Goal: Transaction & Acquisition: Purchase product/service

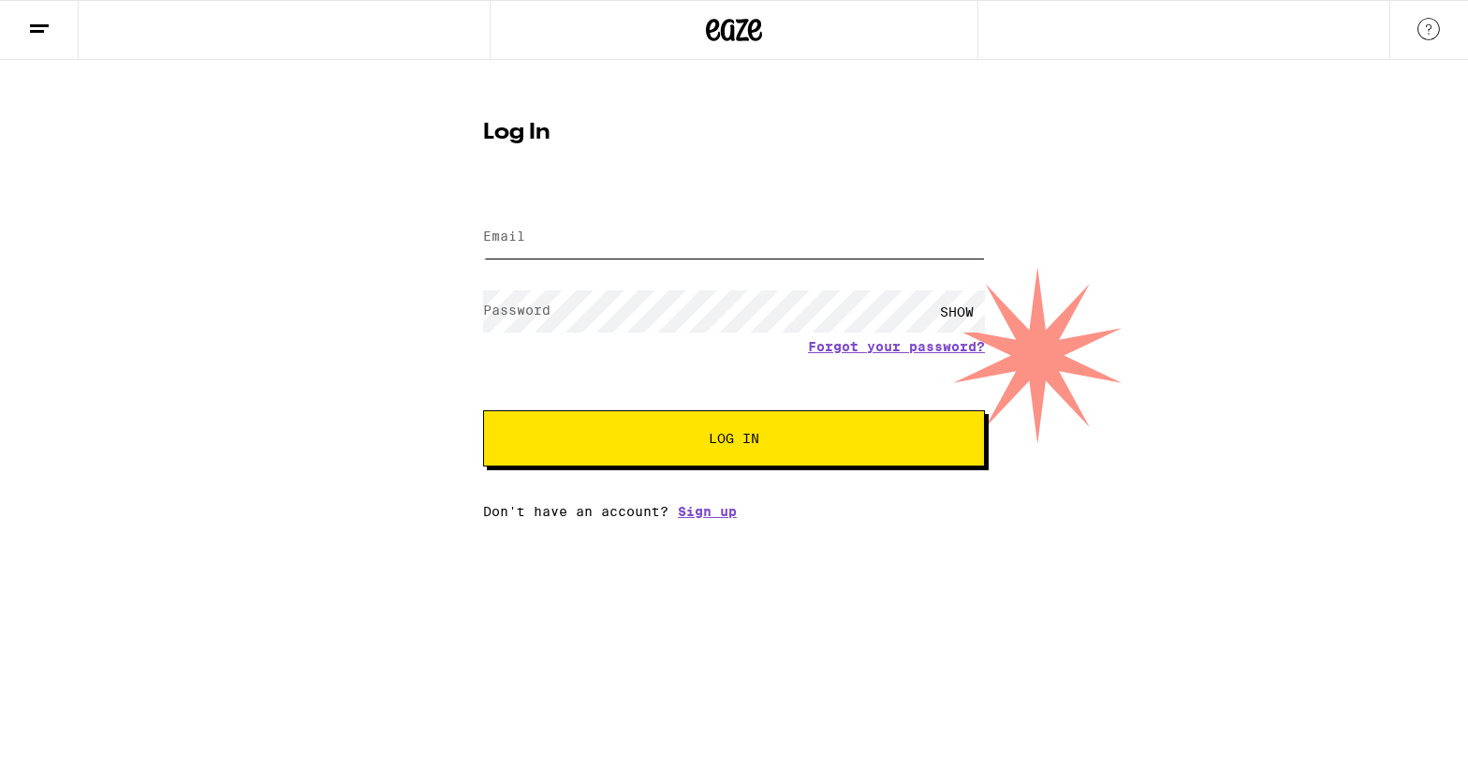
type input "[EMAIL_ADDRESS][DOMAIN_NAME]"
click at [649, 429] on button "Log In" at bounding box center [734, 438] width 502 height 56
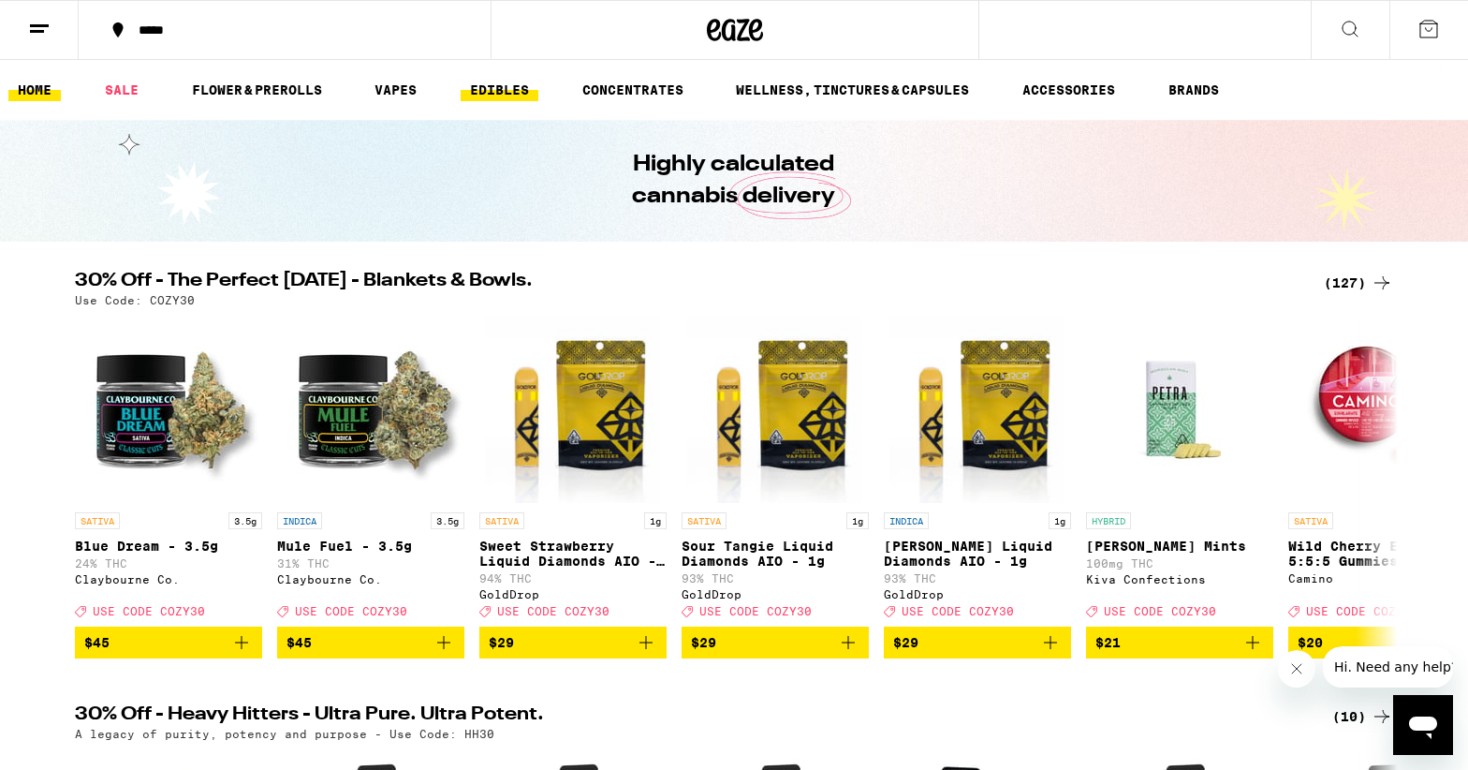
click at [509, 92] on link "EDIBLES" at bounding box center [500, 90] width 78 height 22
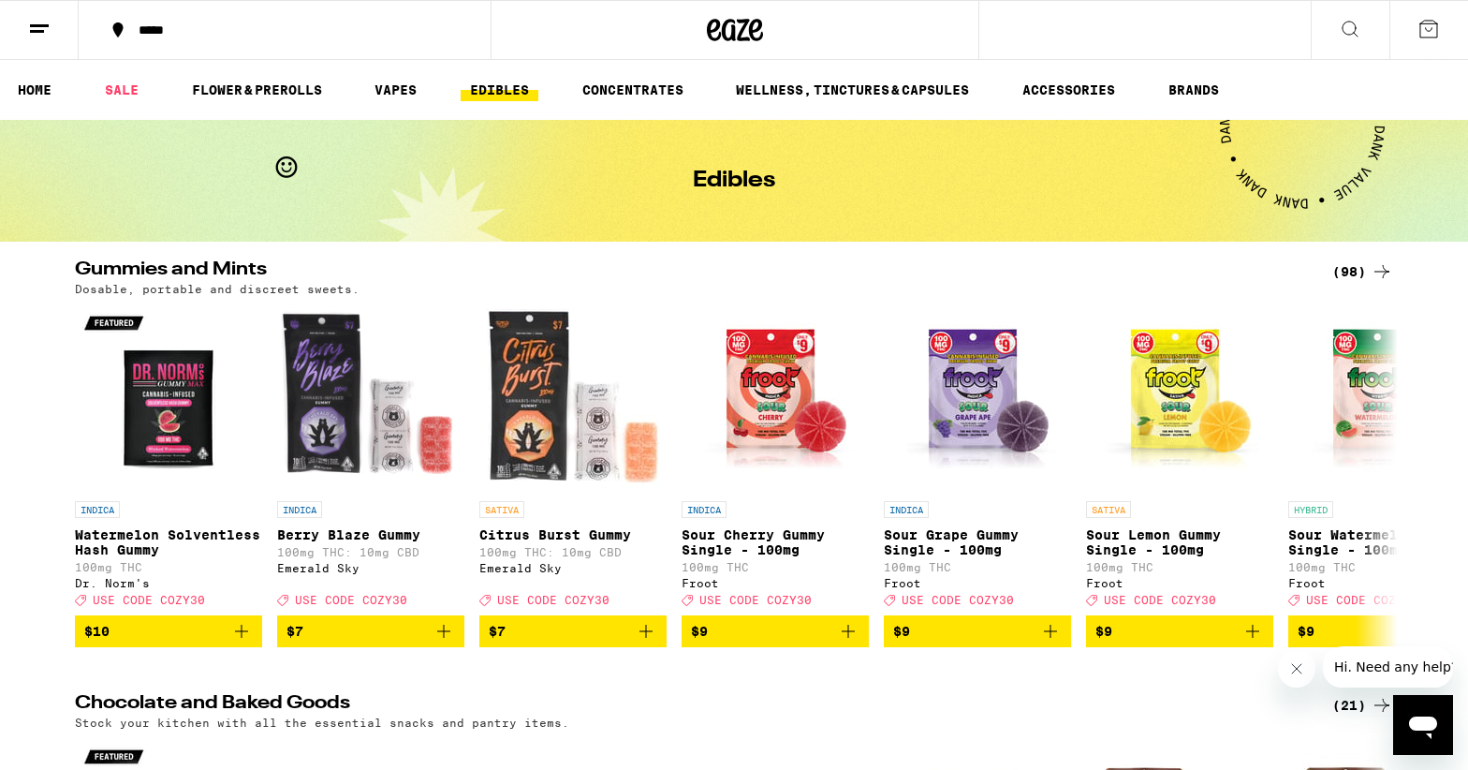
click at [1384, 269] on icon at bounding box center [1382, 271] width 15 height 13
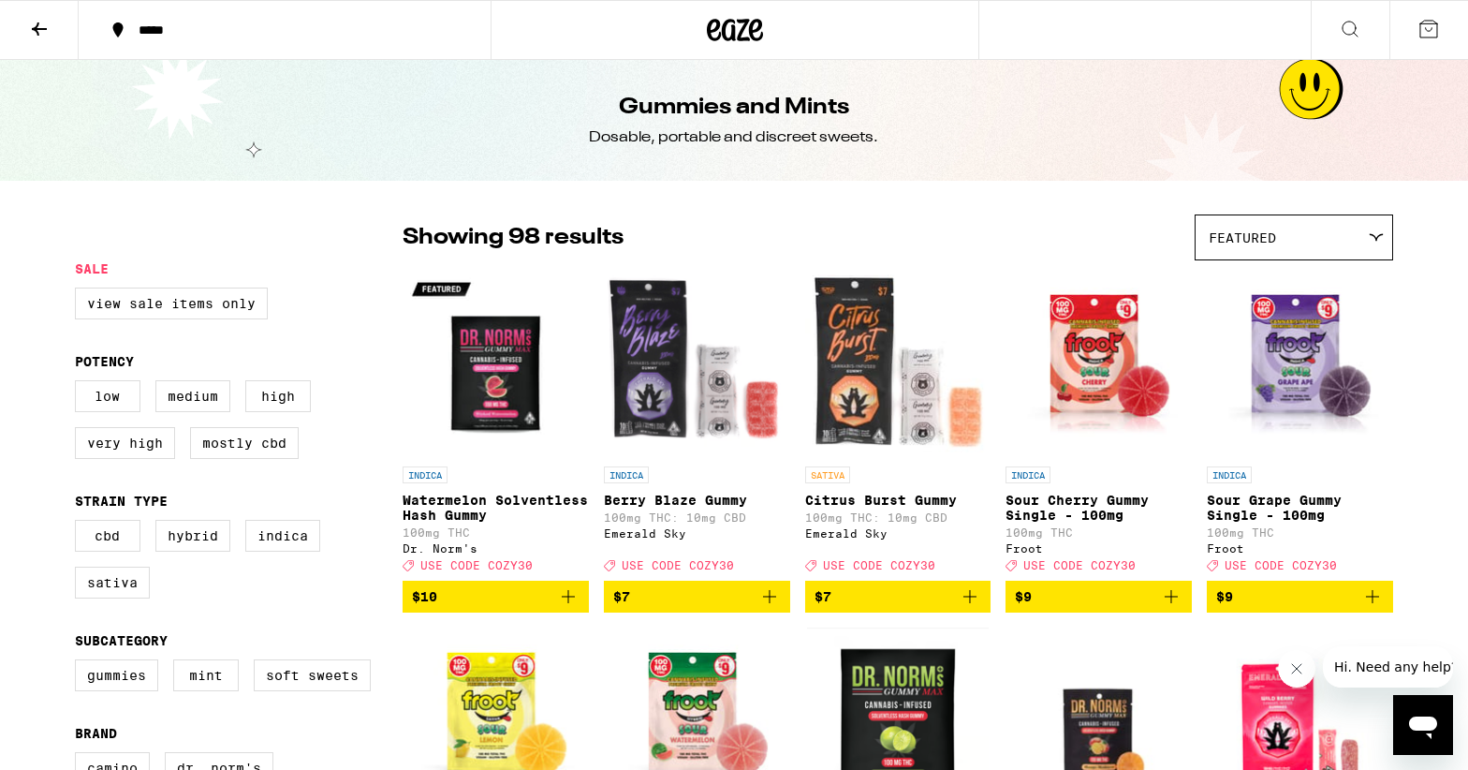
scroll to position [2, 0]
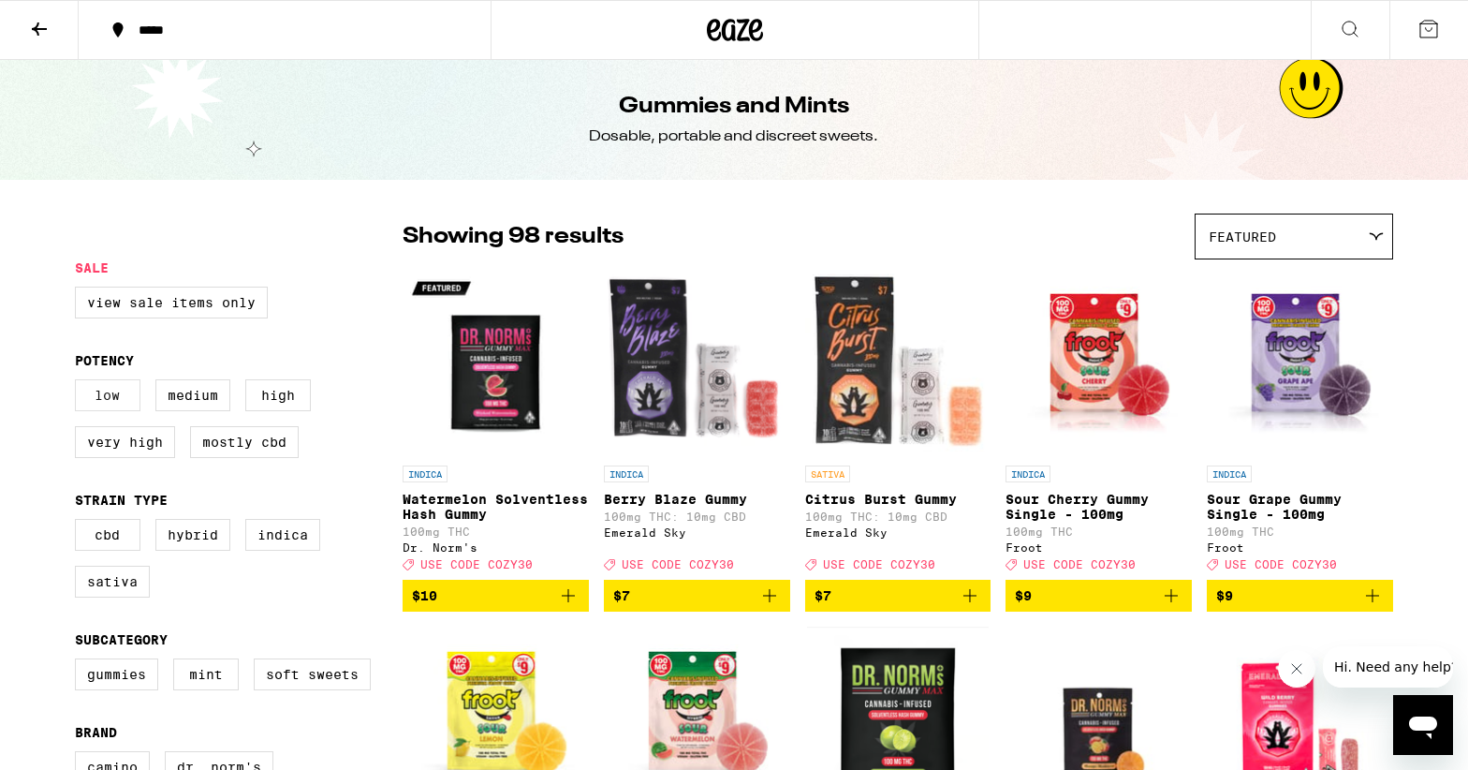
click at [108, 396] on label "Low" at bounding box center [108, 395] width 66 height 32
click at [80, 383] on input "Low" at bounding box center [79, 382] width 1 height 1
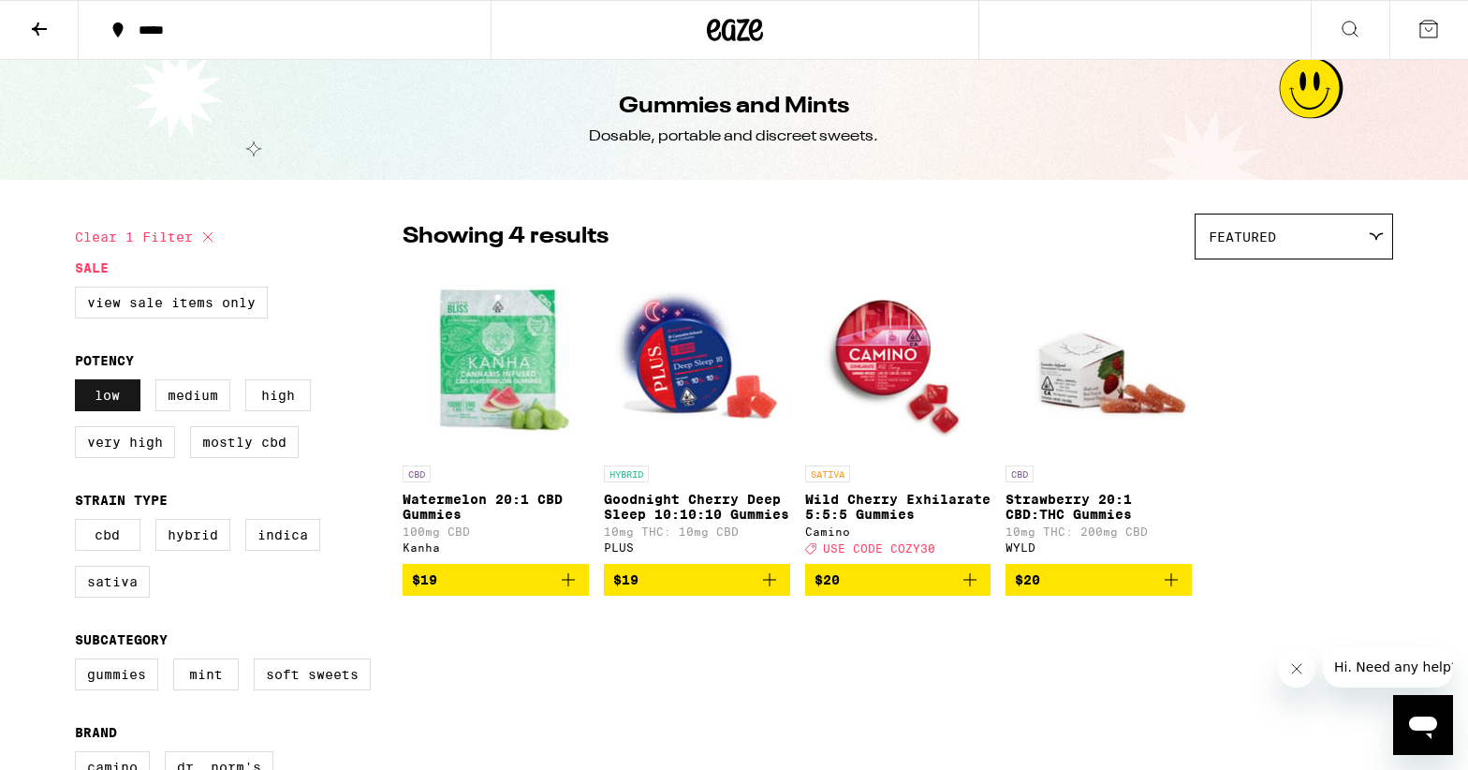
click at [95, 397] on label "Low" at bounding box center [108, 395] width 66 height 32
click at [80, 383] on input "Low" at bounding box center [79, 382] width 1 height 1
checkbox input "false"
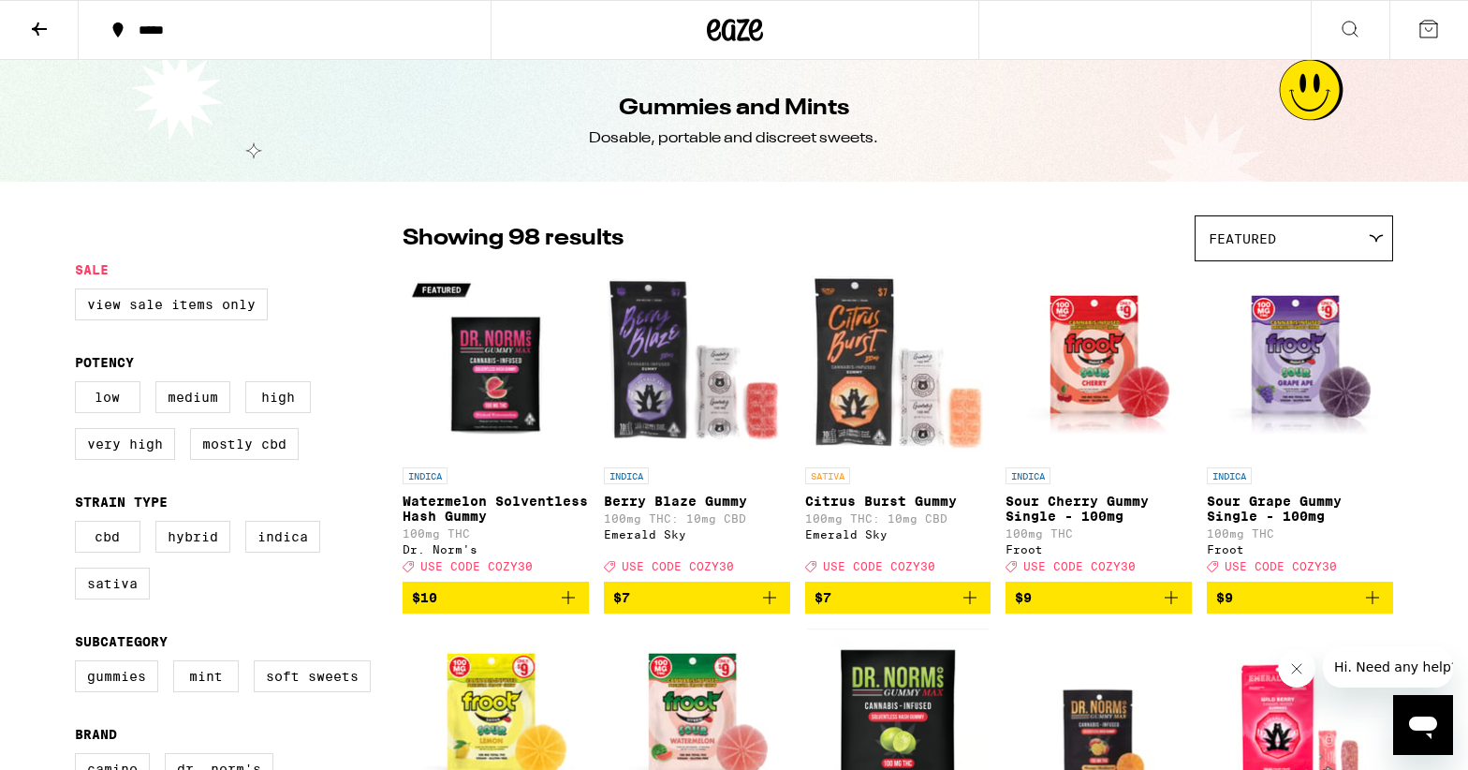
click at [1253, 234] on span "Featured" at bounding box center [1242, 238] width 67 height 15
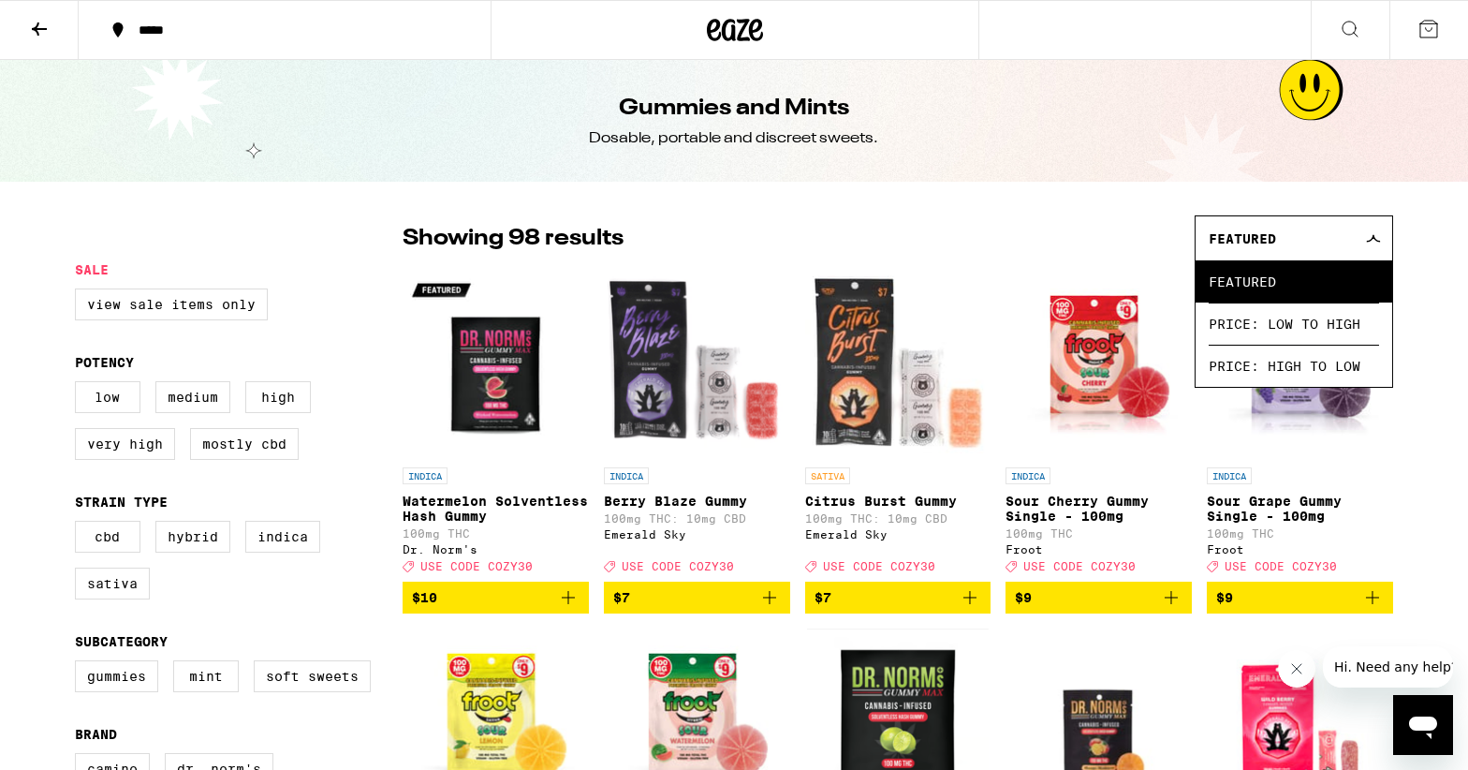
click at [1250, 232] on span "Featured" at bounding box center [1242, 238] width 67 height 15
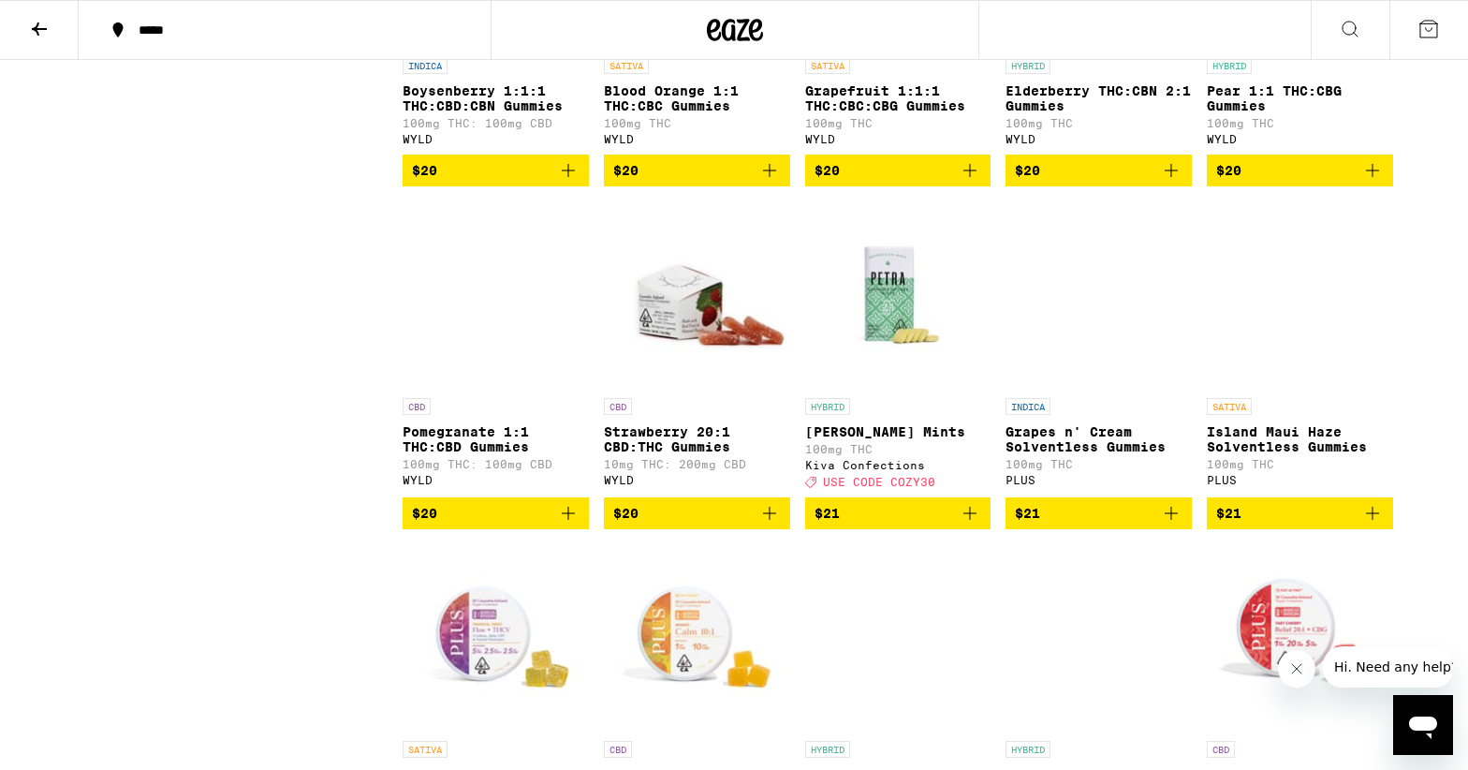
scroll to position [4950, 0]
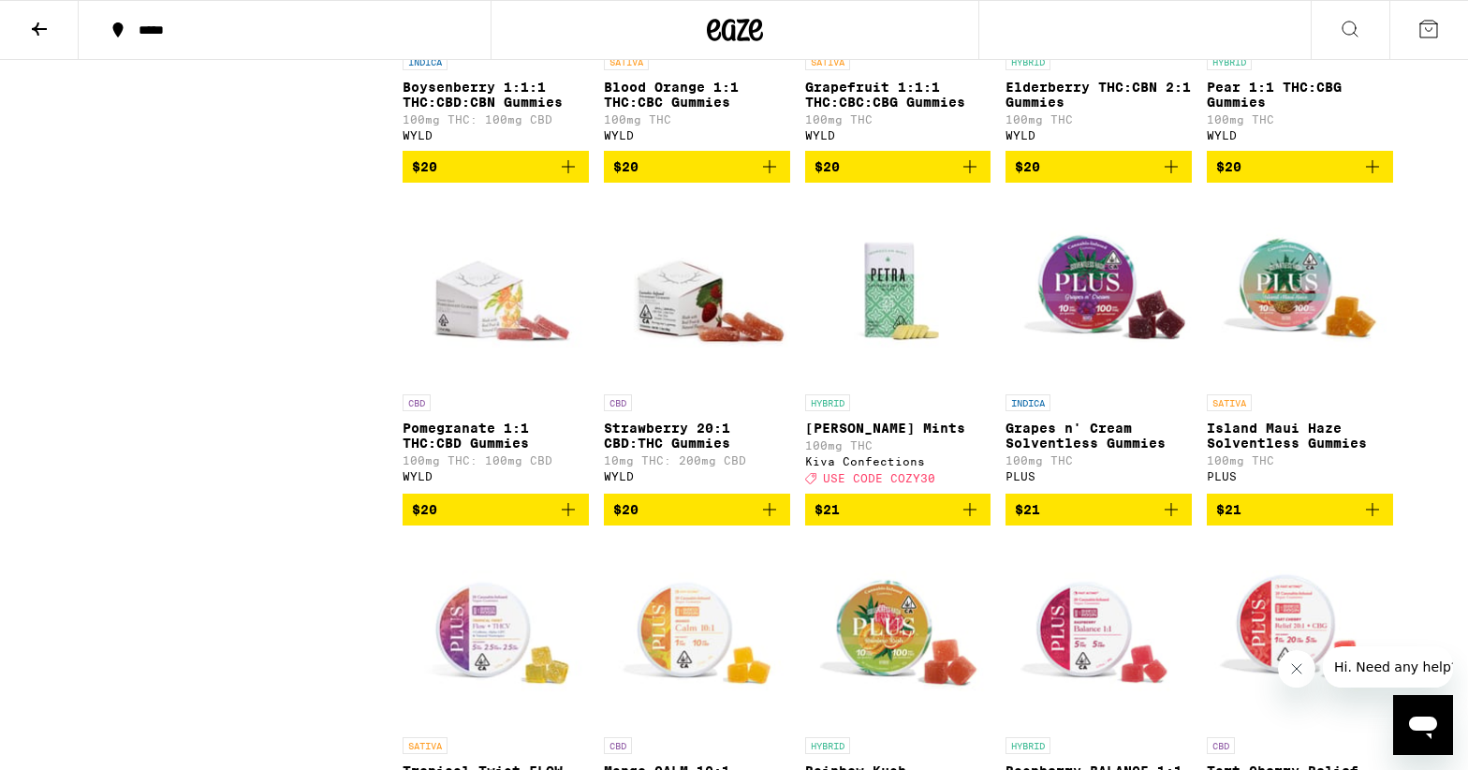
click at [971, 521] on icon "Add to bag" at bounding box center [970, 509] width 22 height 22
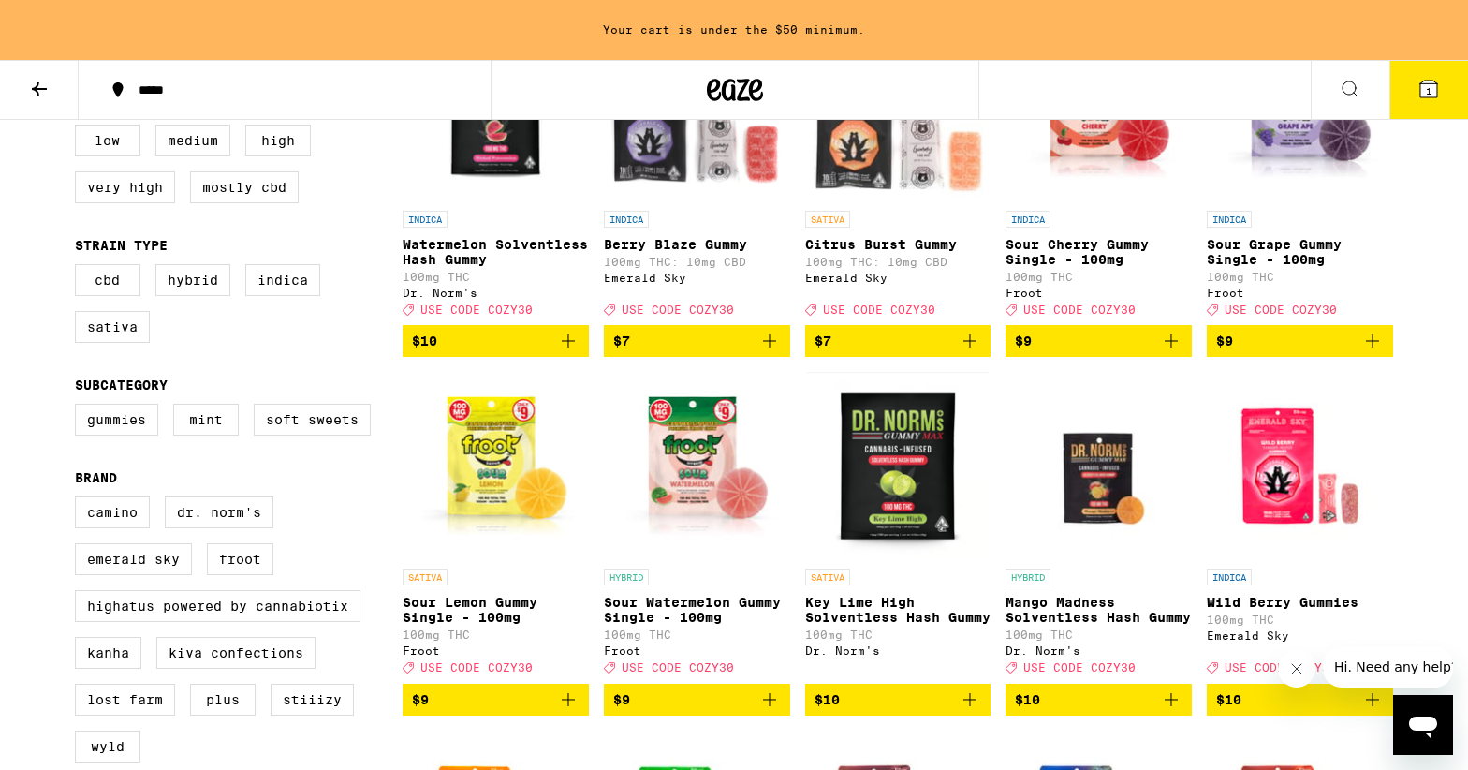
scroll to position [319, 0]
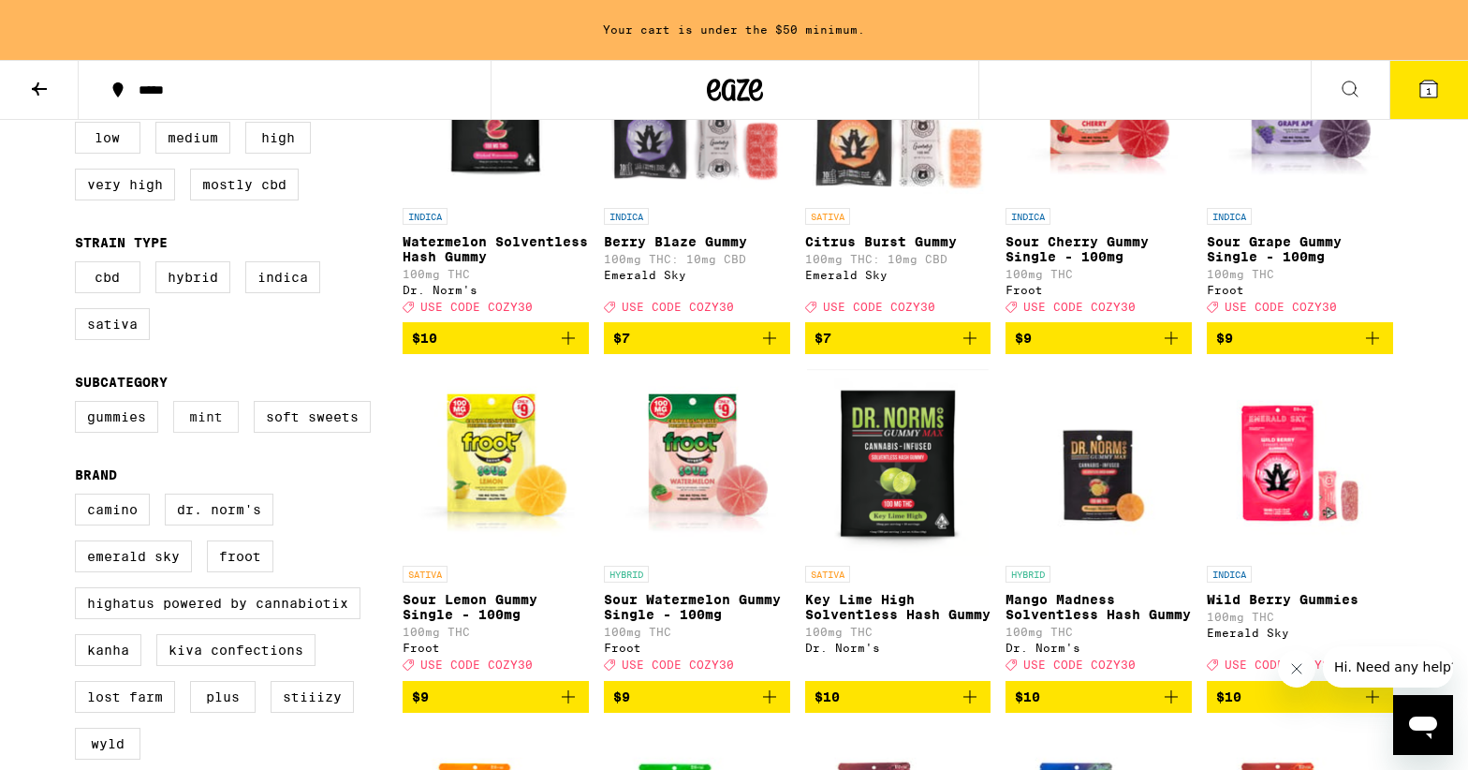
click at [195, 422] on label "Mint" at bounding box center [206, 417] width 66 height 32
click at [80, 405] on input "Mint" at bounding box center [79, 404] width 1 height 1
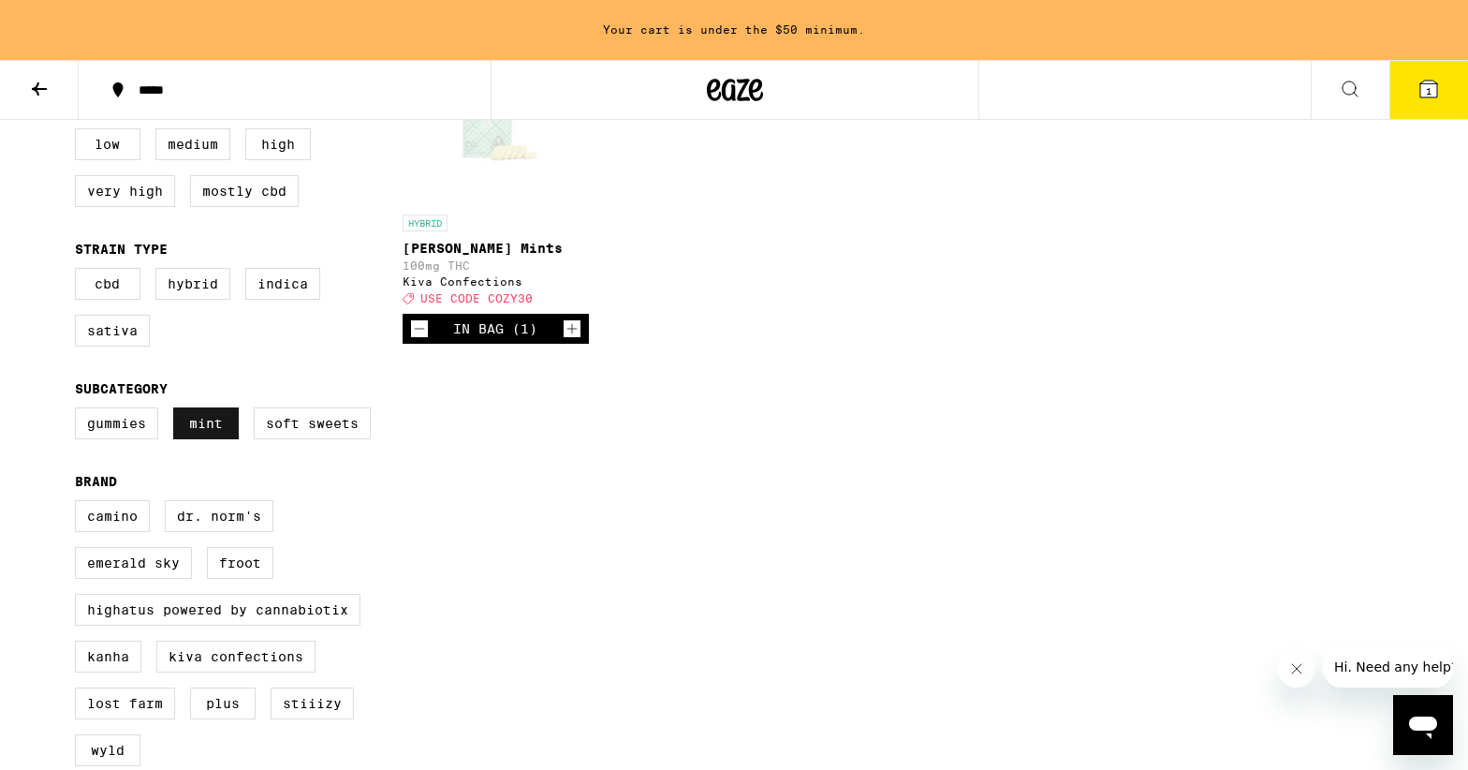
scroll to position [316, 0]
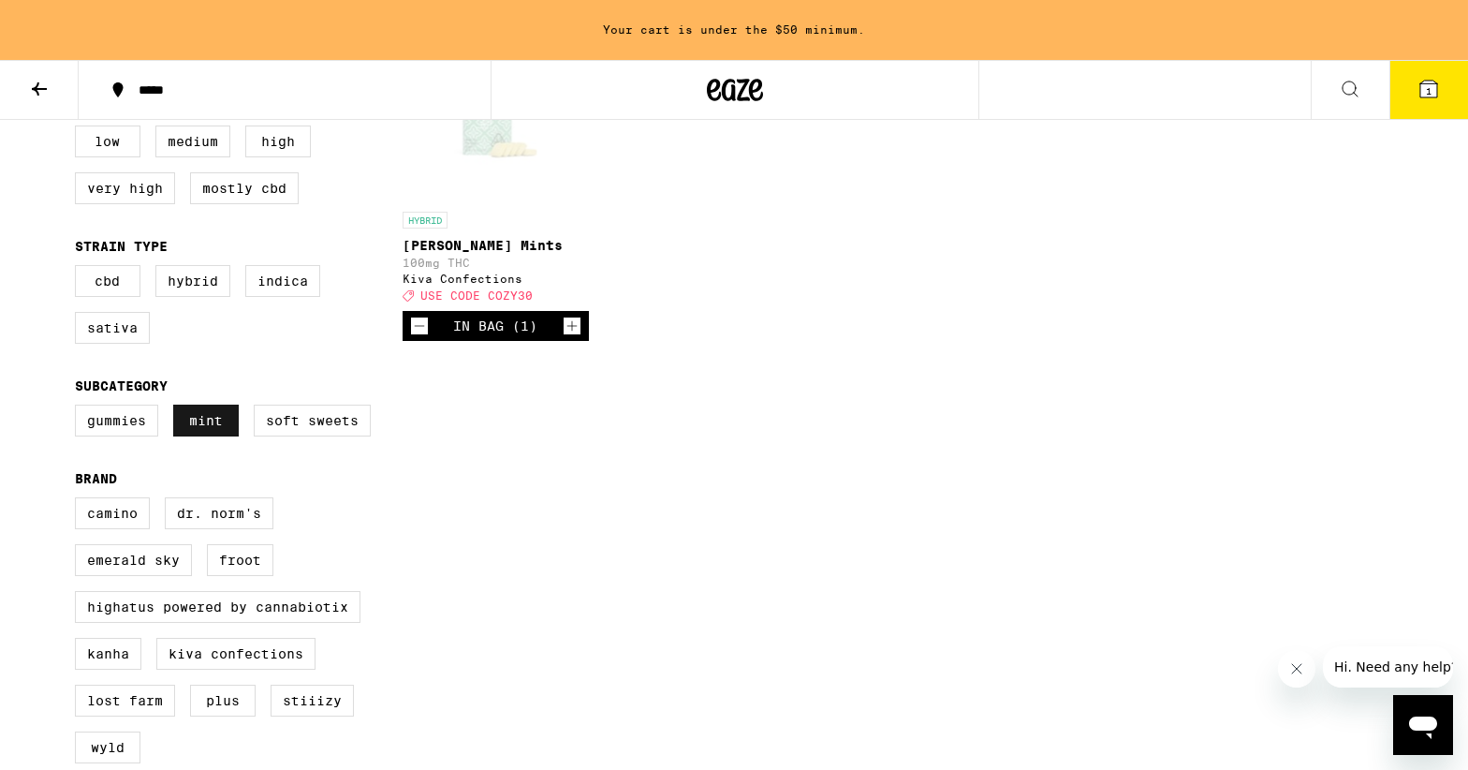
click at [201, 430] on label "Mint" at bounding box center [206, 421] width 66 height 32
click at [80, 408] on input "Mint" at bounding box center [79, 407] width 1 height 1
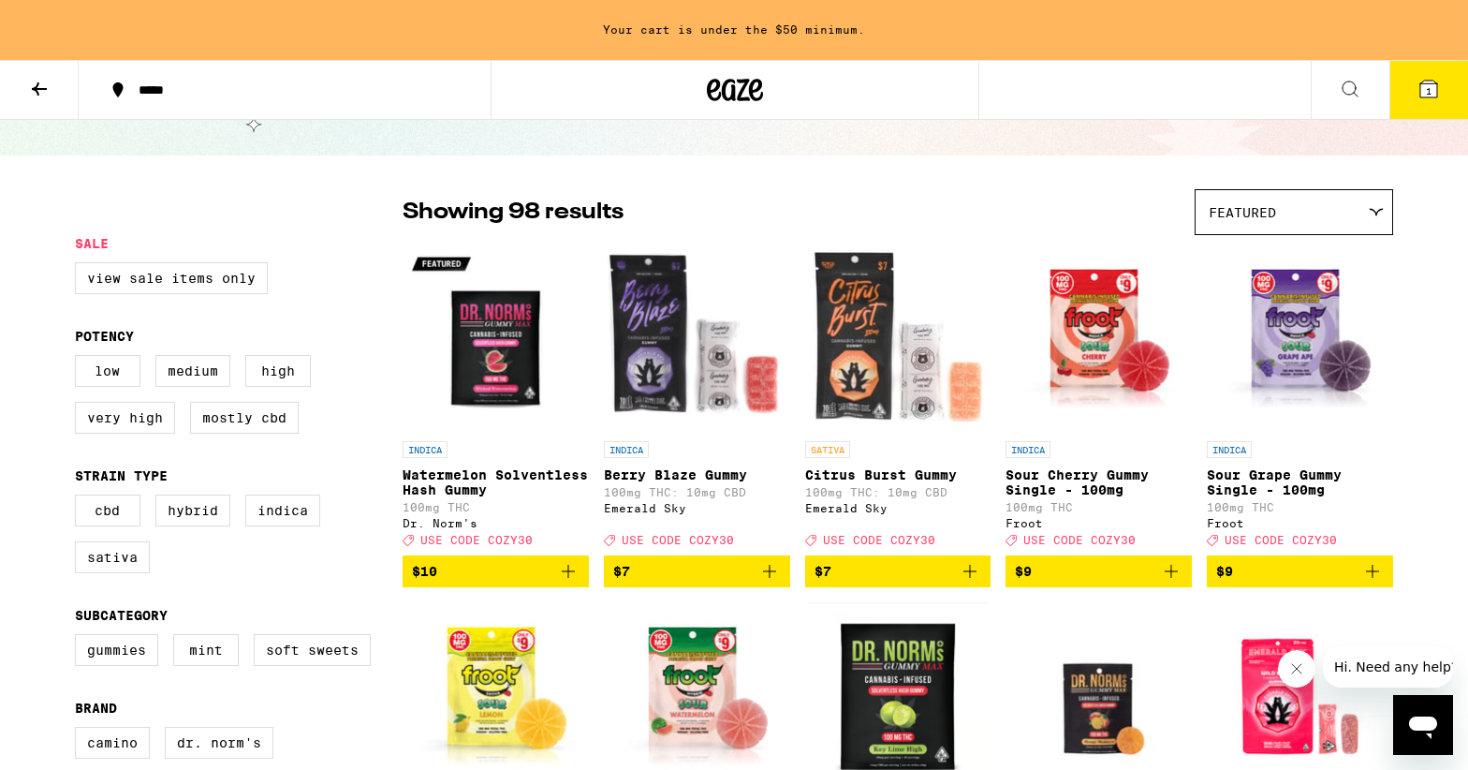
scroll to position [84, 0]
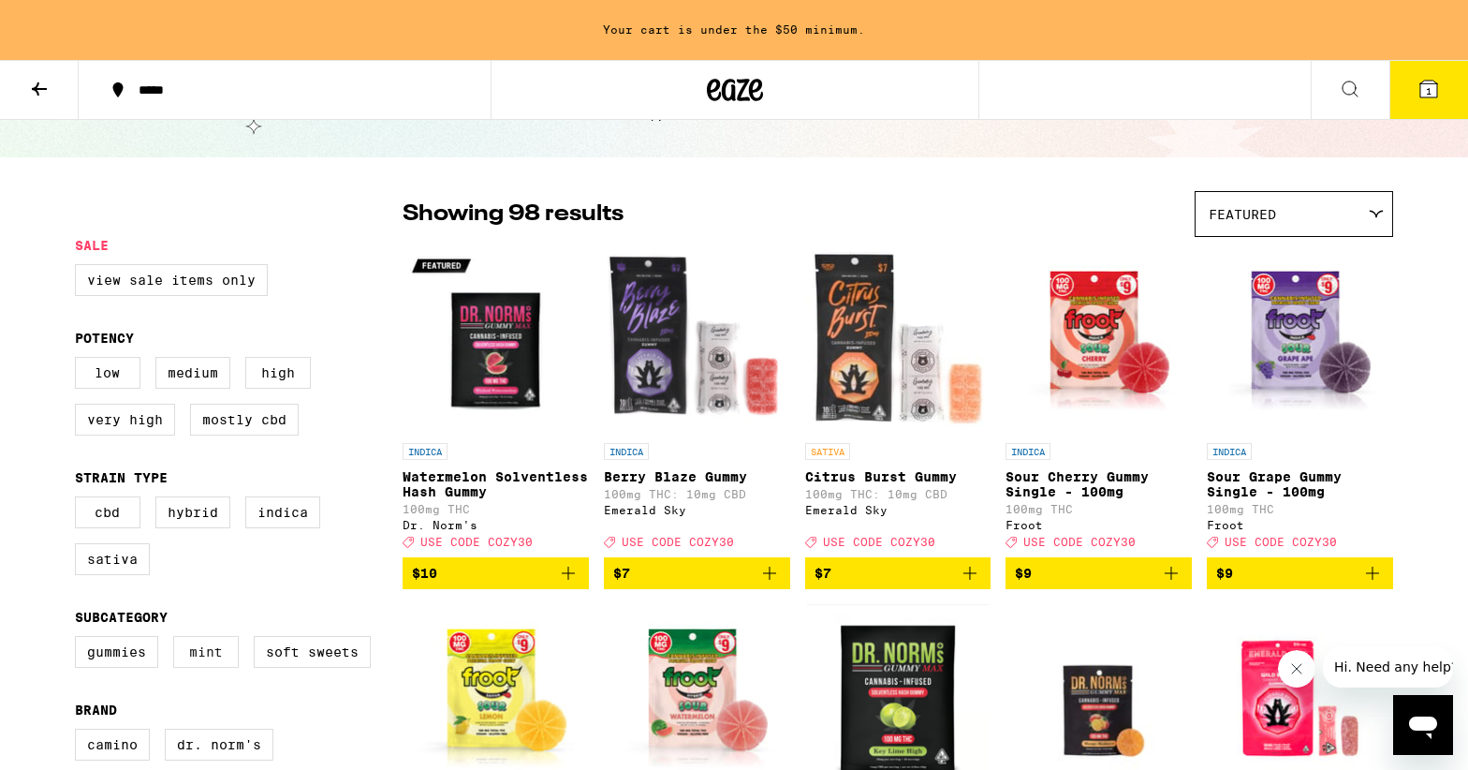
click at [215, 657] on label "Mint" at bounding box center [206, 652] width 66 height 32
click at [80, 640] on input "Mint" at bounding box center [79, 639] width 1 height 1
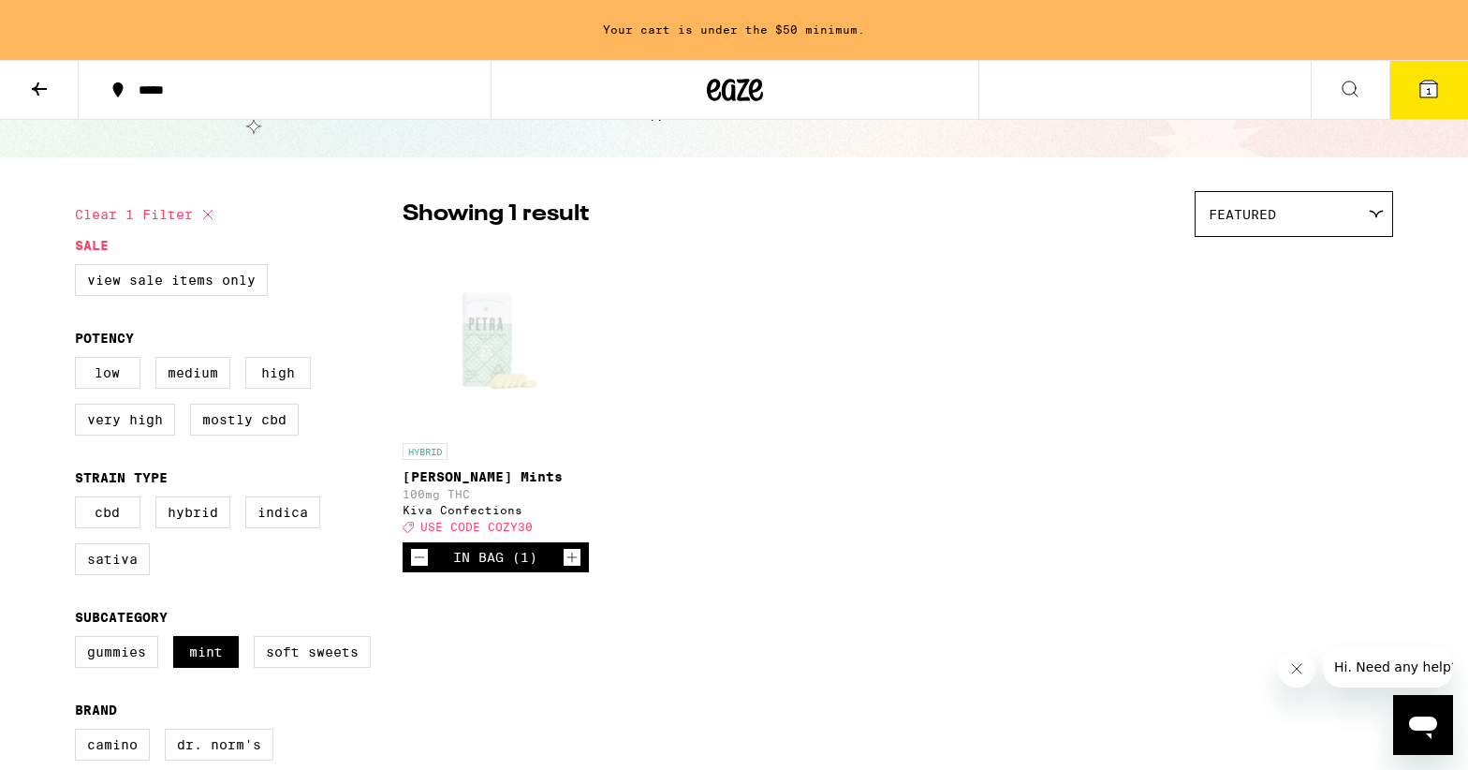
click at [484, 377] on div "Open page for Petra Moroccan Mints from Kiva Confections" at bounding box center [496, 339] width 186 height 187
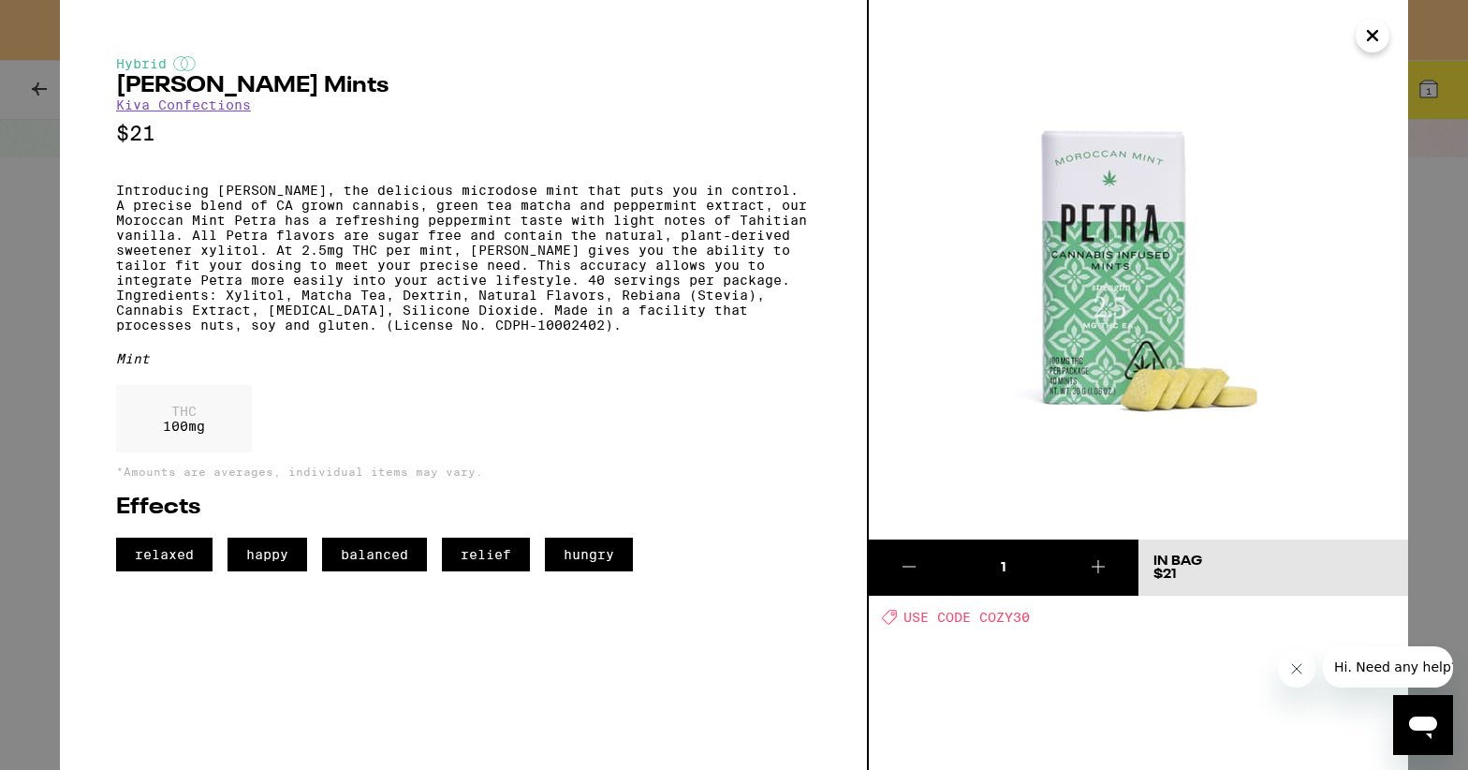
click at [1376, 36] on icon "Close" at bounding box center [1372, 36] width 22 height 28
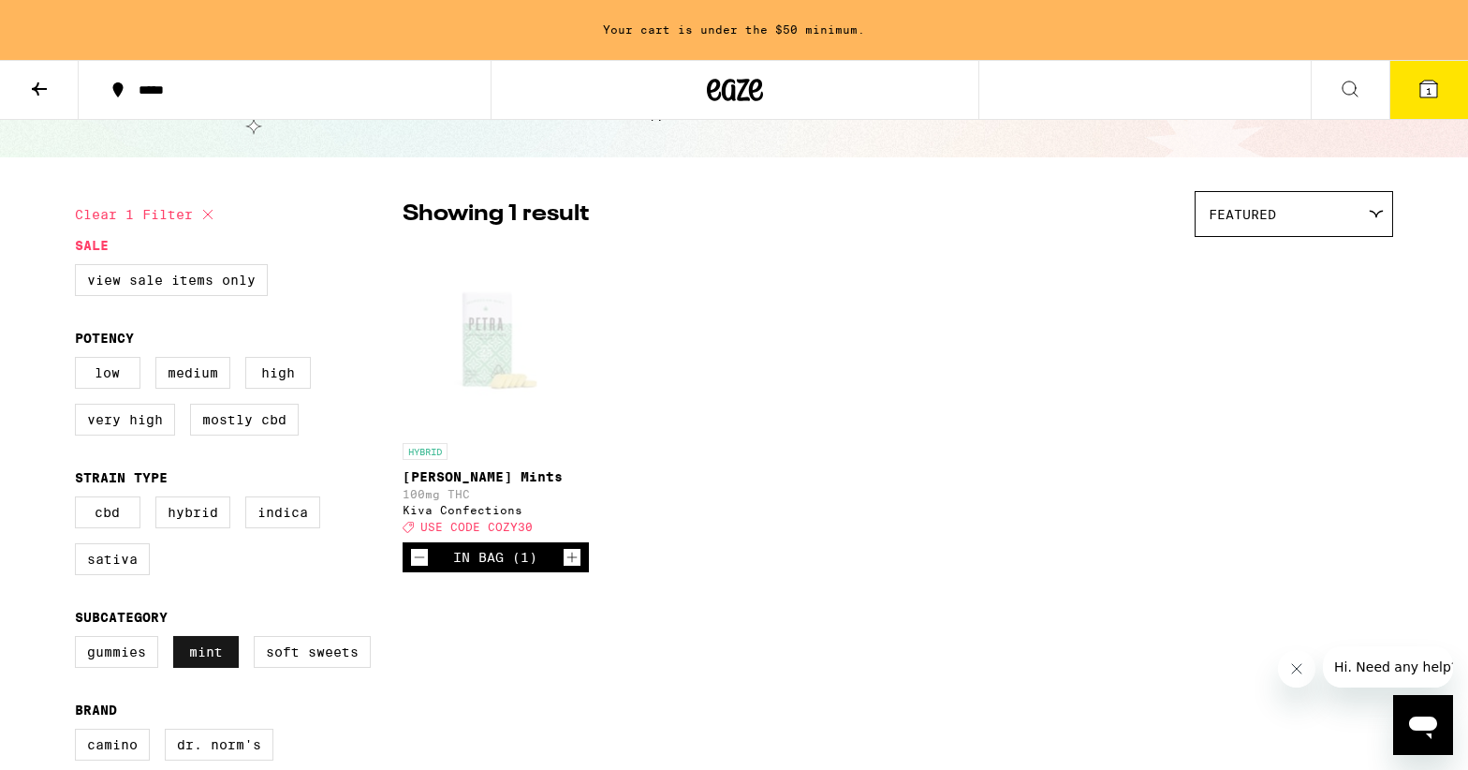
click at [217, 656] on label "Mint" at bounding box center [206, 652] width 66 height 32
click at [80, 640] on input "Mint" at bounding box center [79, 639] width 1 height 1
checkbox input "false"
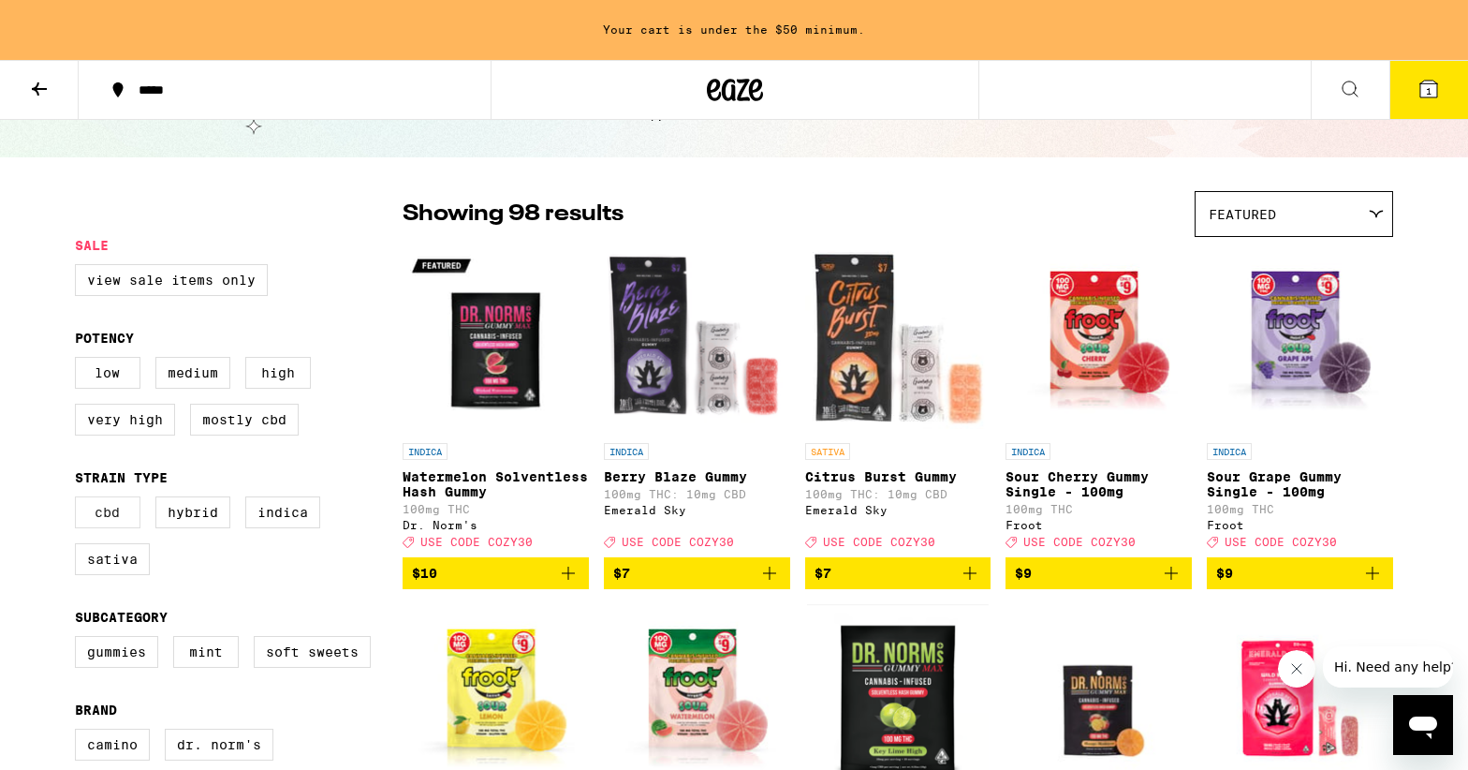
click at [92, 522] on label "CBD" at bounding box center [108, 512] width 66 height 32
click at [80, 500] on input "CBD" at bounding box center [79, 499] width 1 height 1
checkbox input "true"
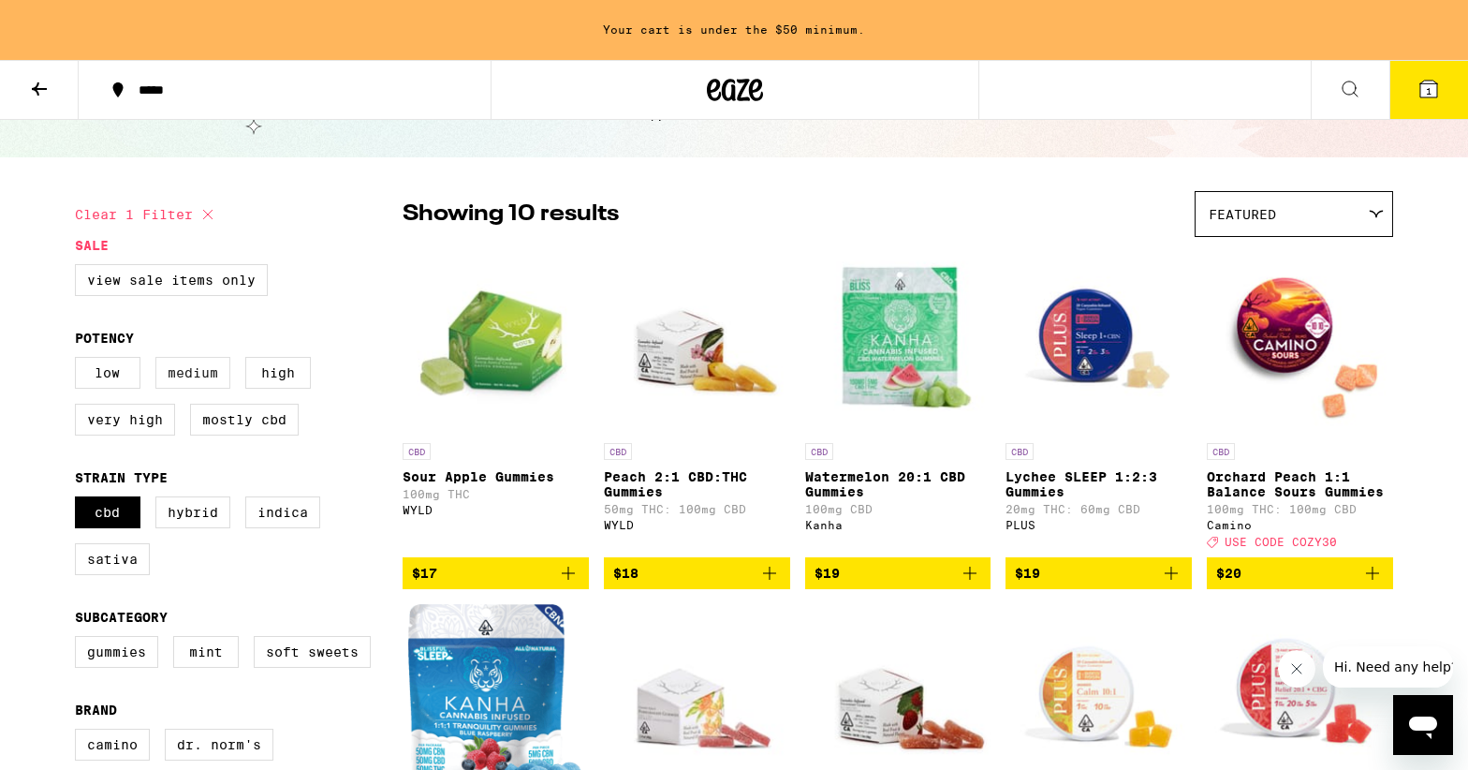
click at [172, 382] on label "Medium" at bounding box center [192, 373] width 75 height 32
click at [80, 360] on input "Medium" at bounding box center [79, 360] width 1 height 1
checkbox input "true"
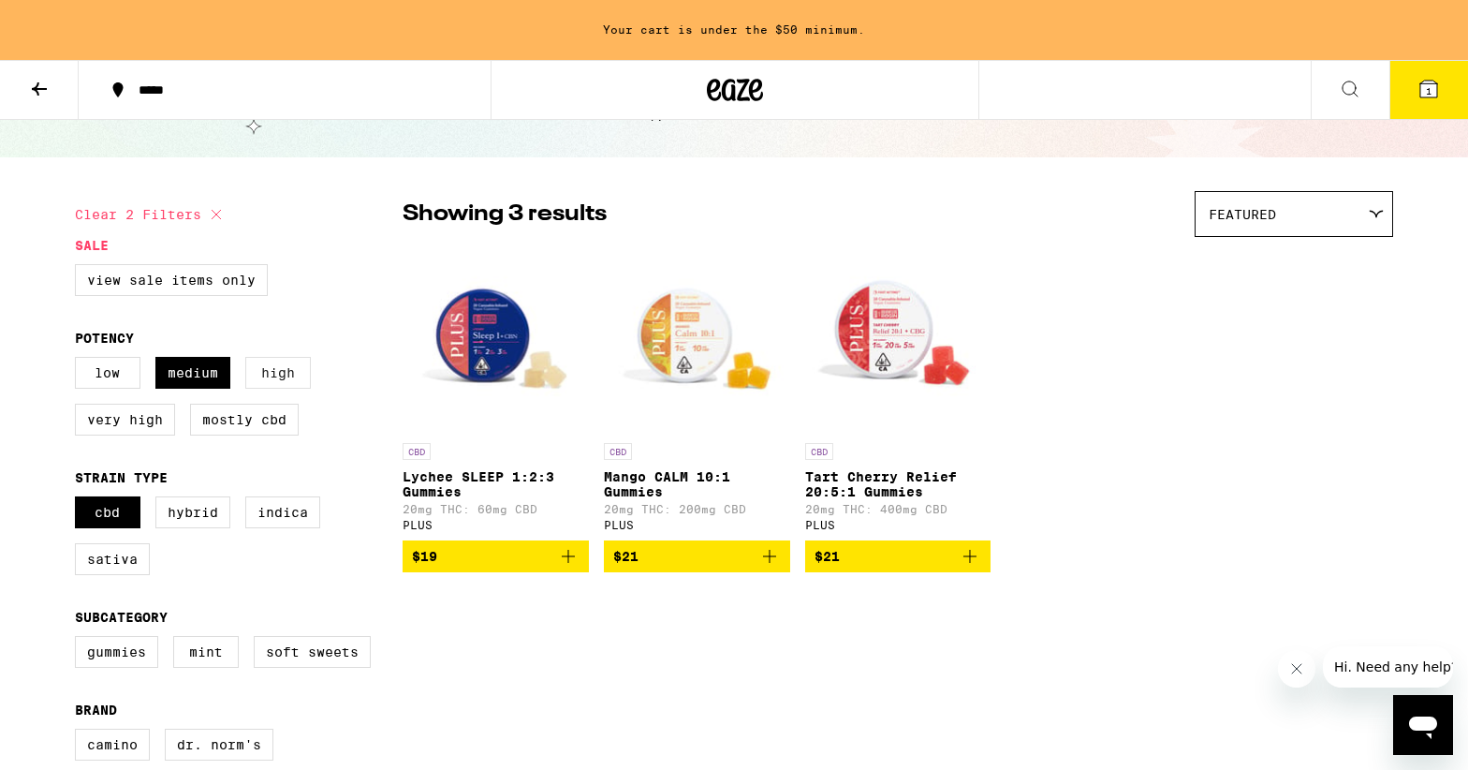
click at [276, 379] on label "High" at bounding box center [278, 373] width 66 height 32
click at [80, 360] on input "High" at bounding box center [79, 360] width 1 height 1
checkbox input "true"
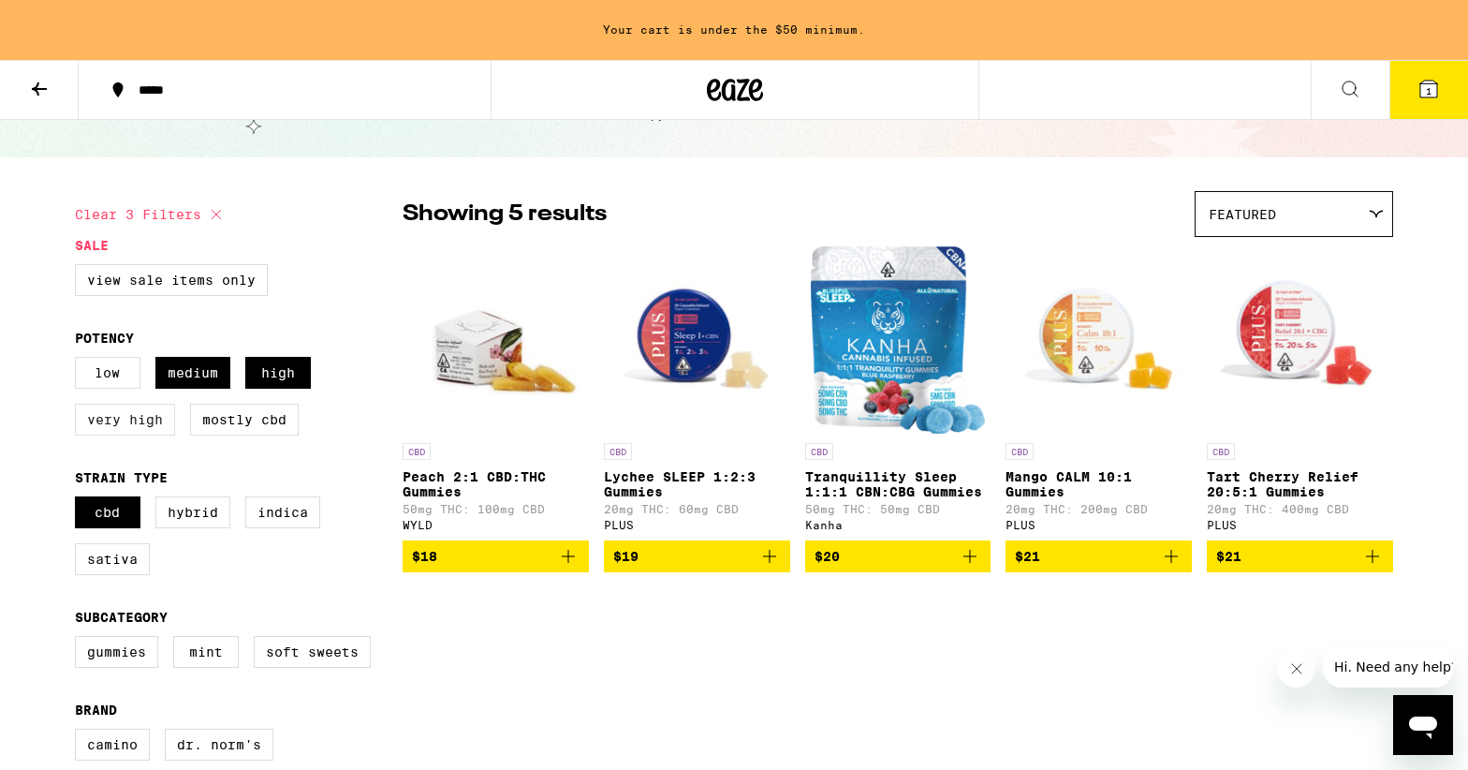
click at [125, 427] on label "Very High" at bounding box center [125, 420] width 100 height 32
click at [80, 360] on input "Very High" at bounding box center [79, 360] width 1 height 1
checkbox input "true"
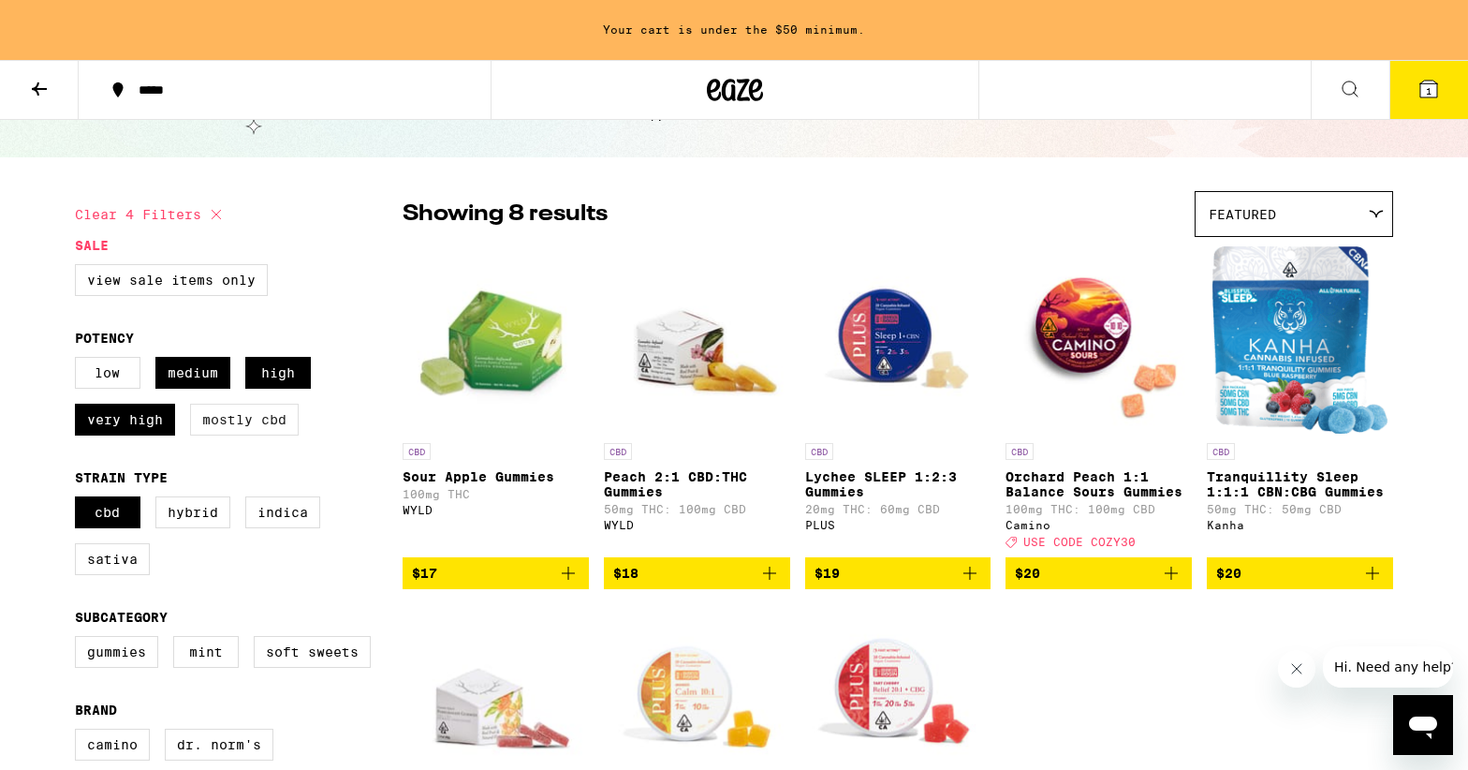
click at [254, 420] on label "Mostly CBD" at bounding box center [244, 420] width 109 height 32
click at [80, 360] on input "Mostly CBD" at bounding box center [79, 360] width 1 height 1
checkbox input "true"
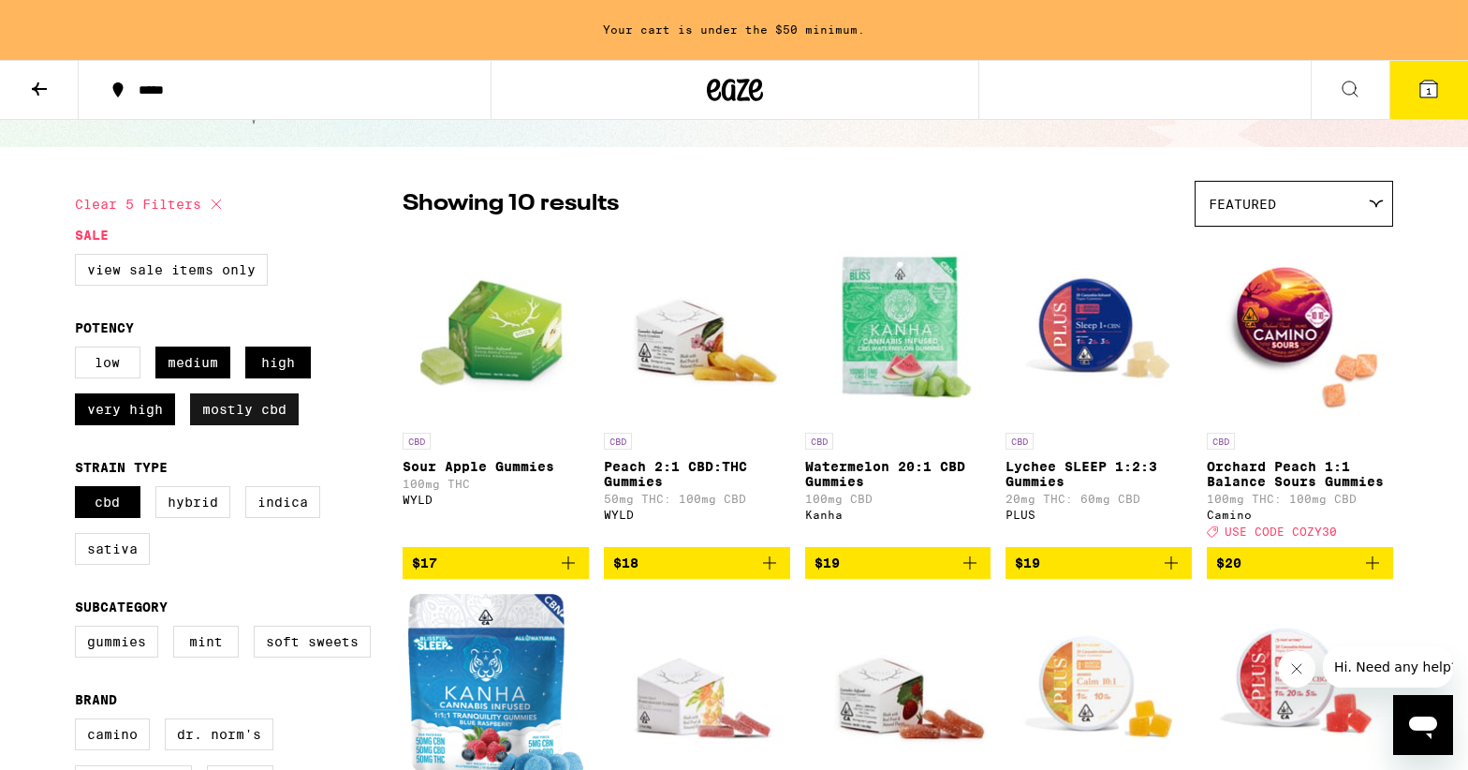
scroll to position [97, 0]
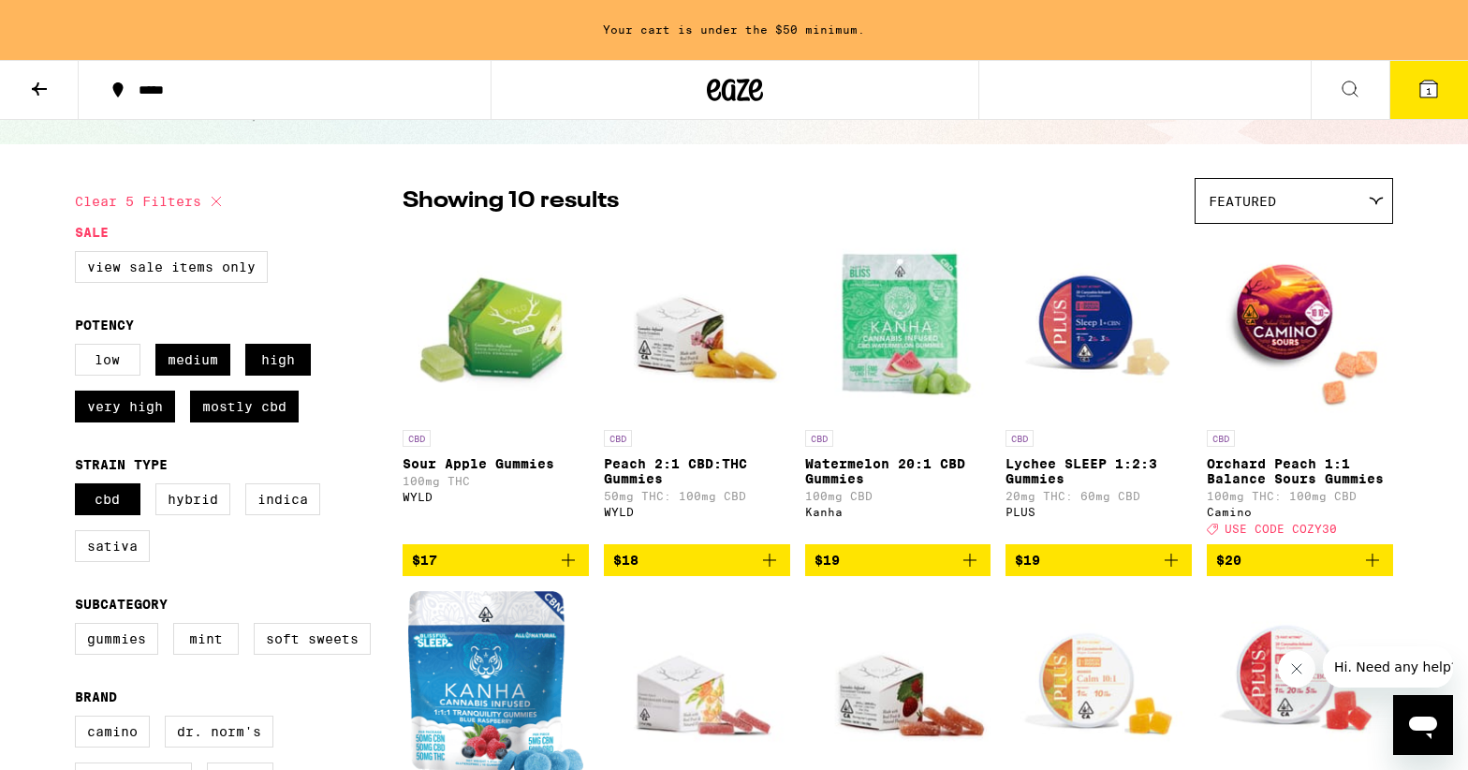
click at [176, 419] on div "Low Medium High Very High Mostly CBD" at bounding box center [239, 391] width 328 height 94
click at [163, 412] on label "Very High" at bounding box center [125, 406] width 100 height 32
click at [80, 347] on input "Very High" at bounding box center [79, 346] width 1 height 1
checkbox input "false"
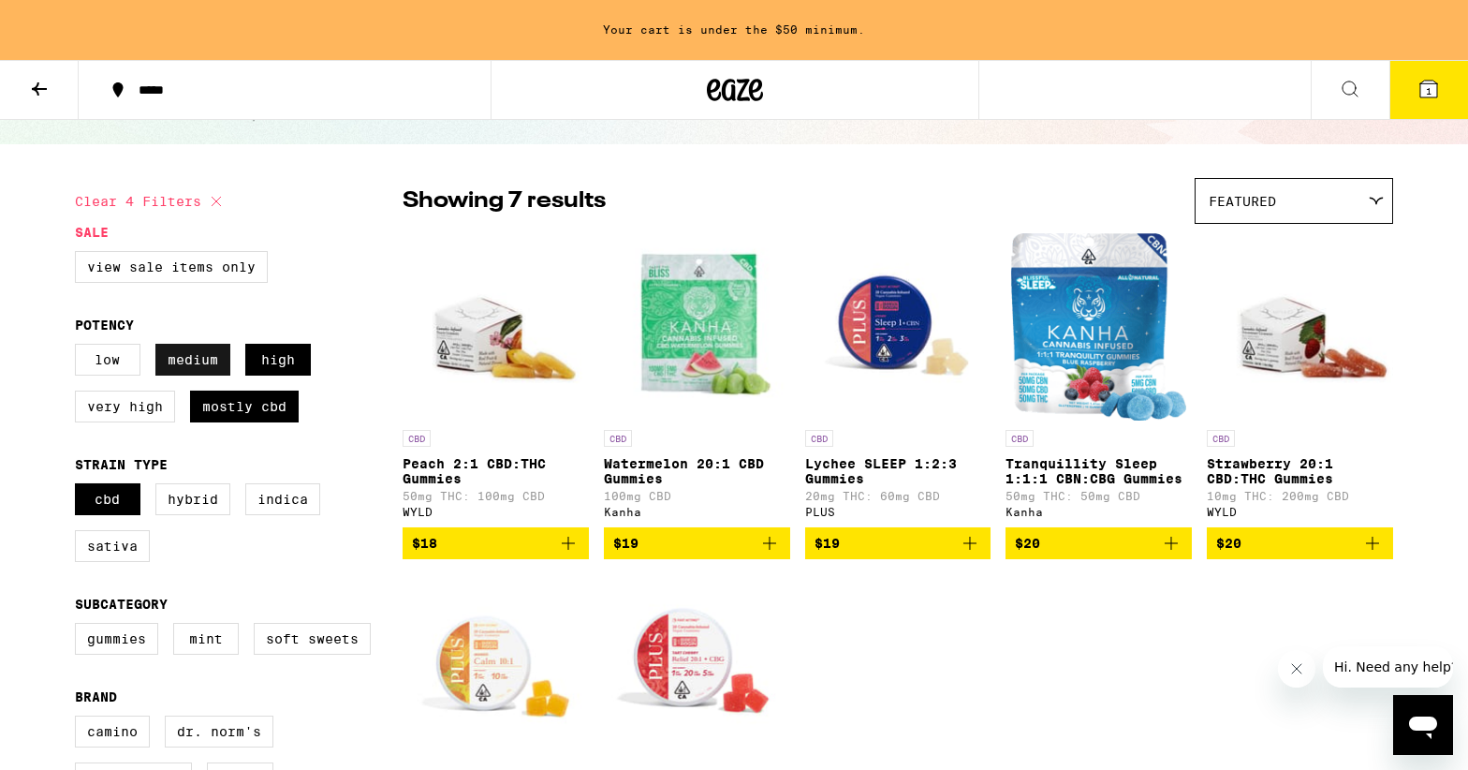
click at [199, 369] on label "Medium" at bounding box center [192, 360] width 75 height 32
click at [80, 347] on input "Medium" at bounding box center [79, 346] width 1 height 1
checkbox input "false"
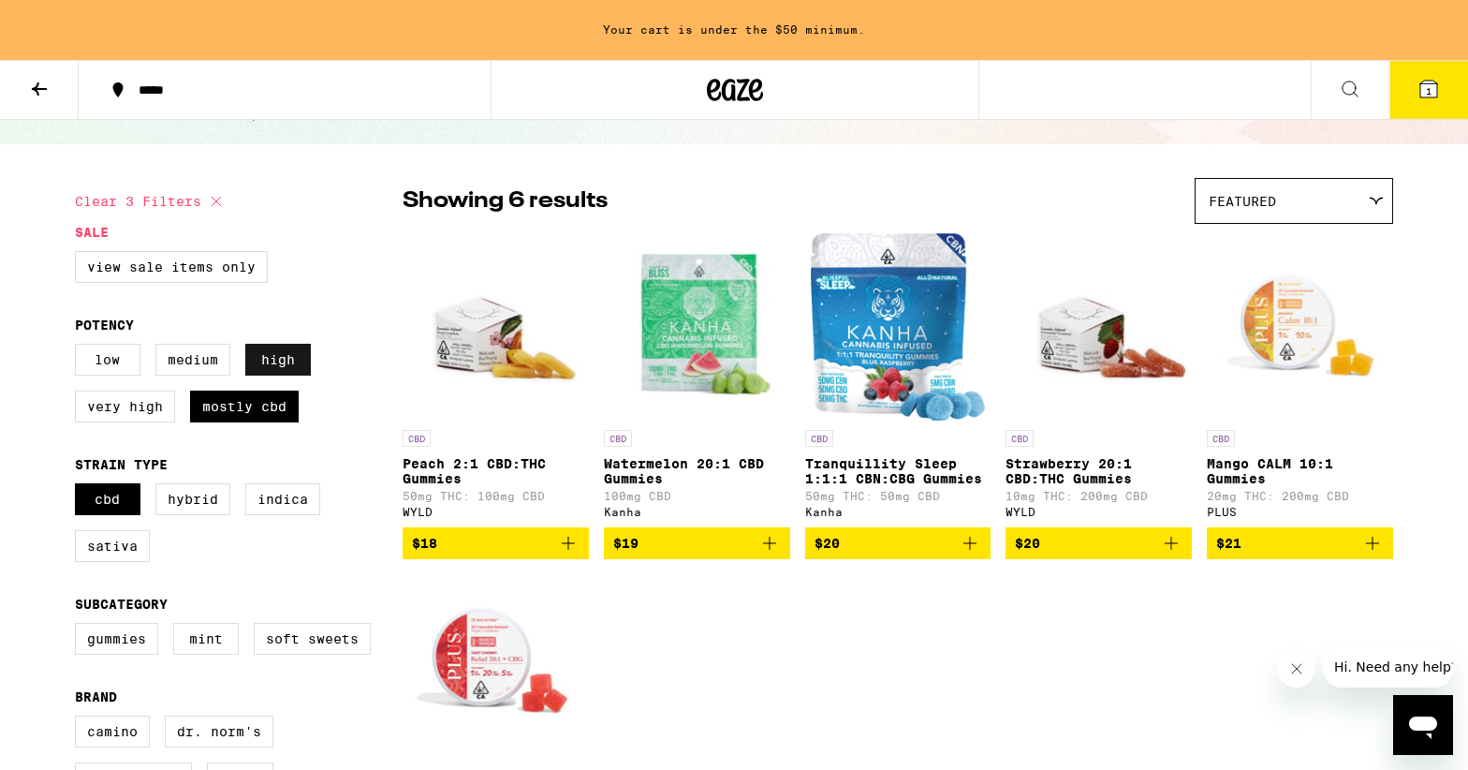
click at [302, 366] on label "High" at bounding box center [278, 360] width 66 height 32
click at [80, 347] on input "High" at bounding box center [79, 346] width 1 height 1
checkbox input "false"
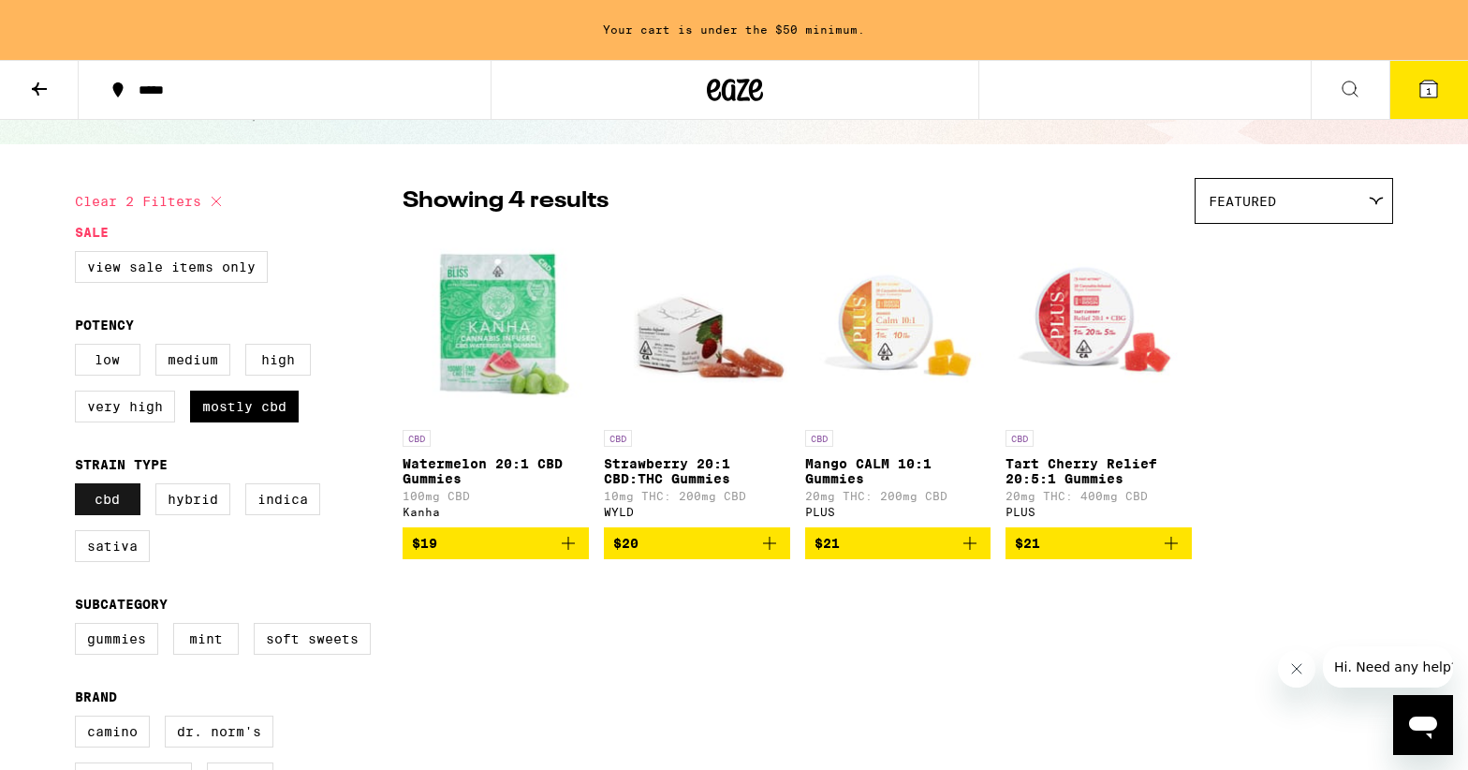
click at [92, 510] on label "CBD" at bounding box center [108, 499] width 66 height 32
click at [80, 487] on input "CBD" at bounding box center [79, 486] width 1 height 1
checkbox input "false"
click at [221, 418] on label "Mostly CBD" at bounding box center [244, 406] width 109 height 32
click at [80, 347] on input "Mostly CBD" at bounding box center [79, 346] width 1 height 1
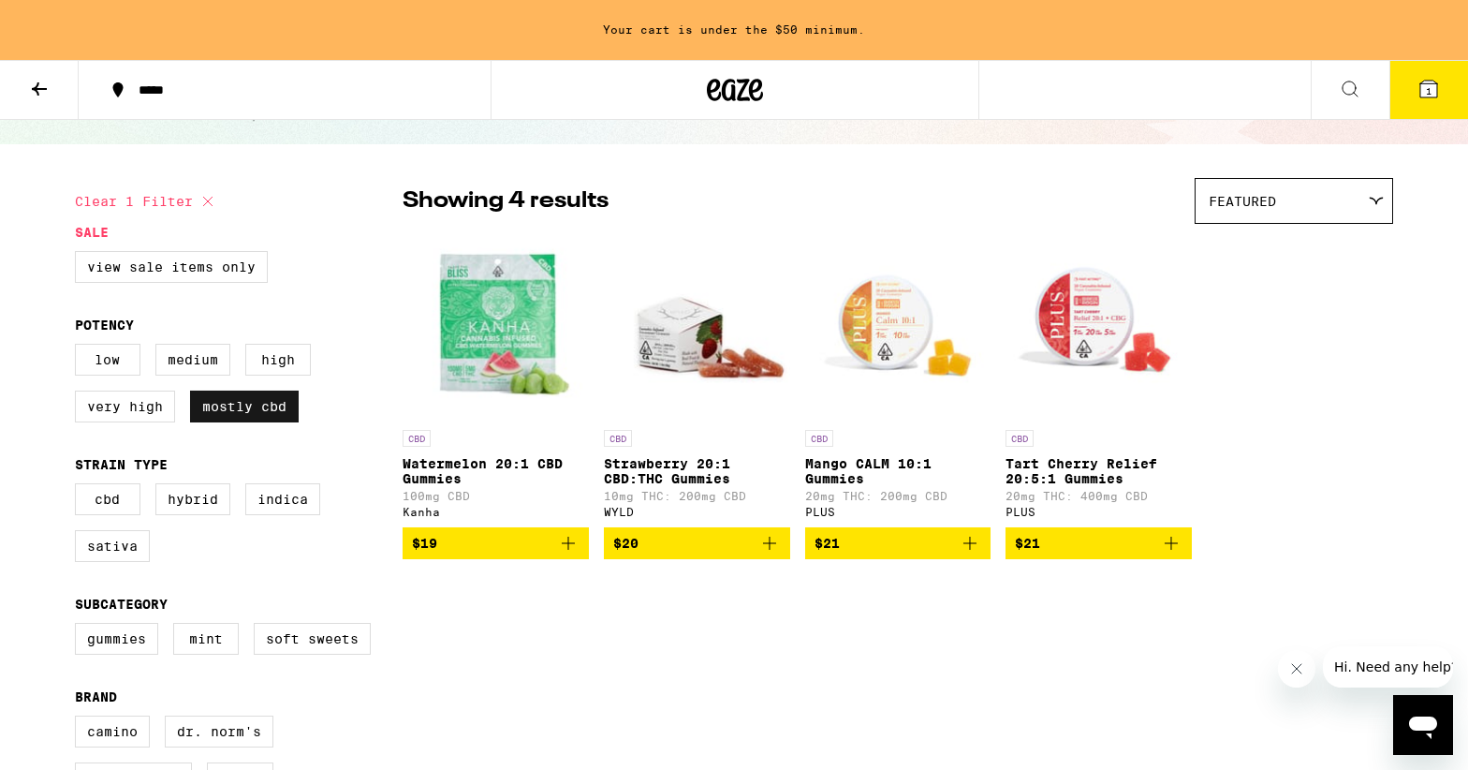
checkbox input "false"
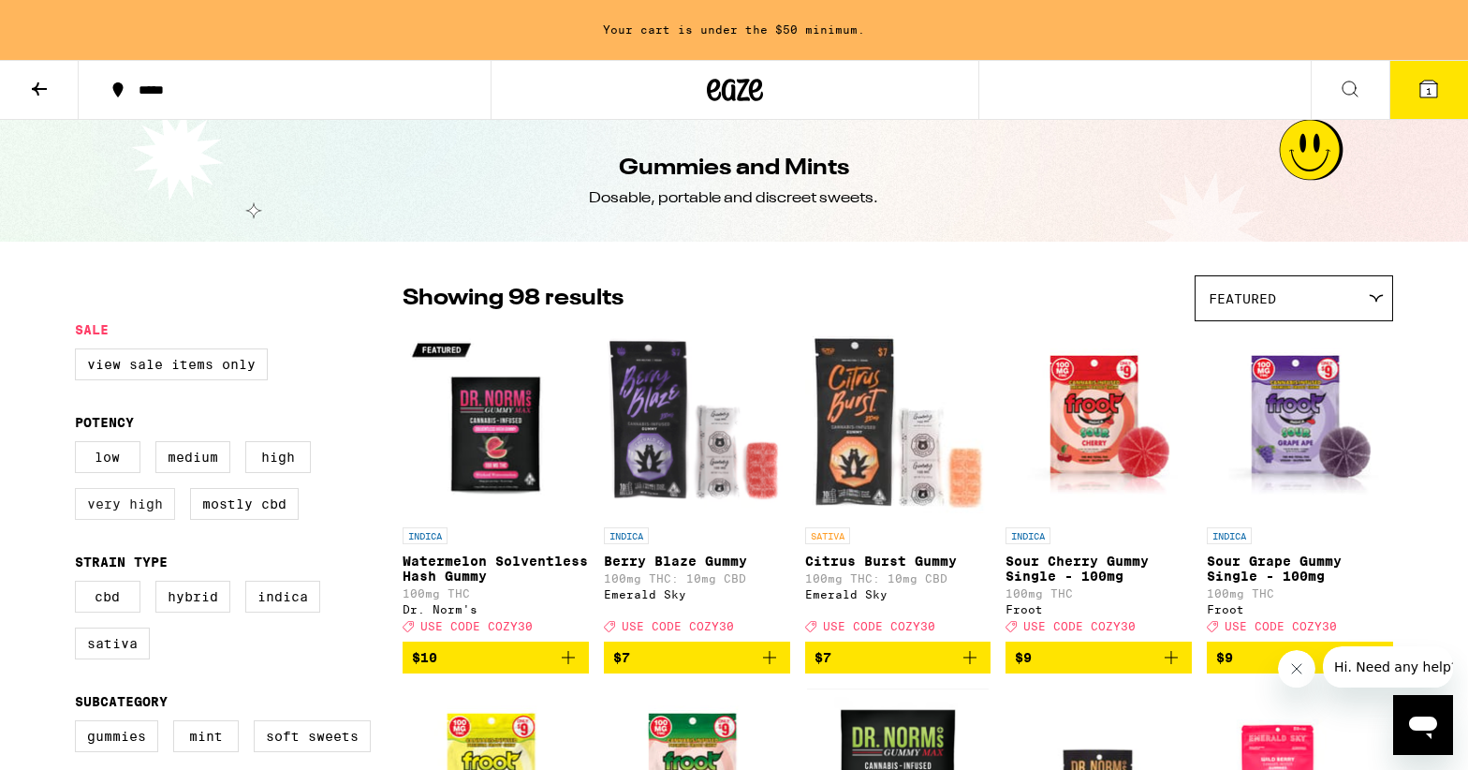
click at [130, 516] on label "Very High" at bounding box center [125, 504] width 100 height 32
click at [80, 445] on input "Very High" at bounding box center [79, 444] width 1 height 1
click at [125, 510] on label "Very High" at bounding box center [125, 504] width 100 height 32
click at [80, 445] on input "Very High" at bounding box center [79, 444] width 1 height 1
checkbox input "false"
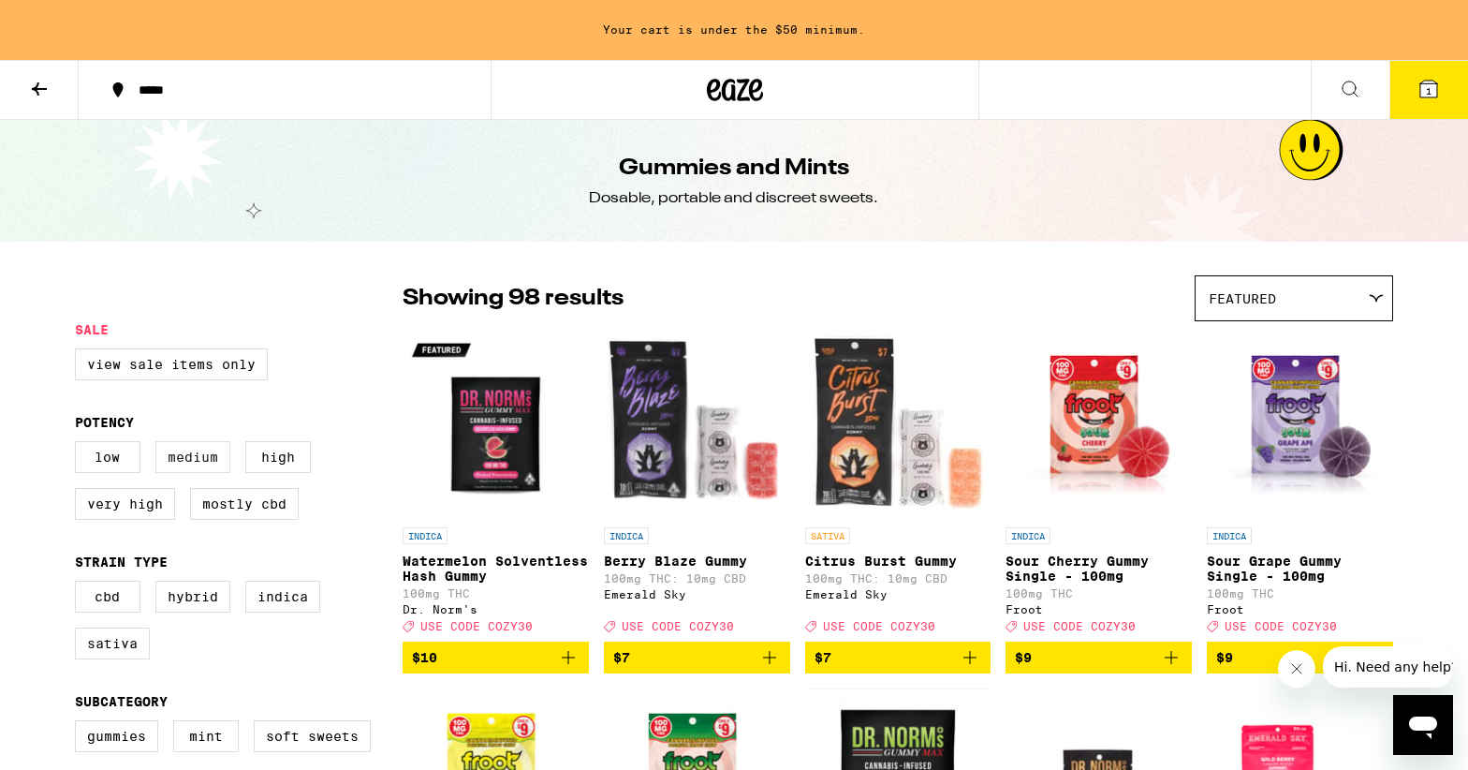
click at [204, 457] on label "Medium" at bounding box center [192, 457] width 75 height 32
click at [80, 445] on input "Medium" at bounding box center [79, 444] width 1 height 1
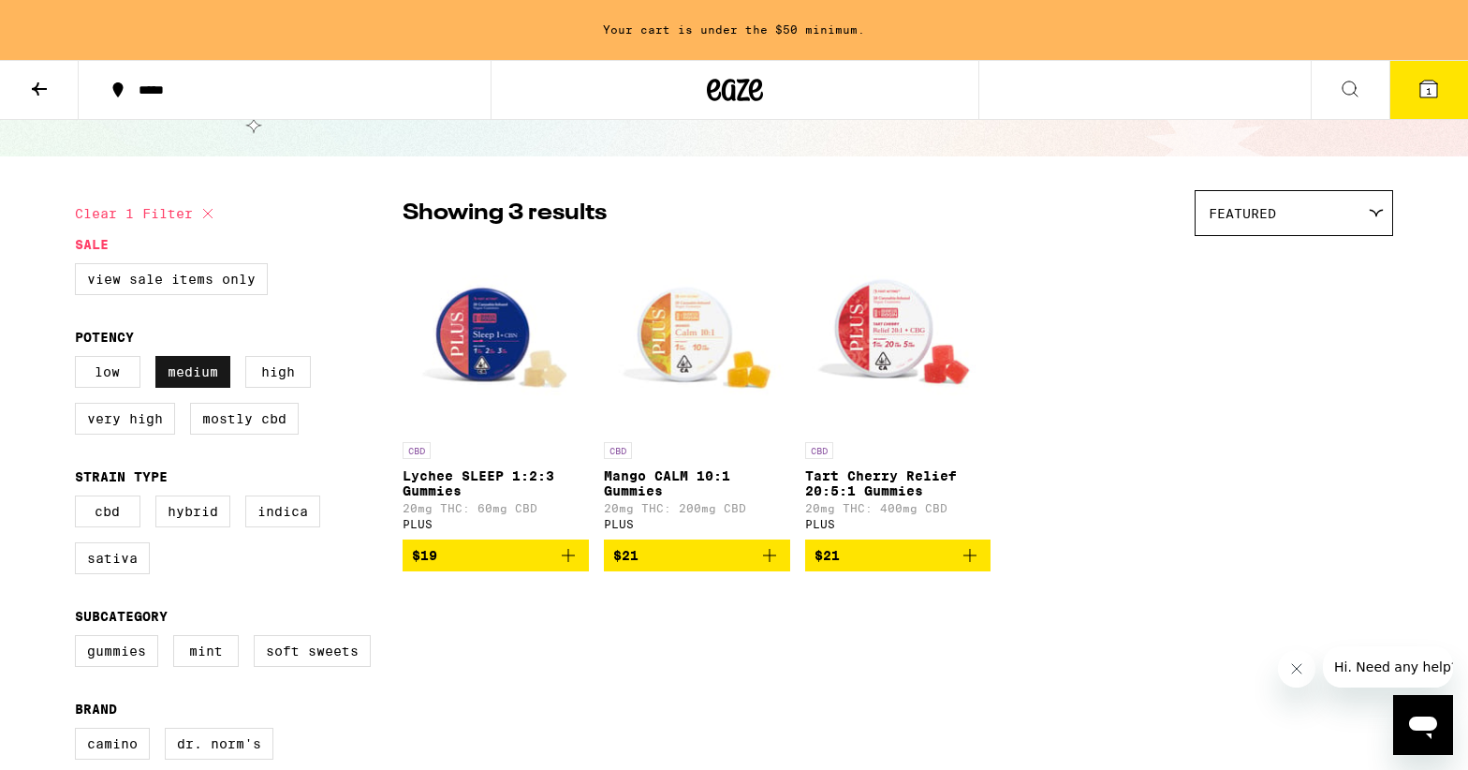
scroll to position [89, 0]
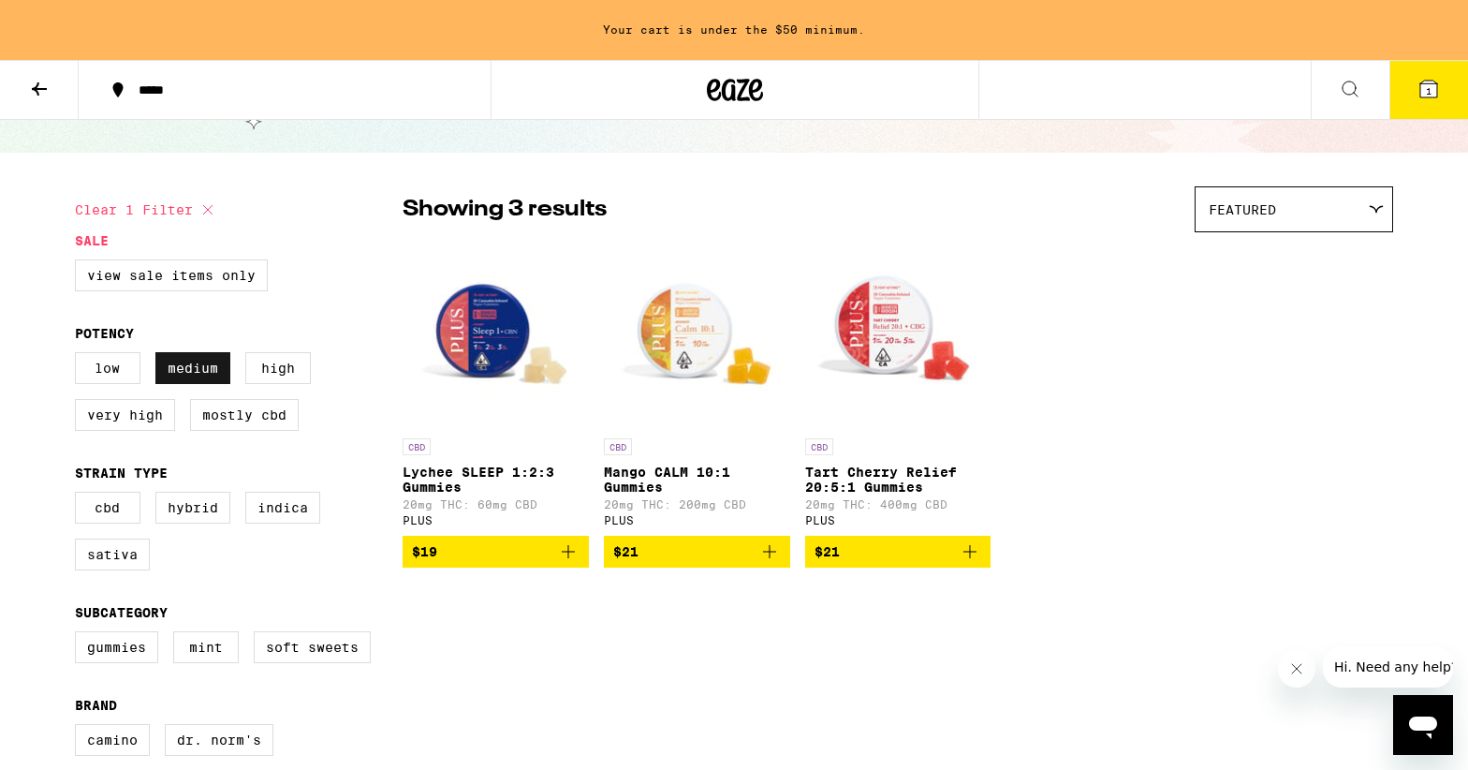
click at [192, 382] on label "Medium" at bounding box center [192, 368] width 75 height 32
click at [80, 356] on input "Medium" at bounding box center [79, 355] width 1 height 1
checkbox input "false"
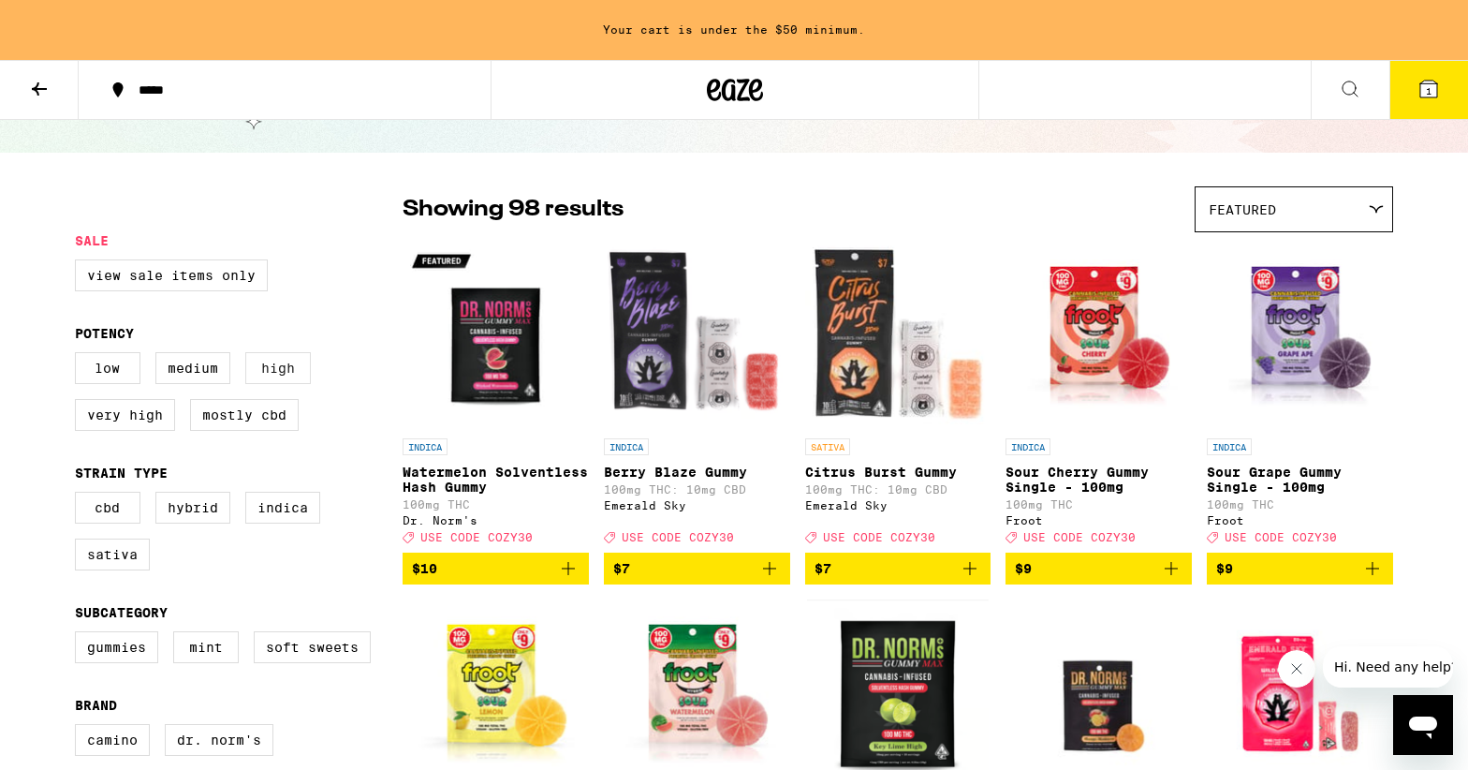
click at [272, 370] on label "High" at bounding box center [278, 368] width 66 height 32
click at [80, 356] on input "High" at bounding box center [79, 355] width 1 height 1
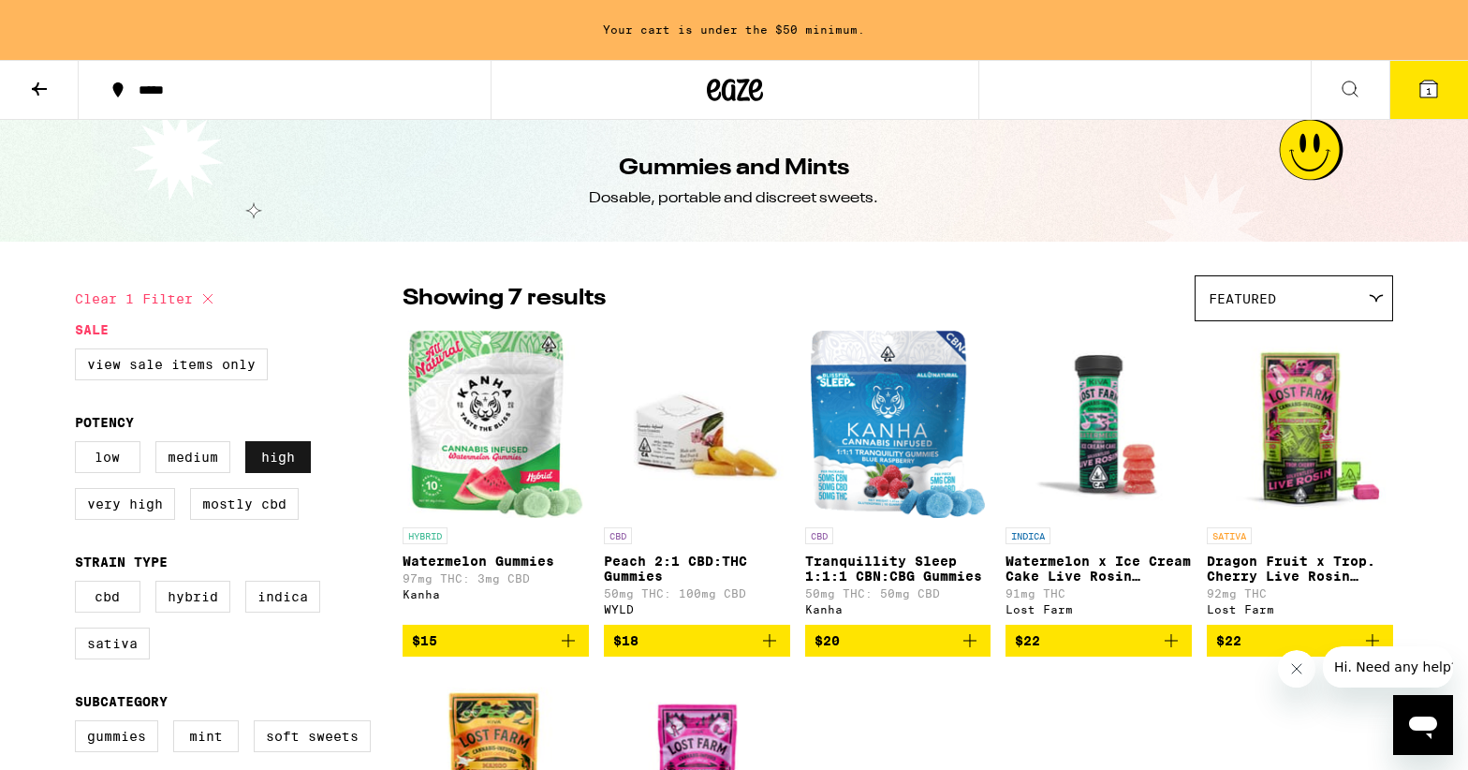
click at [299, 451] on label "High" at bounding box center [278, 457] width 66 height 32
click at [80, 445] on input "High" at bounding box center [79, 444] width 1 height 1
checkbox input "false"
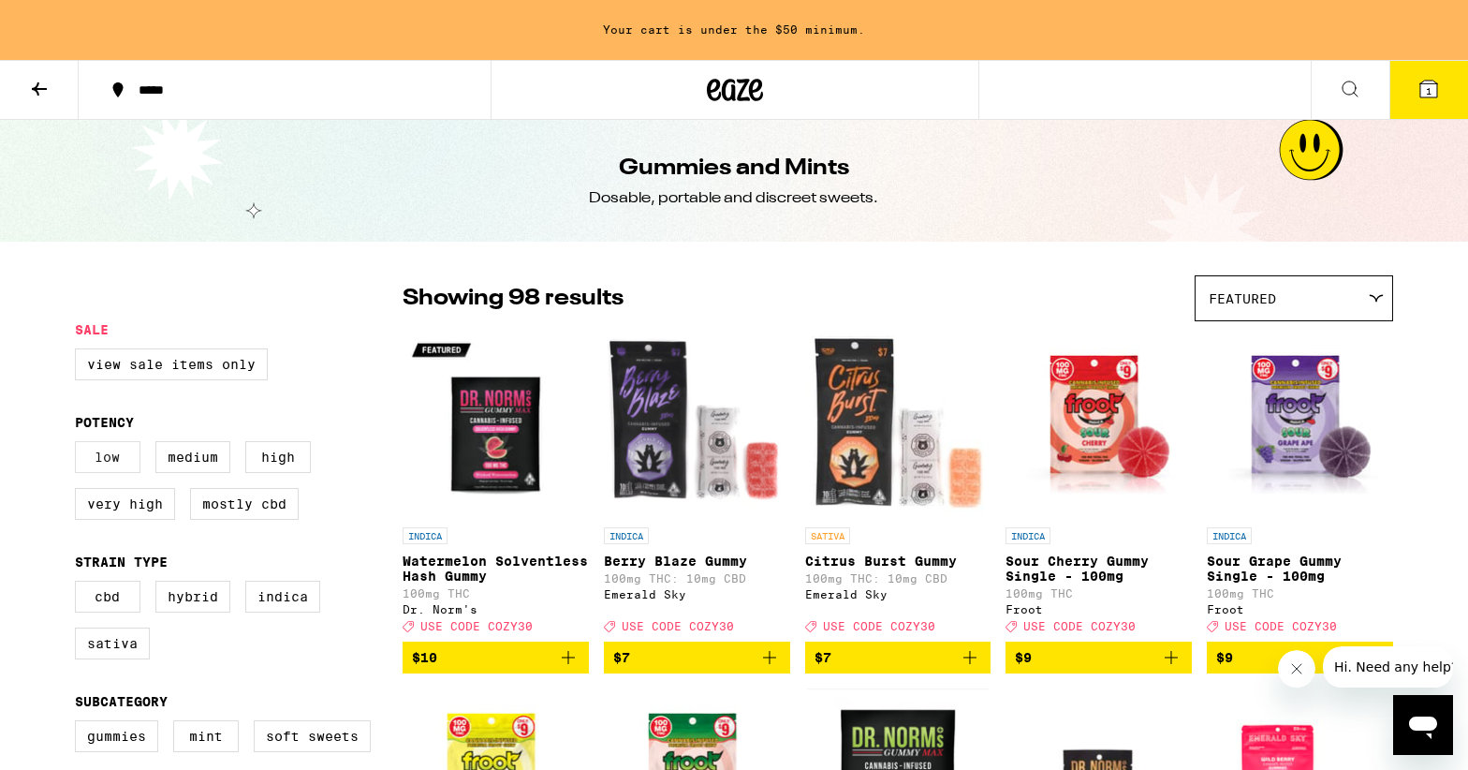
click at [132, 457] on label "Low" at bounding box center [108, 457] width 66 height 32
click at [80, 445] on input "Low" at bounding box center [79, 444] width 1 height 1
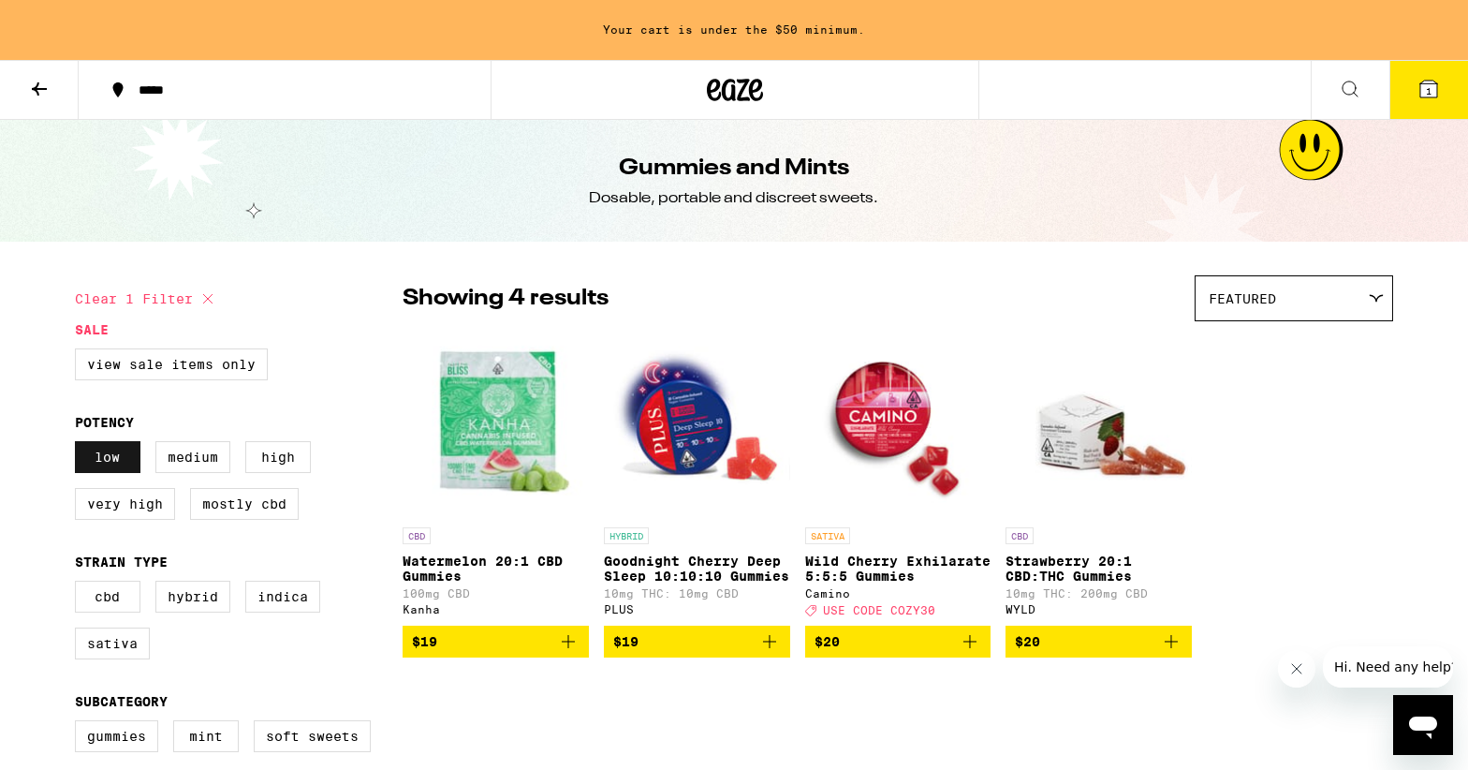
click at [106, 460] on label "Low" at bounding box center [108, 457] width 66 height 32
click at [80, 445] on input "Low" at bounding box center [79, 444] width 1 height 1
checkbox input "false"
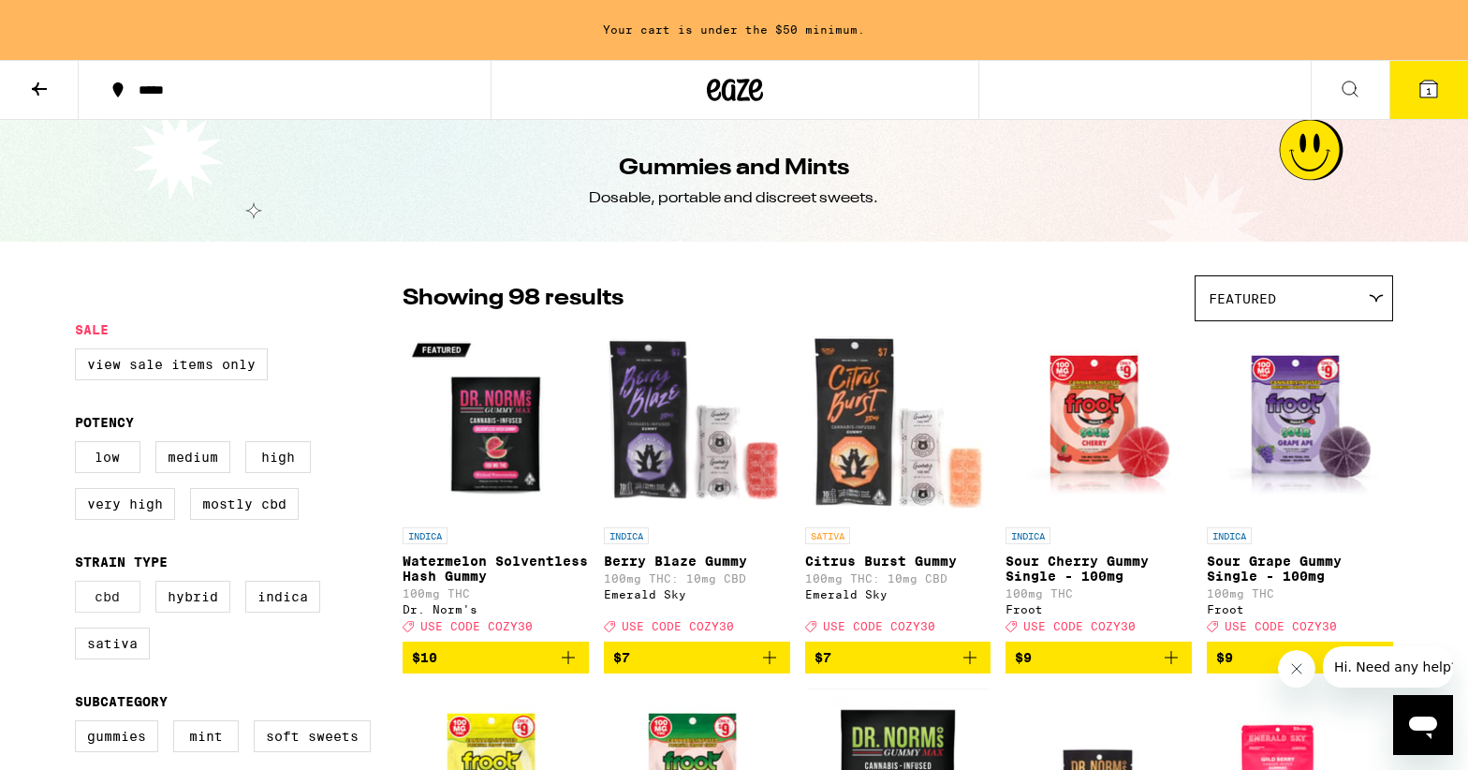
click at [110, 606] on label "CBD" at bounding box center [108, 597] width 66 height 32
click at [80, 584] on input "CBD" at bounding box center [79, 583] width 1 height 1
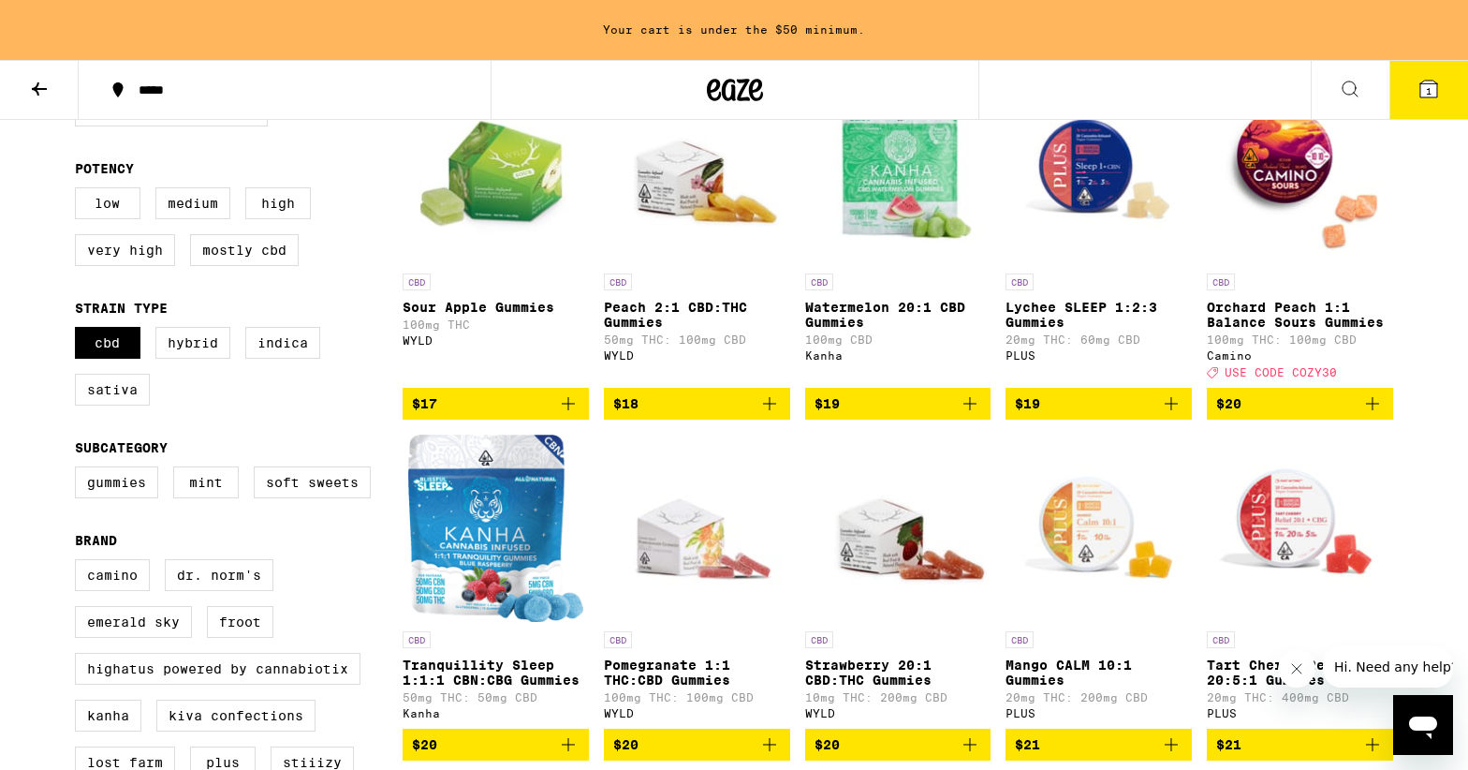
scroll to position [256, 0]
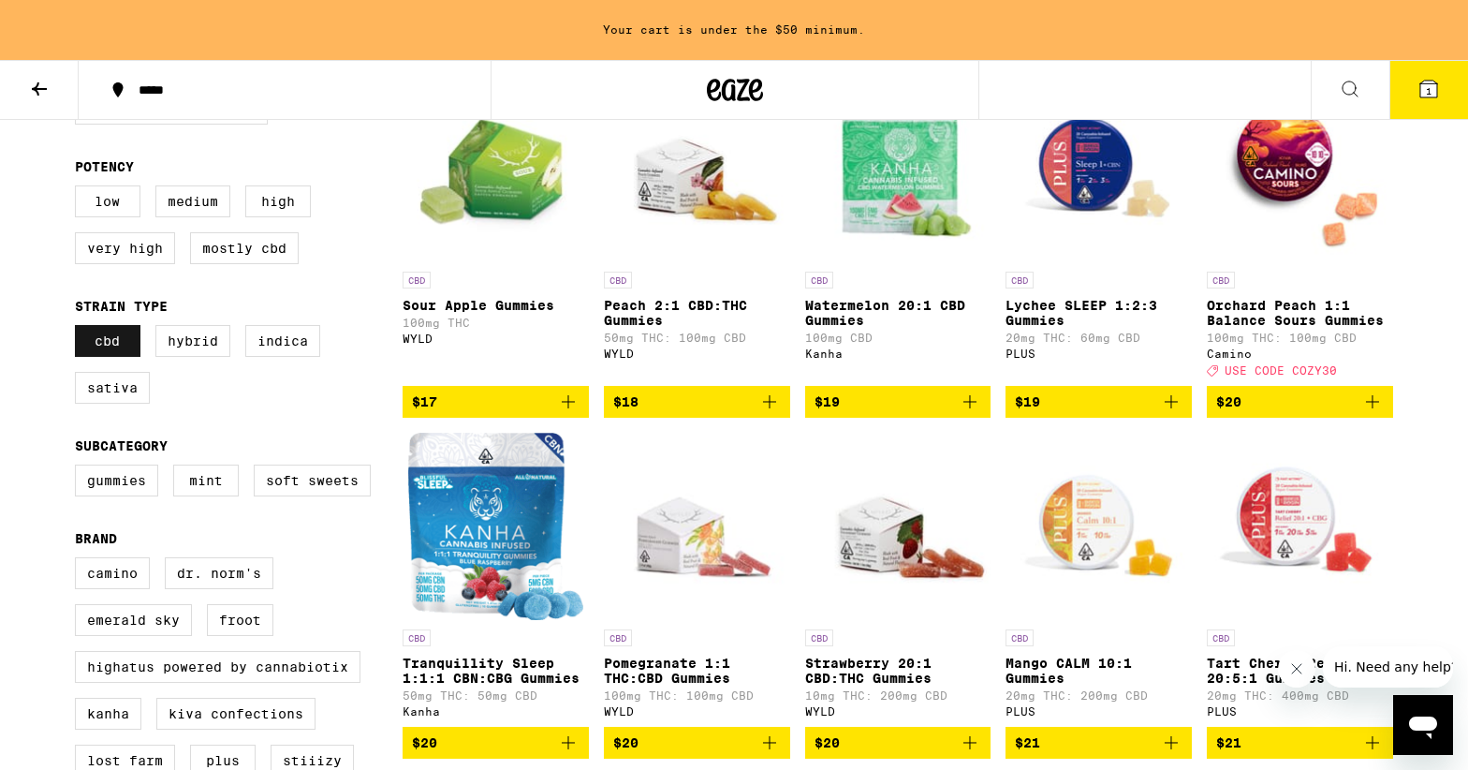
click at [109, 344] on label "CBD" at bounding box center [108, 341] width 66 height 32
click at [80, 329] on input "CBD" at bounding box center [79, 328] width 1 height 1
checkbox input "false"
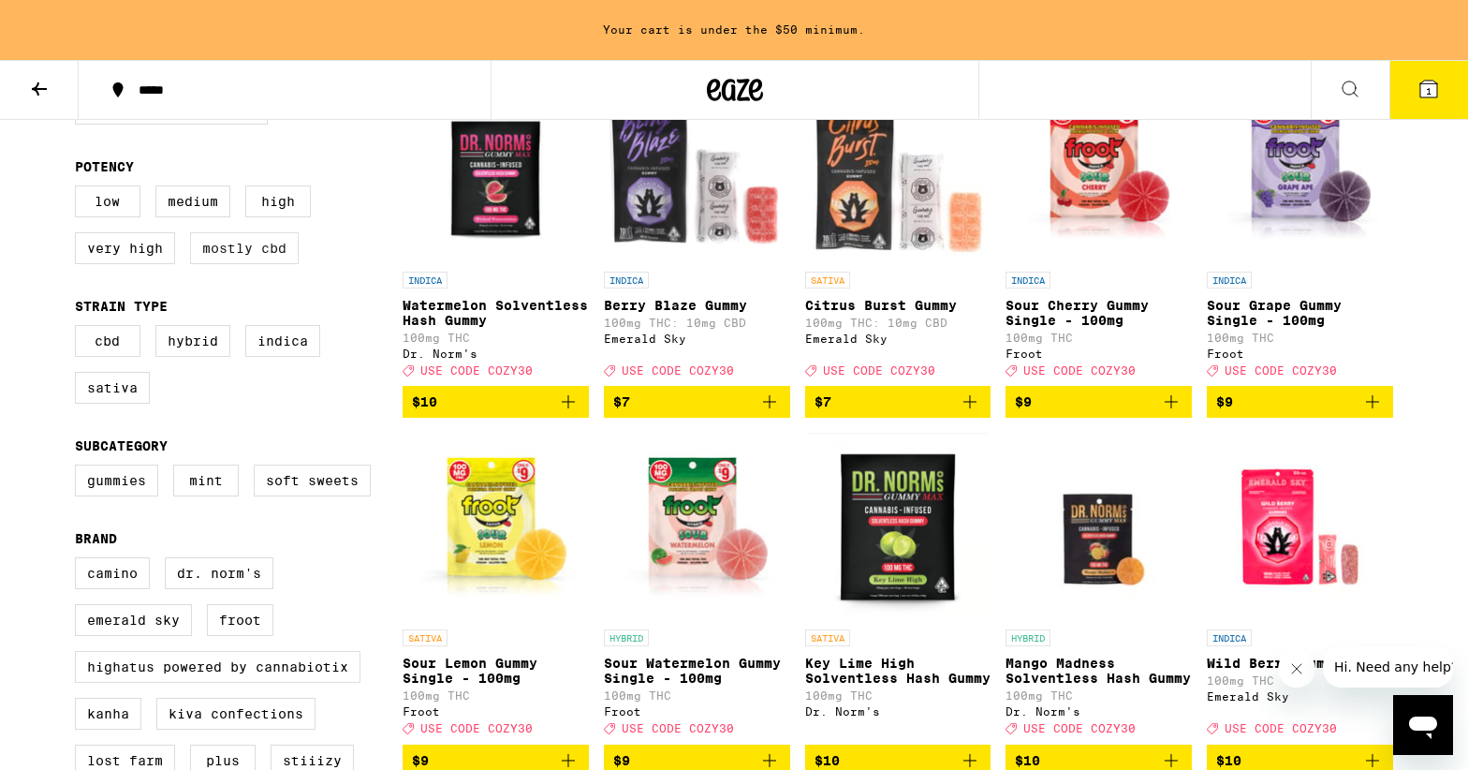
click at [240, 254] on label "Mostly CBD" at bounding box center [244, 248] width 109 height 32
click at [80, 189] on input "Mostly CBD" at bounding box center [79, 188] width 1 height 1
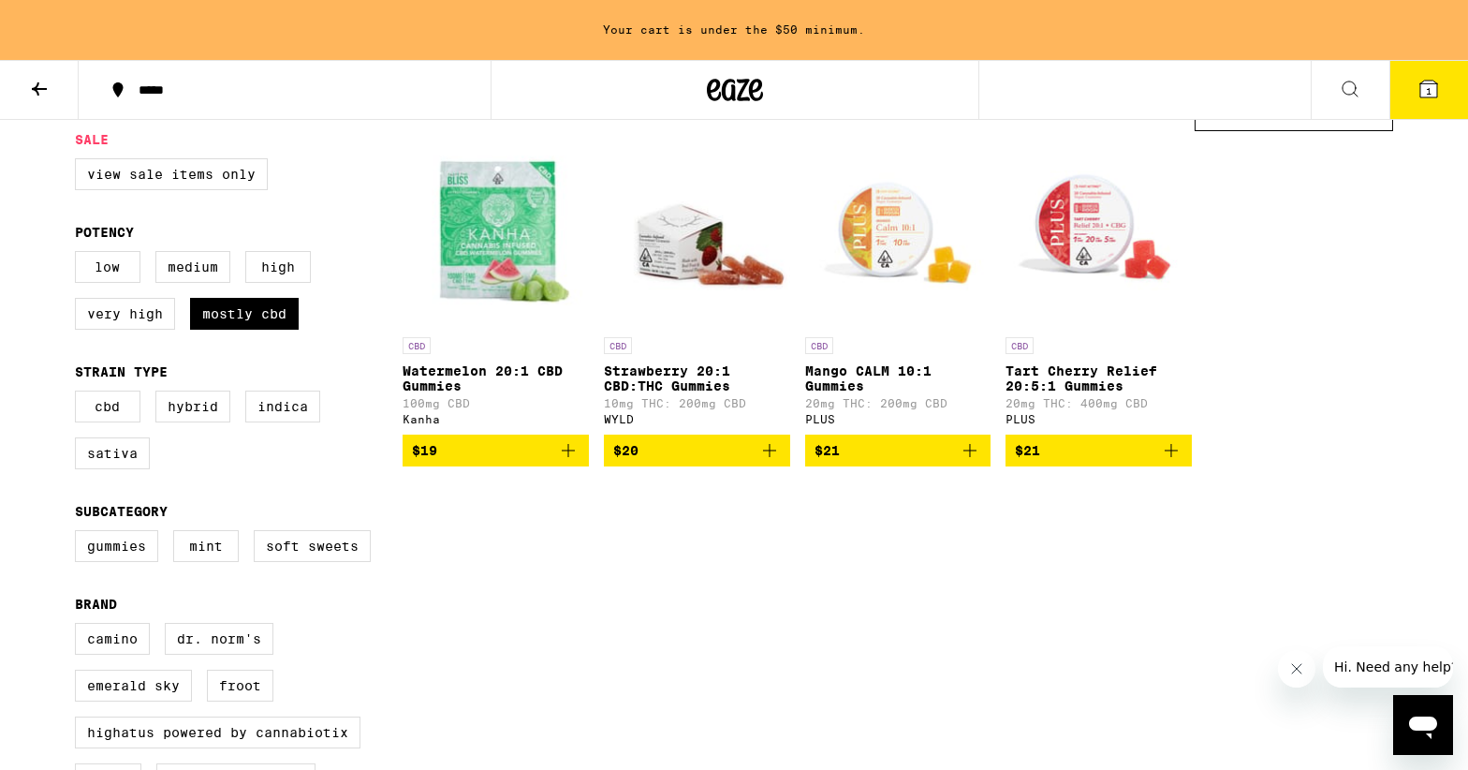
scroll to position [189, 0]
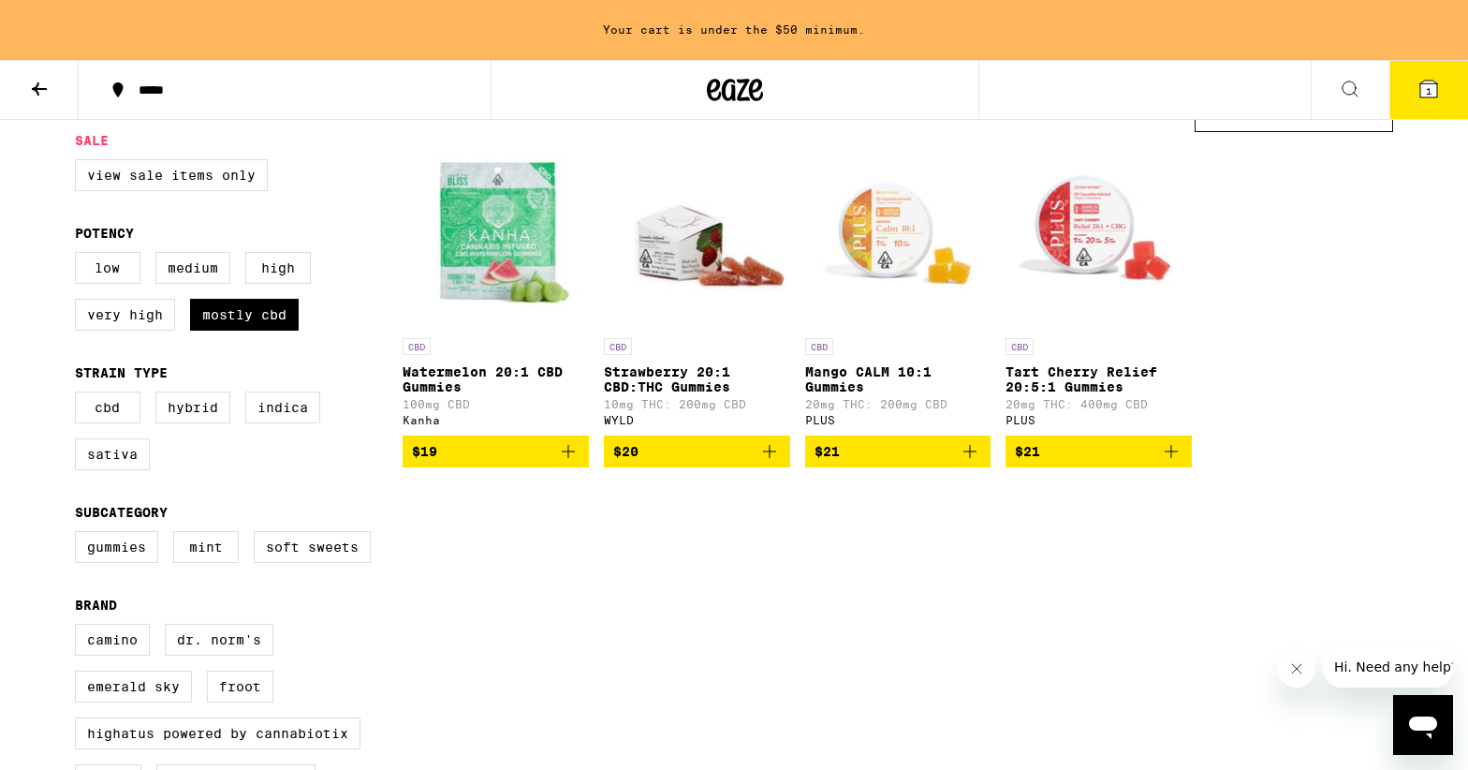
click at [678, 274] on img "Open page for Strawberry 20:1 CBD:THC Gummies from WYLD" at bounding box center [697, 234] width 186 height 187
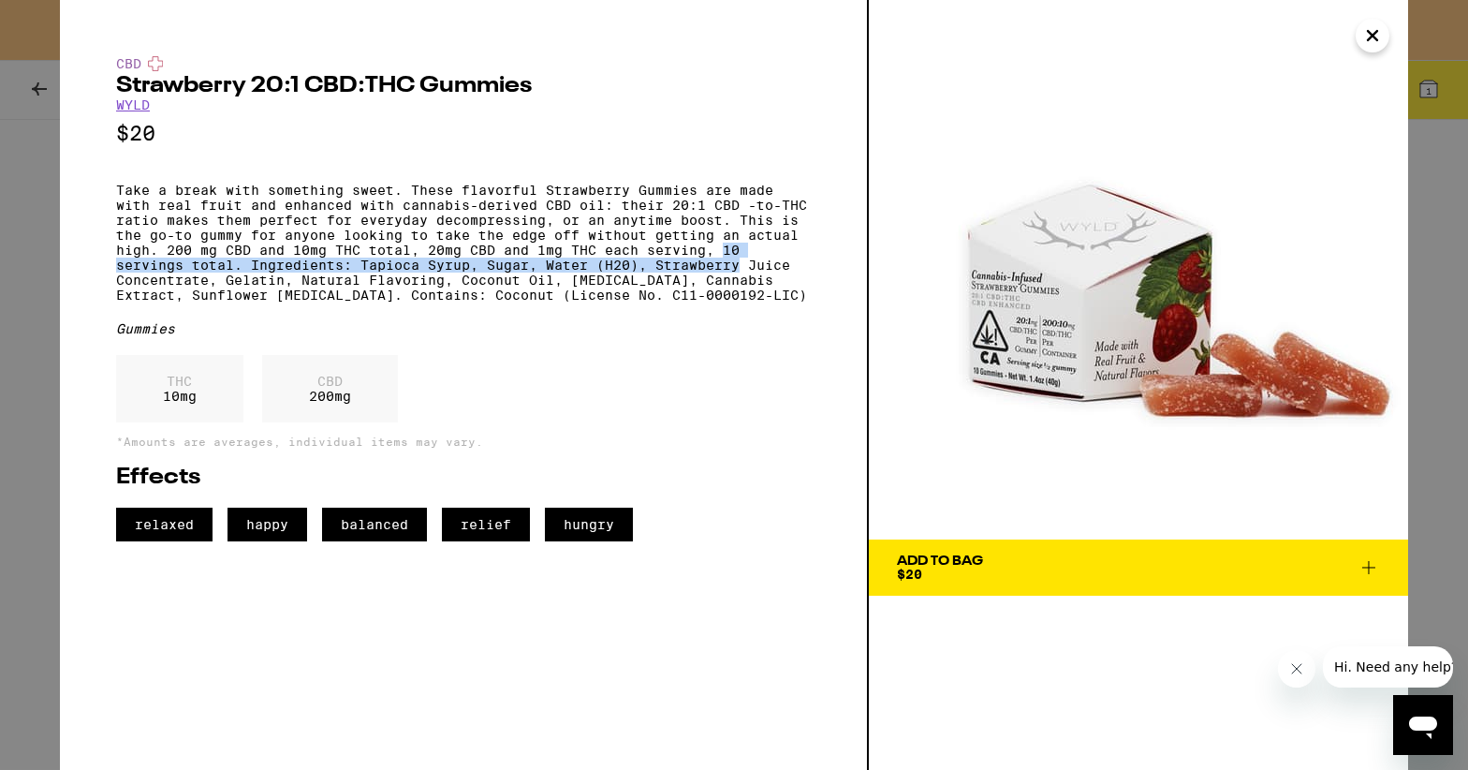
drag, startPoint x: 728, startPoint y: 266, endPoint x: 742, endPoint y: 289, distance: 26.8
click at [742, 289] on p "Take a break with something sweet. These flavorful Strawberry Gummies are made …" at bounding box center [463, 243] width 695 height 120
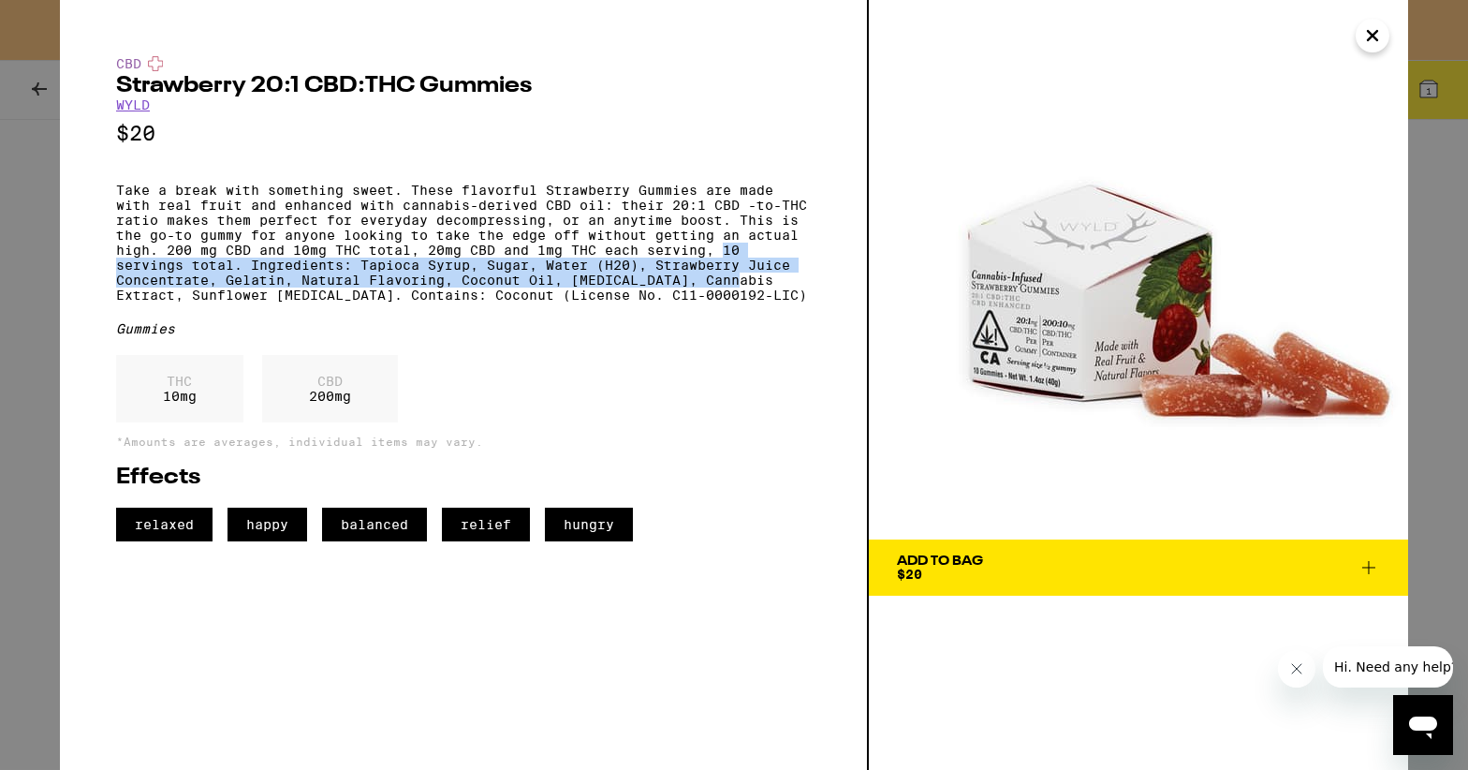
click at [1361, 557] on icon at bounding box center [1369, 567] width 22 height 22
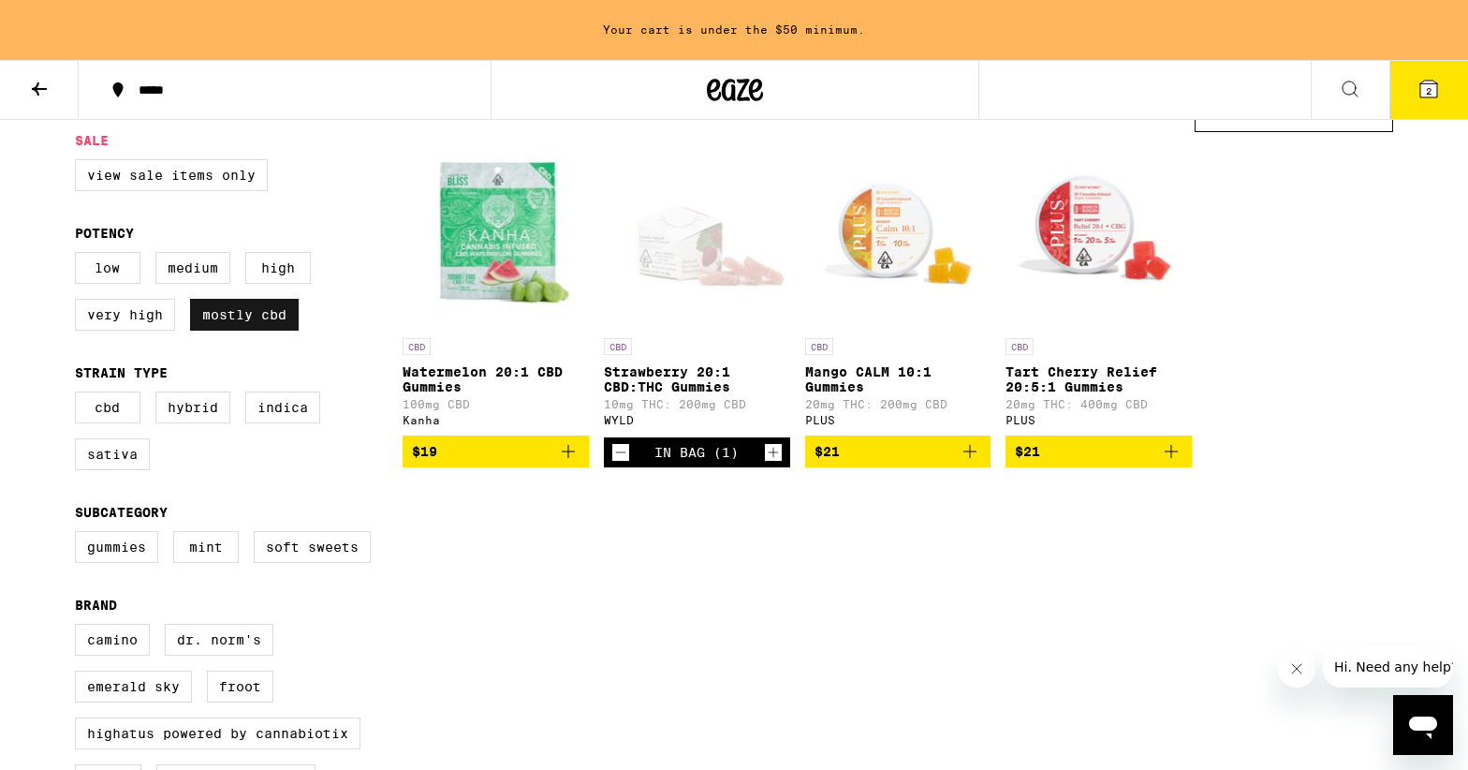
click at [275, 316] on label "Mostly CBD" at bounding box center [244, 315] width 109 height 32
click at [80, 256] on input "Mostly CBD" at bounding box center [79, 255] width 1 height 1
checkbox input "false"
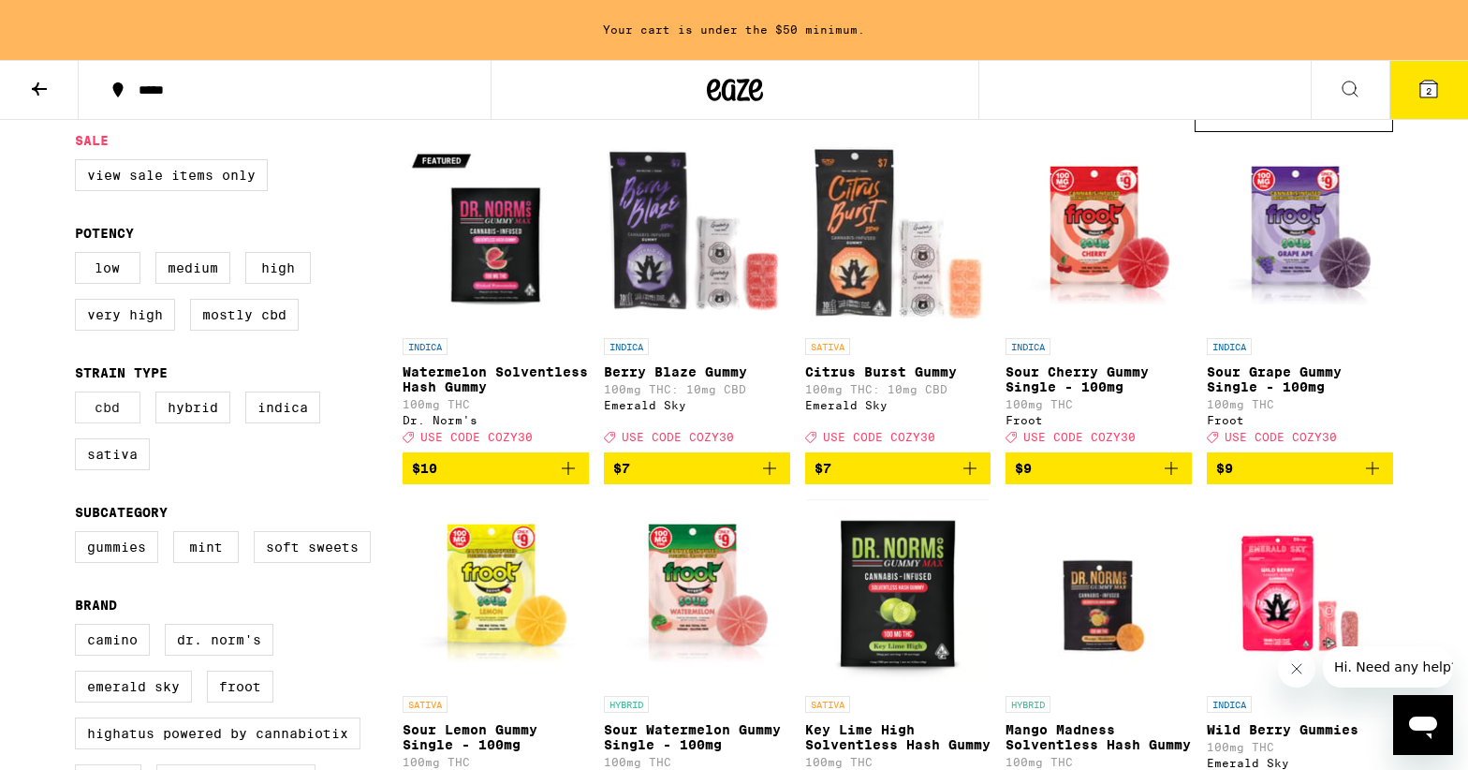
click at [129, 414] on label "CBD" at bounding box center [108, 407] width 66 height 32
click at [80, 395] on input "CBD" at bounding box center [79, 394] width 1 height 1
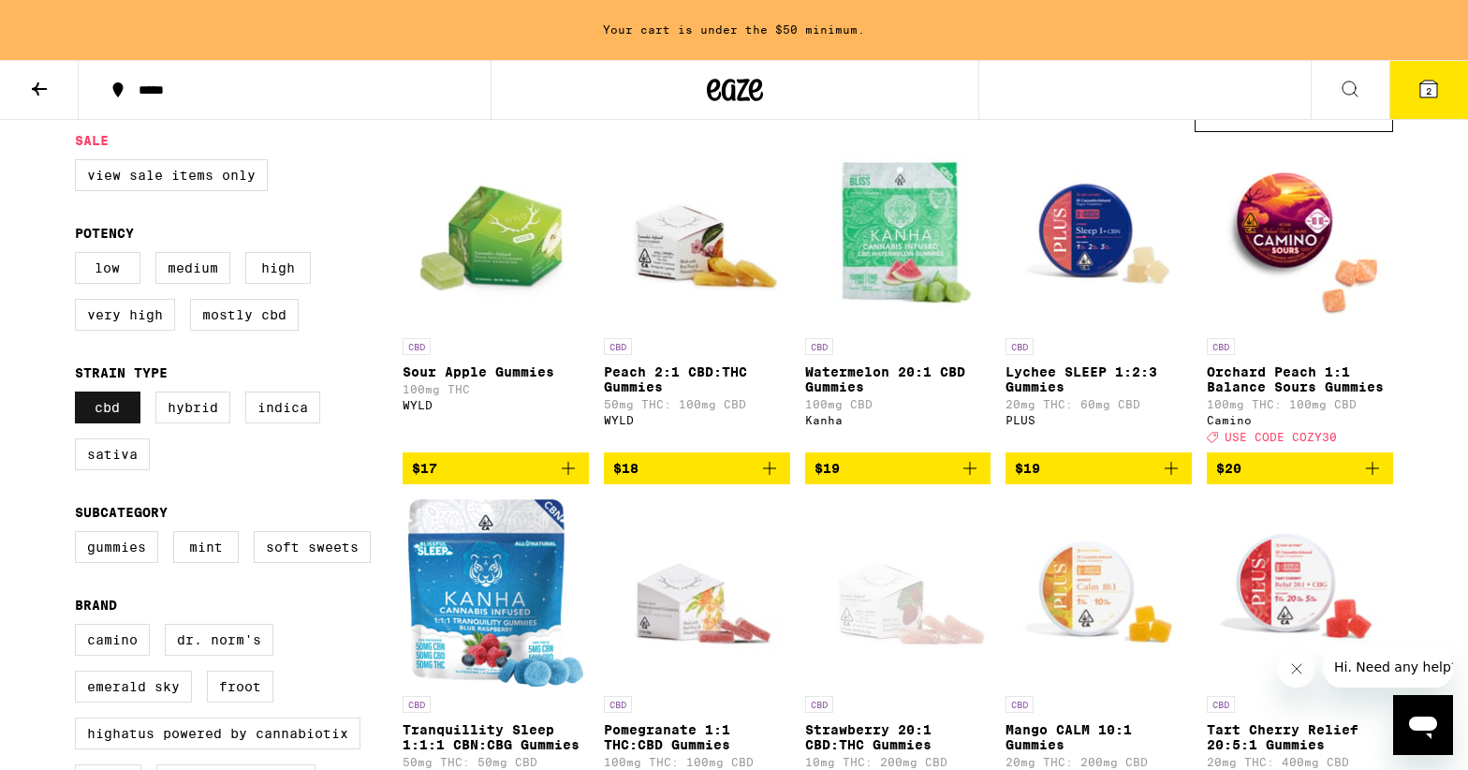
click at [129, 414] on label "CBD" at bounding box center [108, 407] width 66 height 32
click at [80, 395] on input "CBD" at bounding box center [79, 394] width 1 height 1
checkbox input "false"
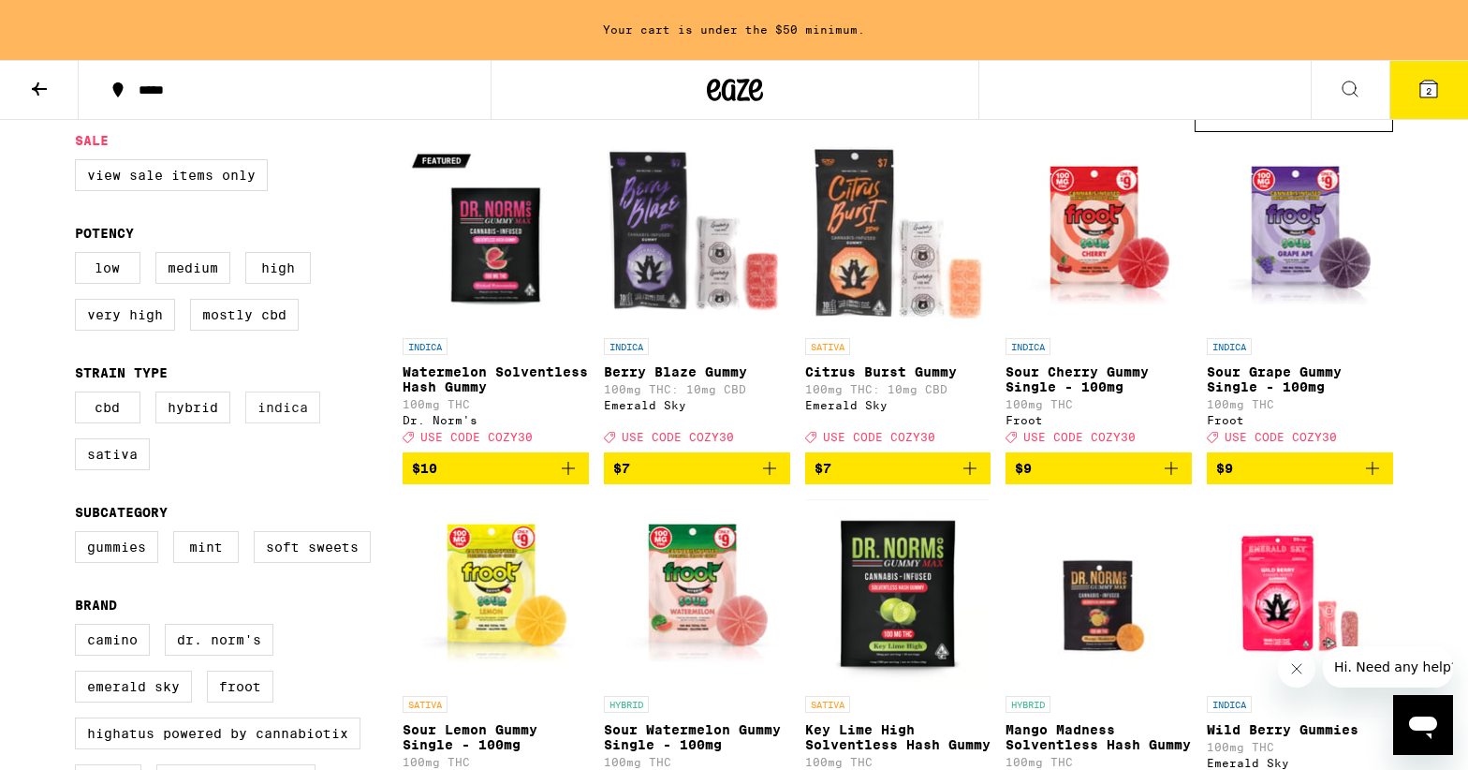
click at [279, 408] on label "Indica" at bounding box center [282, 407] width 75 height 32
click at [80, 395] on input "Indica" at bounding box center [79, 394] width 1 height 1
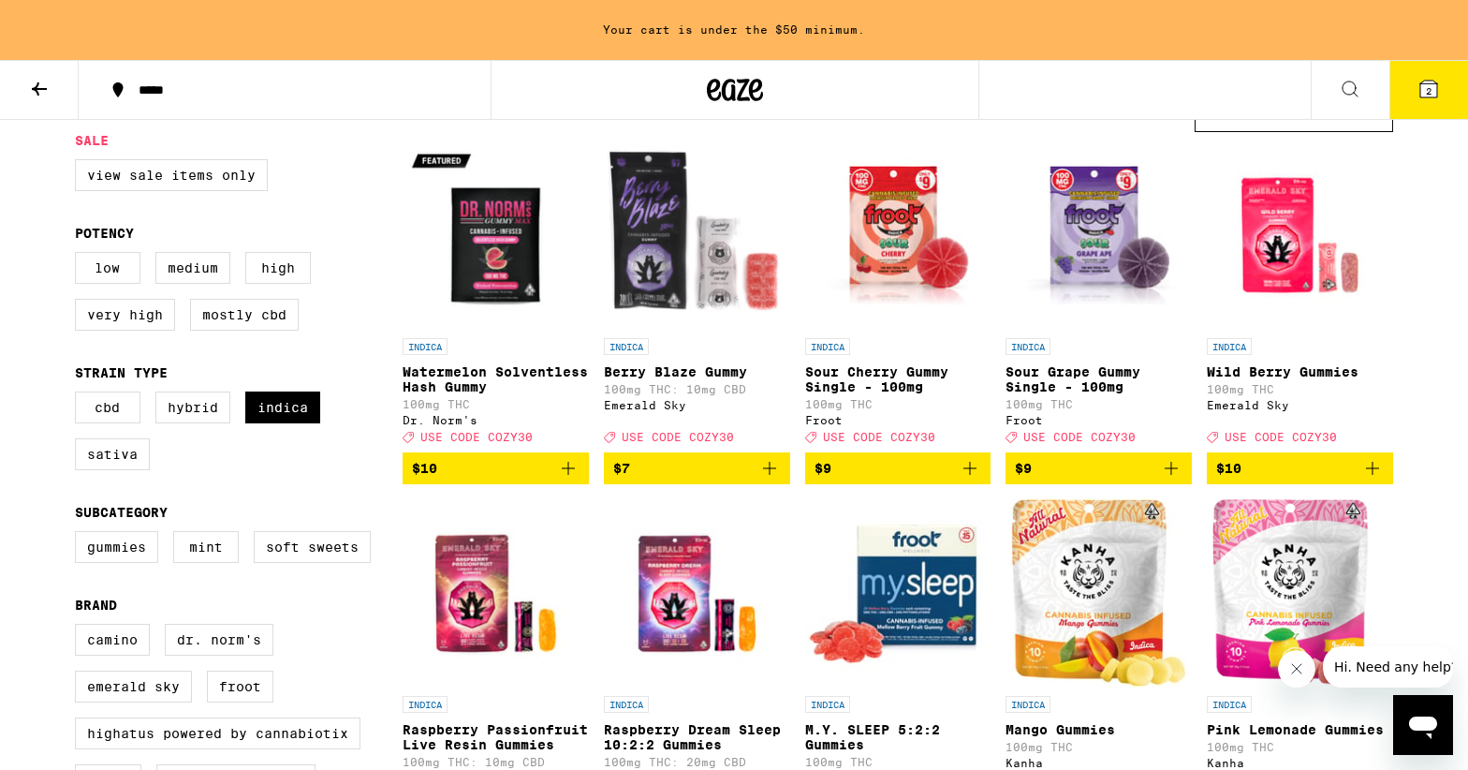
click at [463, 248] on img "Open page for Watermelon Solventless Hash Gummy from Dr. Norm's" at bounding box center [496, 234] width 186 height 187
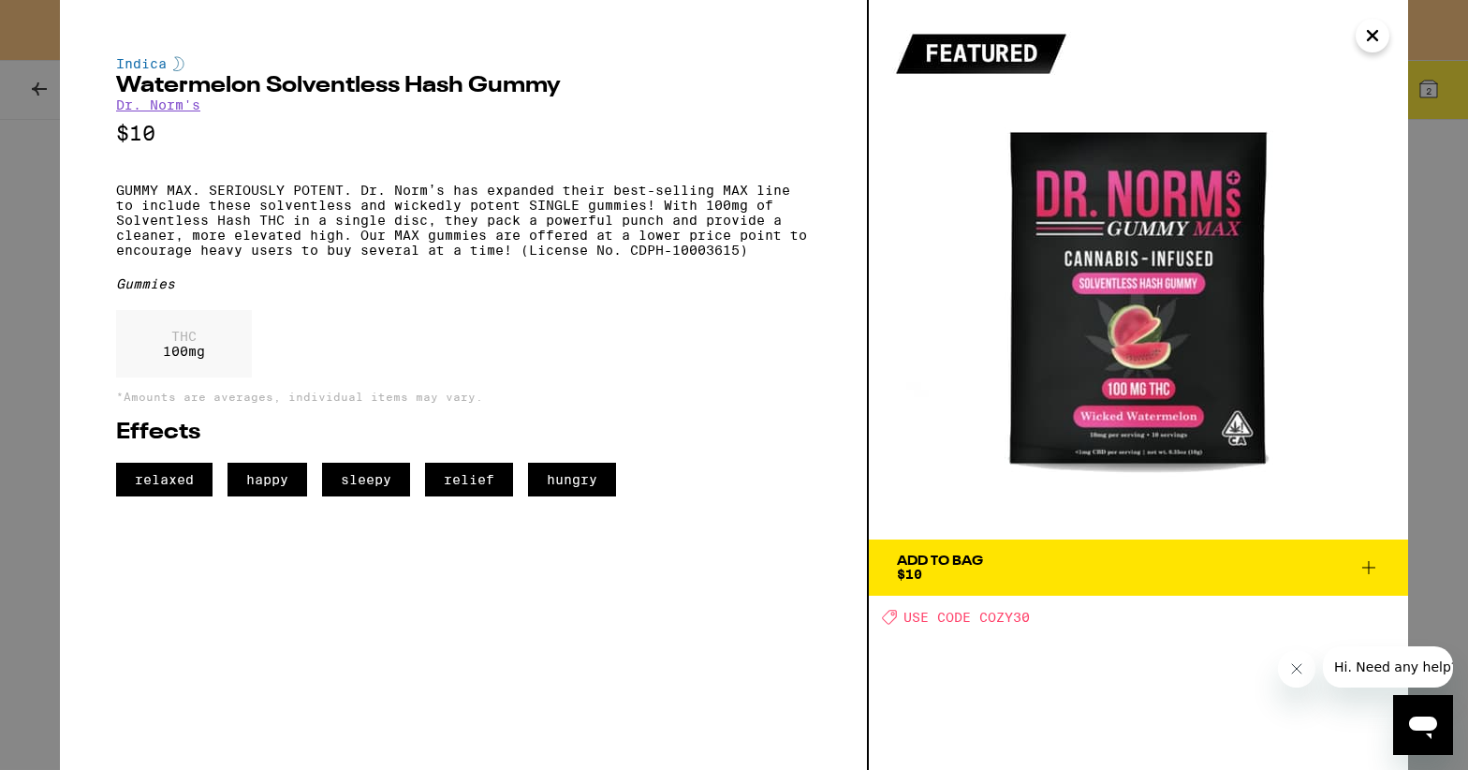
click at [1382, 29] on icon "Close" at bounding box center [1372, 36] width 22 height 28
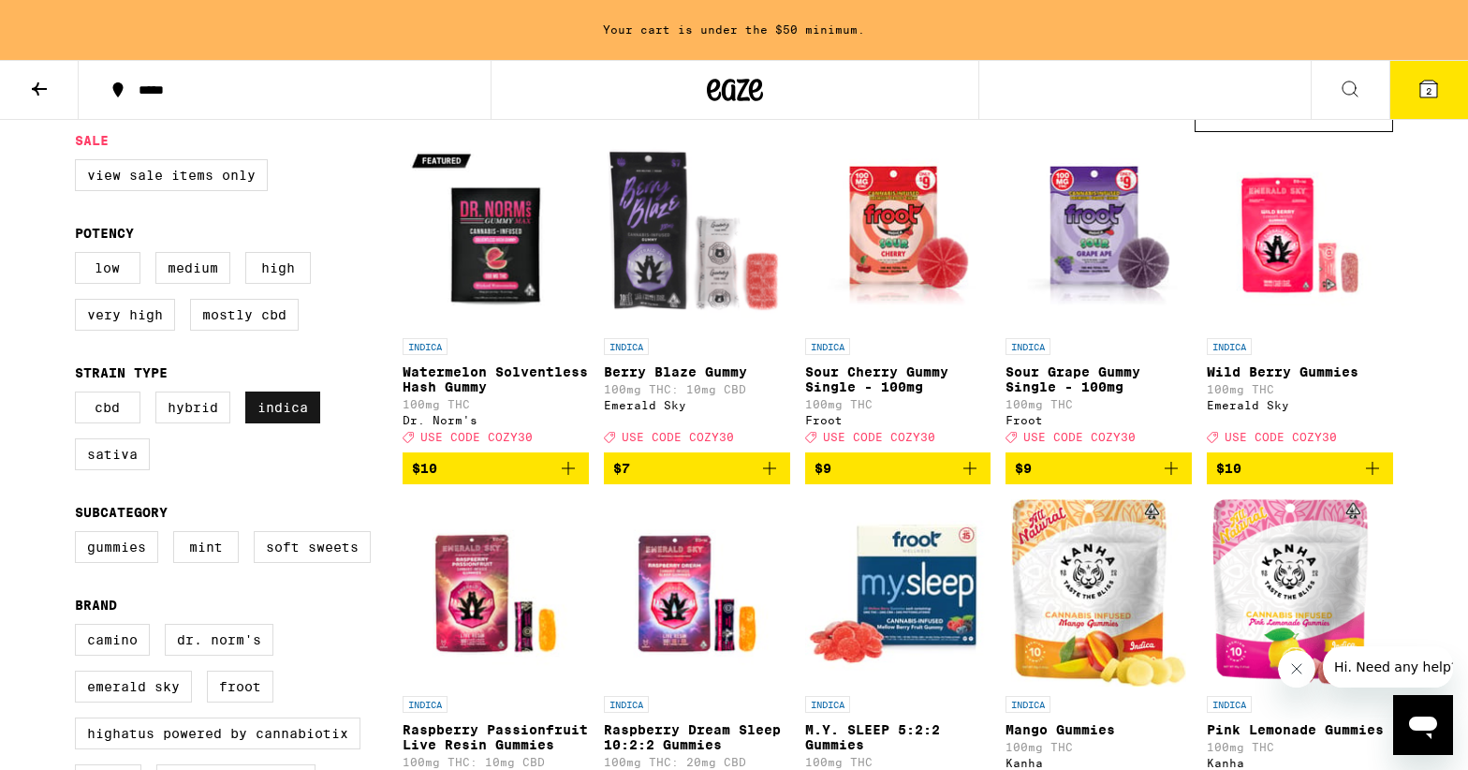
click at [271, 423] on label "Indica" at bounding box center [282, 407] width 75 height 32
click at [80, 395] on input "Indica" at bounding box center [79, 394] width 1 height 1
checkbox input "false"
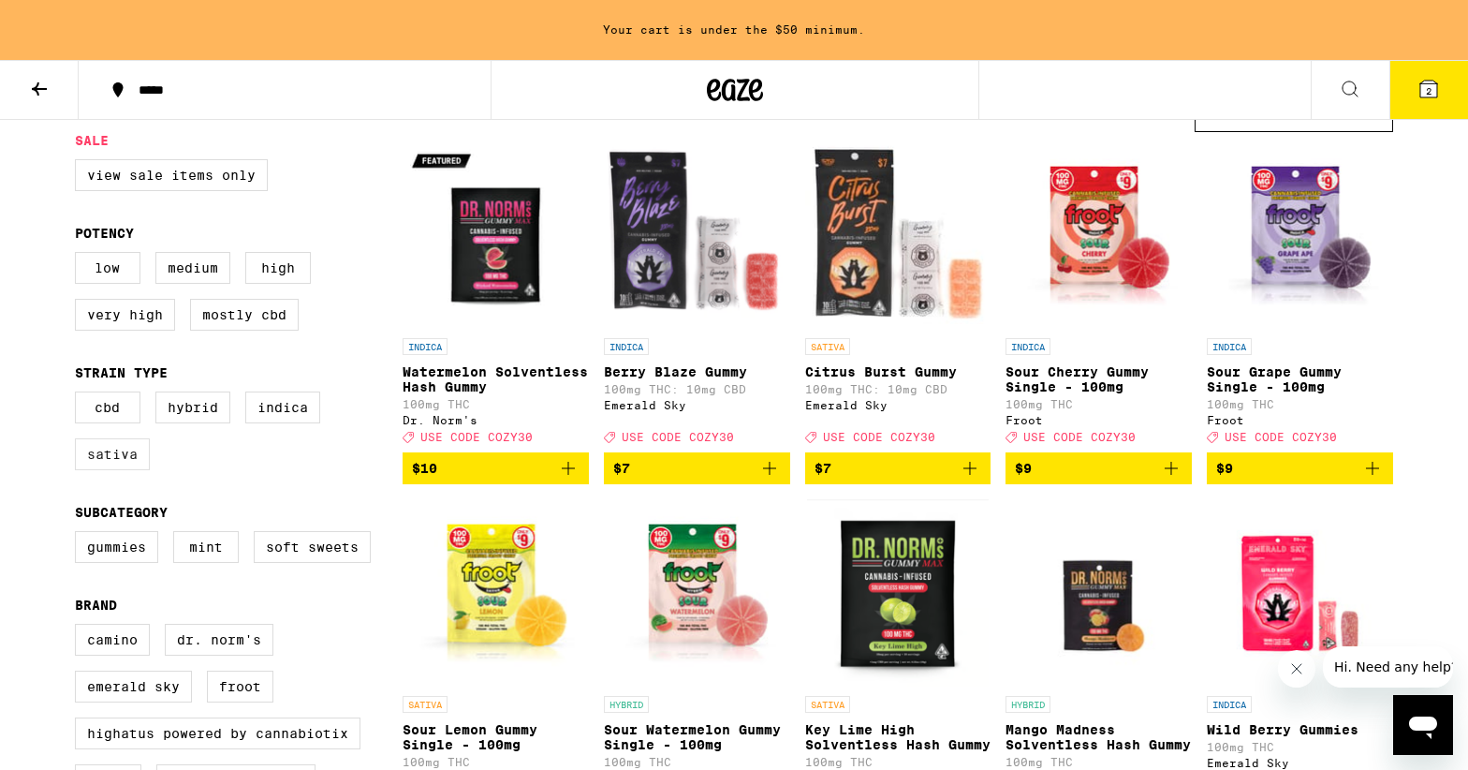
click at [111, 469] on label "Sativa" at bounding box center [112, 454] width 75 height 32
click at [80, 395] on input "Sativa" at bounding box center [79, 394] width 1 height 1
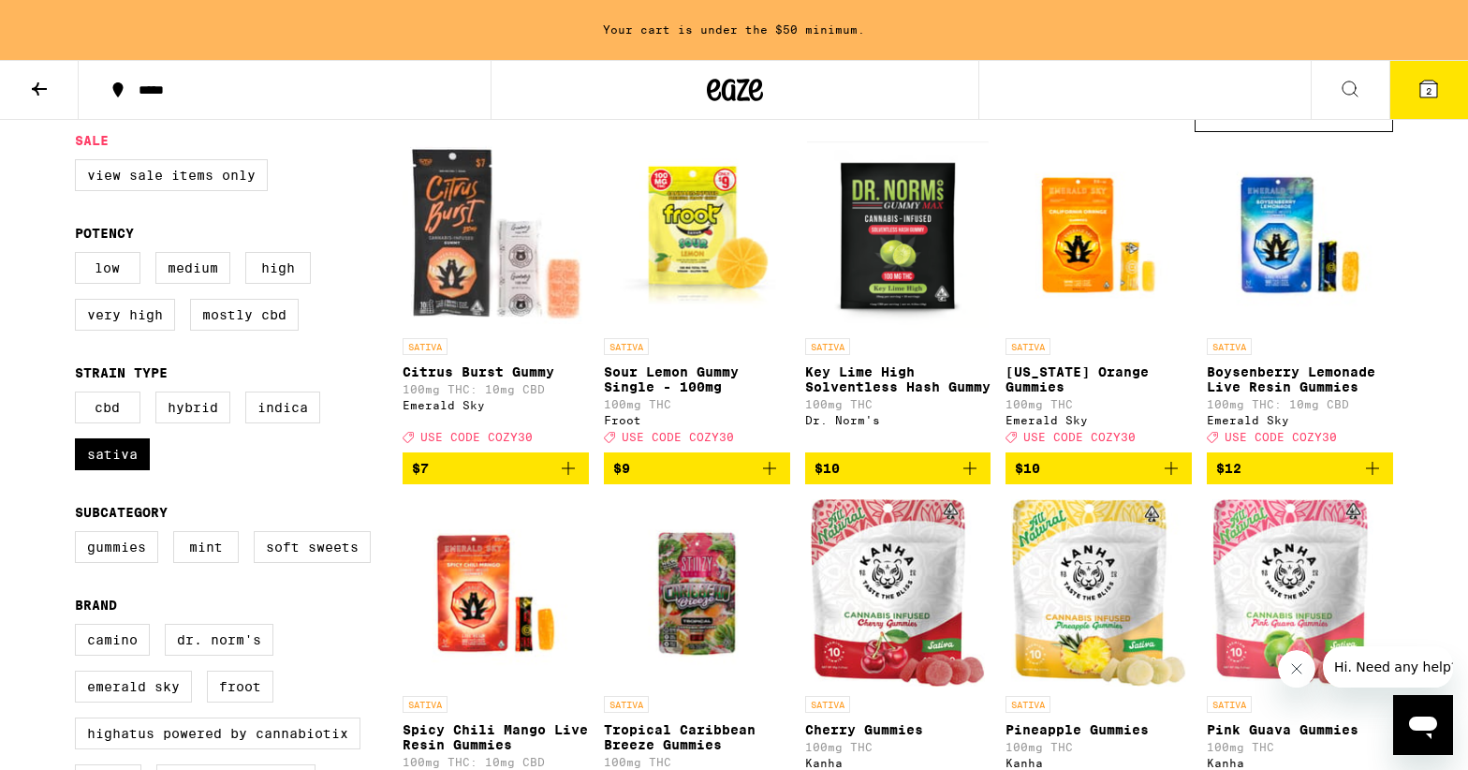
click at [465, 247] on img "Open page for Citrus Burst Gummy from Emerald Sky" at bounding box center [496, 234] width 186 height 187
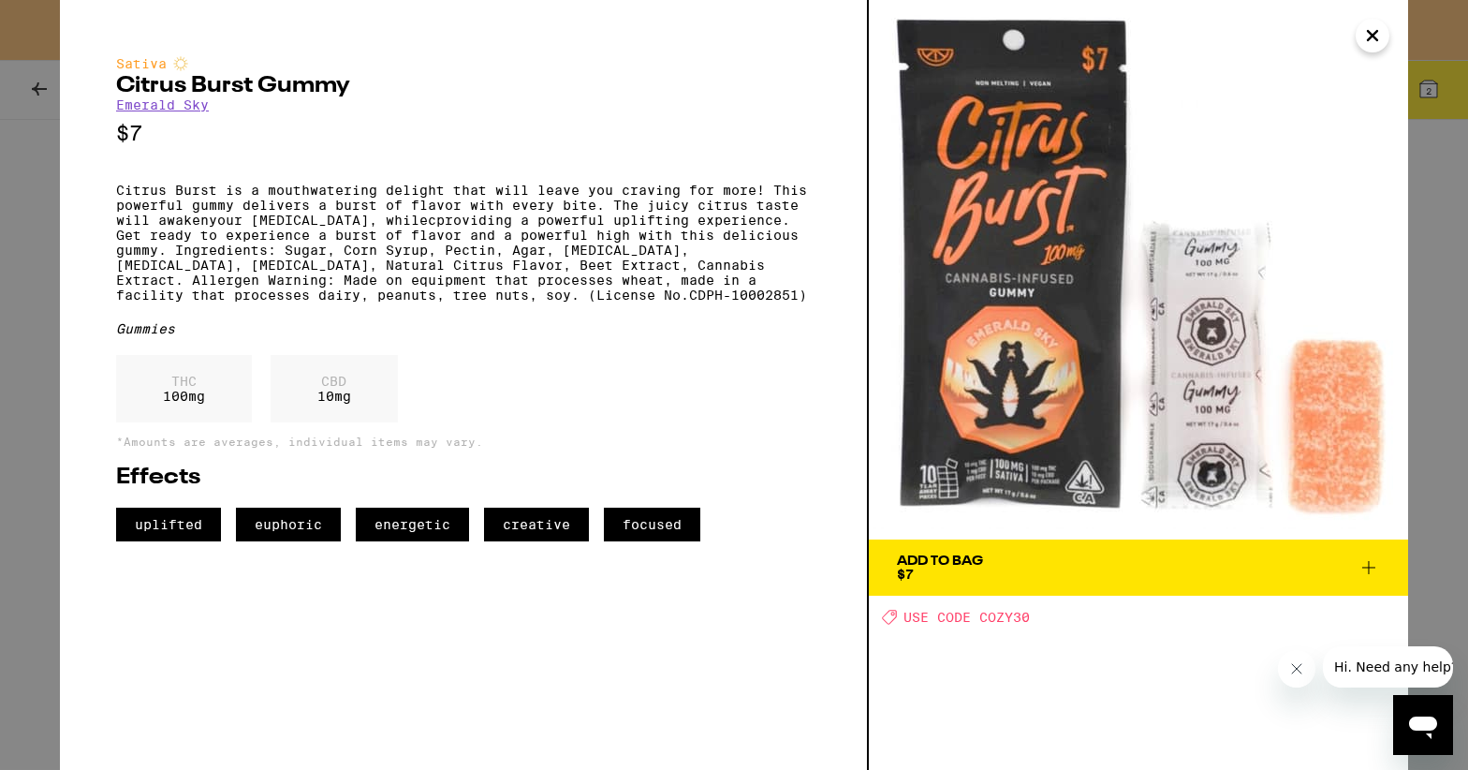
click at [1372, 36] on icon "Close" at bounding box center [1372, 35] width 9 height 9
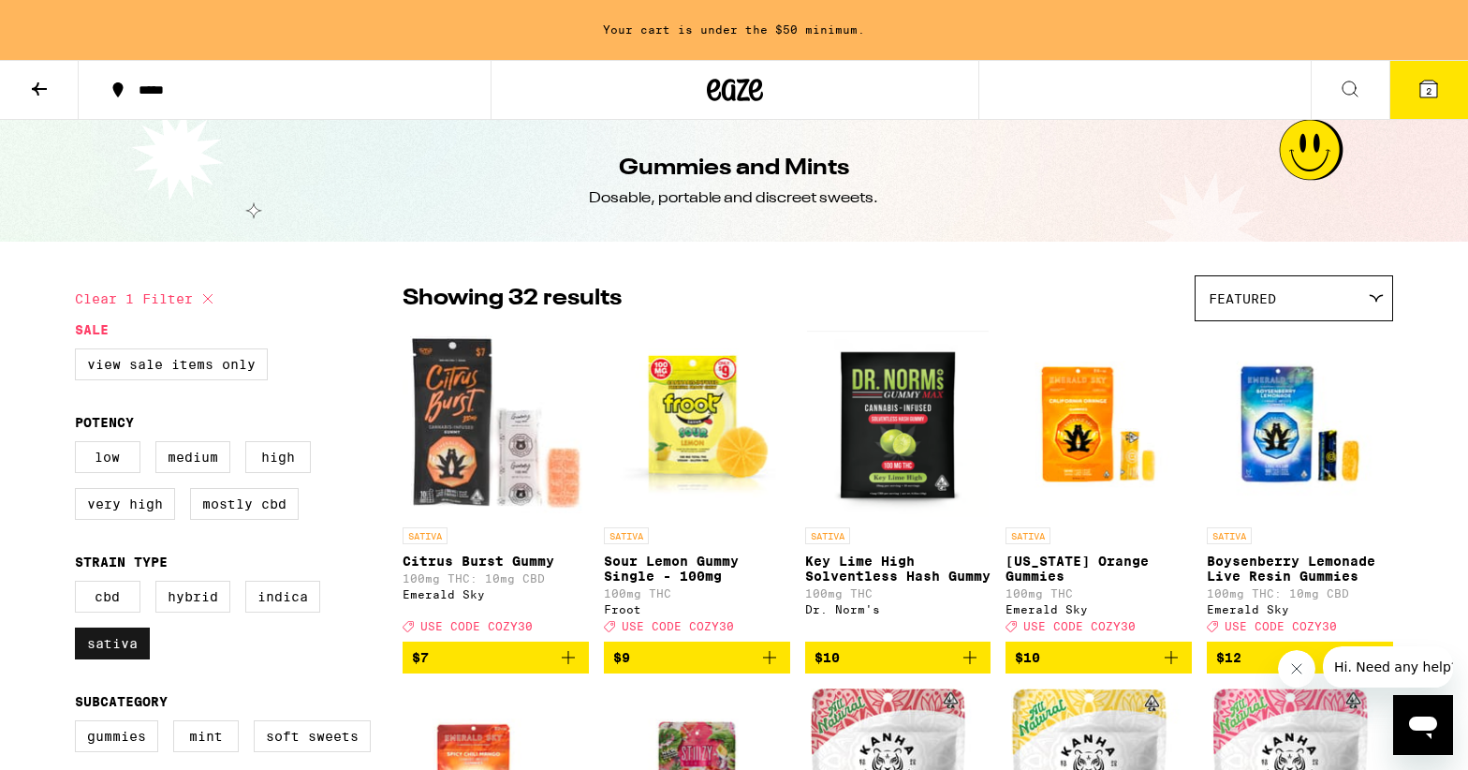
click at [95, 656] on label "Sativa" at bounding box center [112, 643] width 75 height 32
click at [80, 584] on input "Sativa" at bounding box center [79, 583] width 1 height 1
checkbox input "false"
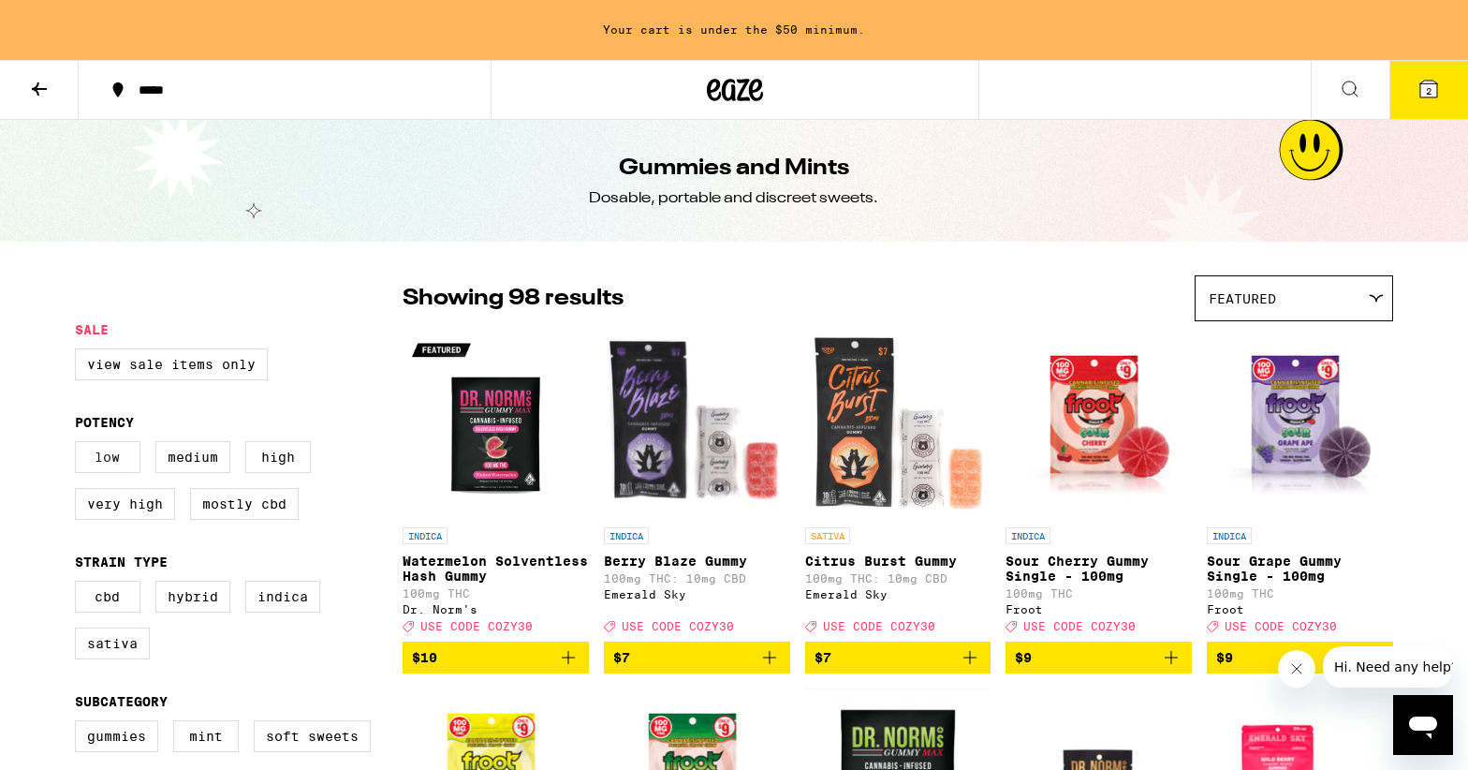
click at [104, 469] on label "Low" at bounding box center [108, 457] width 66 height 32
click at [80, 445] on input "Low" at bounding box center [79, 444] width 1 height 1
checkbox input "true"
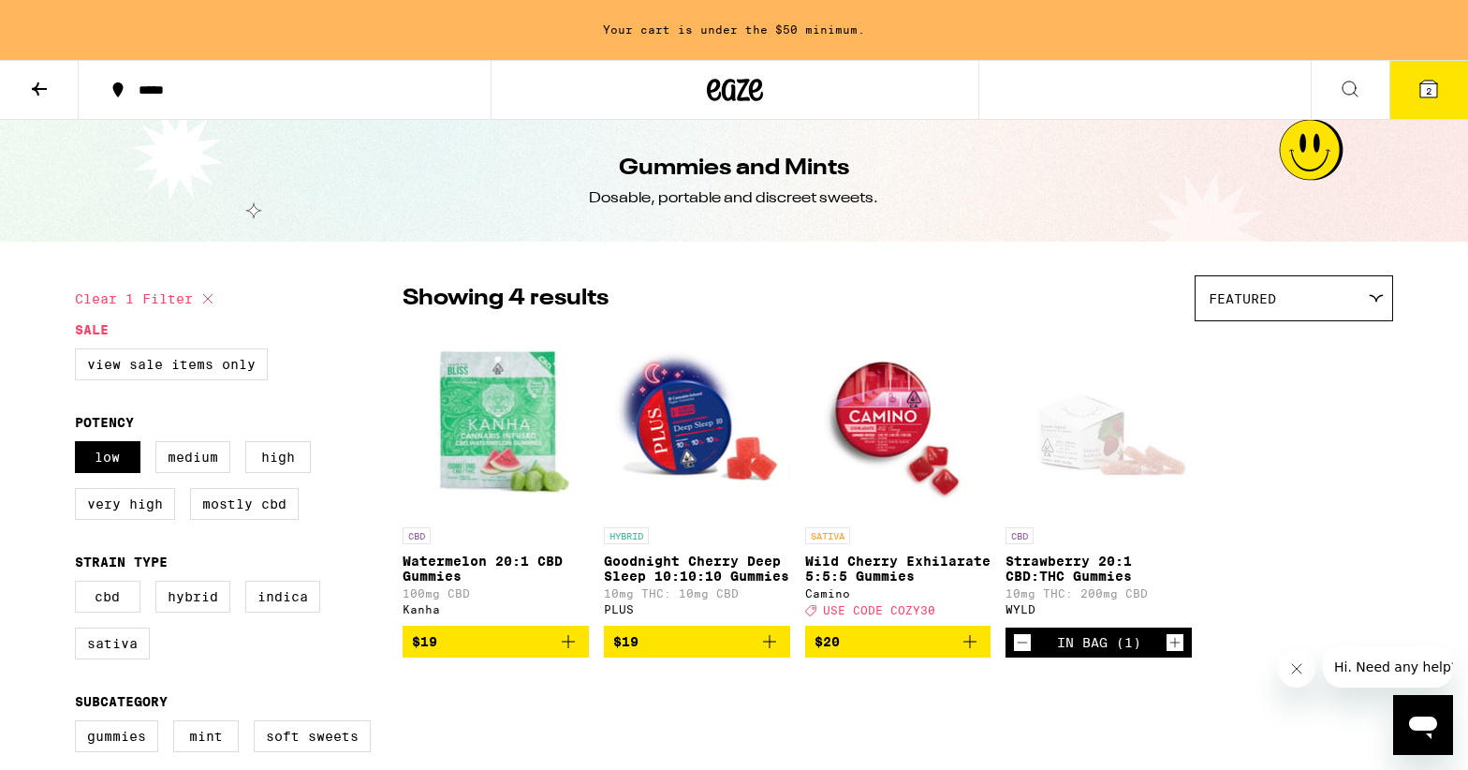
scroll to position [5, 0]
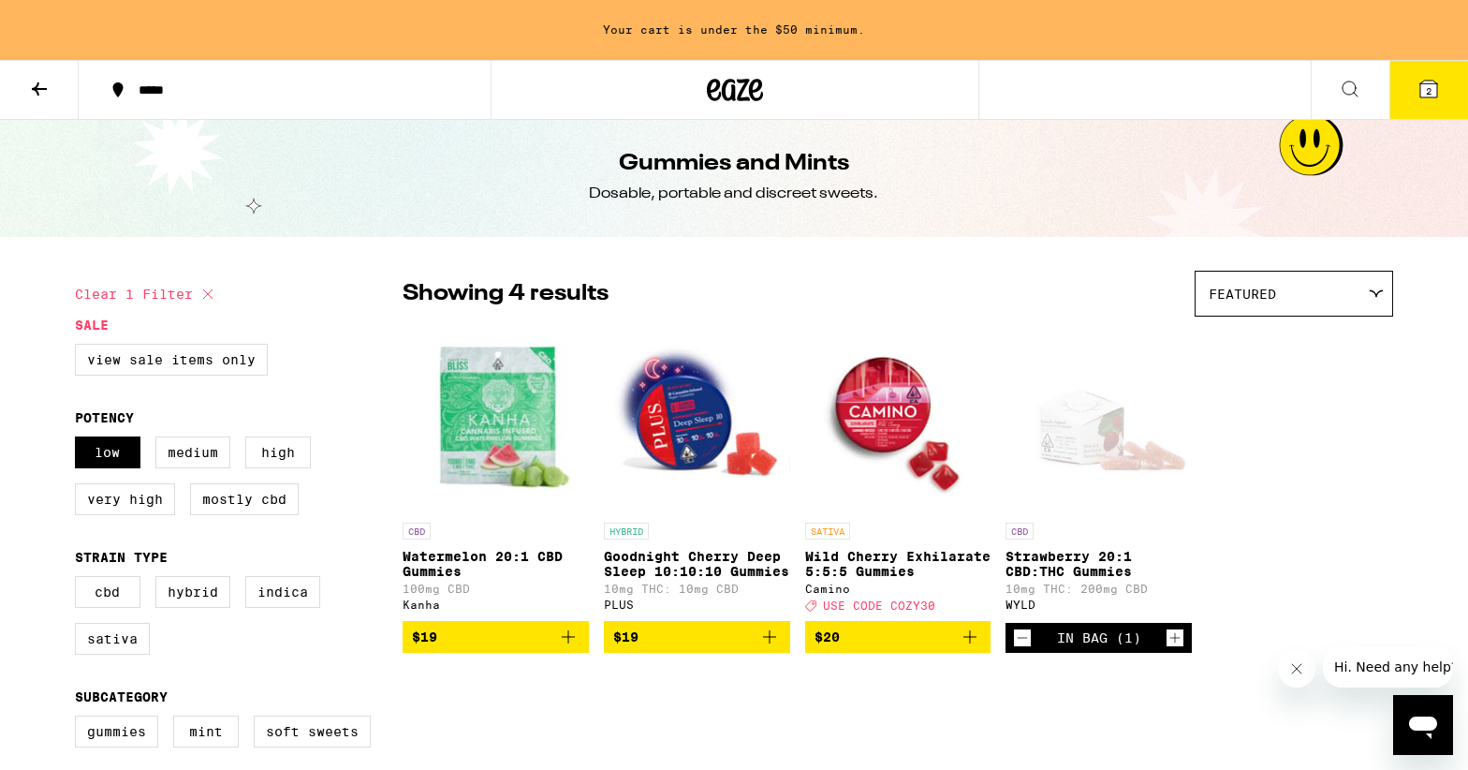
click at [507, 427] on img "Open page for Watermelon 20:1 CBD Gummies from Kanha" at bounding box center [496, 419] width 186 height 187
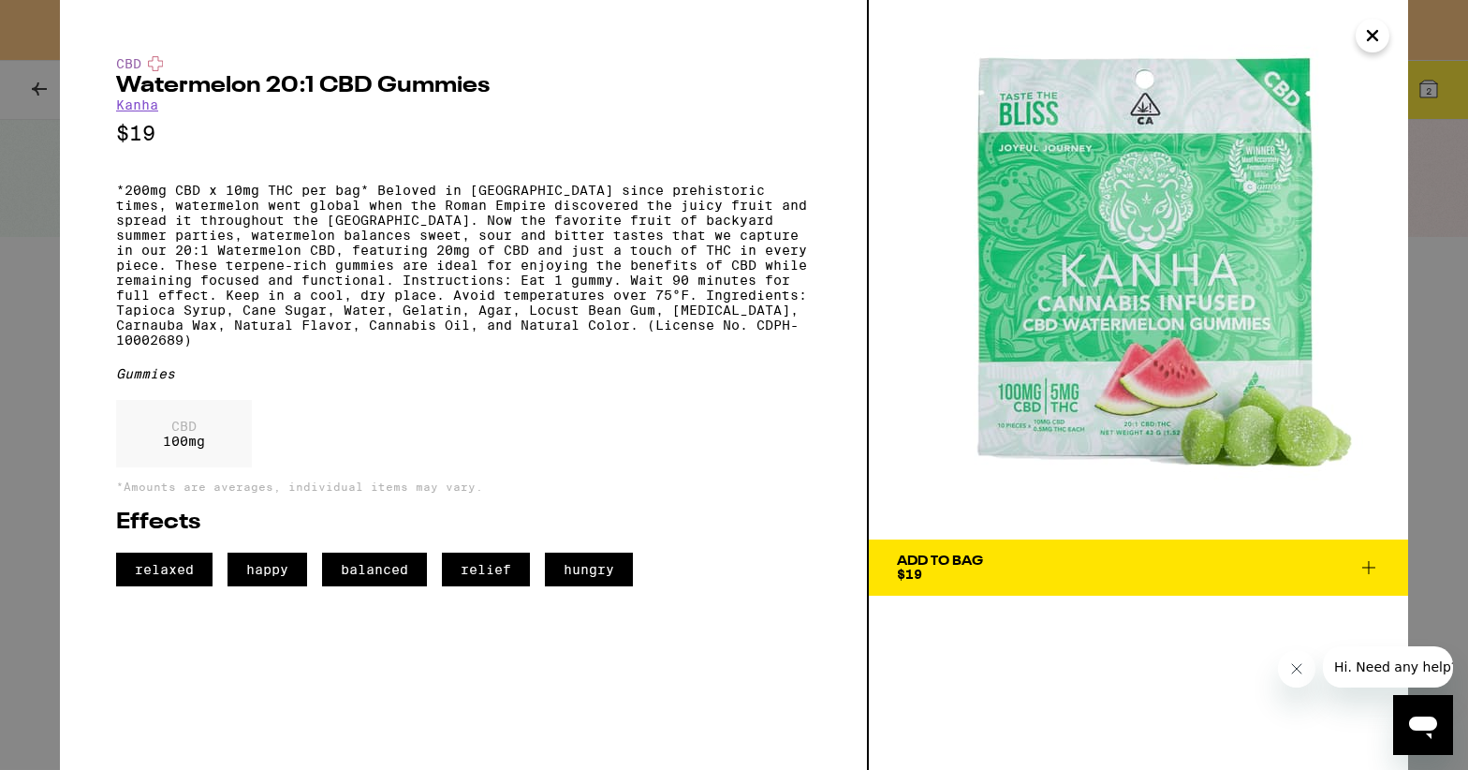
click at [1373, 35] on icon "Close" at bounding box center [1372, 35] width 9 height 9
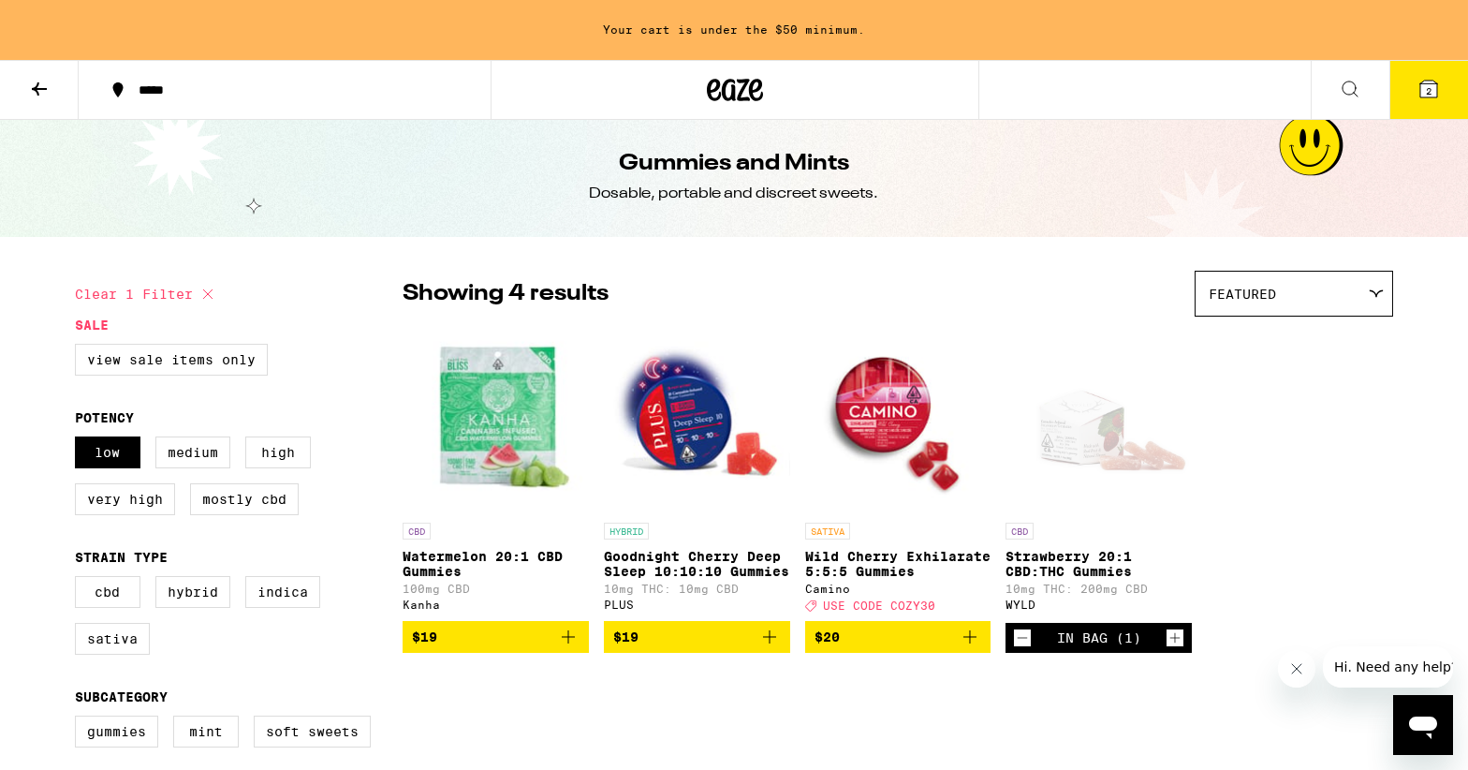
click at [37, 105] on button at bounding box center [39, 90] width 79 height 59
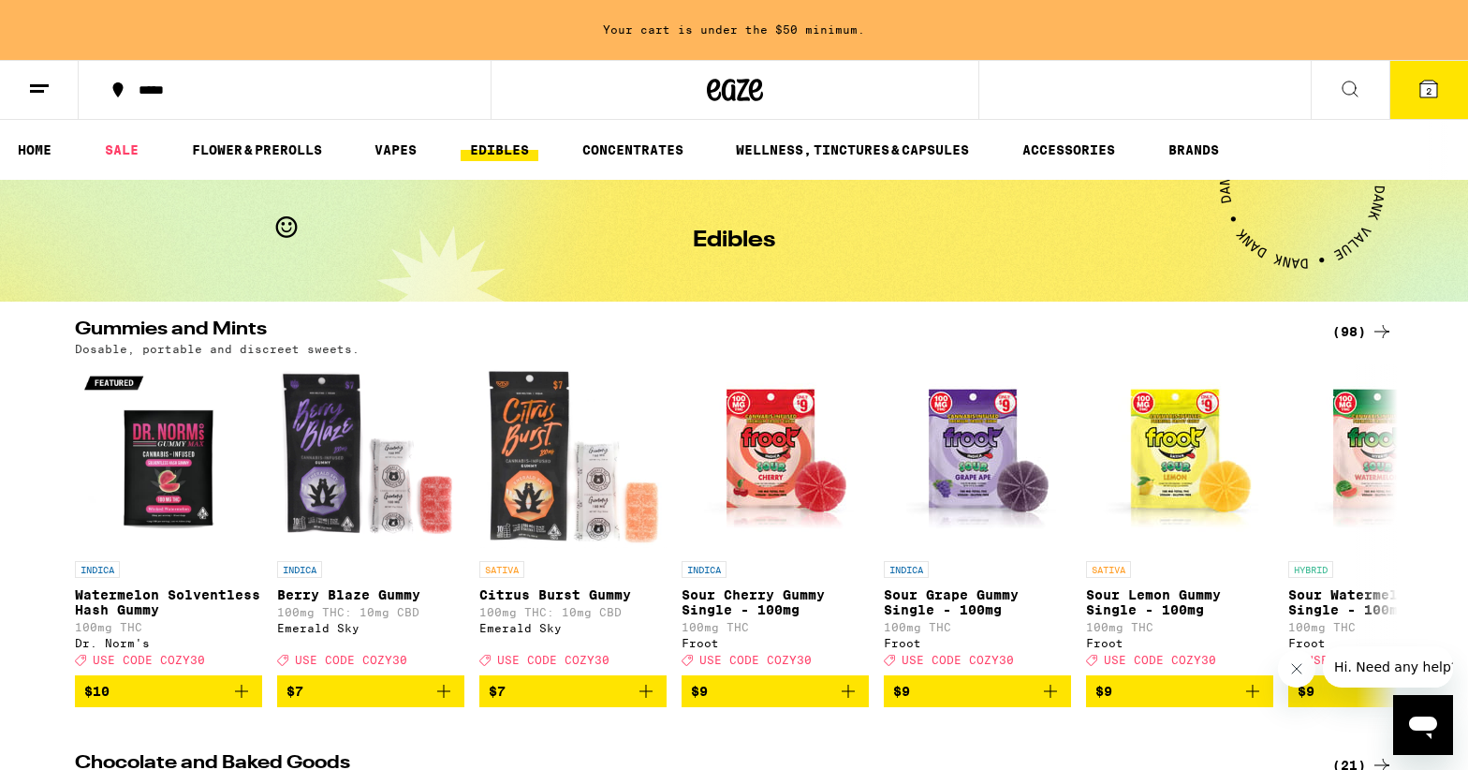
click at [488, 153] on link "EDIBLES" at bounding box center [500, 150] width 78 height 22
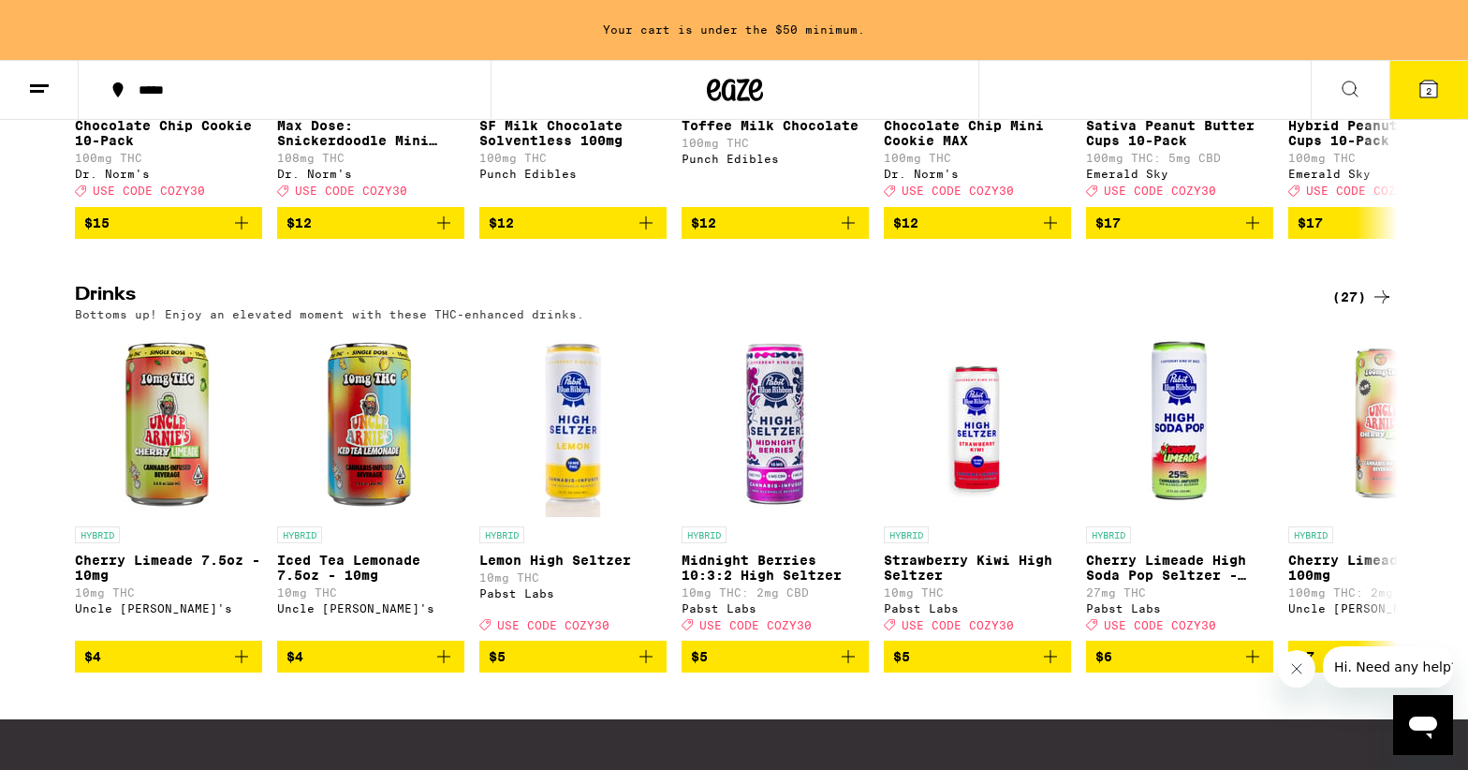
scroll to position [905, 0]
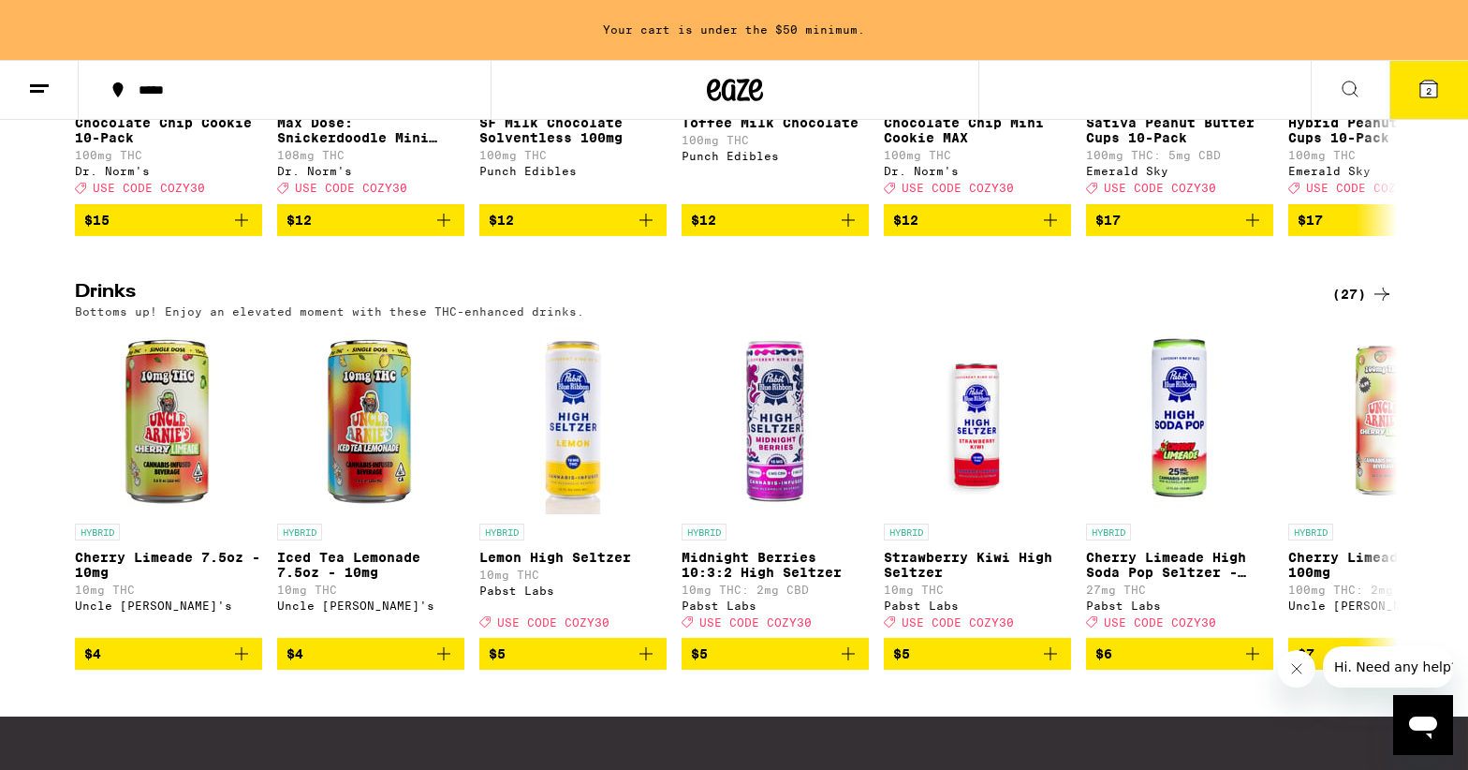
click at [1384, 301] on icon at bounding box center [1382, 293] width 15 height 13
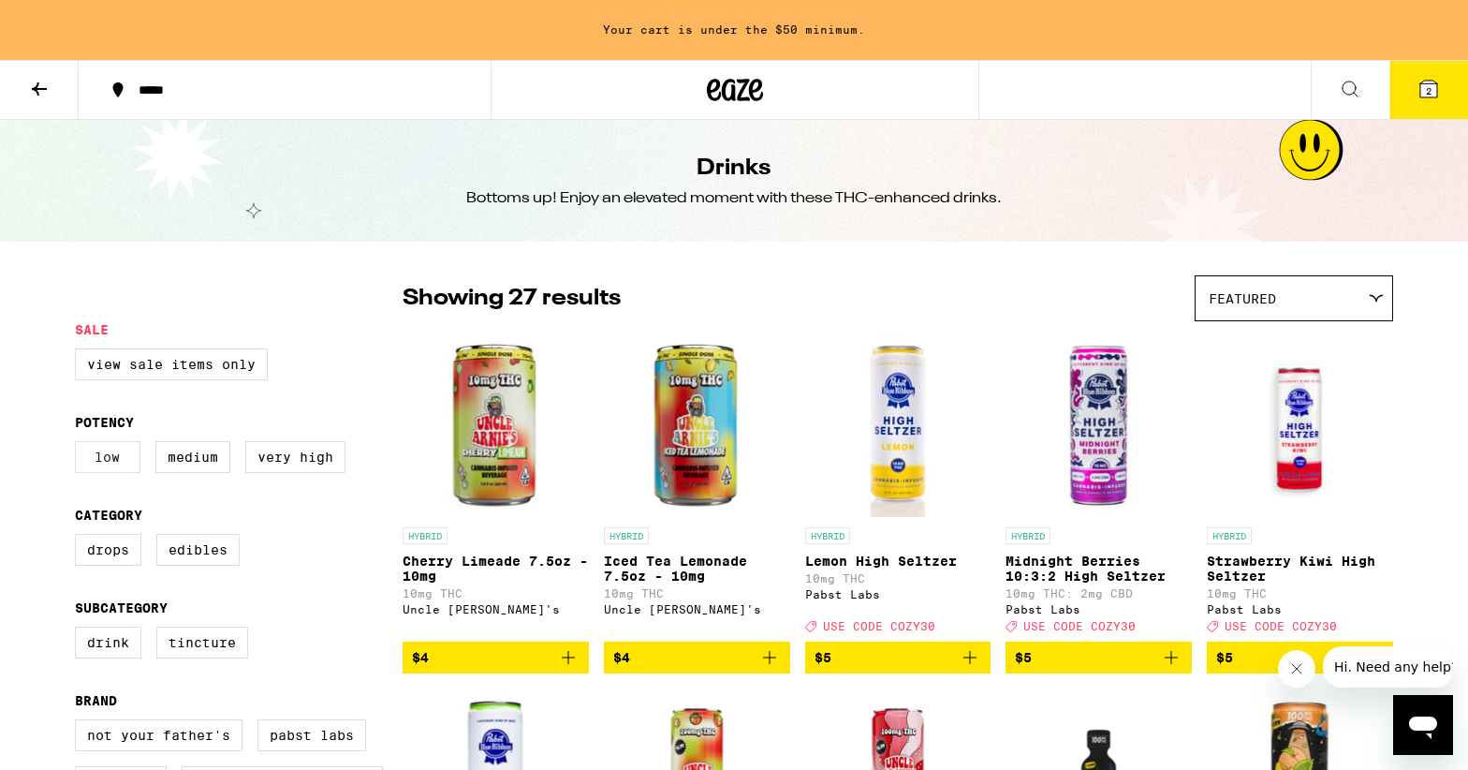
click at [113, 464] on label "Low" at bounding box center [108, 457] width 66 height 32
click at [80, 445] on input "Low" at bounding box center [79, 444] width 1 height 1
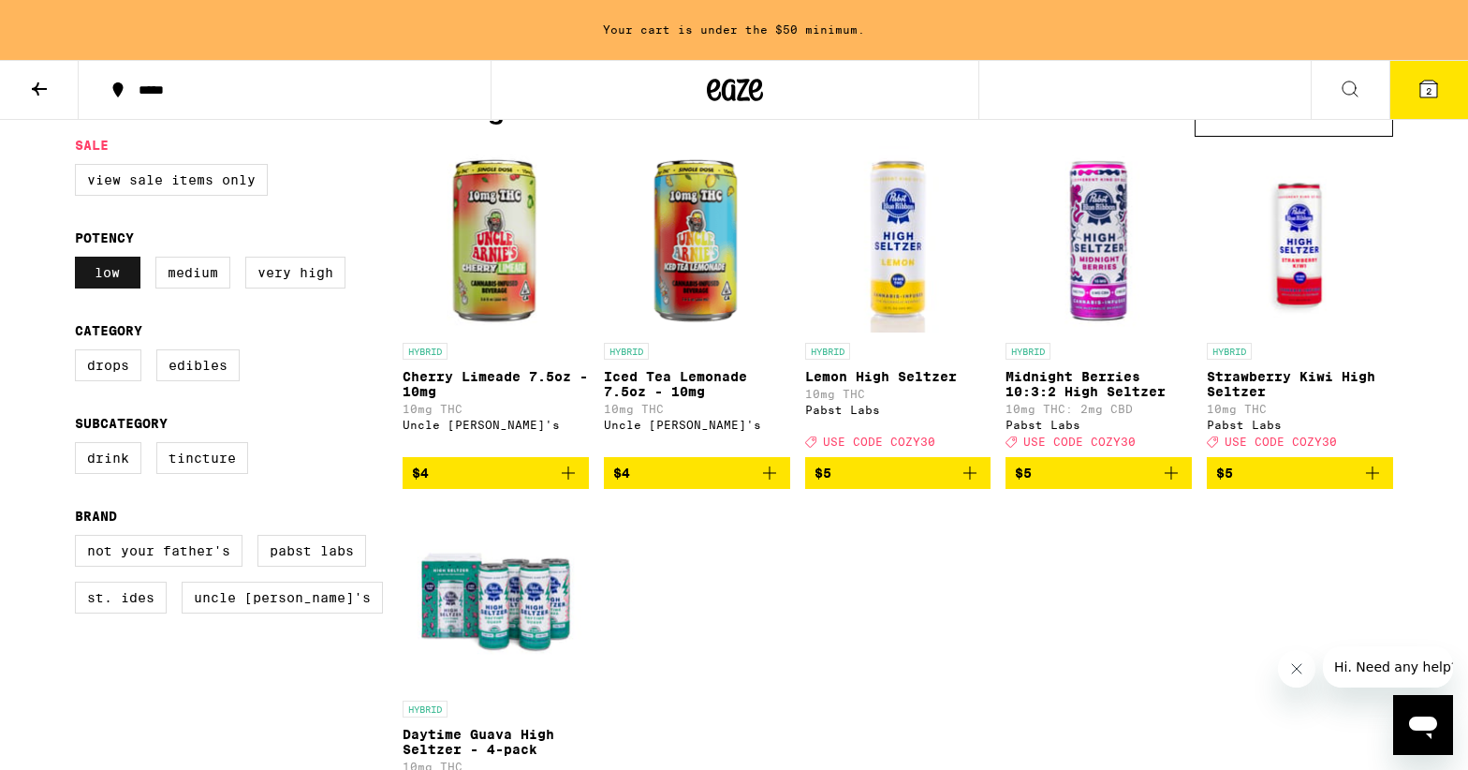
scroll to position [186, 0]
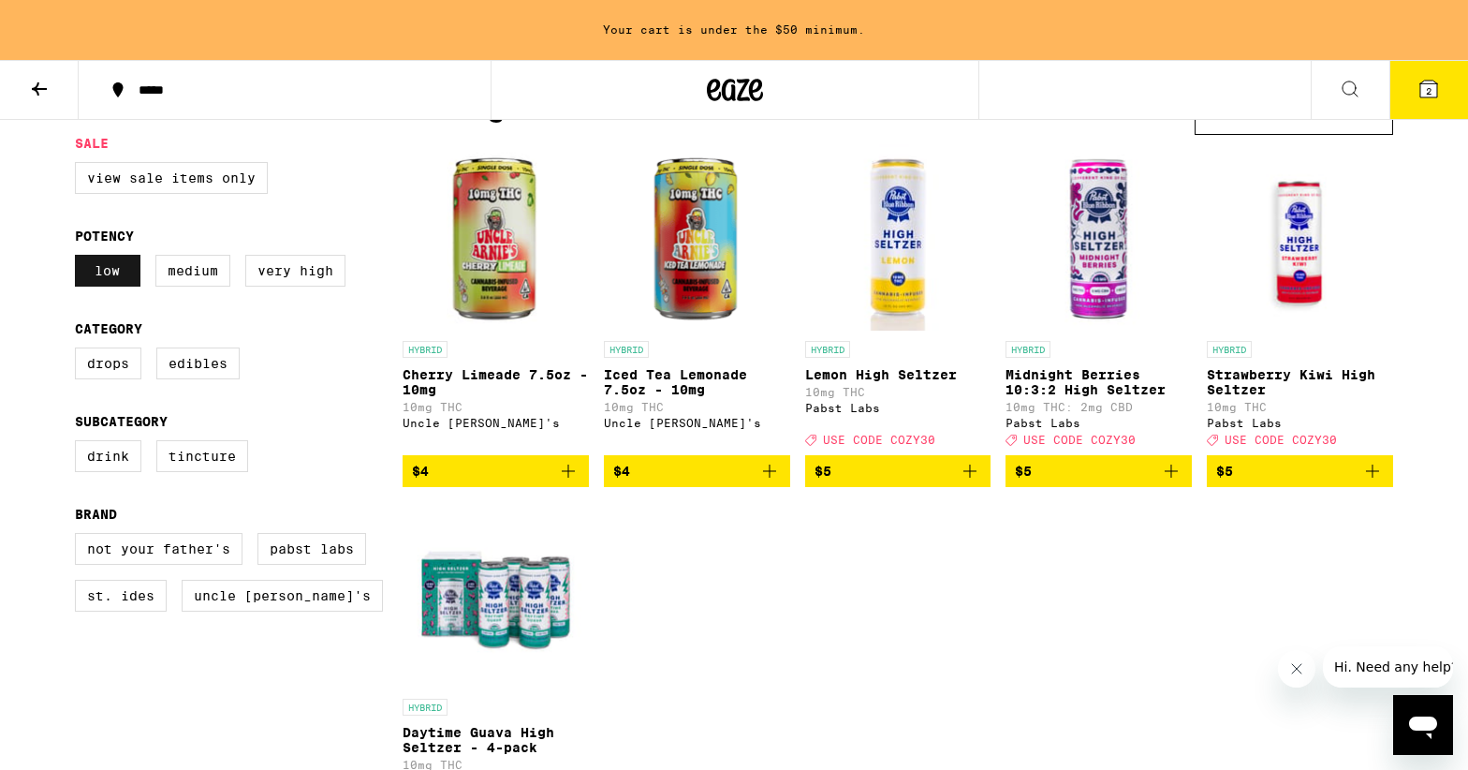
click at [88, 276] on label "Low" at bounding box center [108, 271] width 66 height 32
click at [80, 258] on input "Low" at bounding box center [79, 257] width 1 height 1
checkbox input "false"
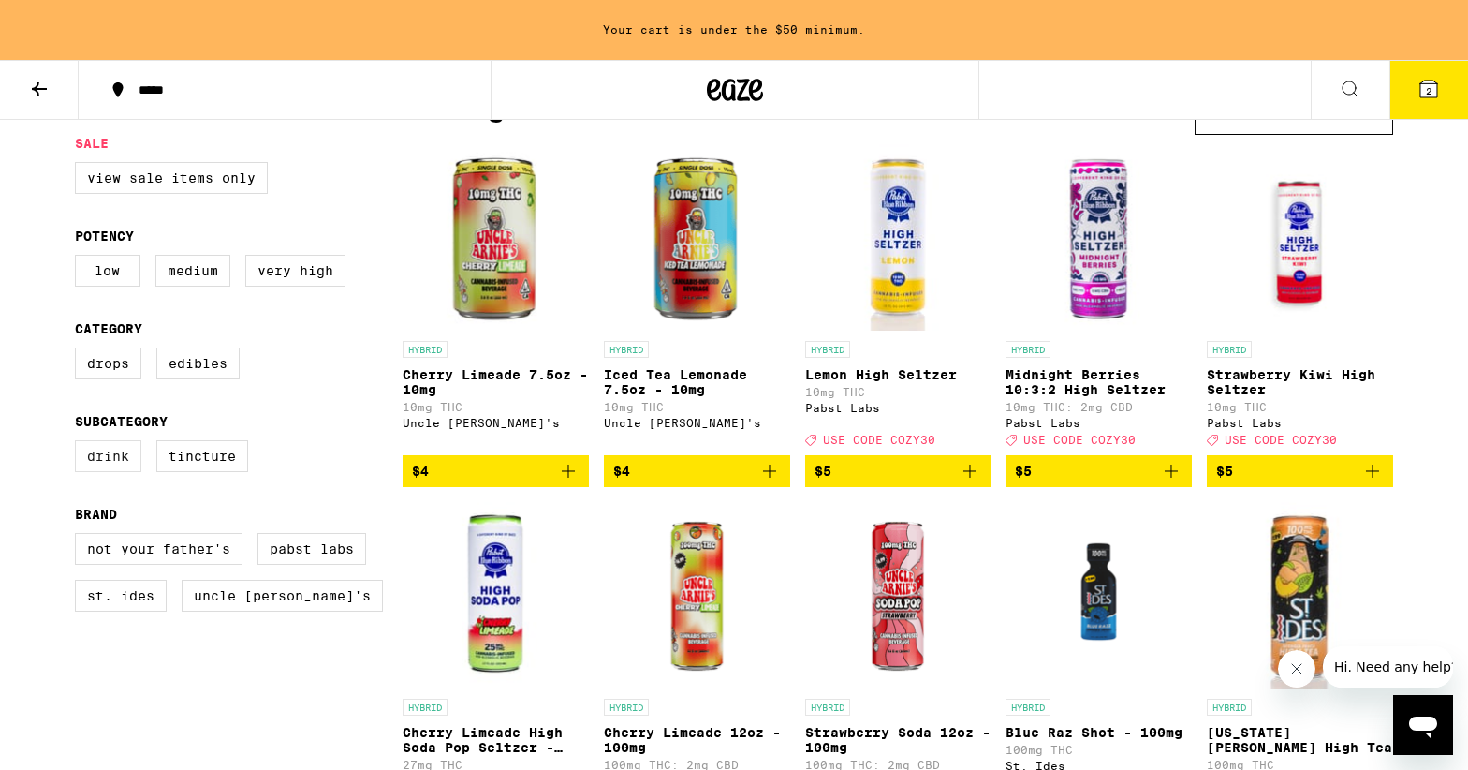
click at [105, 456] on label "Drink" at bounding box center [108, 456] width 66 height 32
click at [80, 444] on input "Drink" at bounding box center [79, 443] width 1 height 1
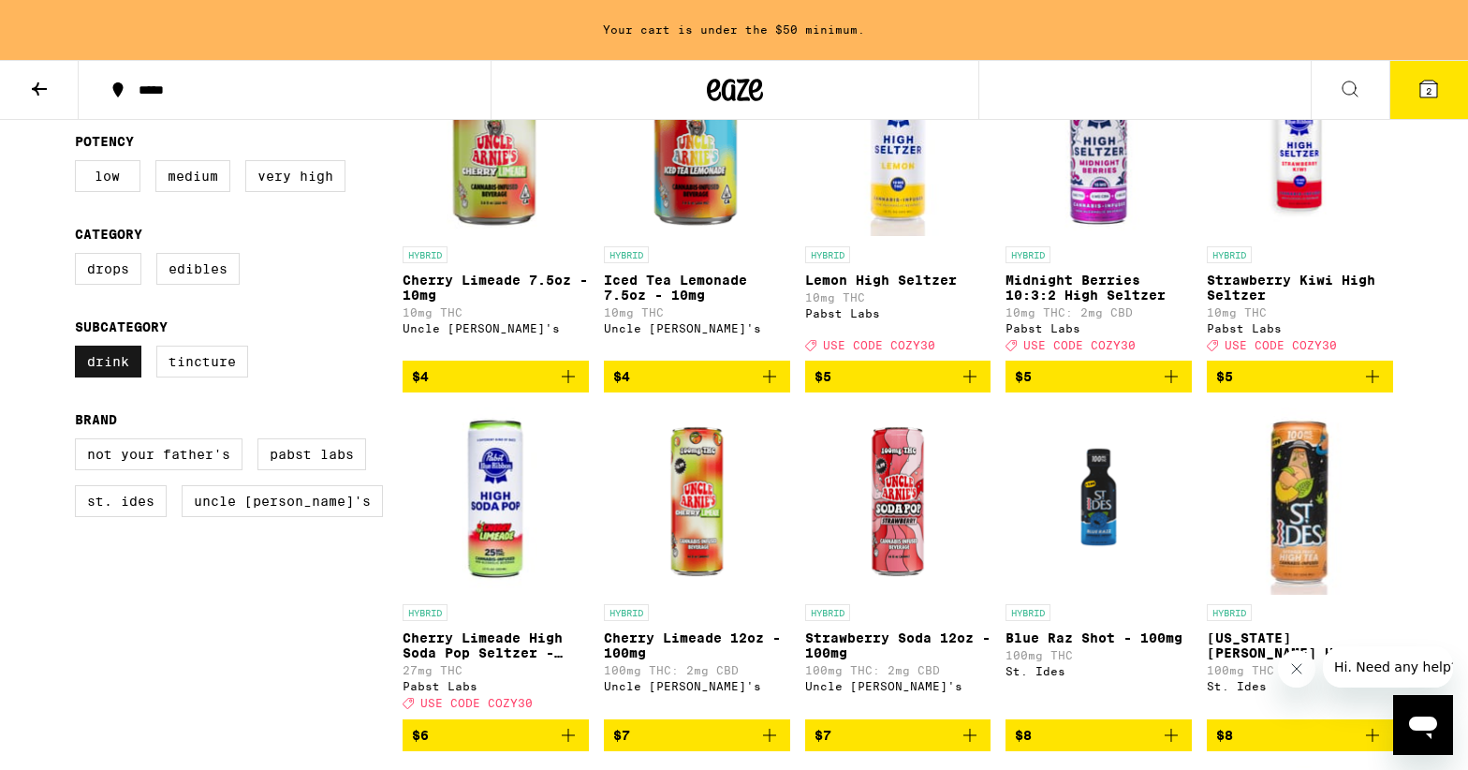
scroll to position [276, 0]
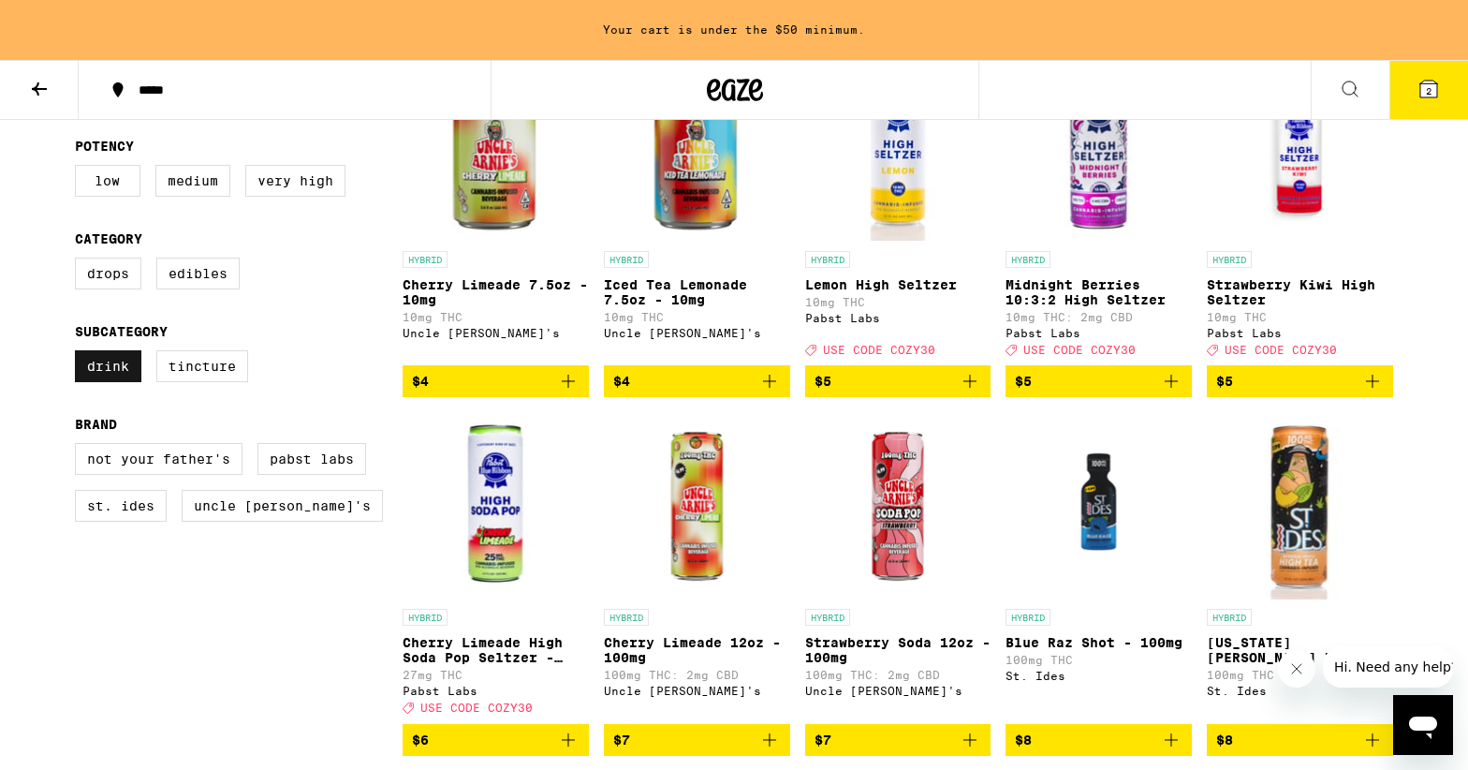
click at [111, 381] on label "Drink" at bounding box center [108, 366] width 66 height 32
click at [80, 354] on input "Drink" at bounding box center [79, 353] width 1 height 1
checkbox input "false"
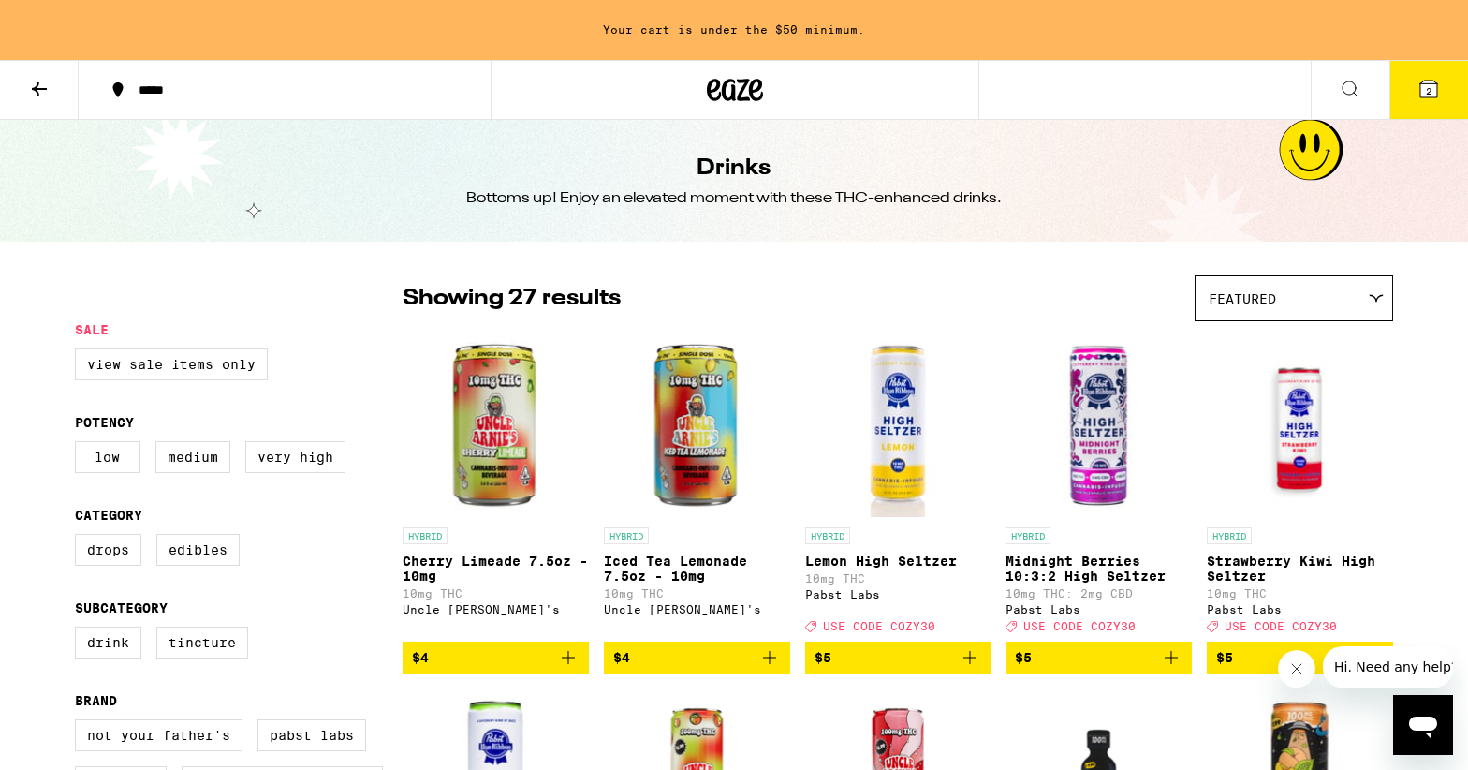
click at [33, 80] on icon at bounding box center [39, 89] width 22 height 22
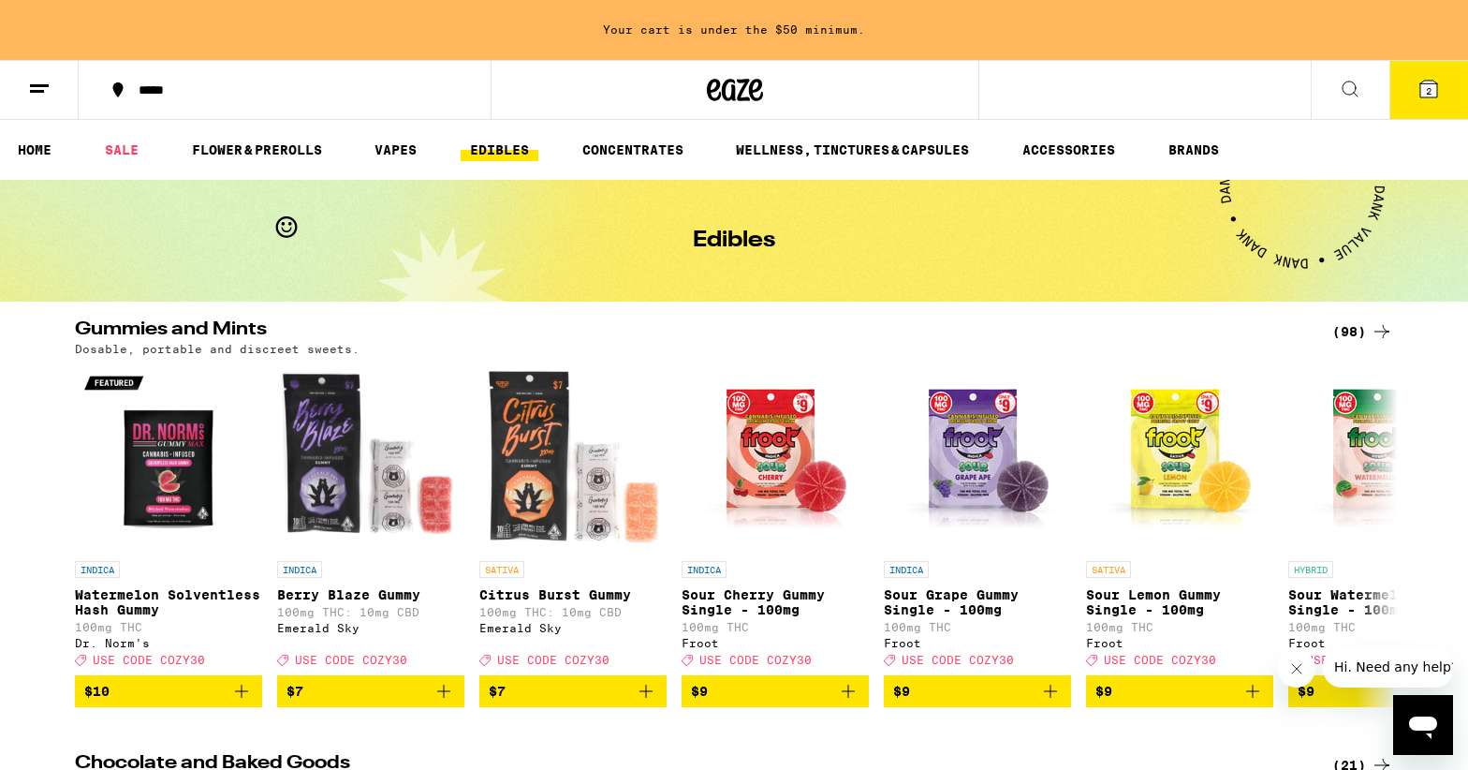
click at [33, 86] on icon at bounding box center [39, 89] width 22 height 22
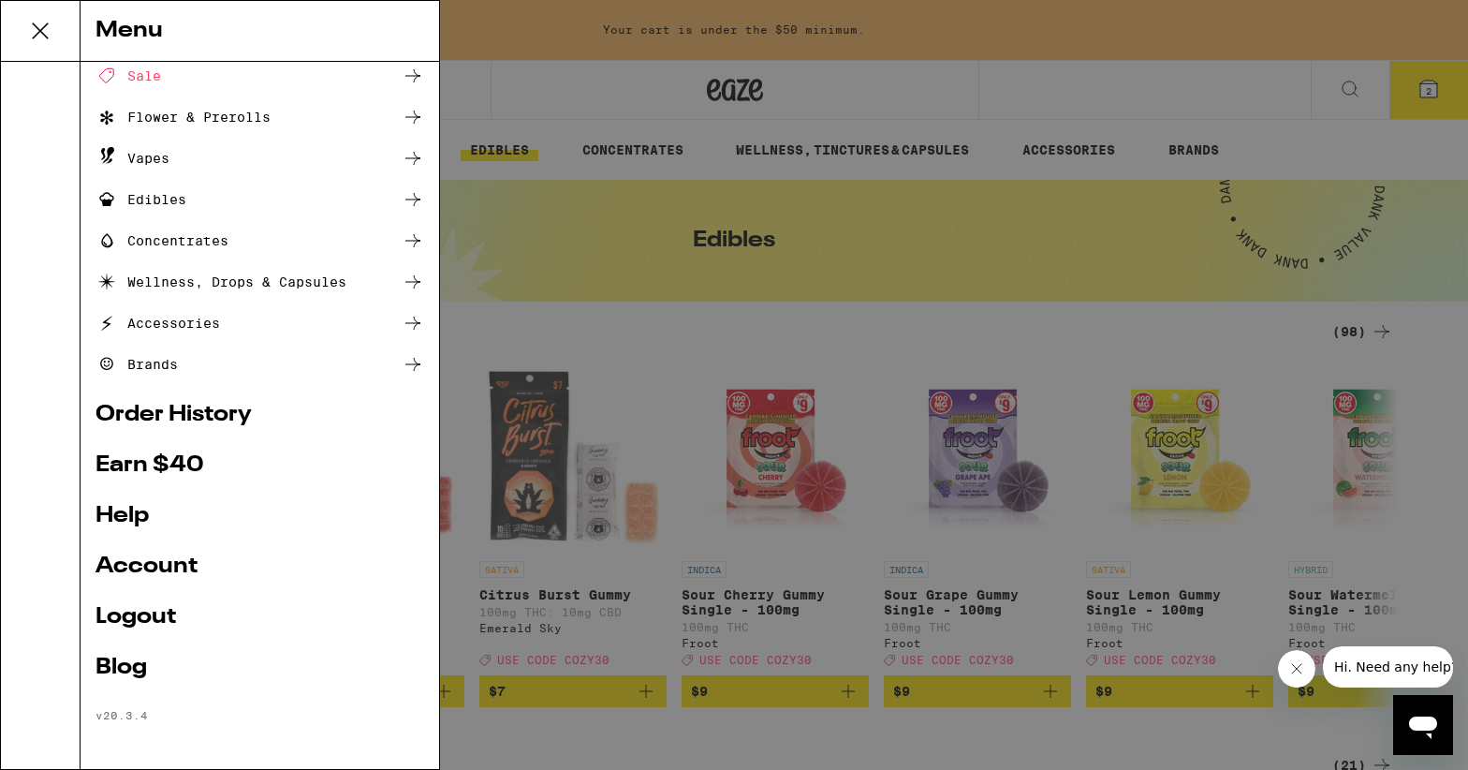
scroll to position [84, 0]
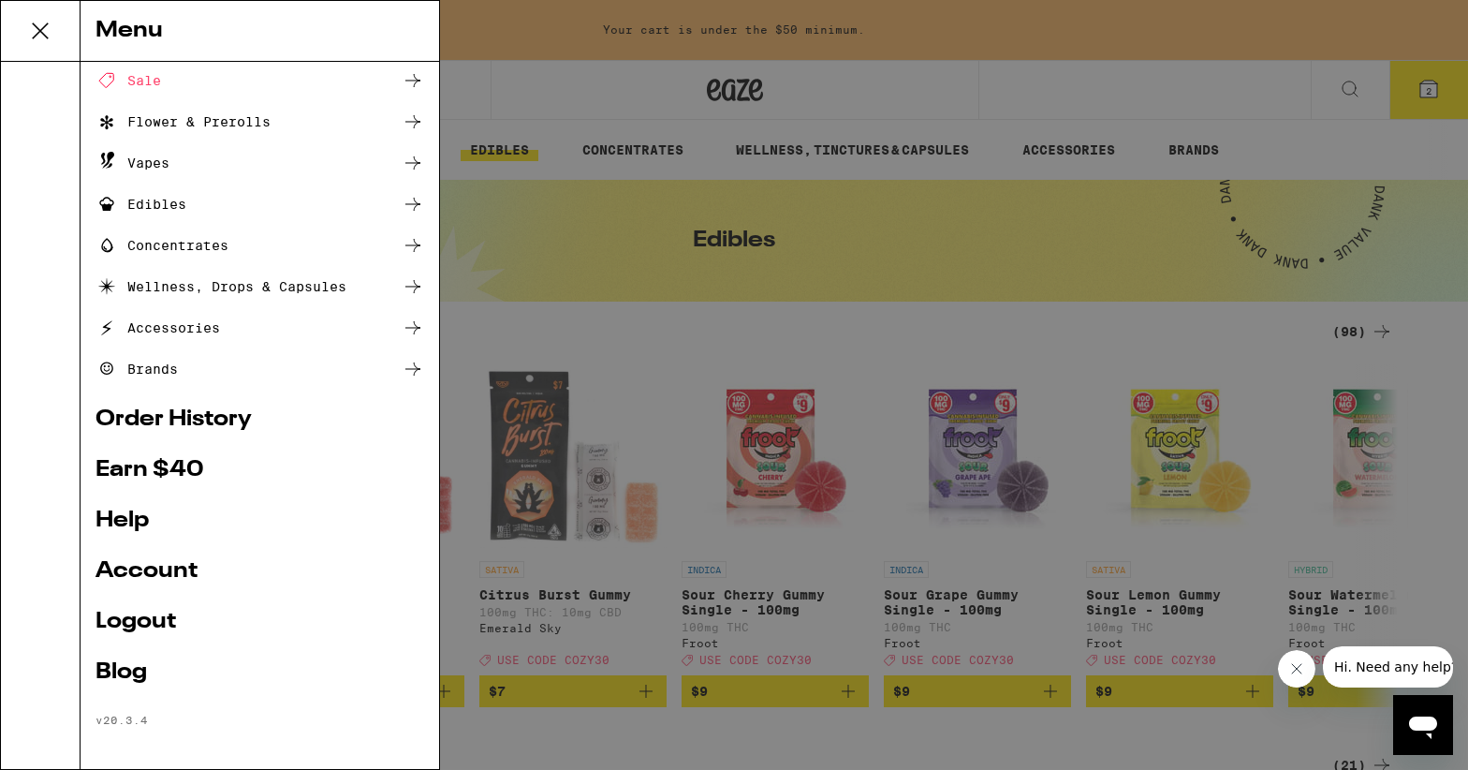
click at [145, 420] on link "Order History" at bounding box center [260, 419] width 329 height 22
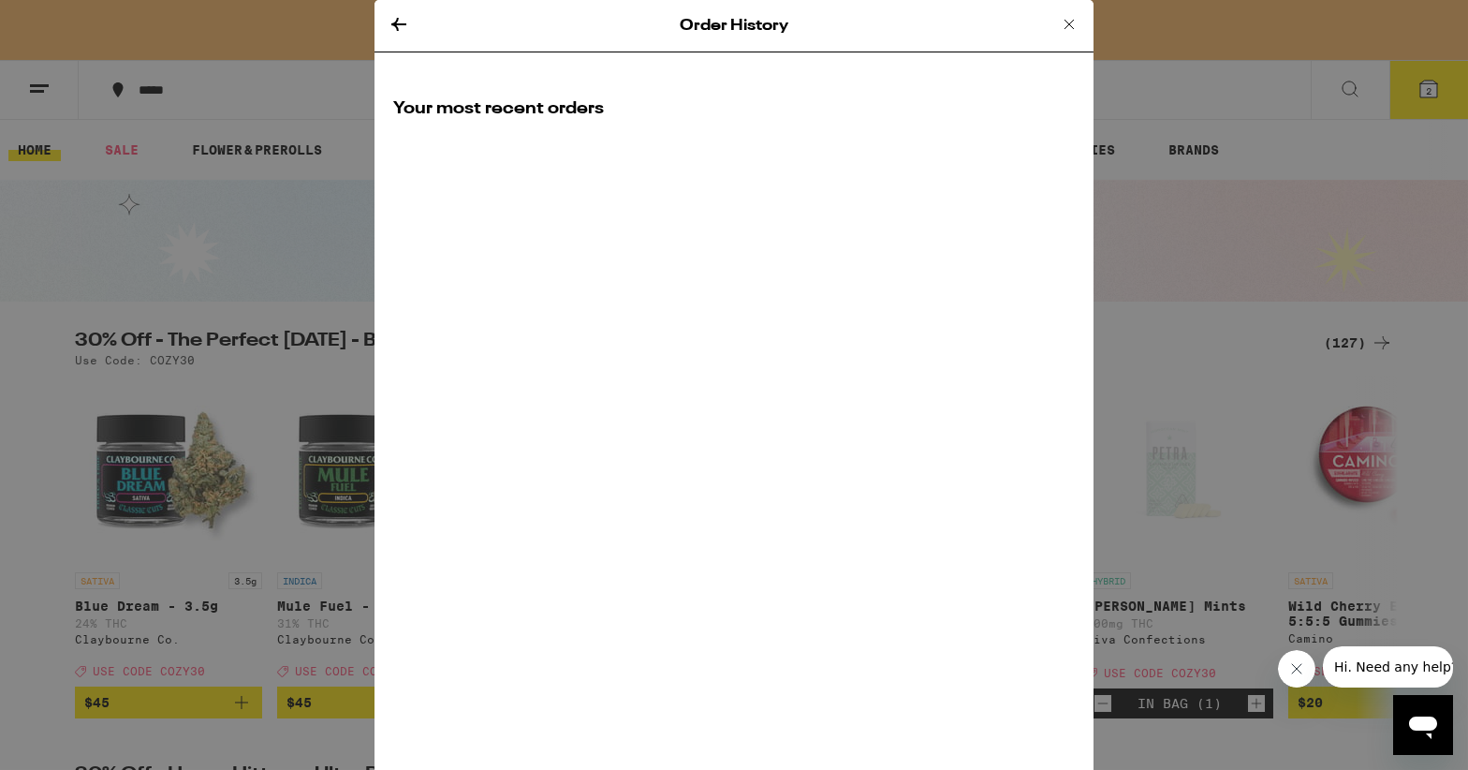
click at [1065, 24] on icon at bounding box center [1069, 24] width 22 height 22
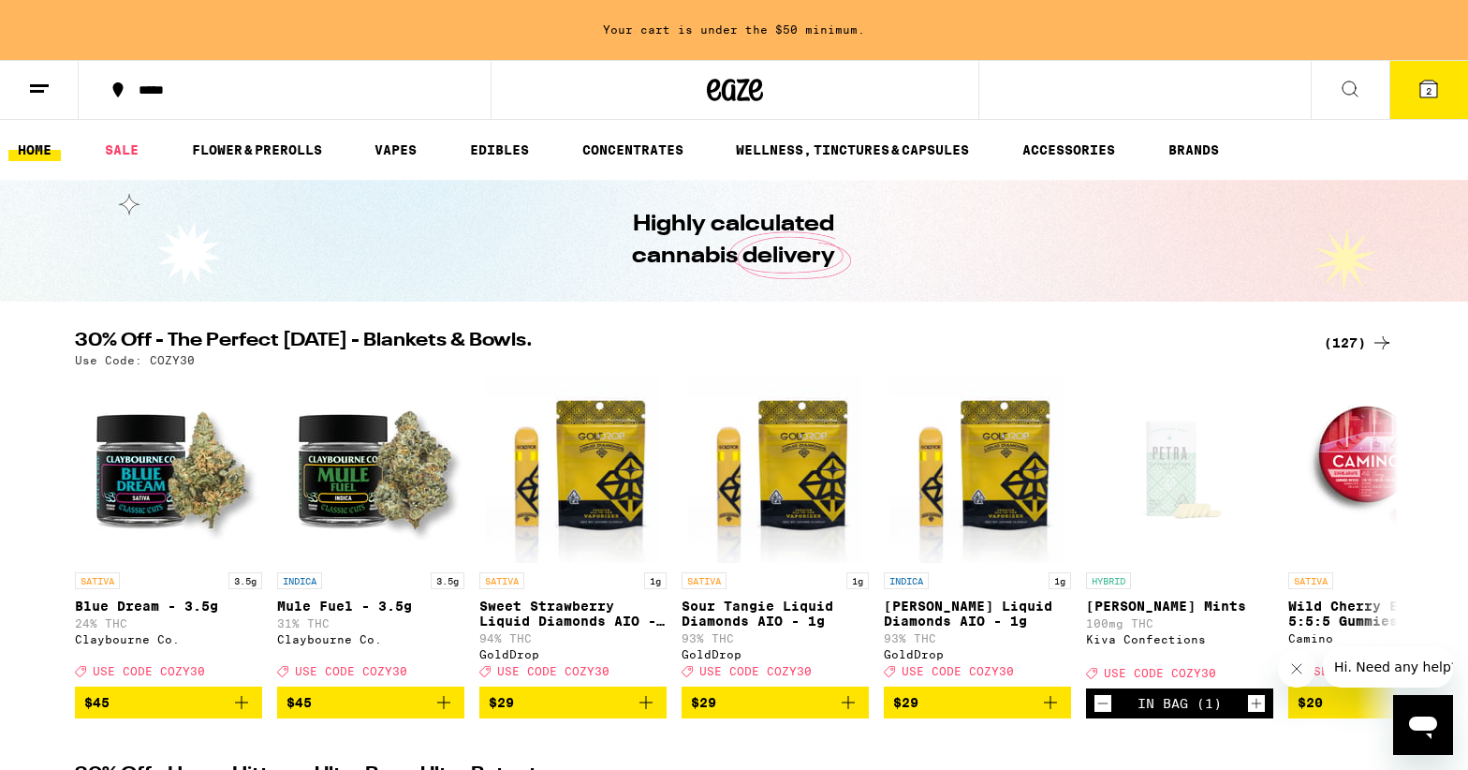
click at [169, 87] on div "*****" at bounding box center [295, 89] width 333 height 13
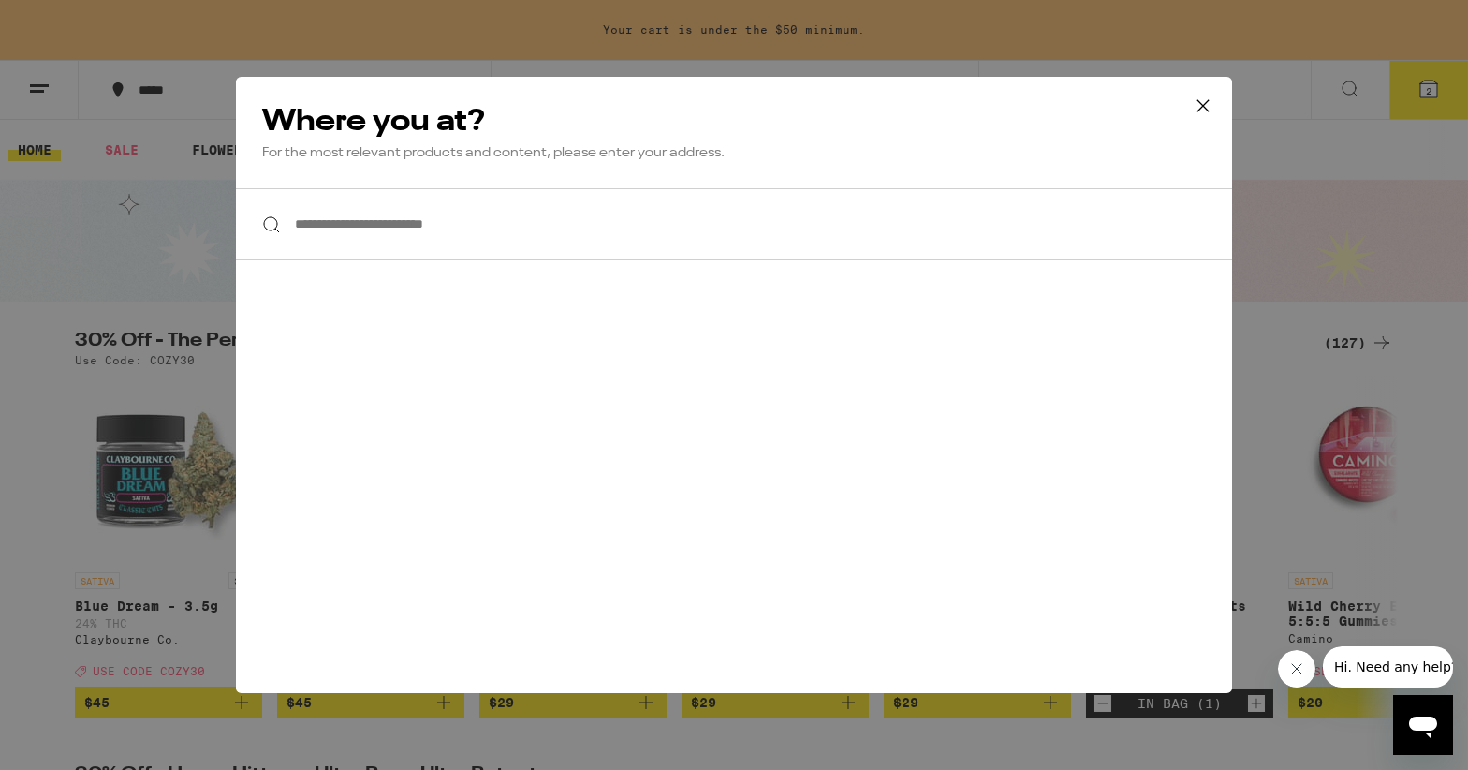
click at [402, 230] on input "**********" at bounding box center [734, 224] width 996 height 72
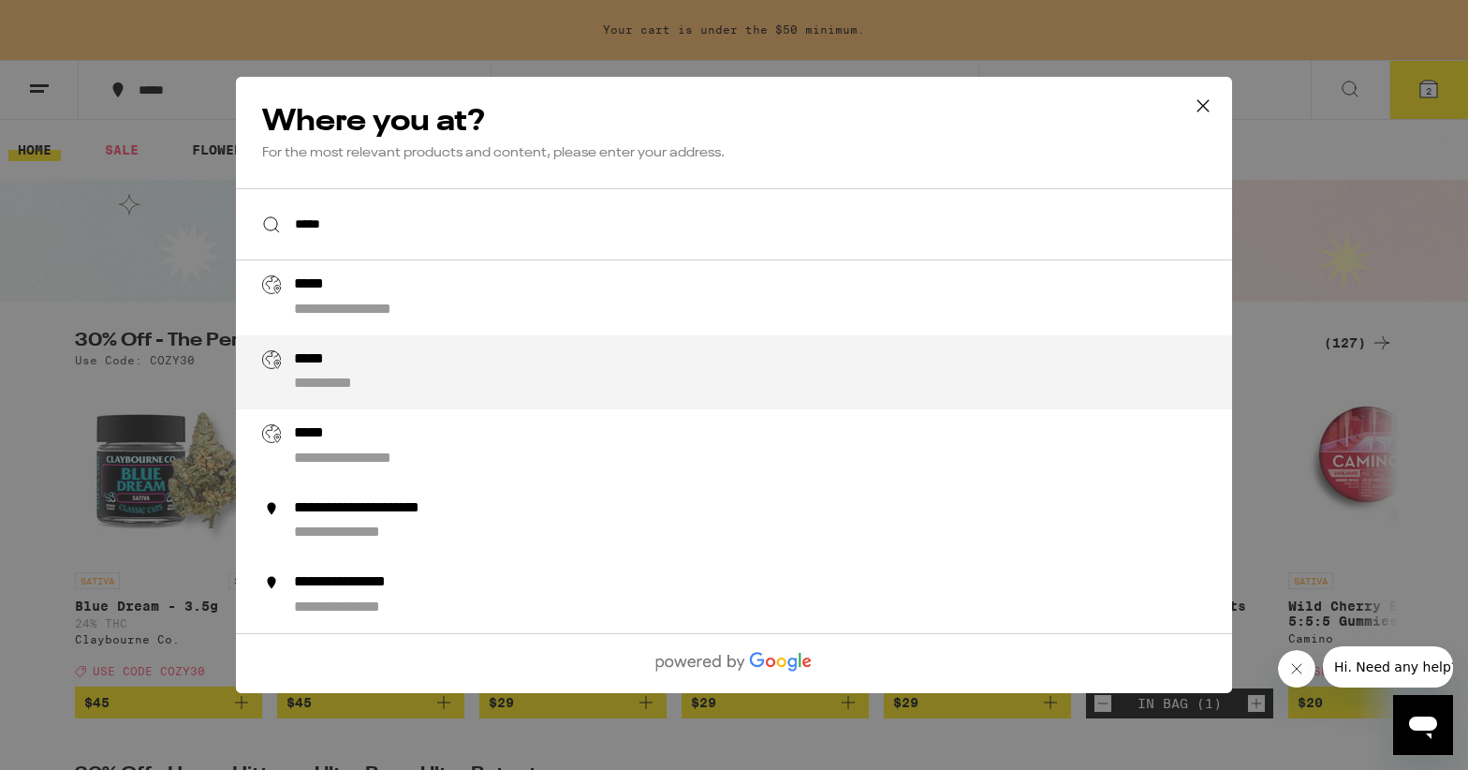
click at [462, 367] on div "**********" at bounding box center [771, 372] width 955 height 45
type input "**********"
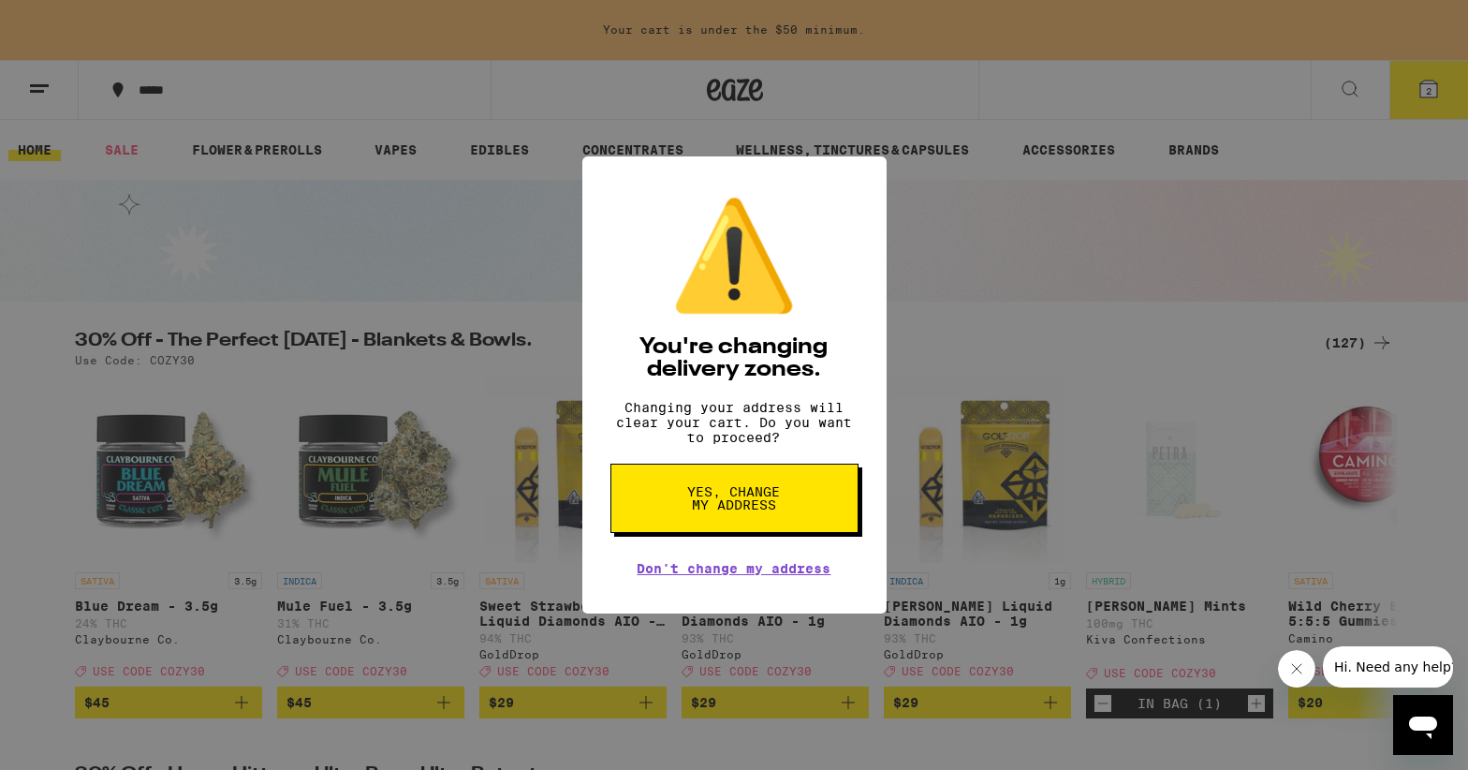
click at [742, 511] on span "Yes, change my address" at bounding box center [734, 498] width 96 height 26
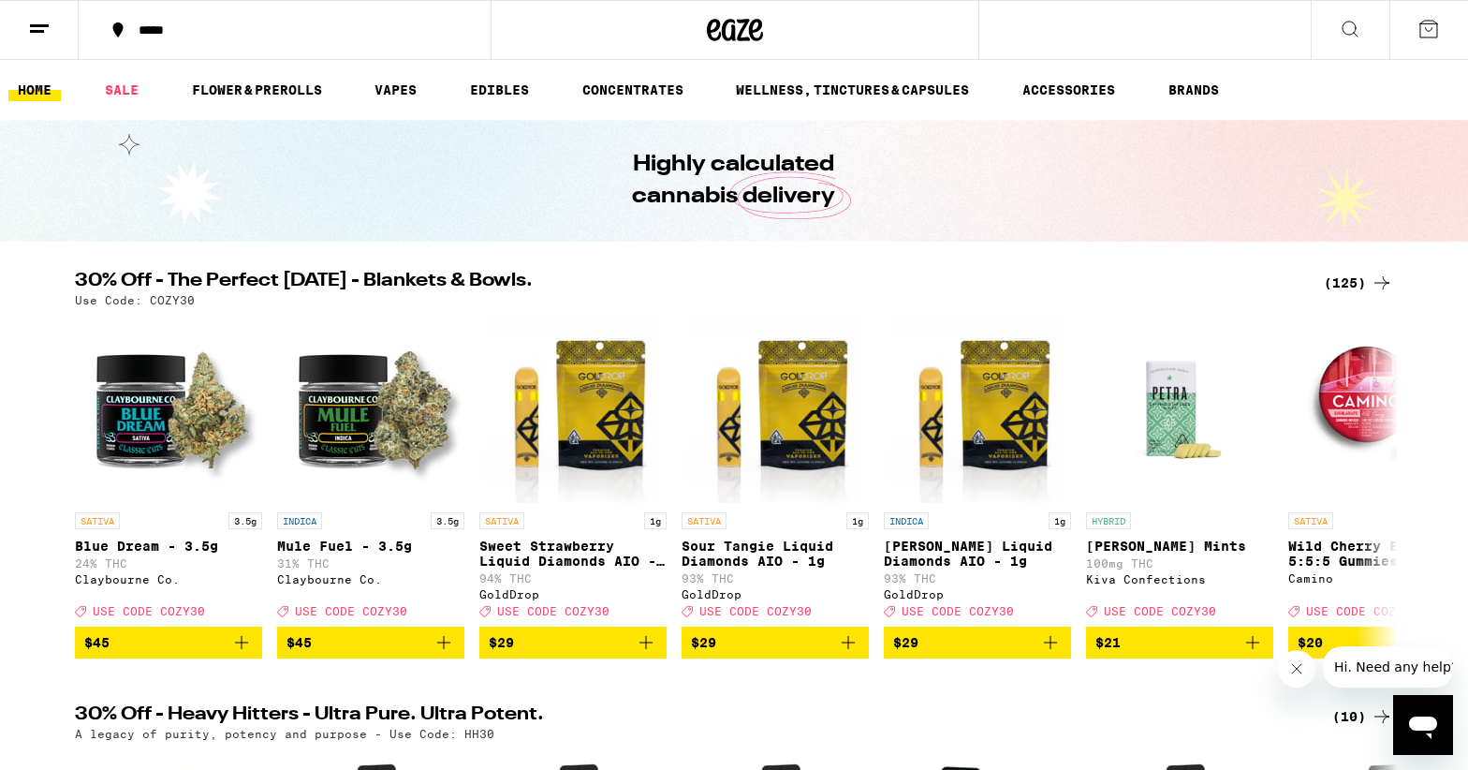
click at [33, 22] on icon at bounding box center [39, 29] width 22 height 22
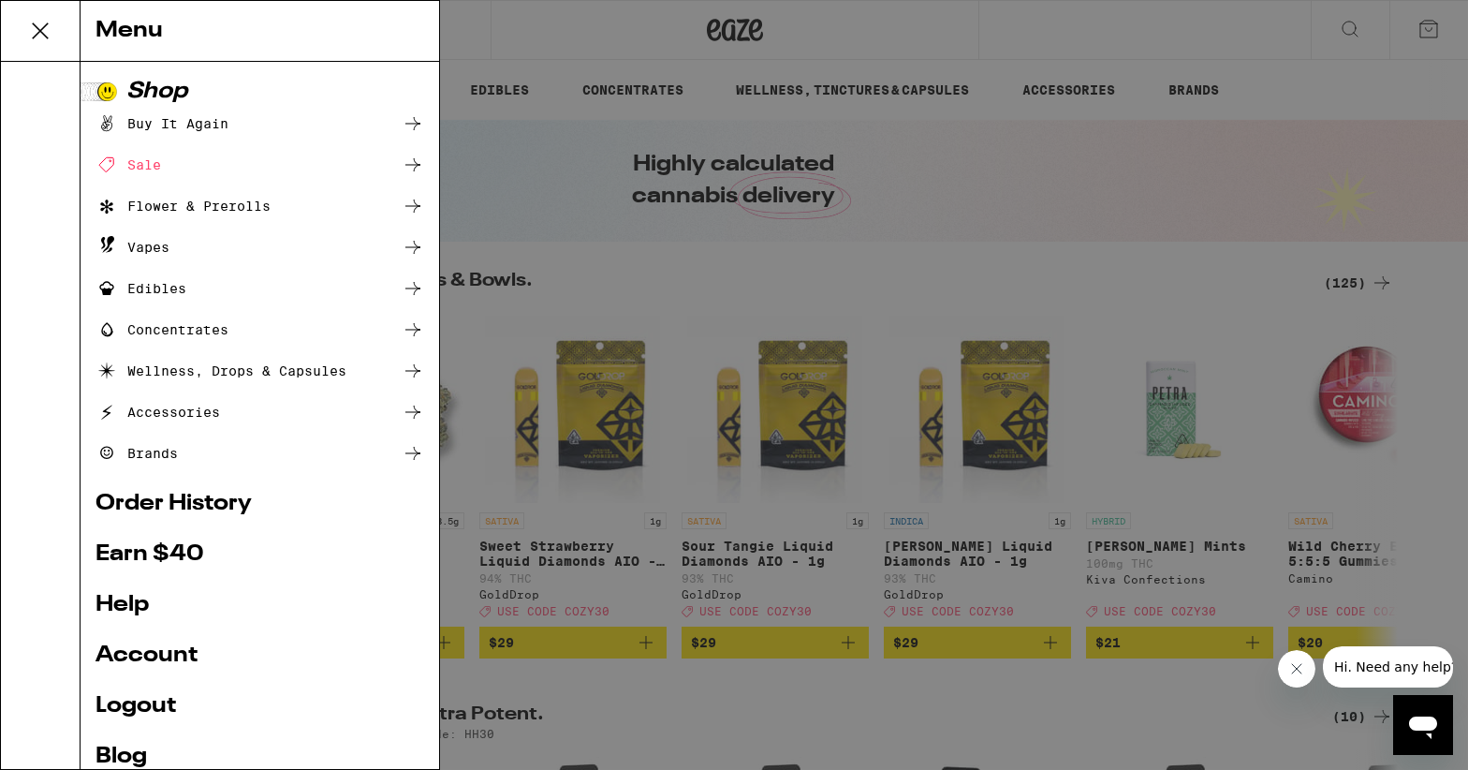
scroll to position [89, 0]
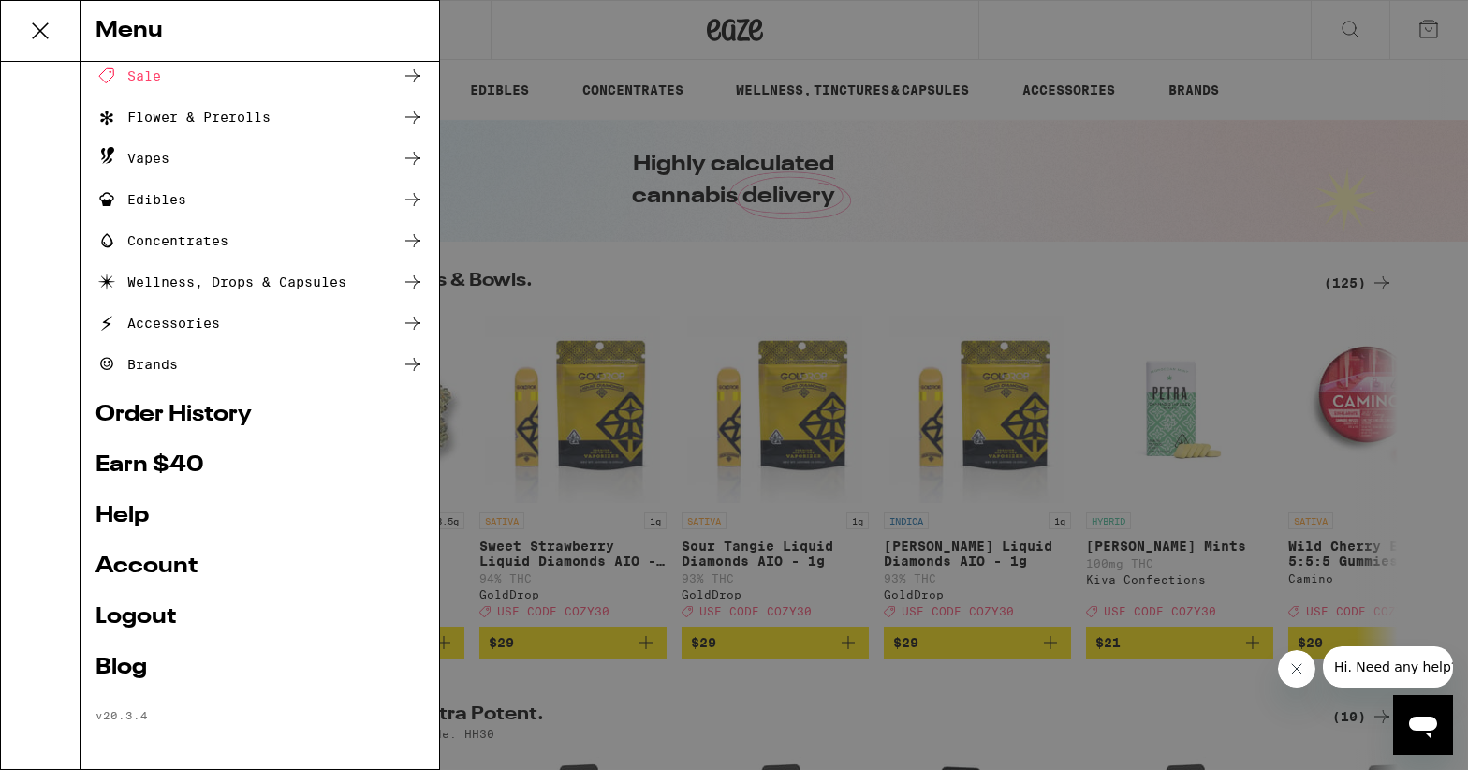
click at [185, 562] on link "Account" at bounding box center [260, 566] width 329 height 22
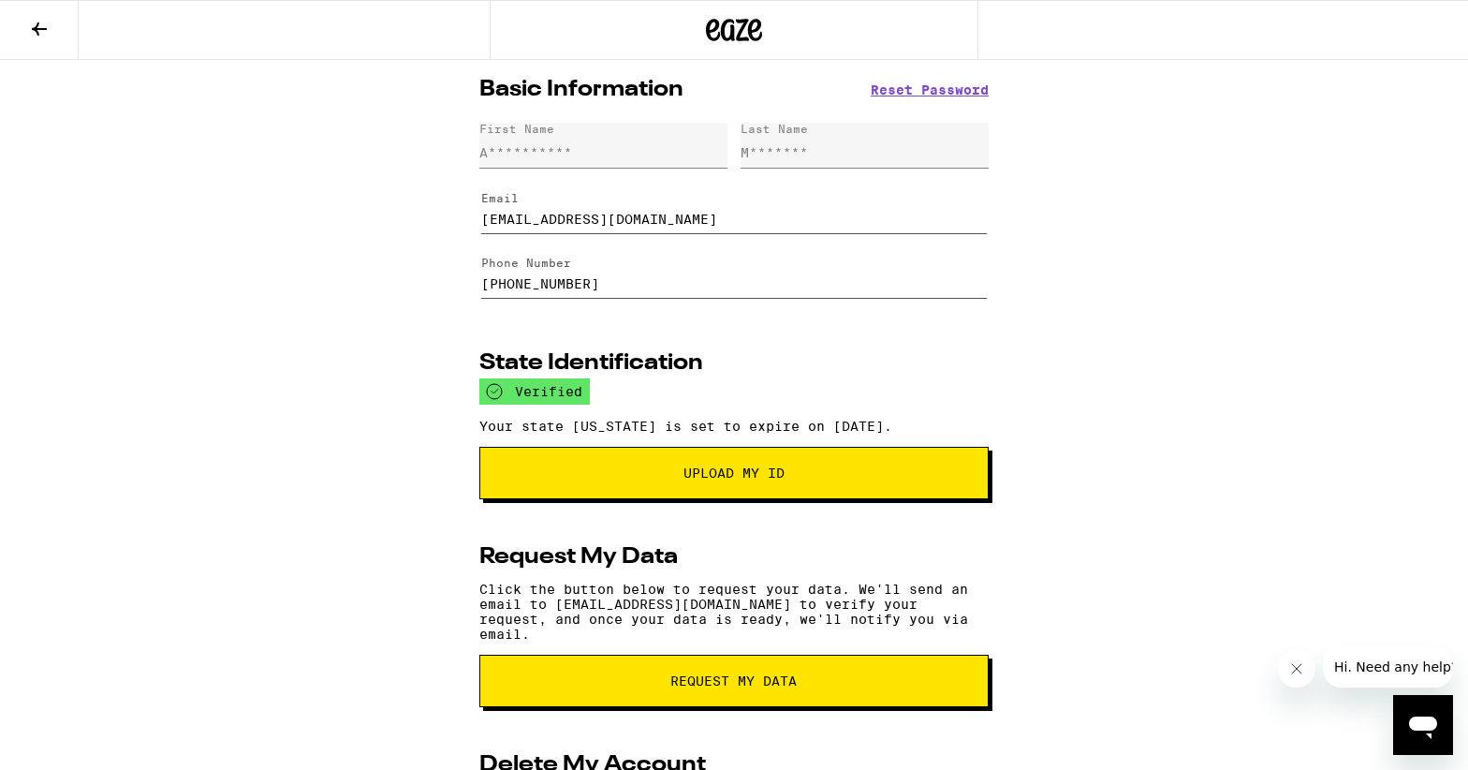
click at [42, 33] on icon at bounding box center [39, 29] width 22 height 22
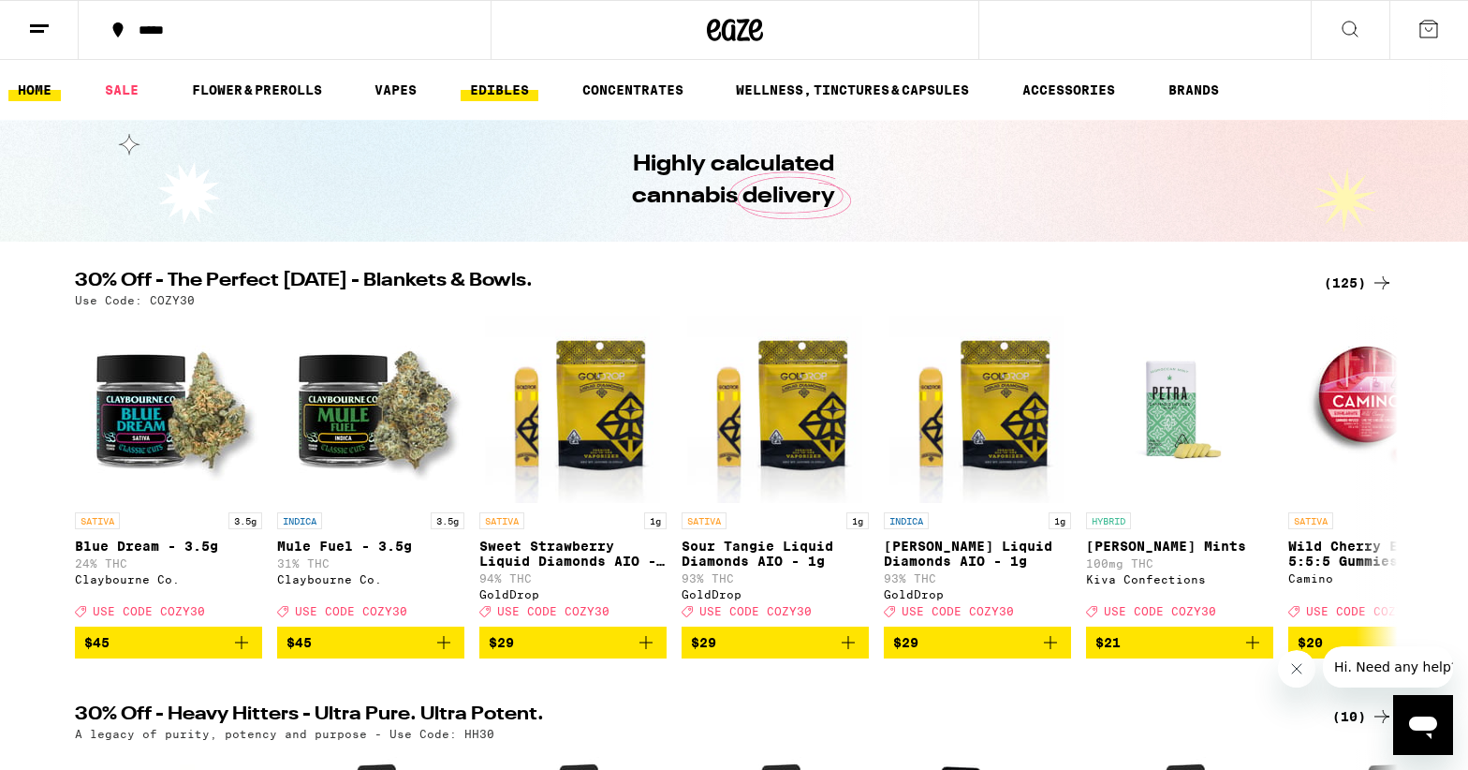
click at [461, 82] on link "EDIBLES" at bounding box center [500, 90] width 78 height 22
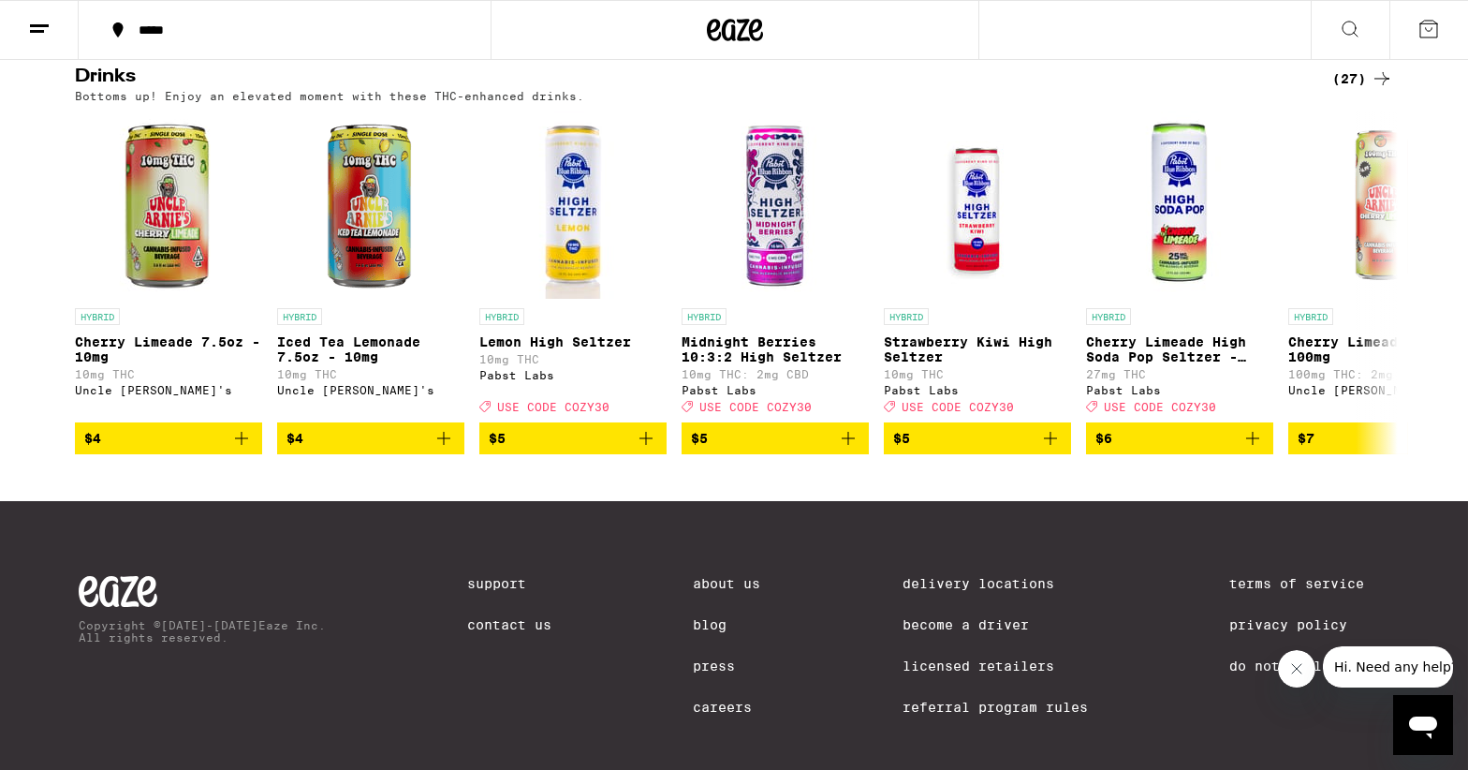
scroll to position [1063, 0]
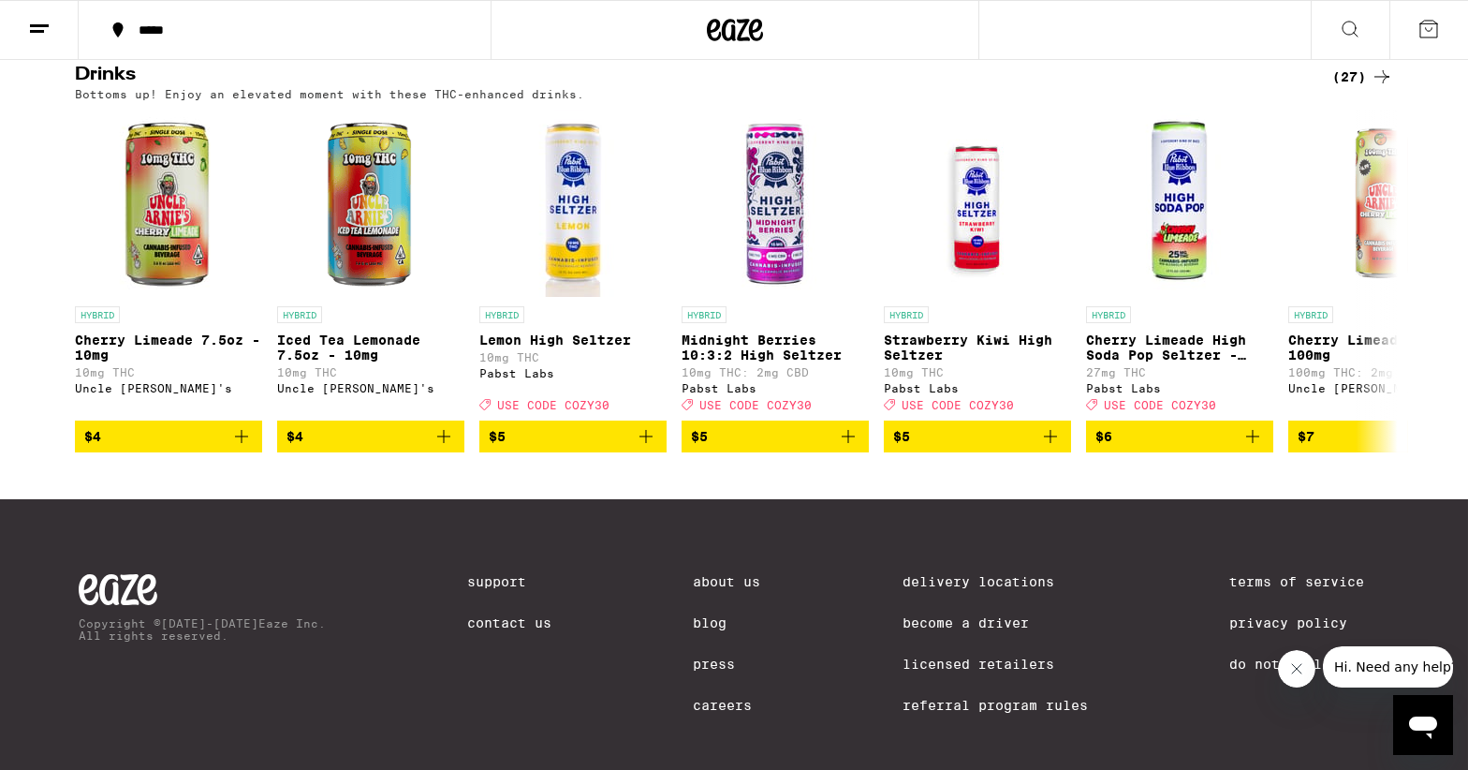
click at [1366, 86] on div "(27)" at bounding box center [1362, 77] width 61 height 22
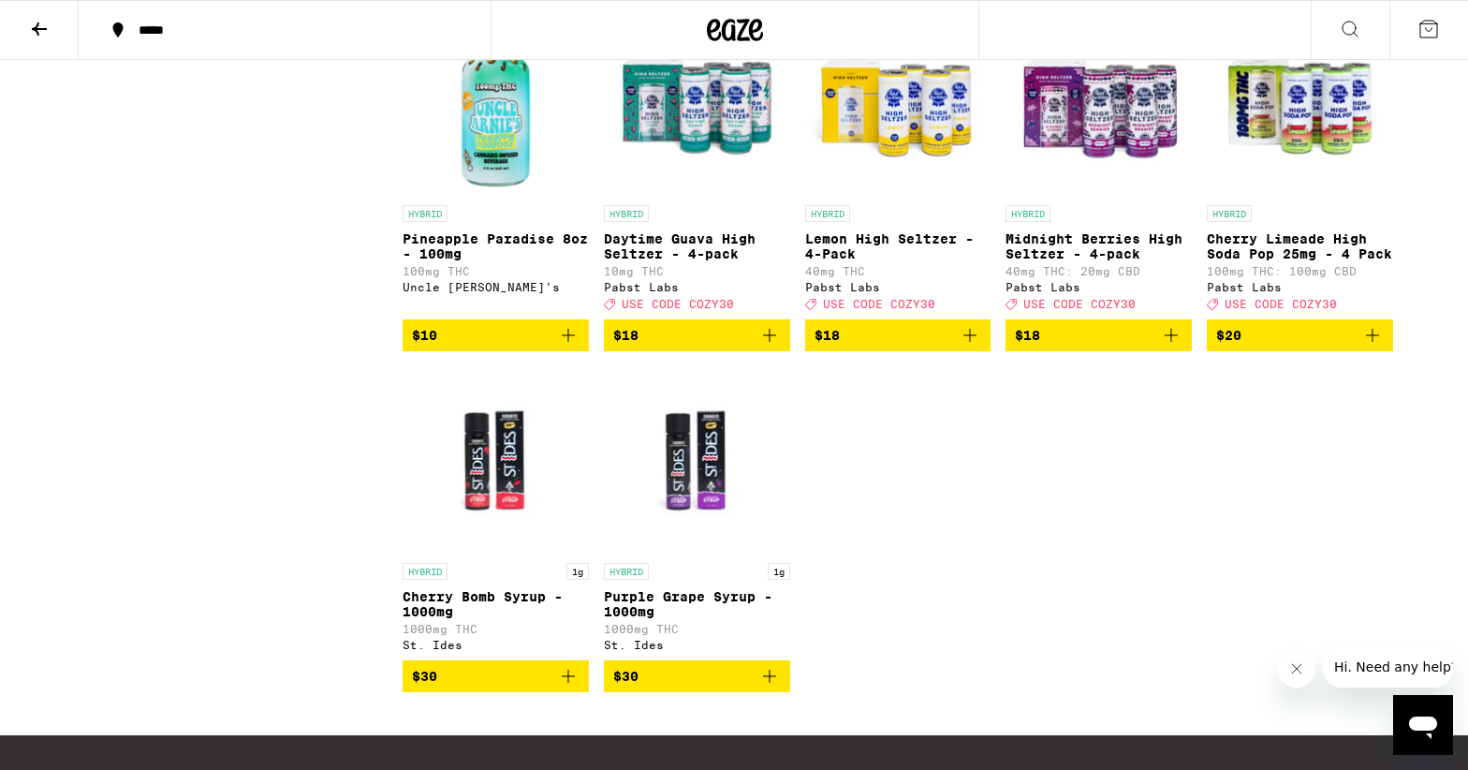
scroll to position [1681, 0]
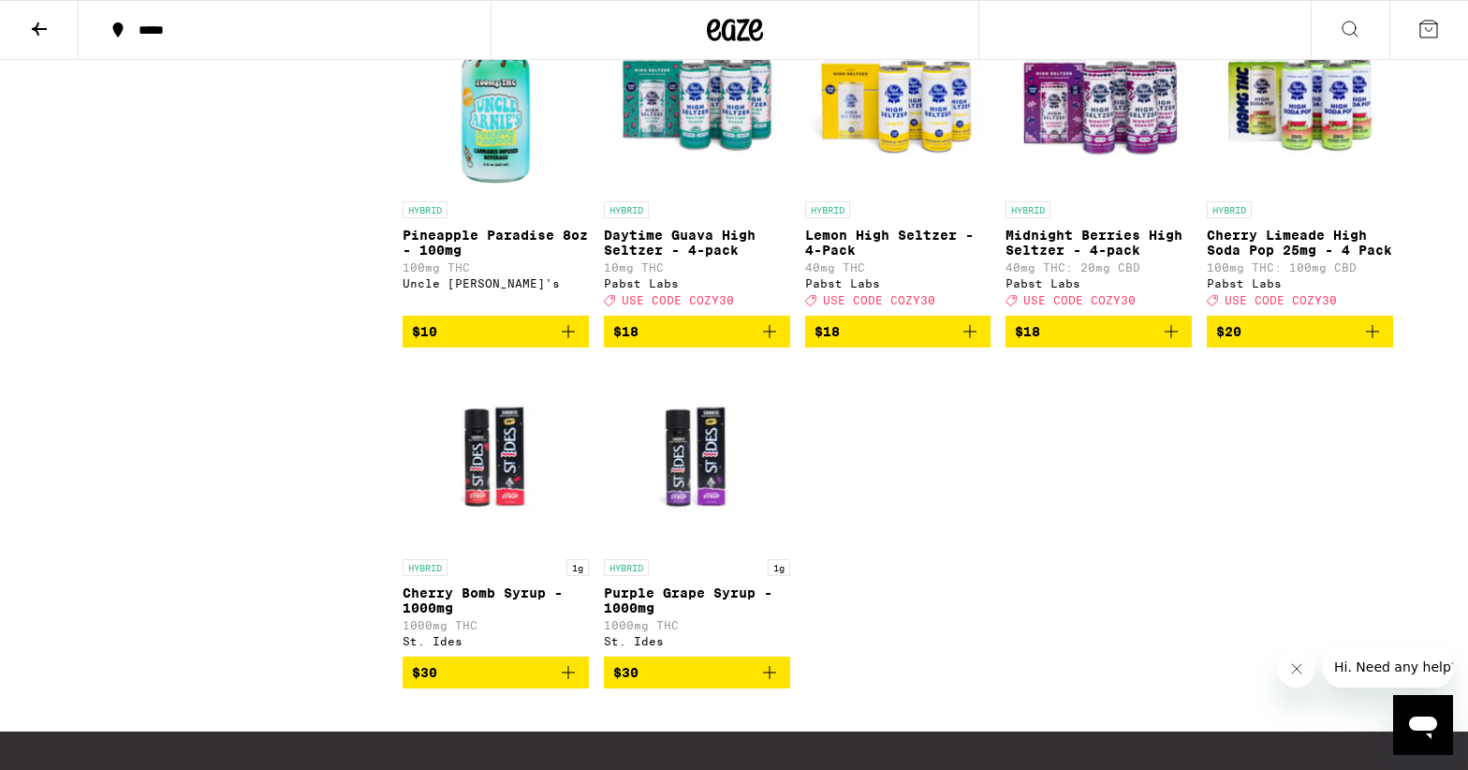
click at [731, 169] on img "Open page for Daytime Guava High Seltzer - 4-pack from Pabst Labs" at bounding box center [697, 98] width 186 height 187
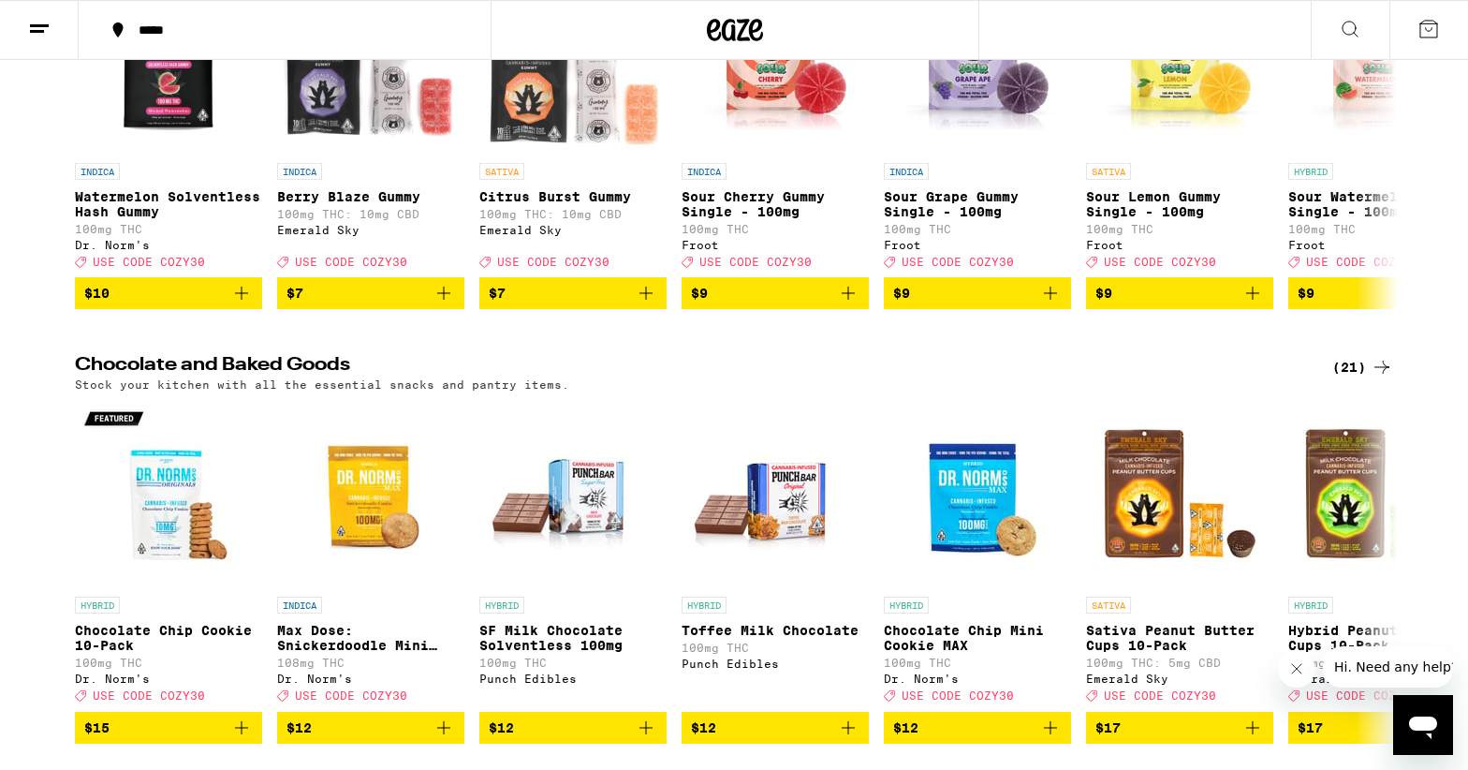
scroll to position [341, 0]
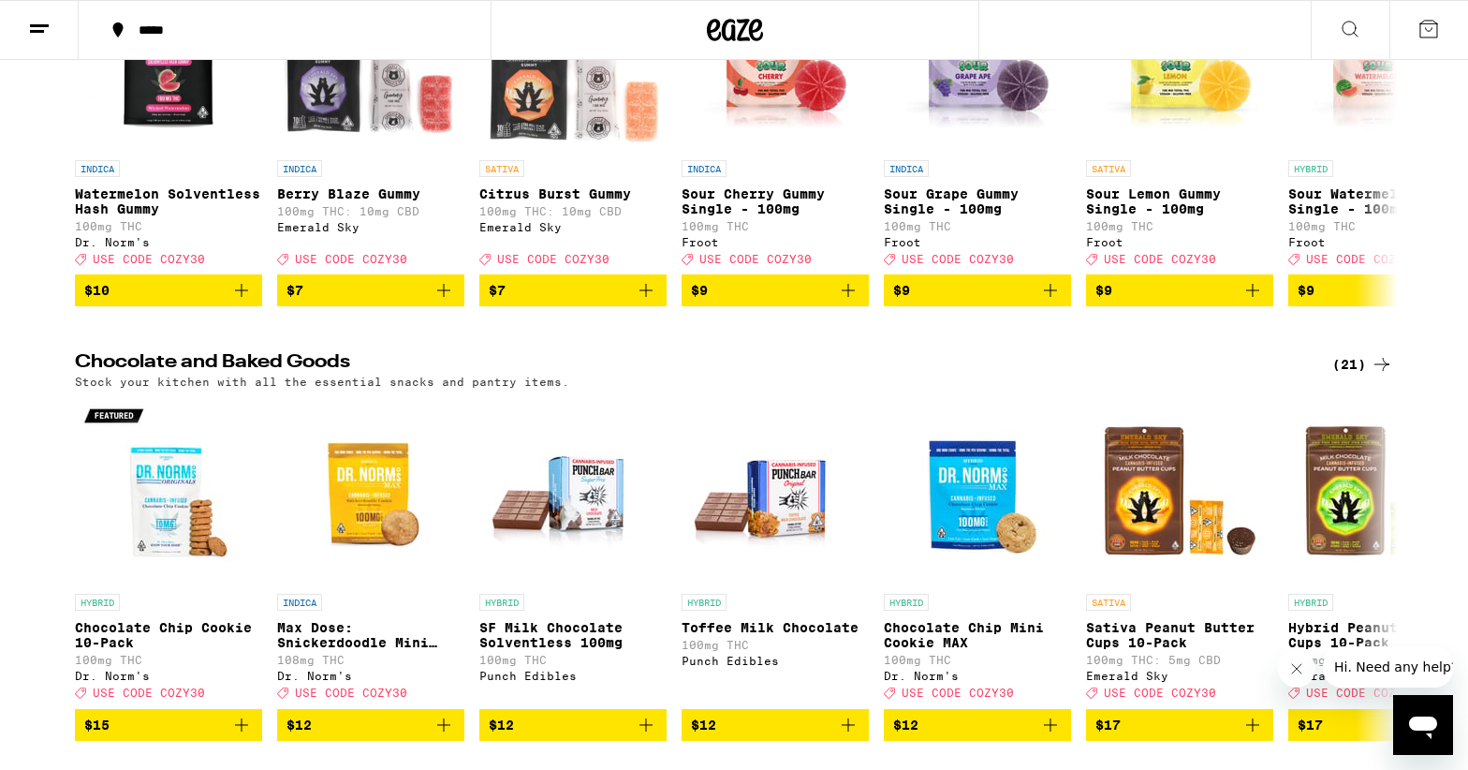
click at [1361, 375] on div "(21)" at bounding box center [1362, 364] width 61 height 22
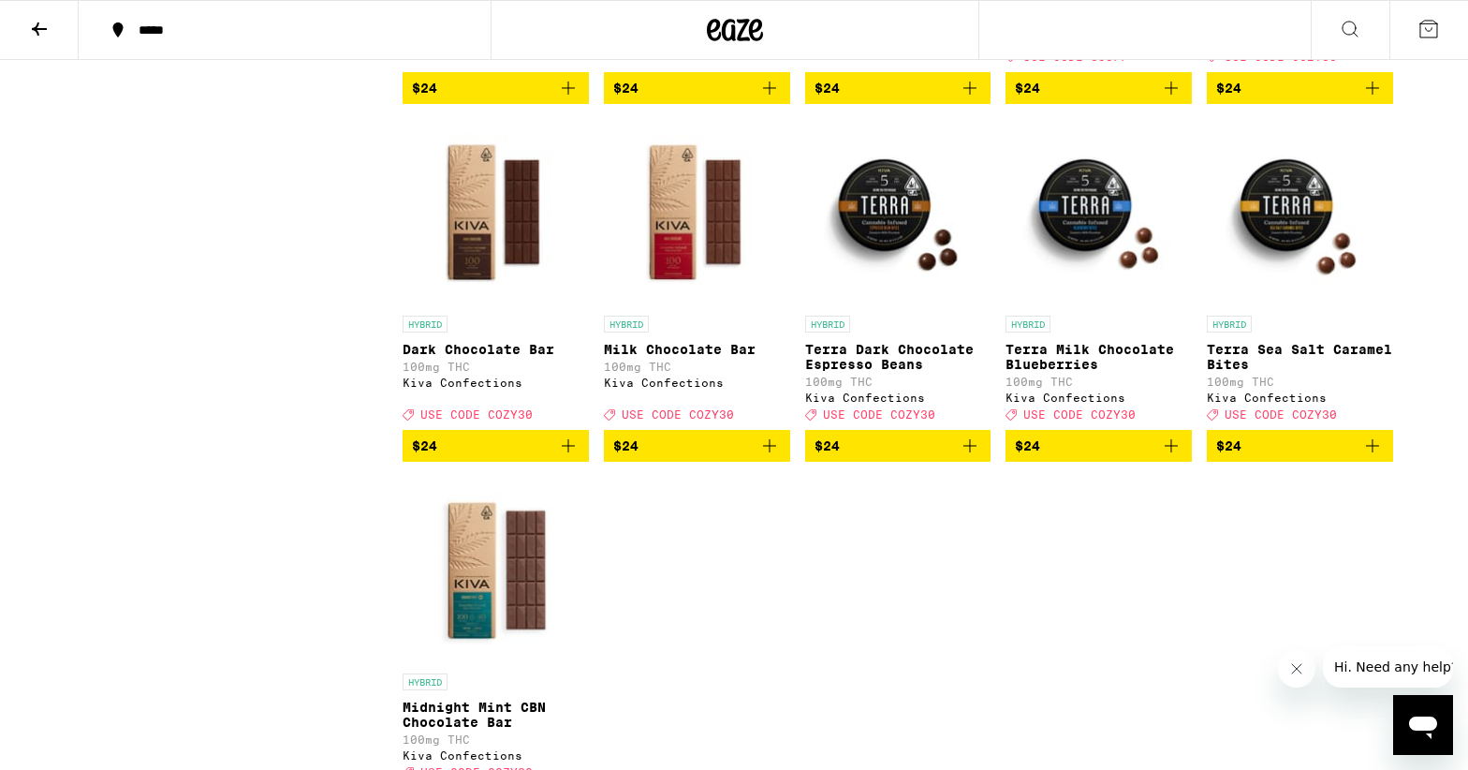
scroll to position [1231, 0]
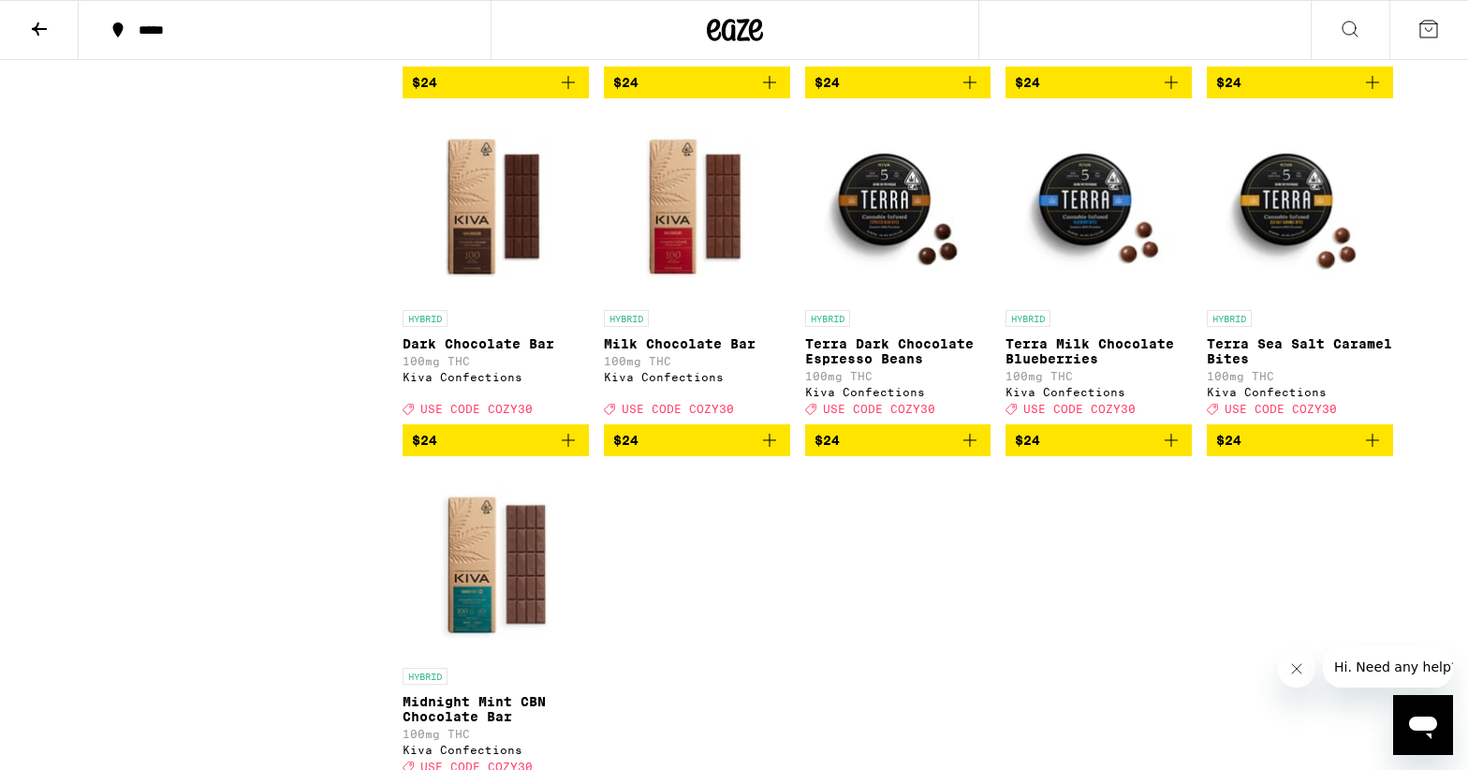
click at [874, 231] on img "Open page for Terra Dark Chocolate Espresso Beans from Kiva Confections" at bounding box center [898, 206] width 186 height 187
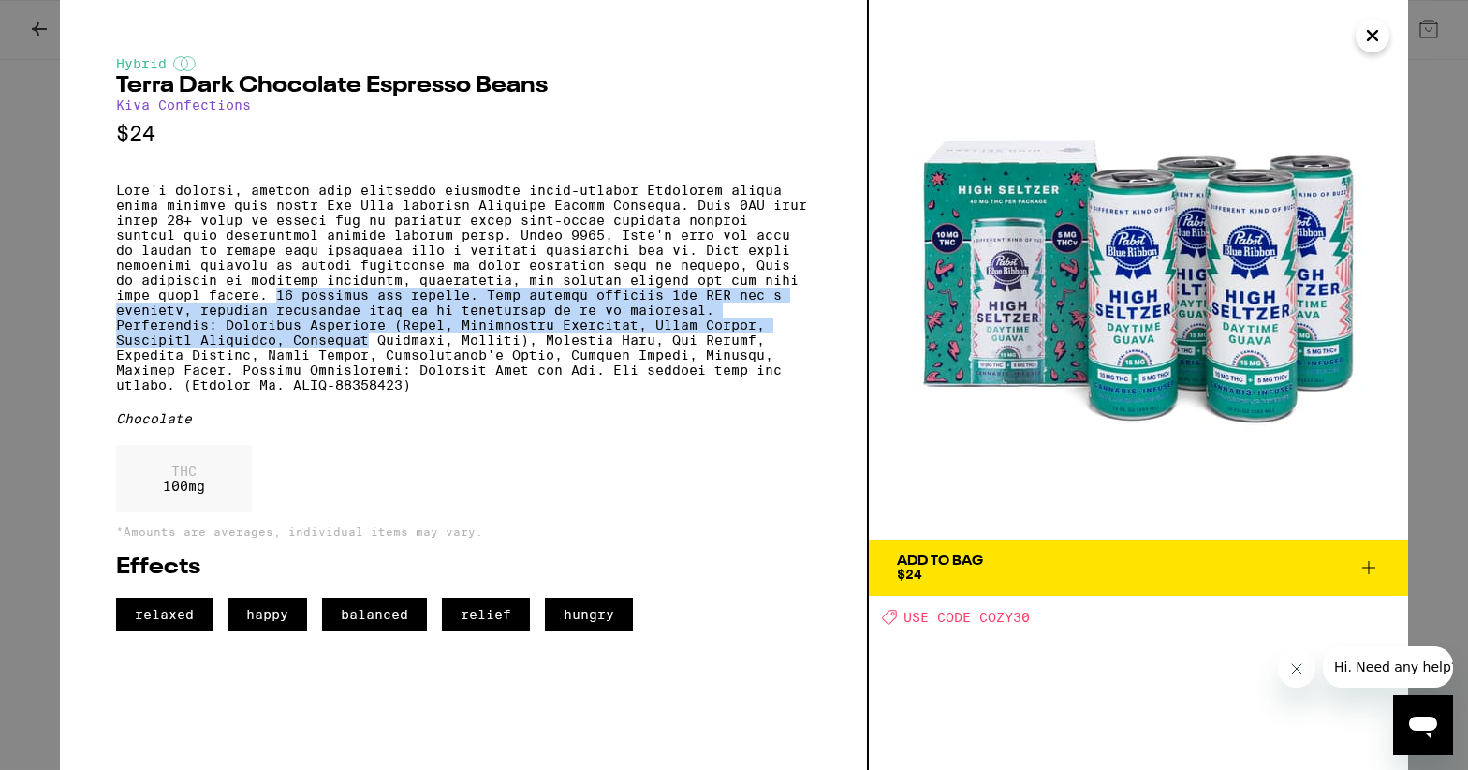
drag, startPoint x: 277, startPoint y: 316, endPoint x: 365, endPoint y: 355, distance: 96.0
click at [365, 355] on p at bounding box center [463, 288] width 695 height 210
click at [728, 310] on p at bounding box center [463, 288] width 695 height 210
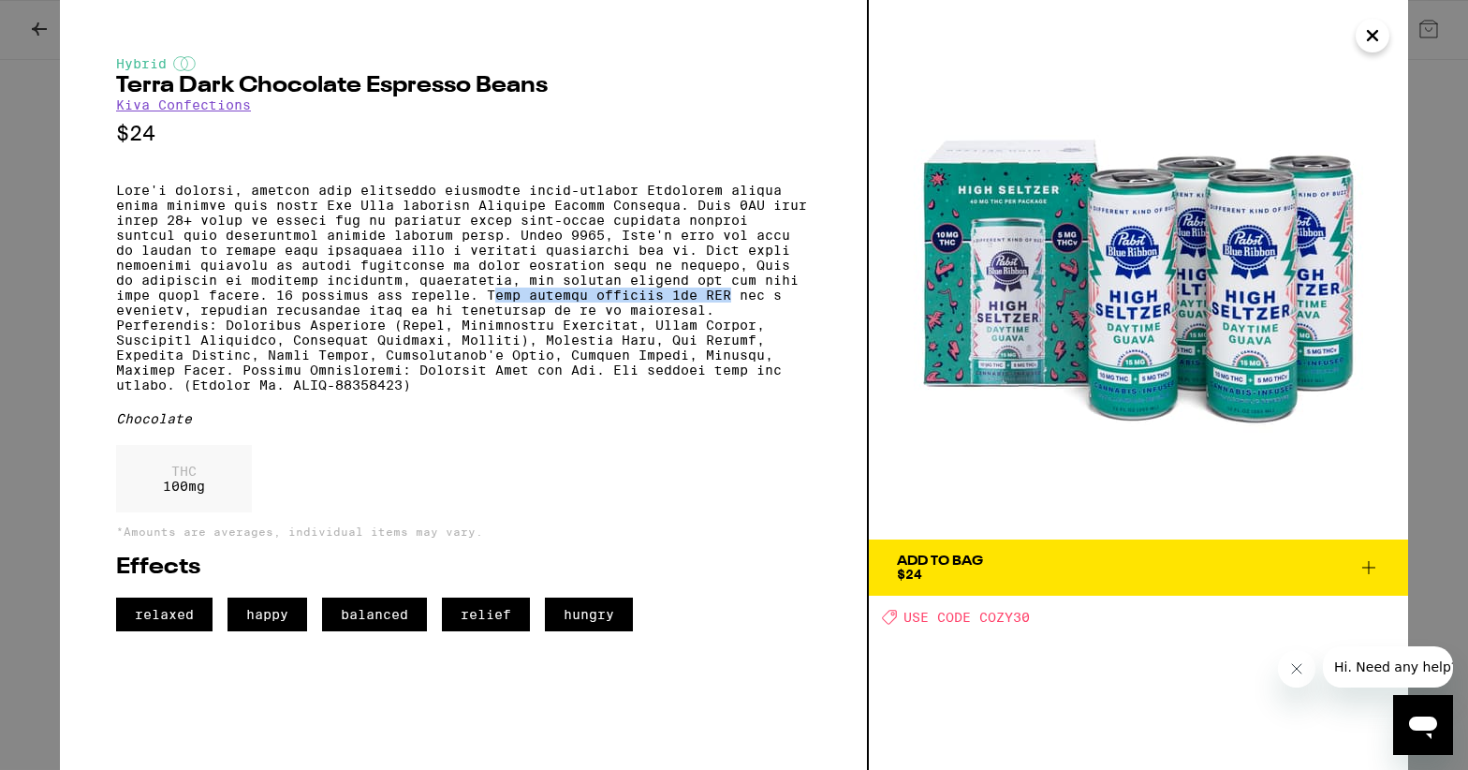
drag, startPoint x: 736, startPoint y: 310, endPoint x: 499, endPoint y: 313, distance: 236.9
click at [499, 313] on p at bounding box center [463, 288] width 695 height 210
click at [1377, 34] on icon "Close" at bounding box center [1372, 36] width 22 height 28
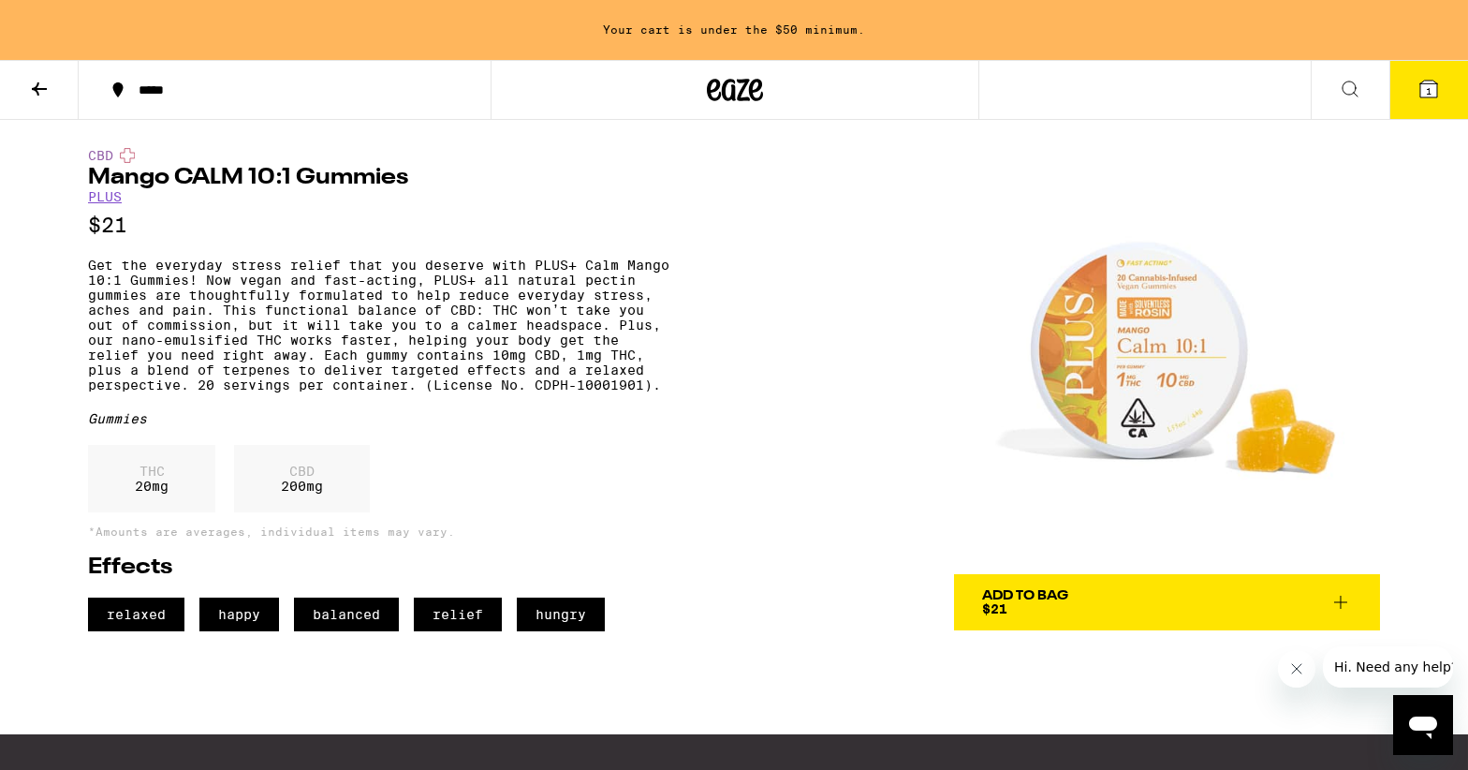
click at [40, 86] on icon at bounding box center [39, 89] width 22 height 22
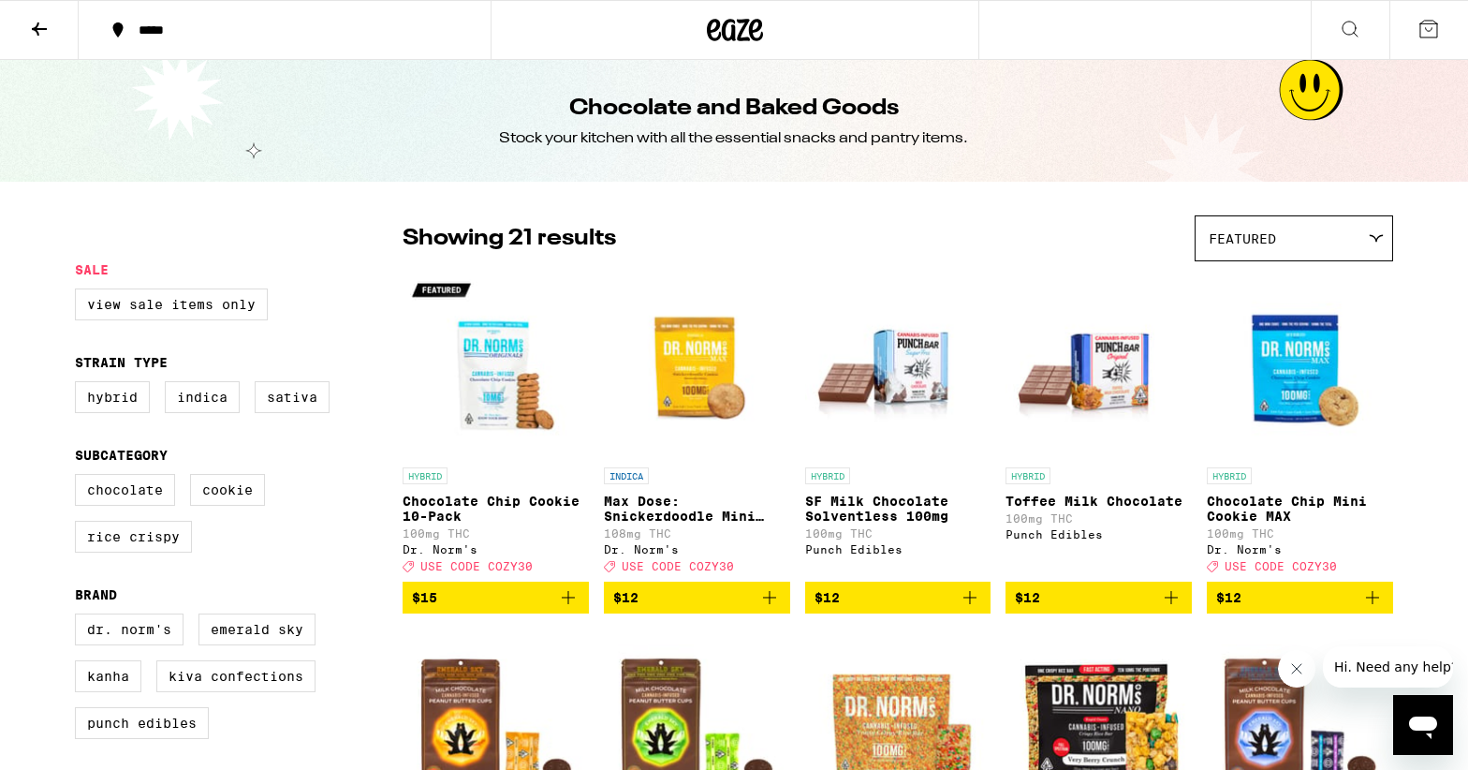
click at [28, 26] on icon at bounding box center [39, 29] width 22 height 22
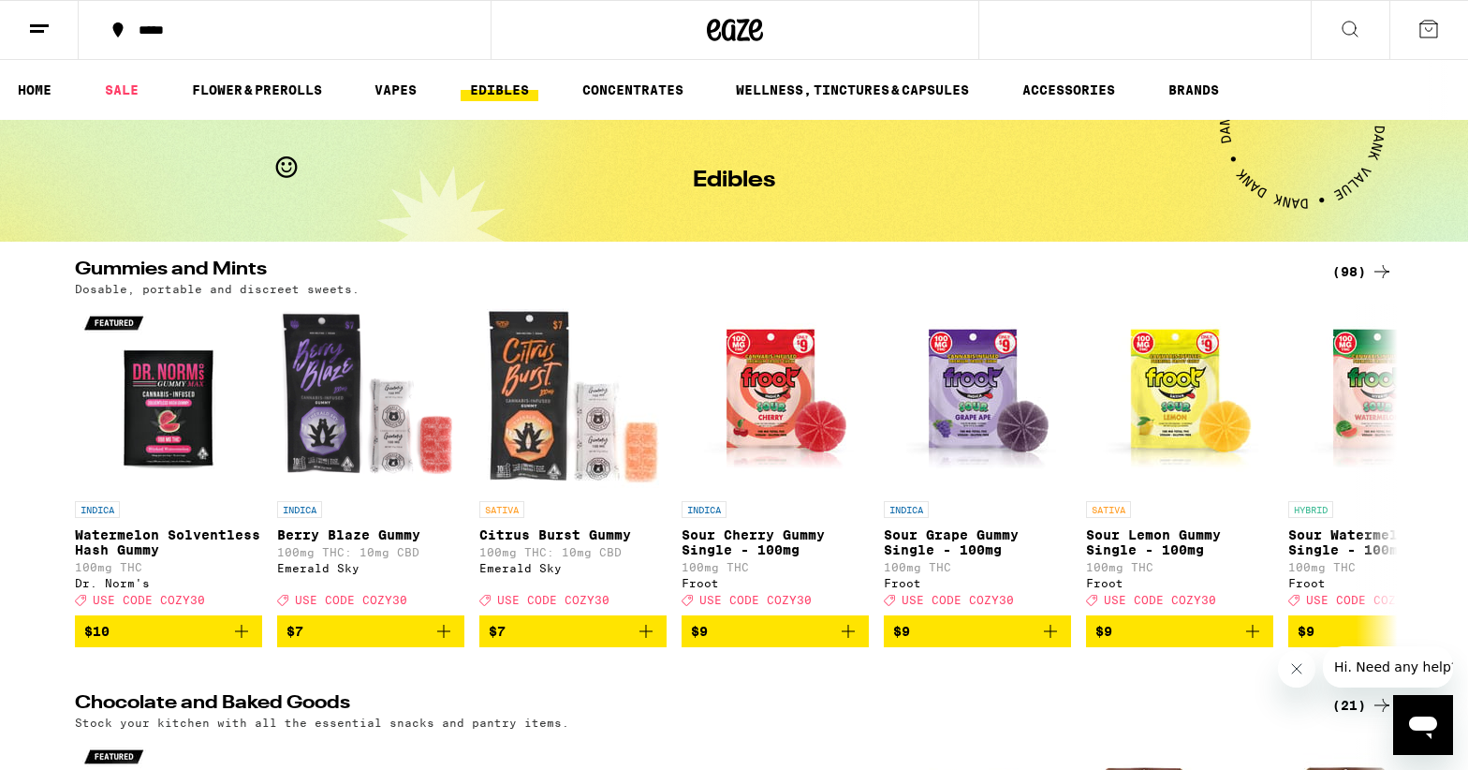
click at [817, 103] on ul "HOME SALE FLOWER & PREROLLS VAPES EDIBLES CONCENTRATES WELLNESS, TINCTURES & CA…" at bounding box center [734, 90] width 1468 height 60
click at [805, 90] on link "WELLNESS, TINCTURES & CAPSULES" at bounding box center [853, 90] width 252 height 22
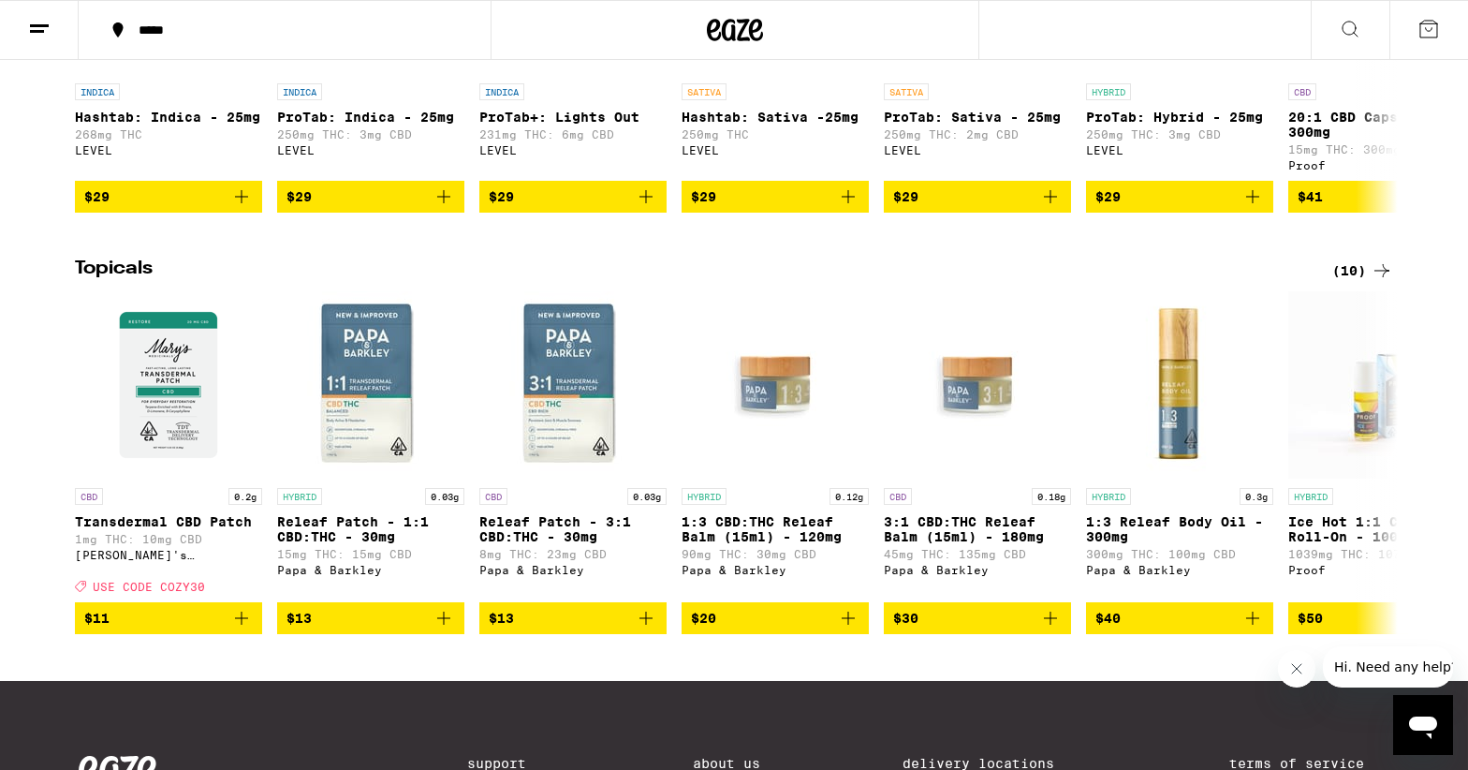
scroll to position [1264, 0]
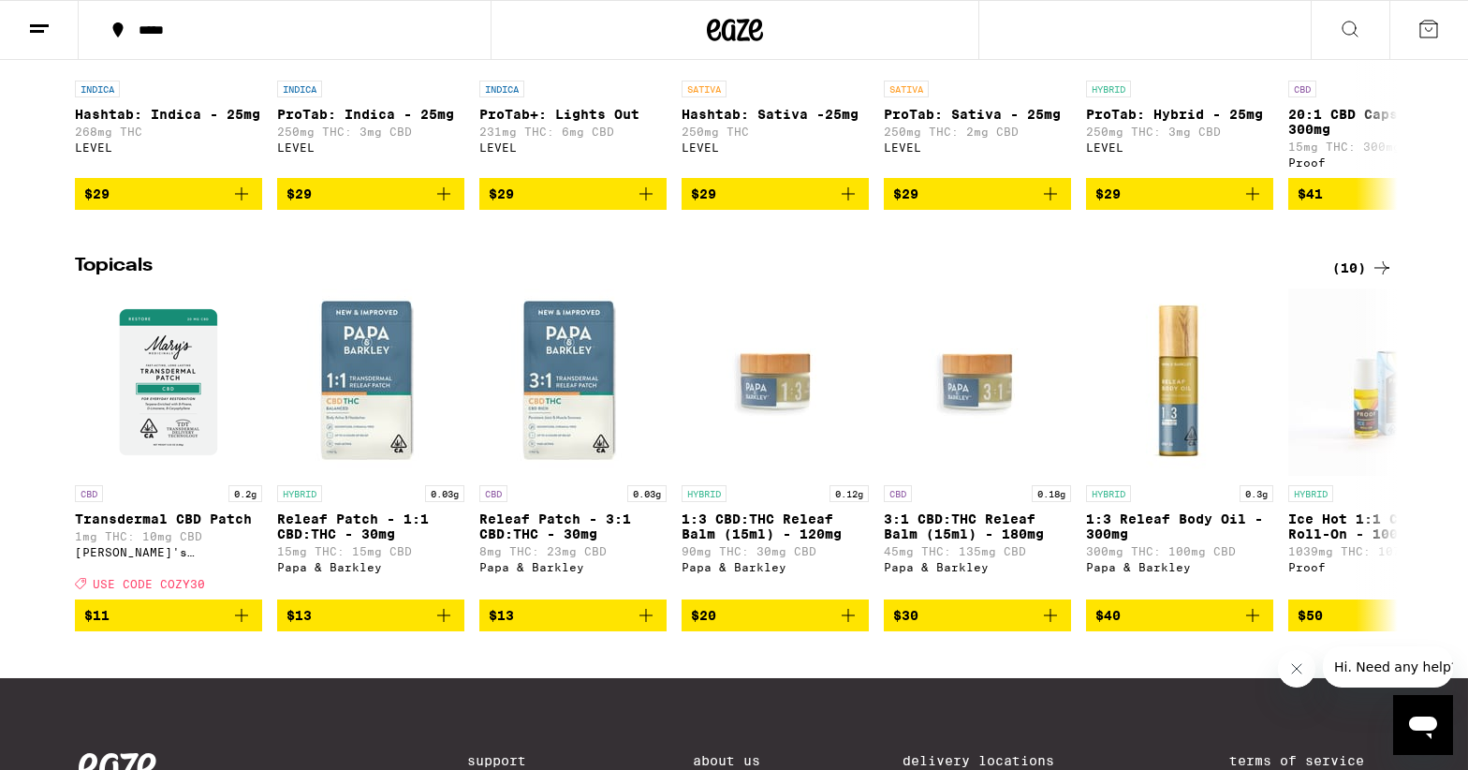
click at [1387, 279] on icon at bounding box center [1382, 268] width 22 height 22
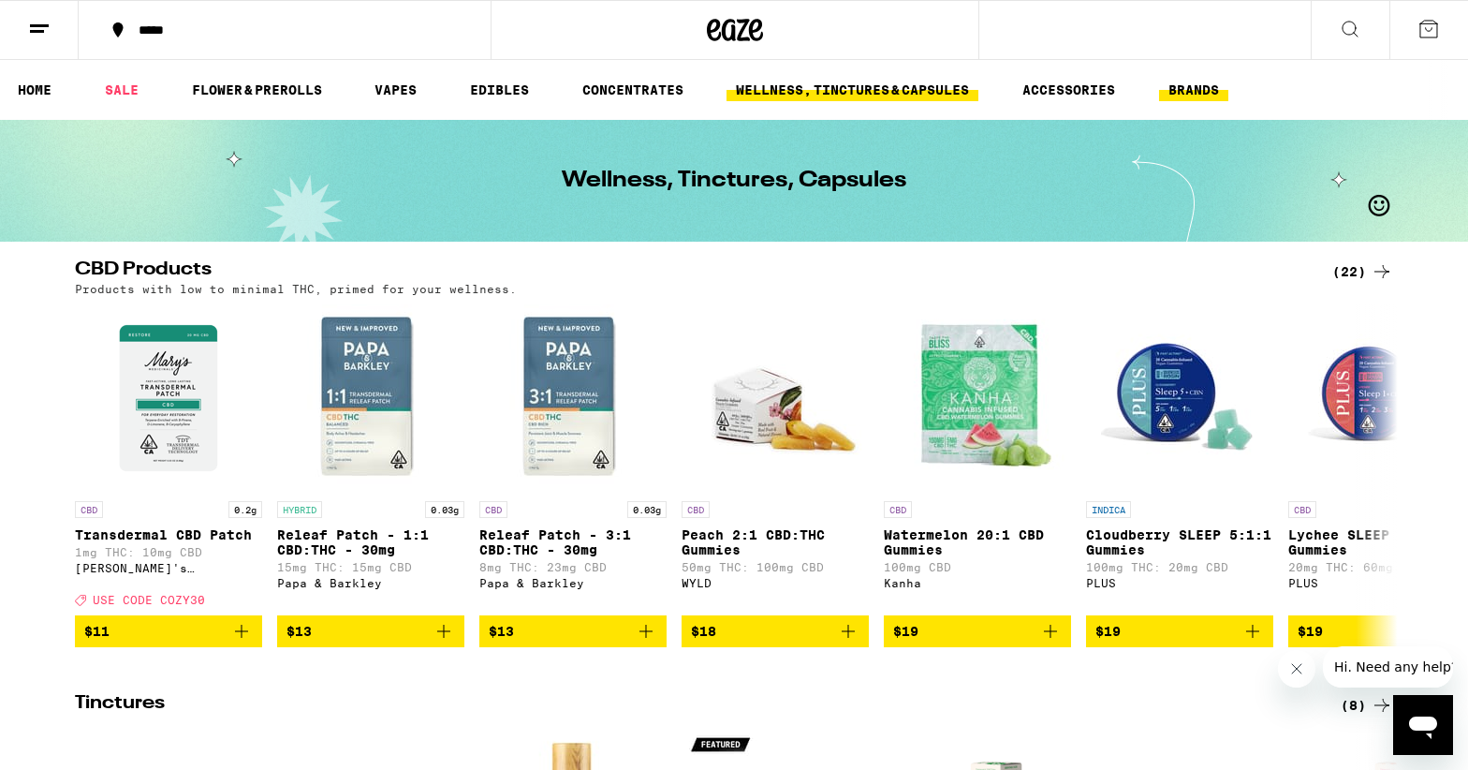
click at [1206, 96] on link "BRANDS" at bounding box center [1193, 90] width 69 height 22
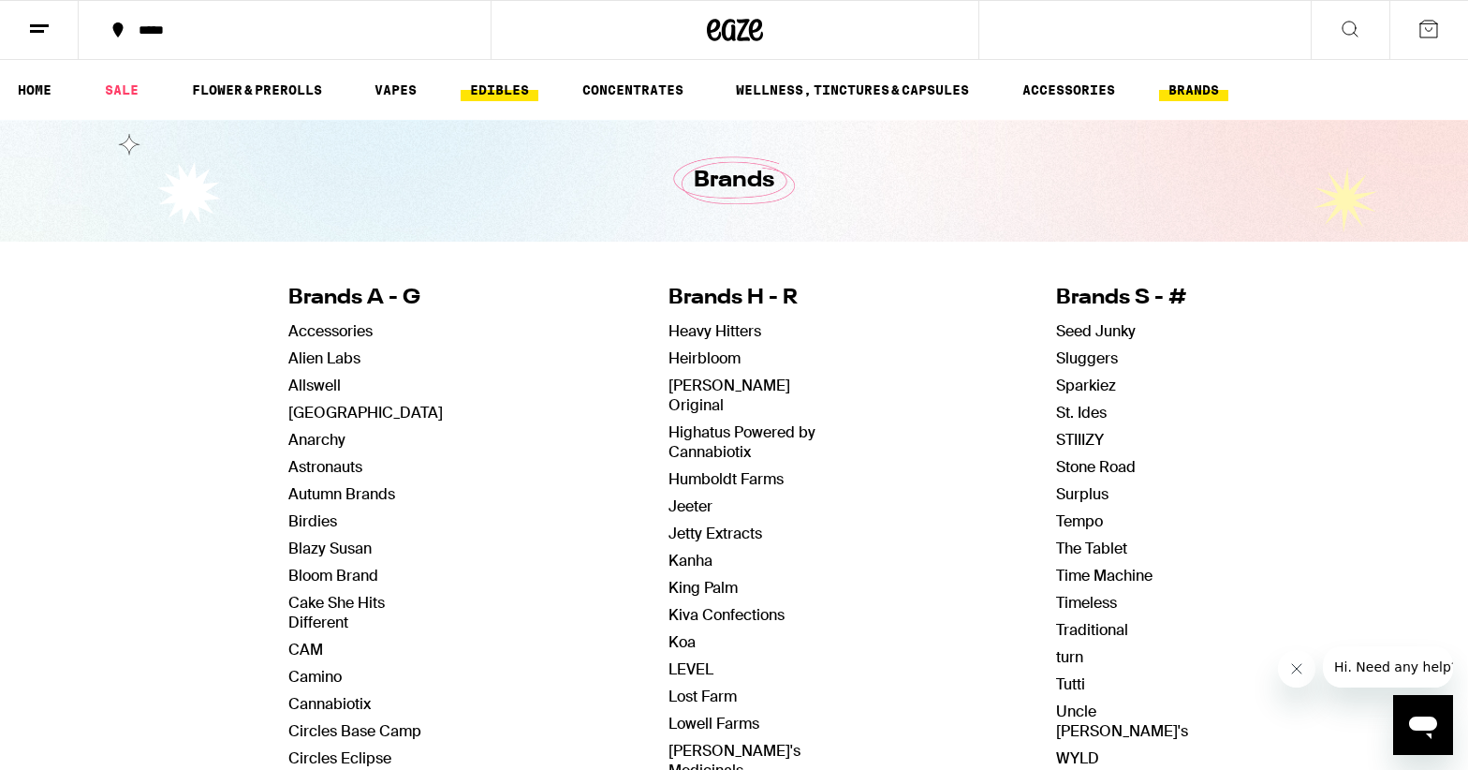
click at [531, 88] on link "EDIBLES" at bounding box center [500, 90] width 78 height 22
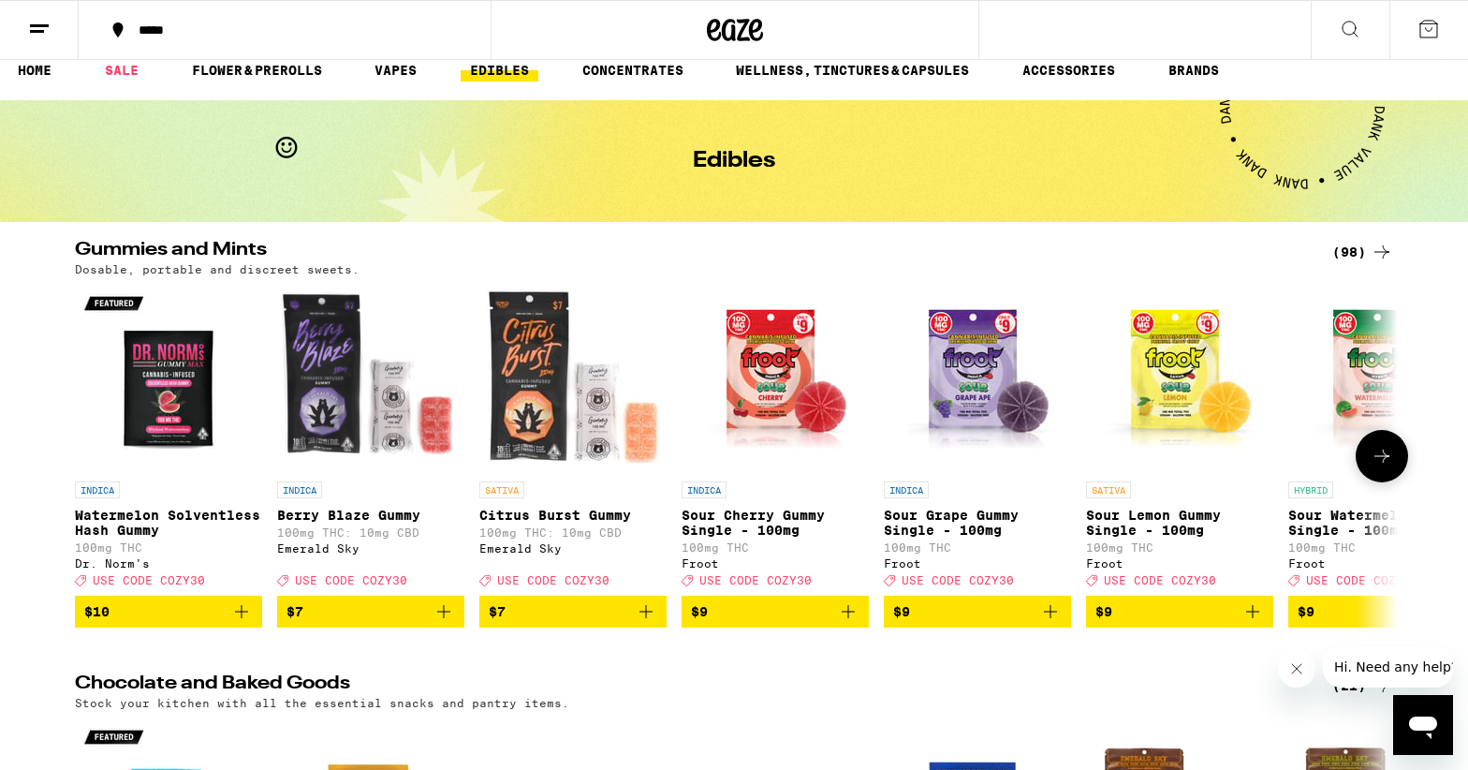
scroll to position [22, 0]
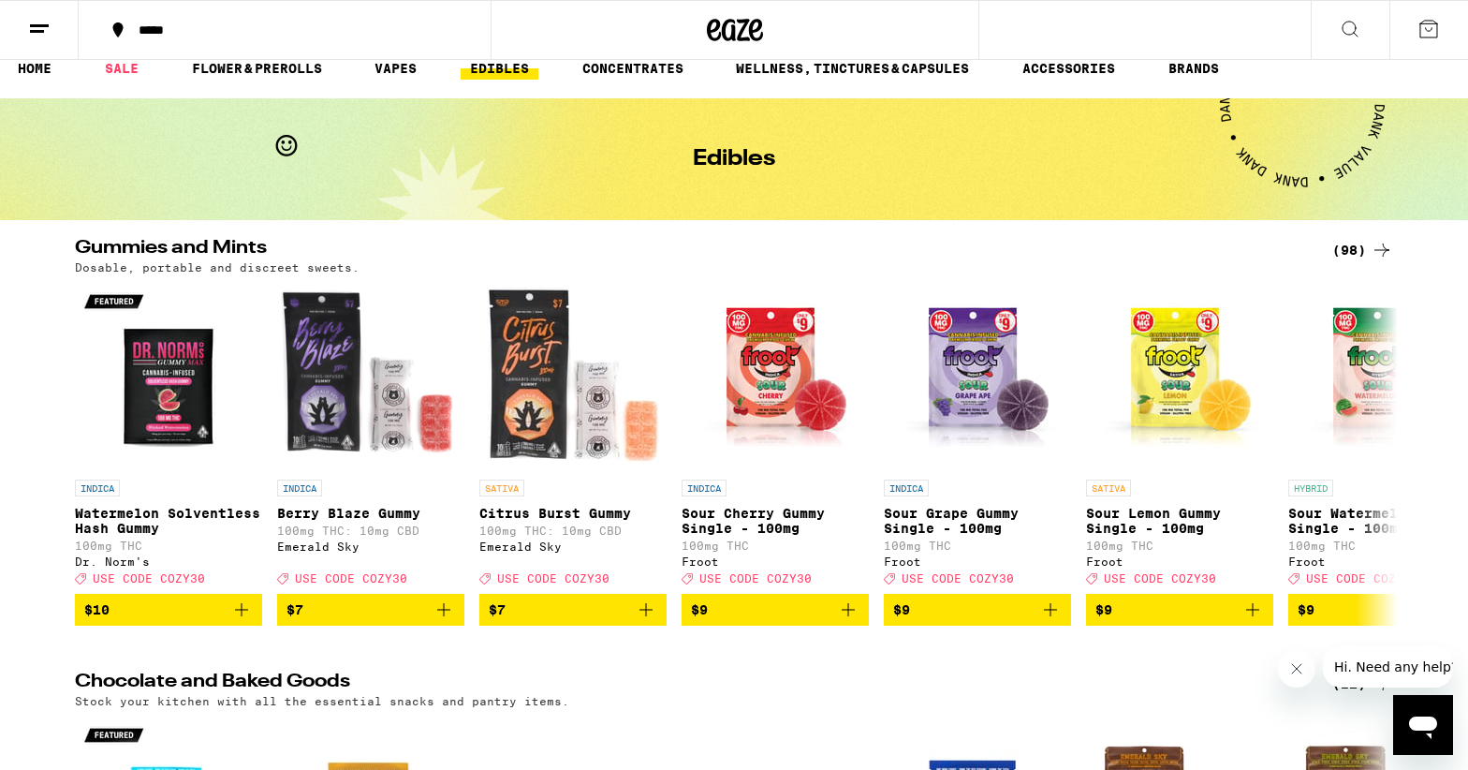
click at [1355, 249] on div "(98)" at bounding box center [1362, 250] width 61 height 22
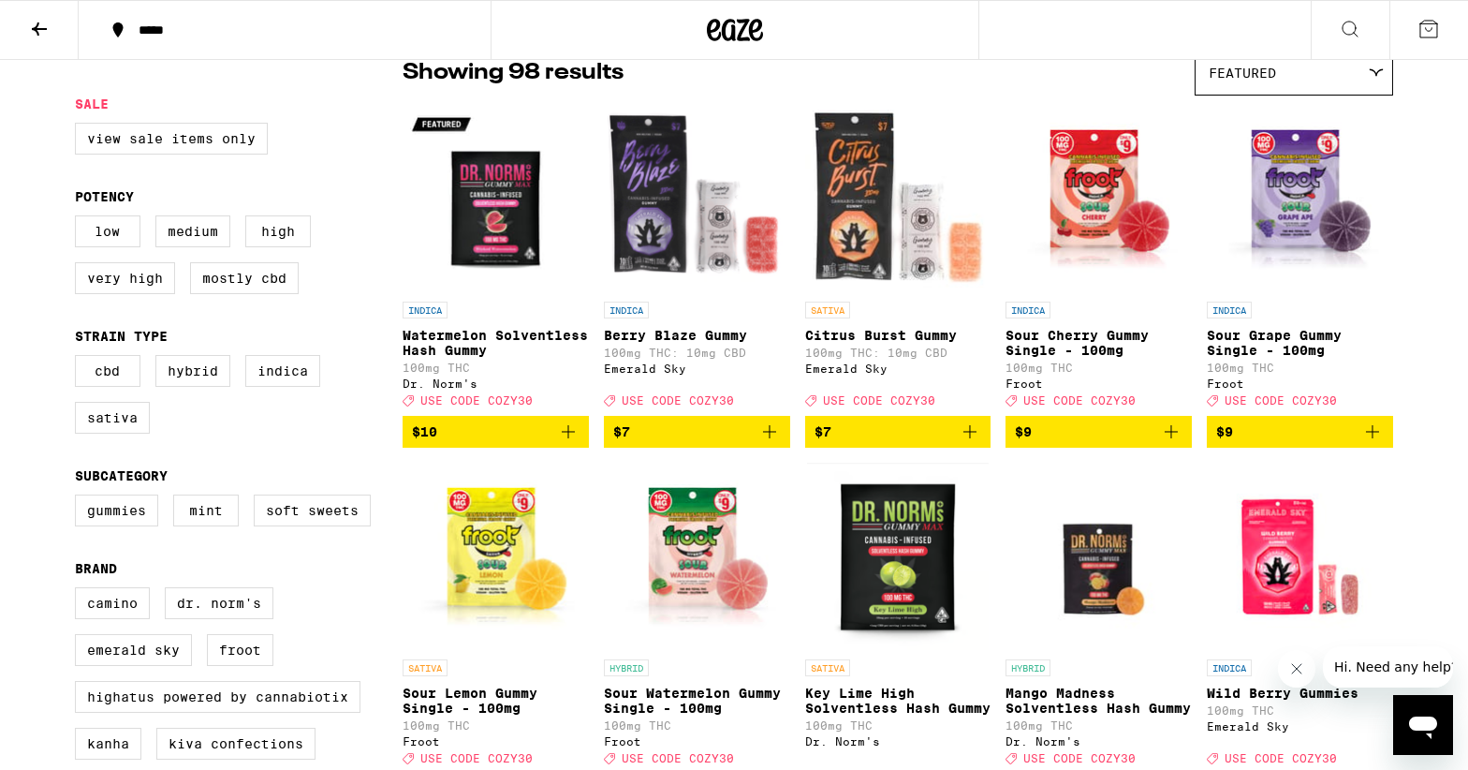
scroll to position [169, 0]
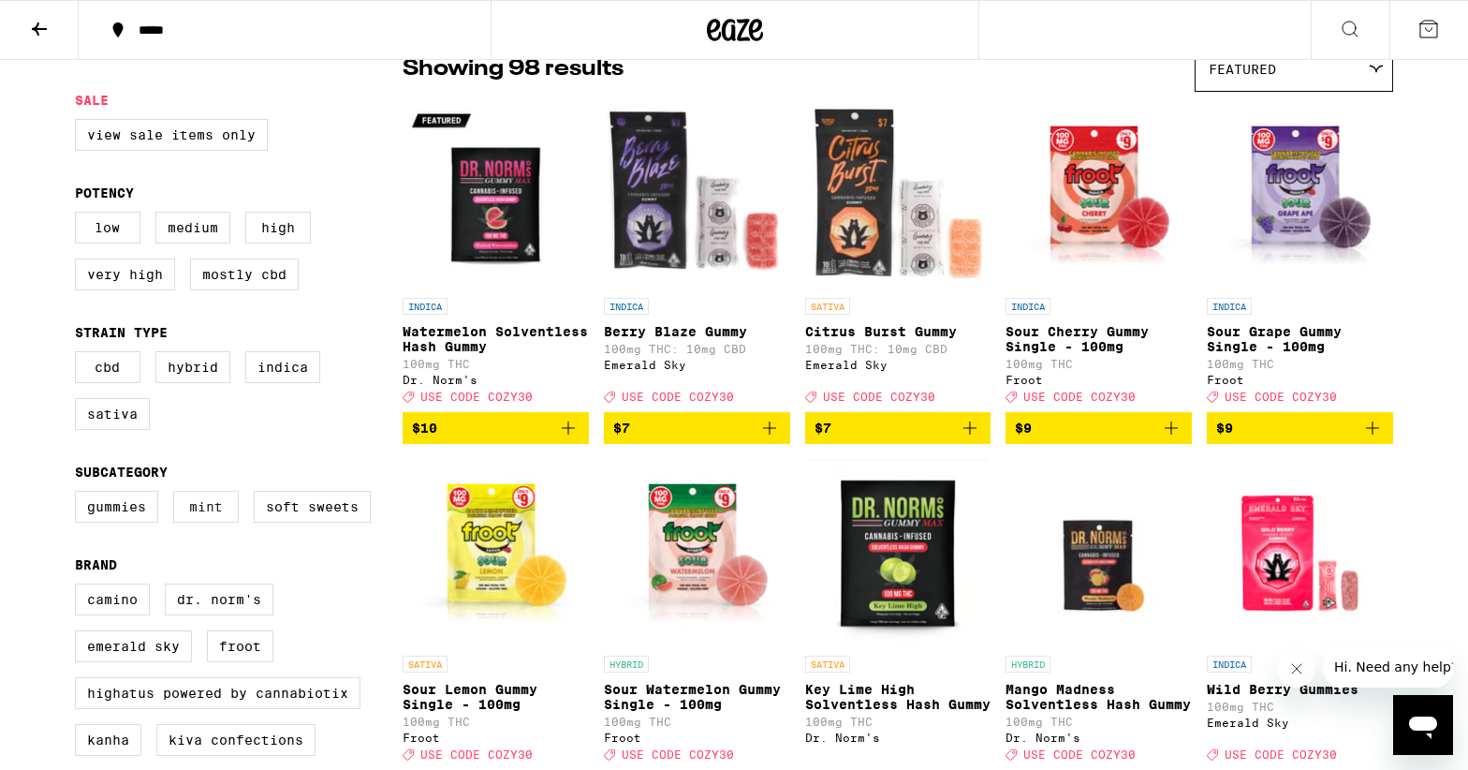
click at [191, 522] on label "Mint" at bounding box center [206, 507] width 66 height 32
click at [80, 494] on input "Mint" at bounding box center [79, 493] width 1 height 1
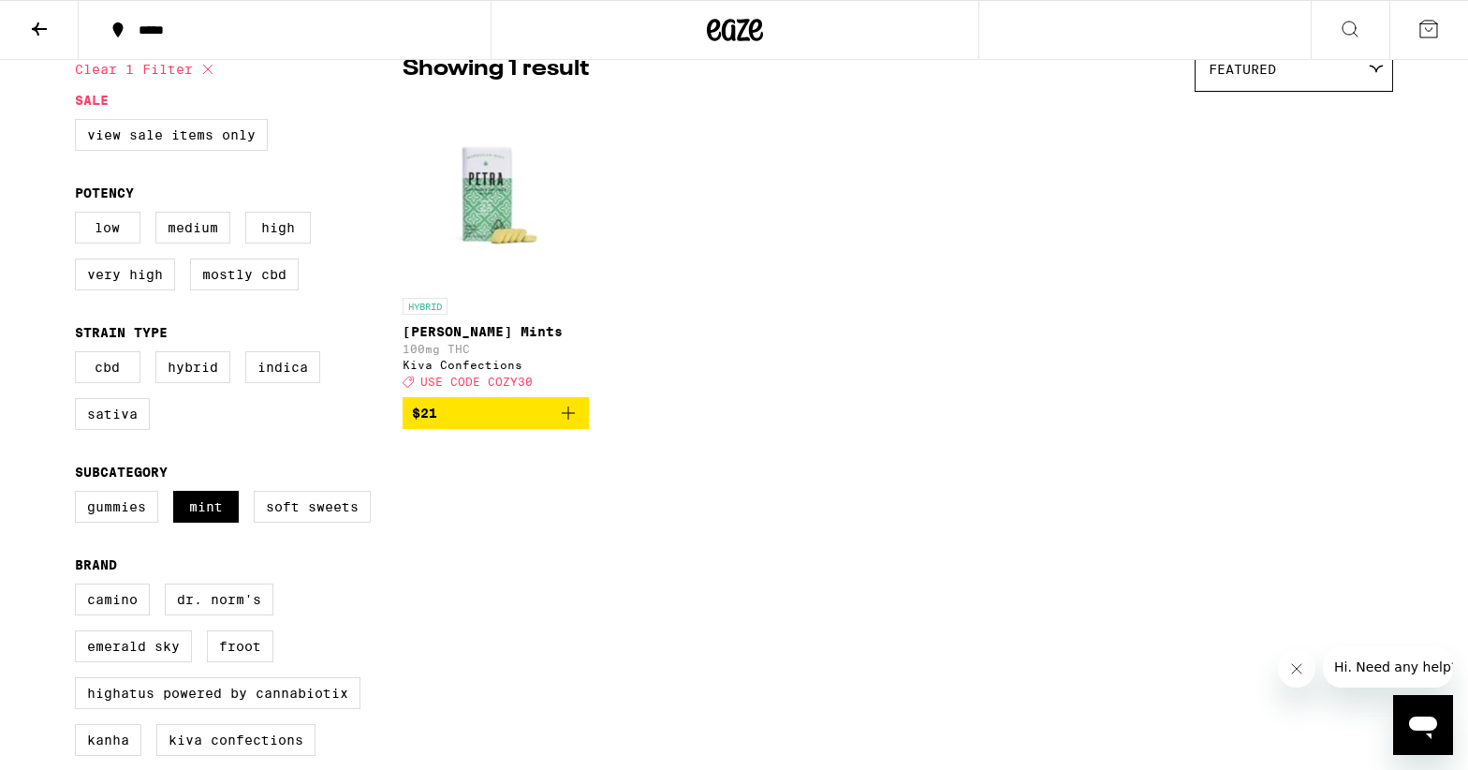
click at [481, 195] on img "Open page for Petra Moroccan Mints from Kiva Confections" at bounding box center [496, 194] width 186 height 187
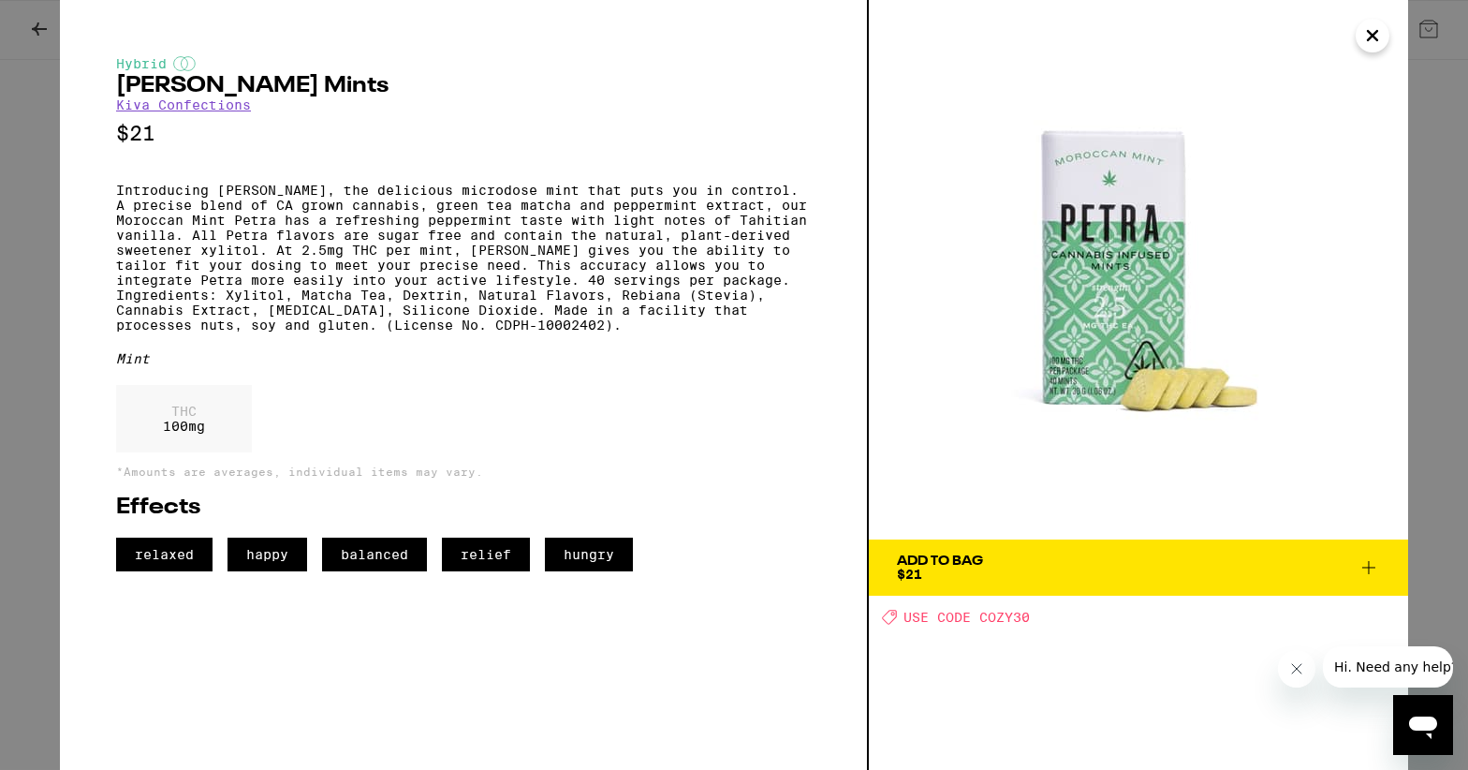
click at [1368, 46] on icon "Close" at bounding box center [1372, 36] width 22 height 28
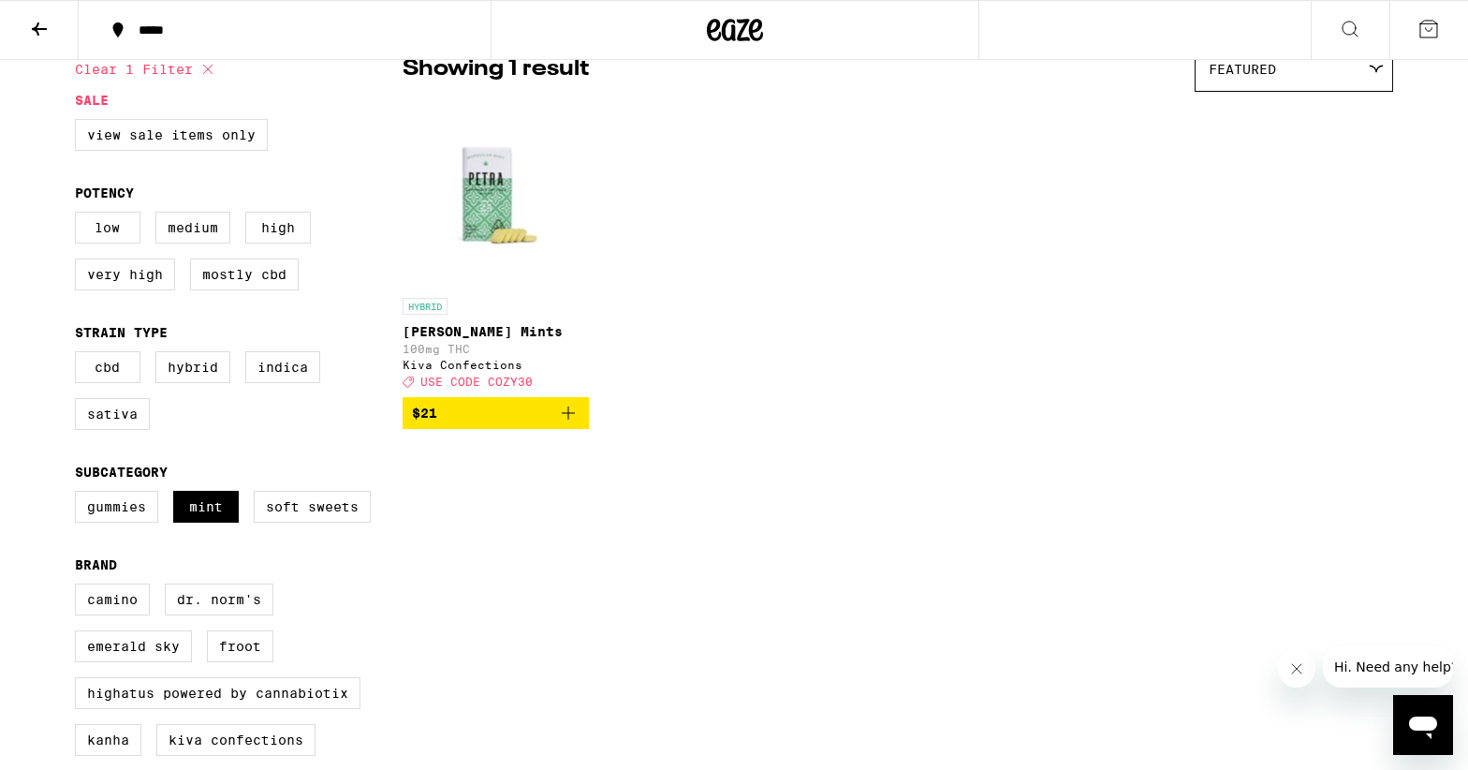
click at [574, 420] on icon "Add to bag" at bounding box center [568, 413] width 22 height 22
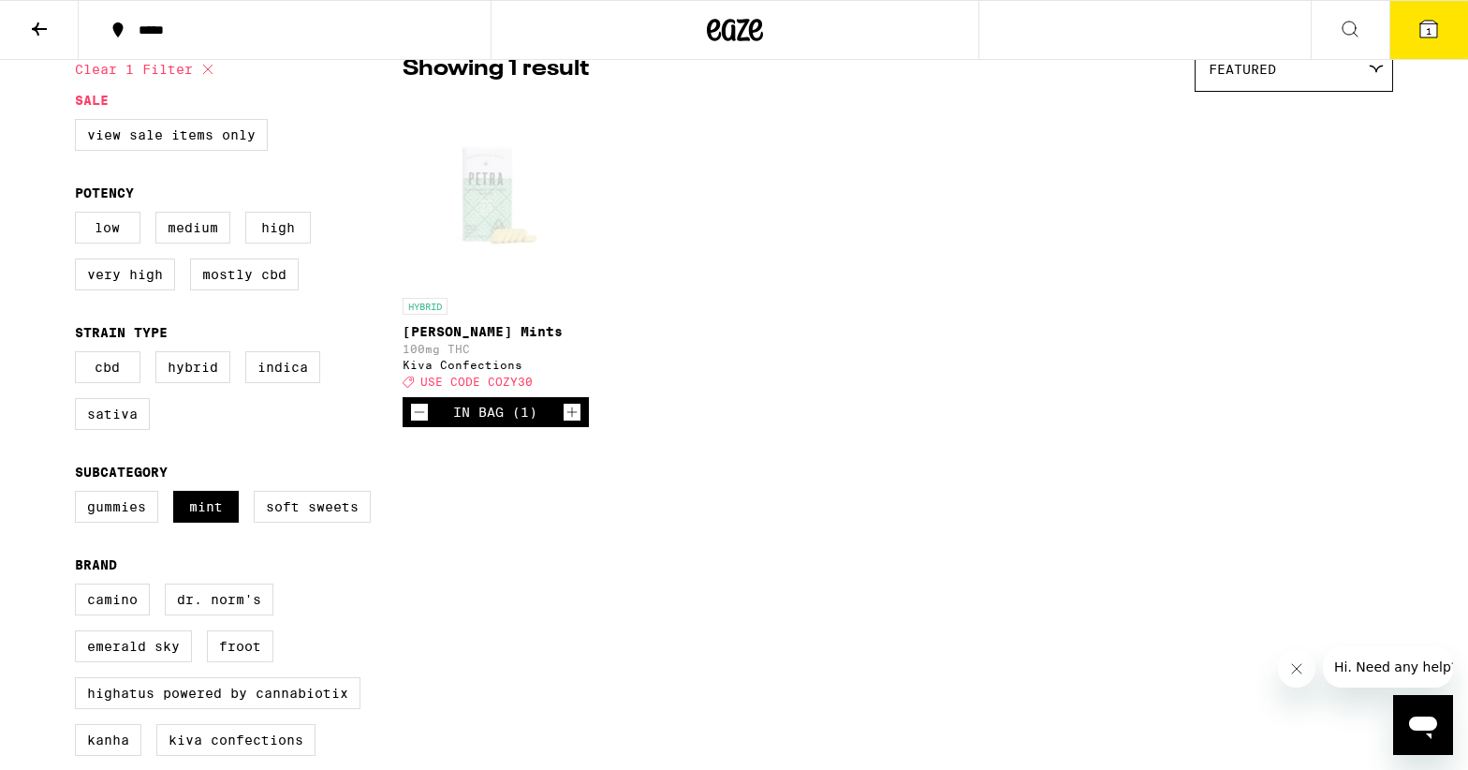
scroll to position [229, 0]
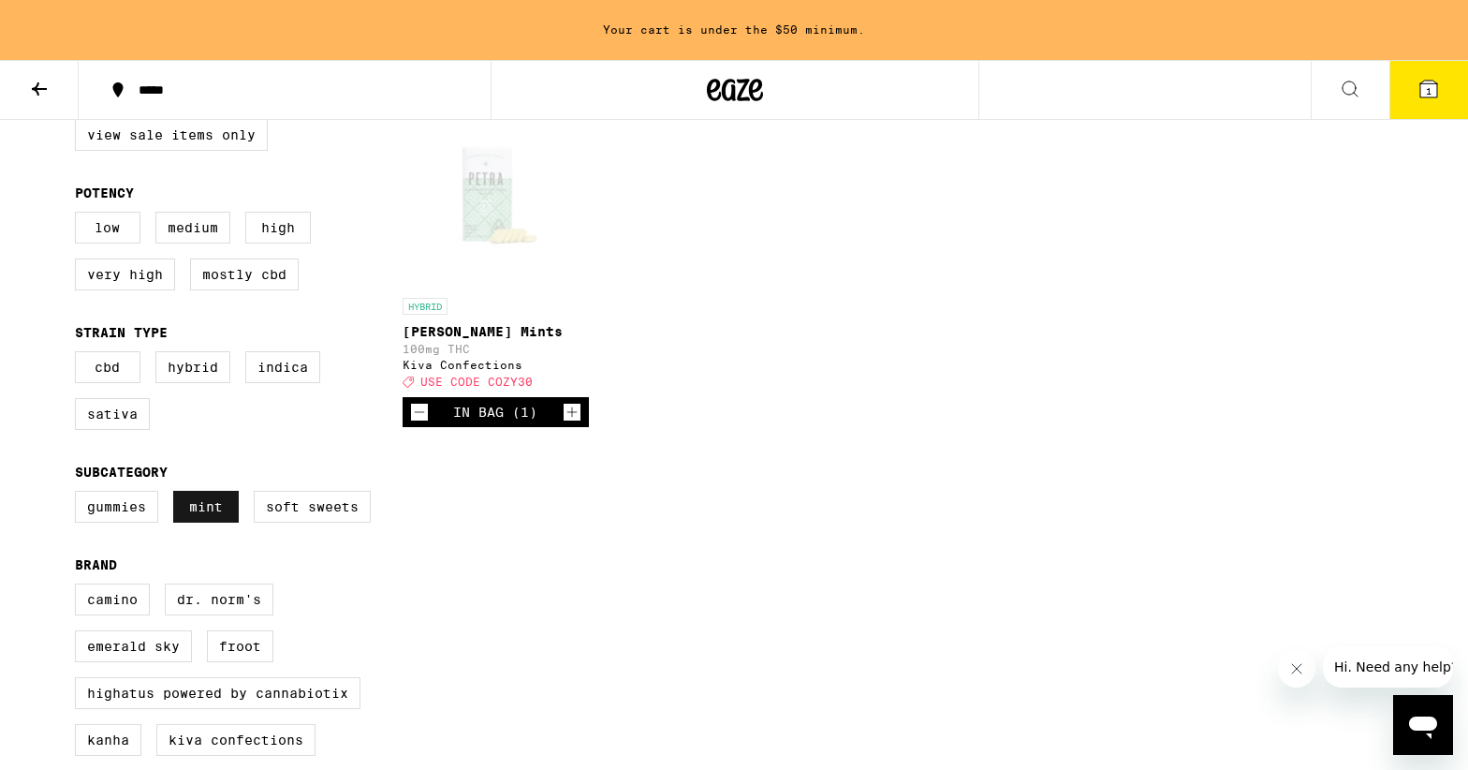
click at [203, 520] on label "Mint" at bounding box center [206, 507] width 66 height 32
click at [80, 494] on input "Mint" at bounding box center [79, 493] width 1 height 1
checkbox input "false"
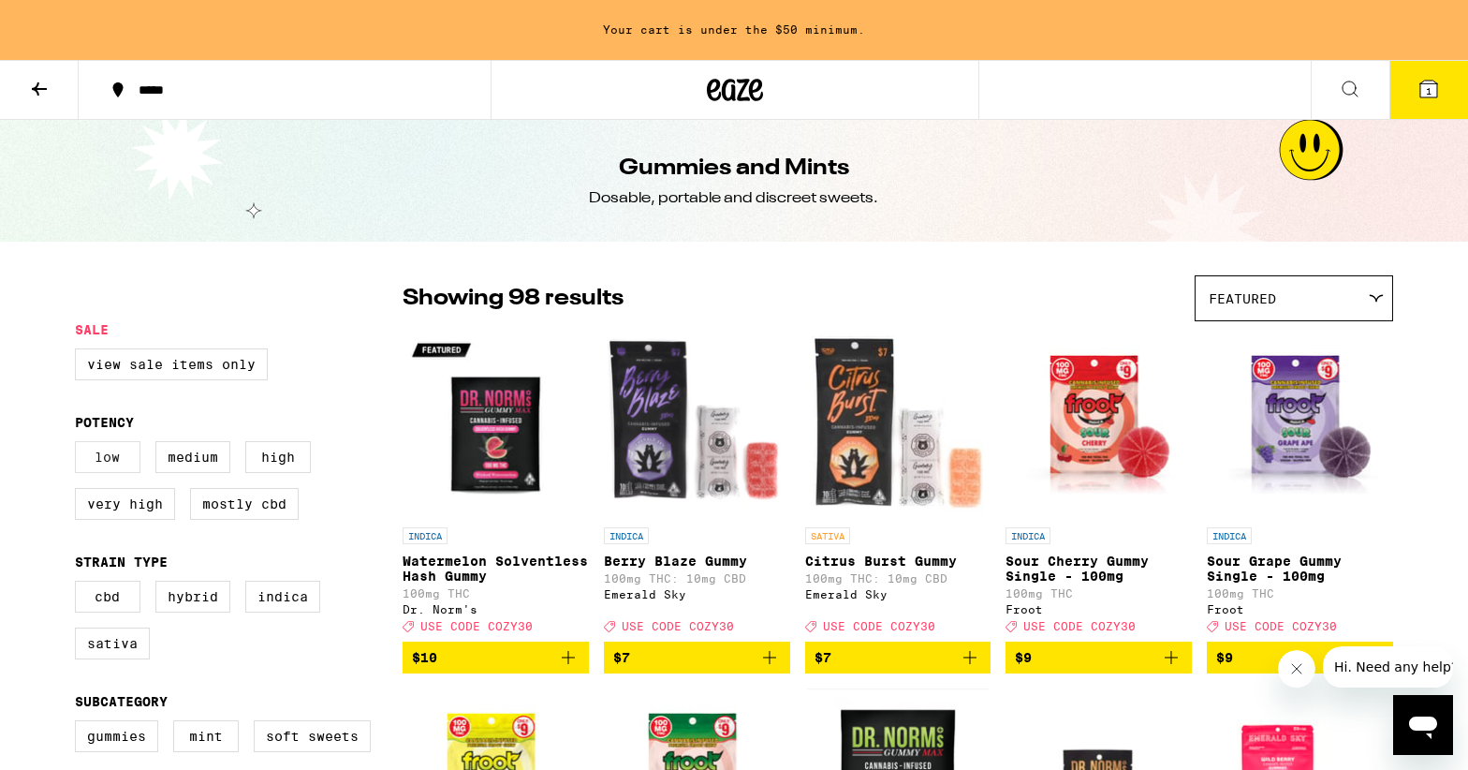
click at [112, 473] on label "Low" at bounding box center [108, 457] width 66 height 32
click at [80, 445] on input "Low" at bounding box center [79, 444] width 1 height 1
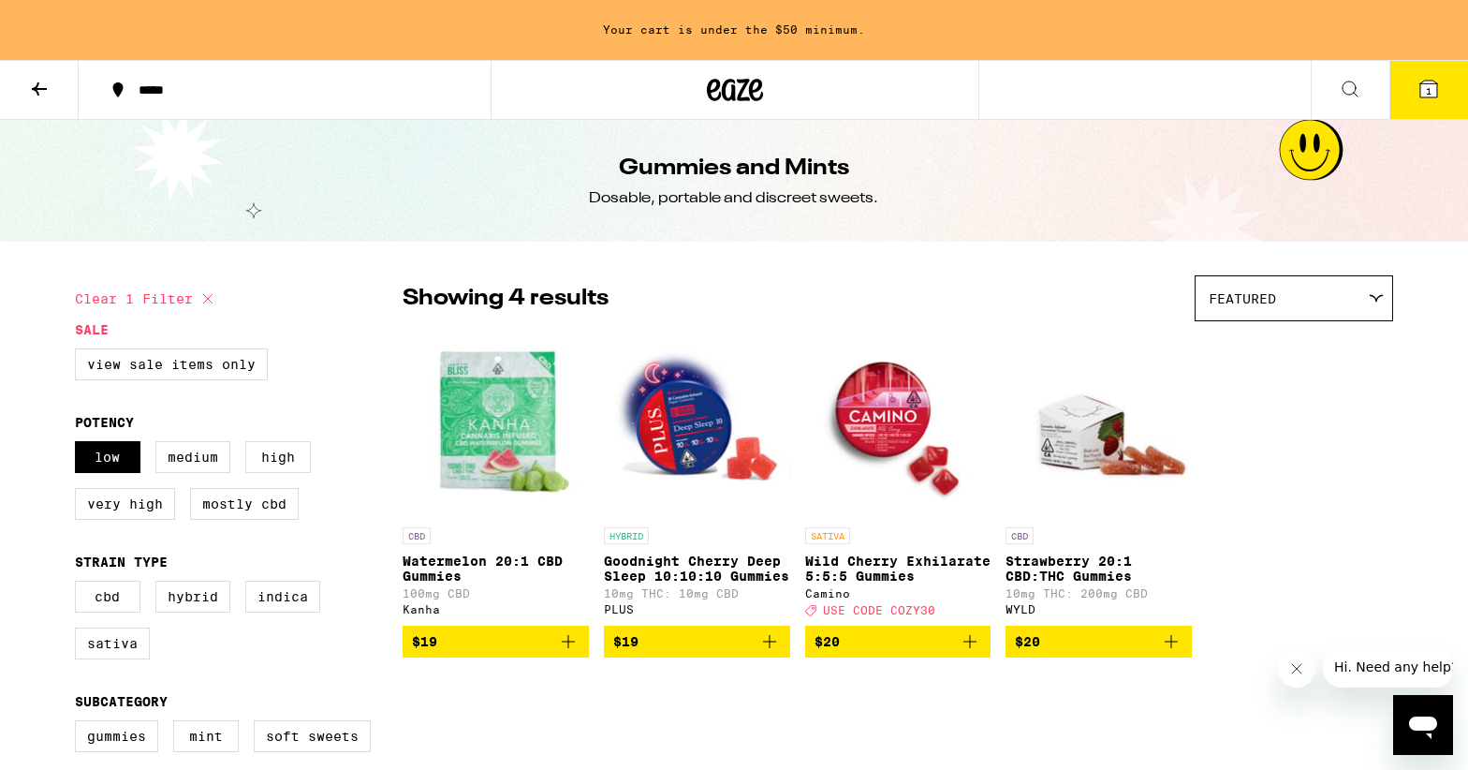
click at [492, 445] on img "Open page for Watermelon 20:1 CBD Gummies from Kanha" at bounding box center [496, 424] width 186 height 187
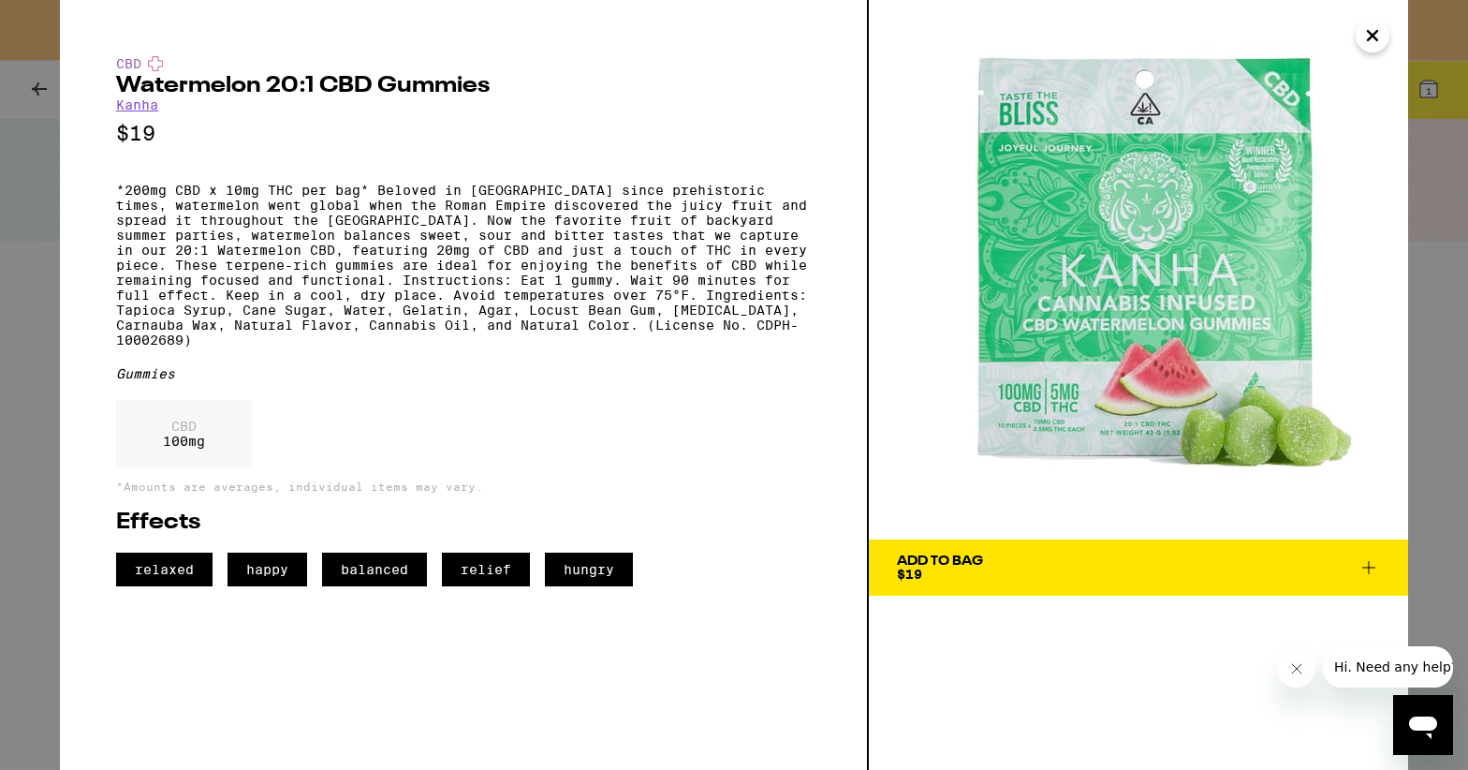
click at [1368, 39] on icon "Close" at bounding box center [1372, 35] width 9 height 9
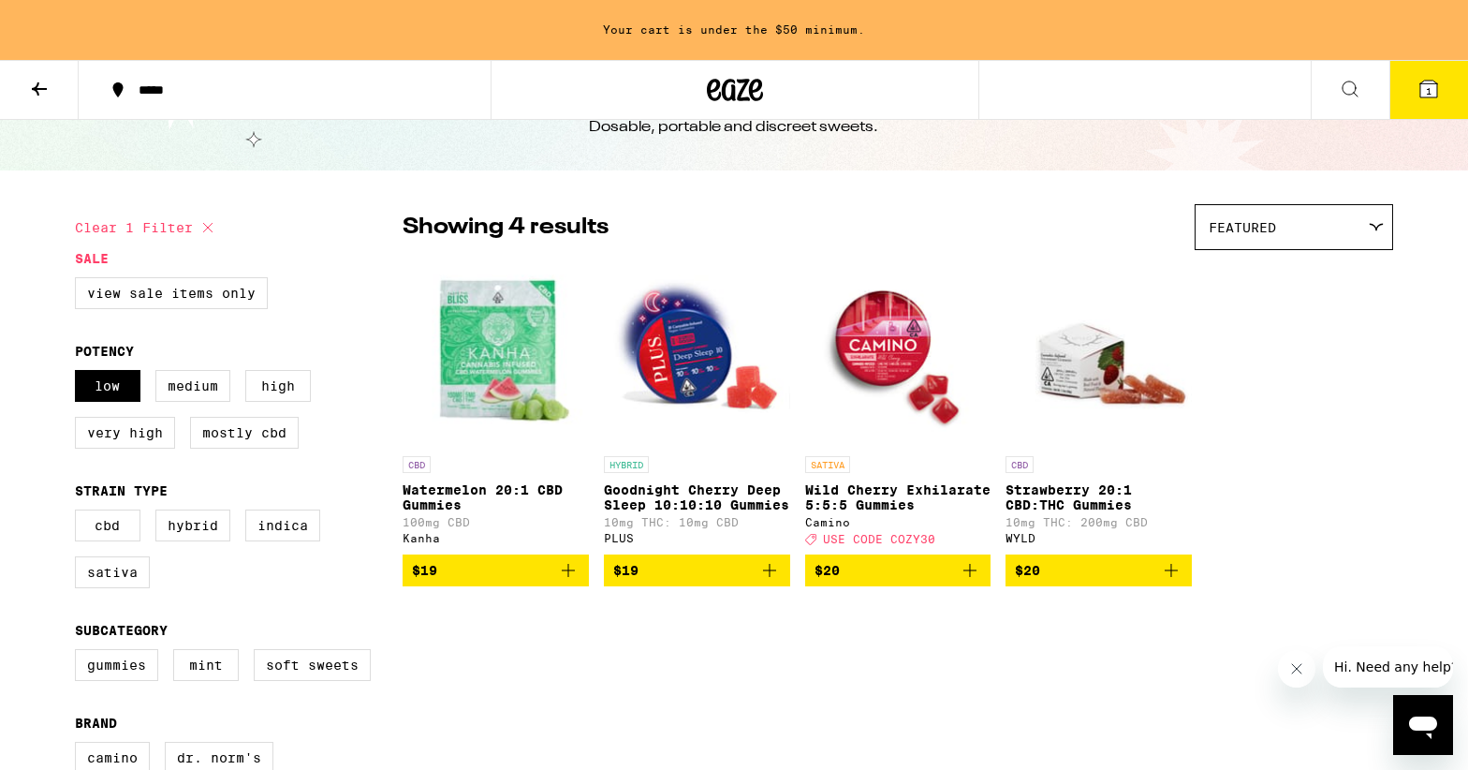
scroll to position [77, 0]
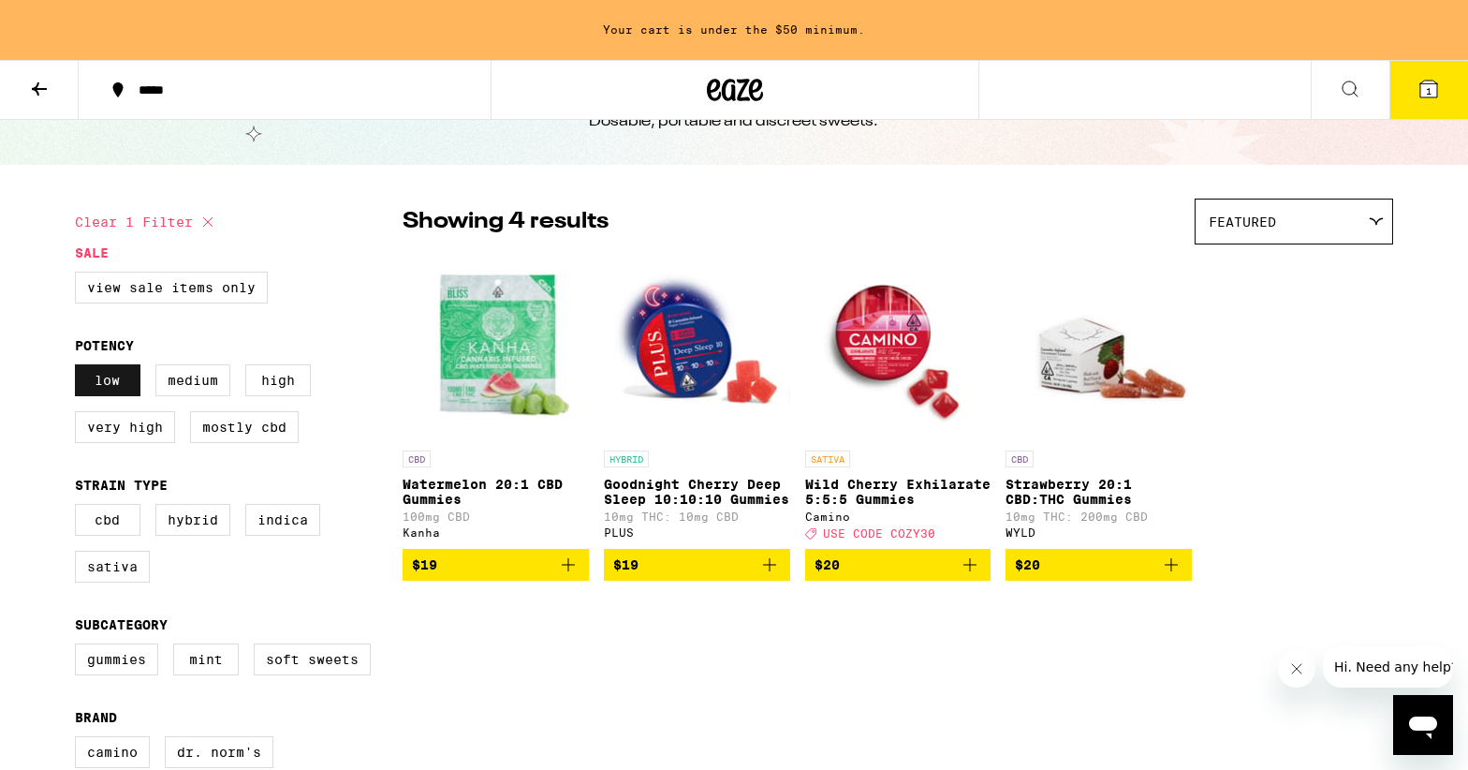
click at [96, 383] on label "Low" at bounding box center [108, 380] width 66 height 32
click at [80, 368] on input "Low" at bounding box center [79, 367] width 1 height 1
checkbox input "false"
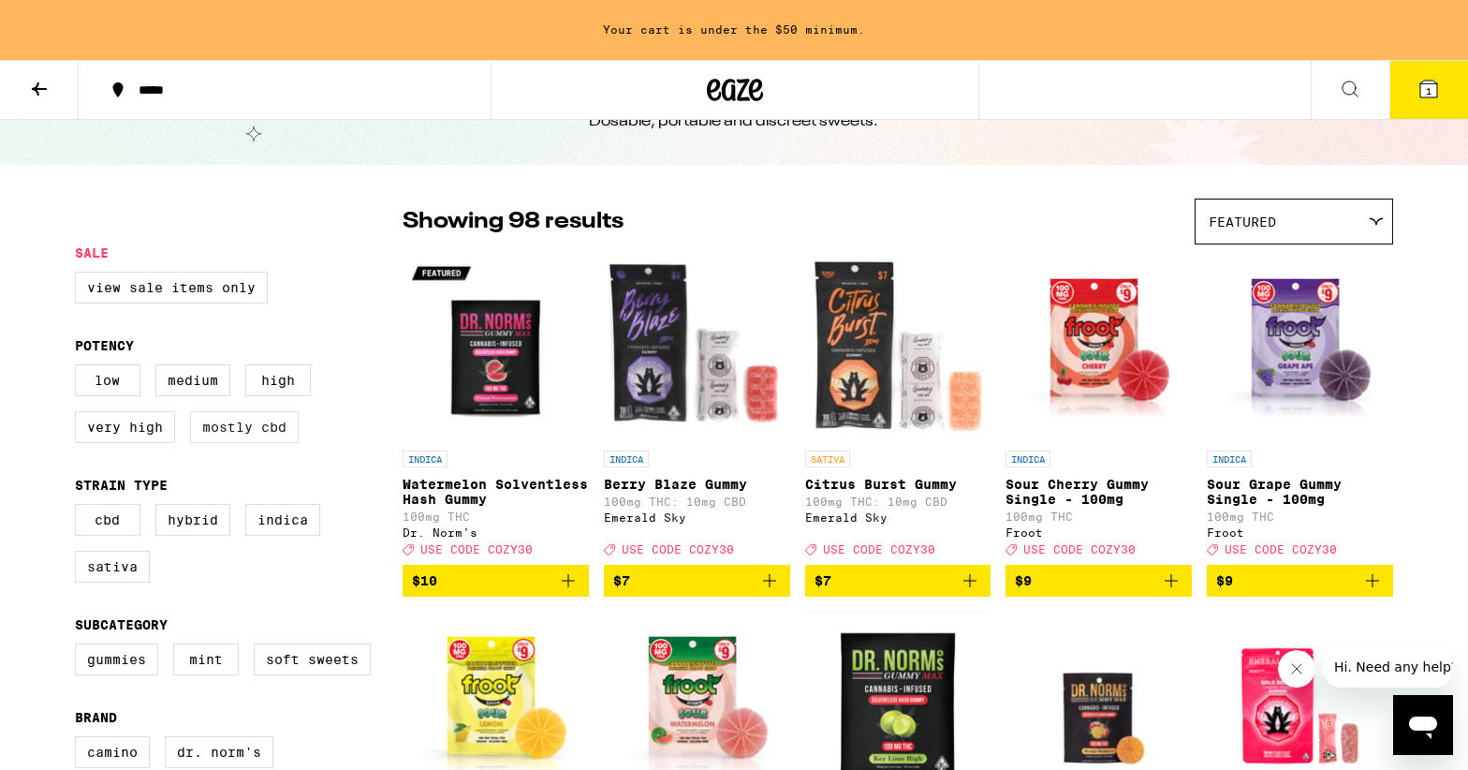
click at [221, 429] on label "Mostly CBD" at bounding box center [244, 427] width 109 height 32
click at [80, 368] on input "Mostly CBD" at bounding box center [79, 367] width 1 height 1
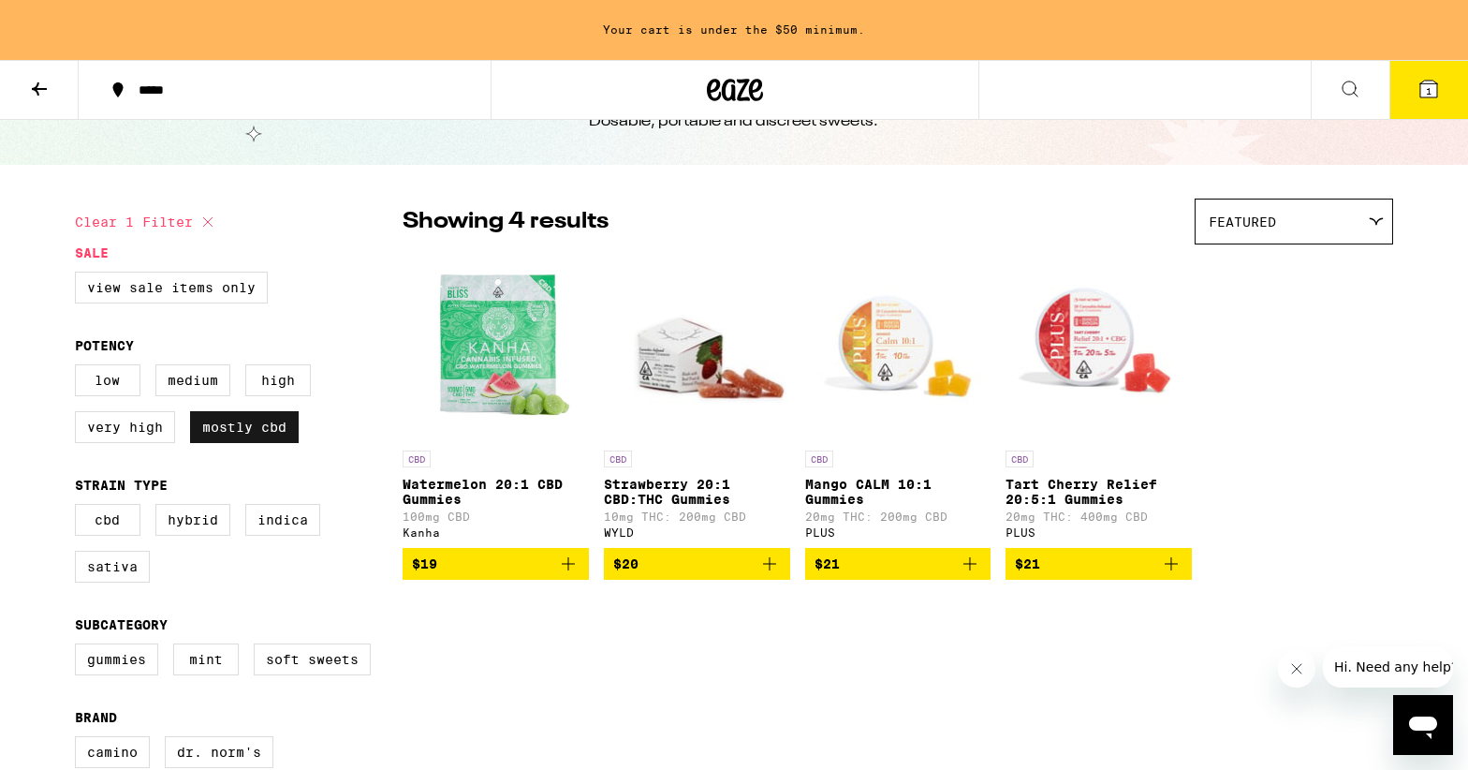
click at [215, 424] on label "Mostly CBD" at bounding box center [244, 427] width 109 height 32
click at [80, 368] on input "Mostly CBD" at bounding box center [79, 367] width 1 height 1
checkbox input "false"
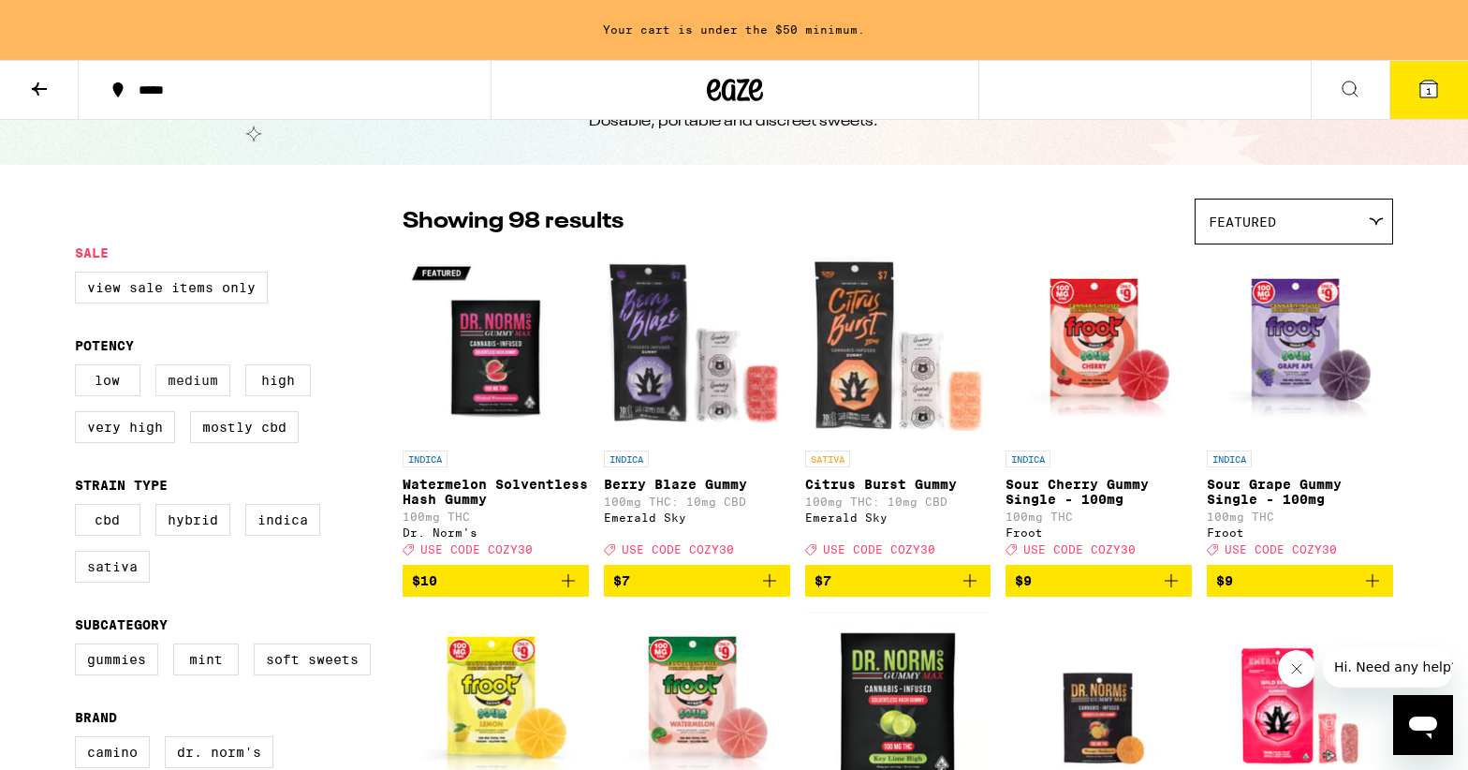
click at [189, 379] on label "Medium" at bounding box center [192, 380] width 75 height 32
click at [80, 368] on input "Medium" at bounding box center [79, 367] width 1 height 1
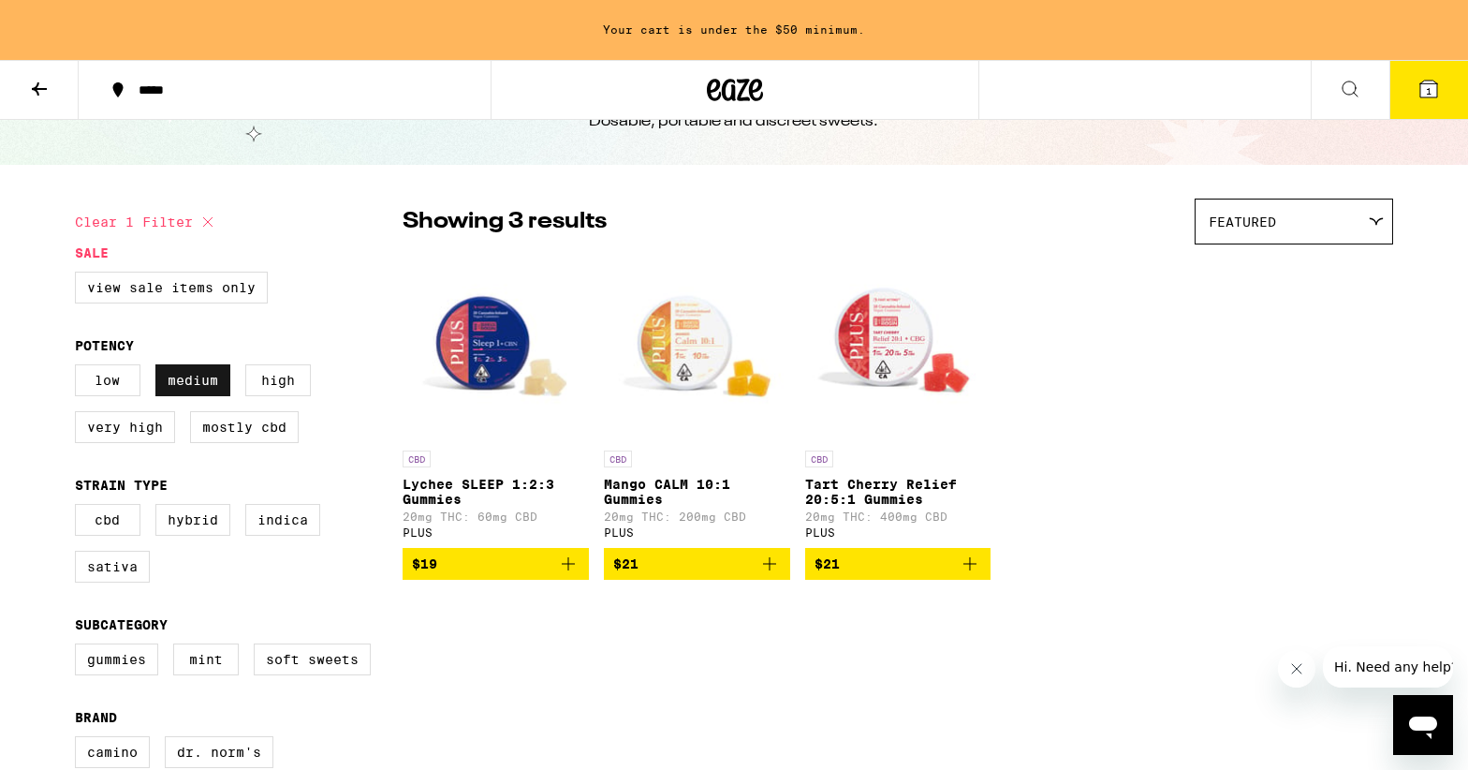
click at [189, 377] on label "Medium" at bounding box center [192, 380] width 75 height 32
click at [80, 368] on input "Medium" at bounding box center [79, 367] width 1 height 1
checkbox input "false"
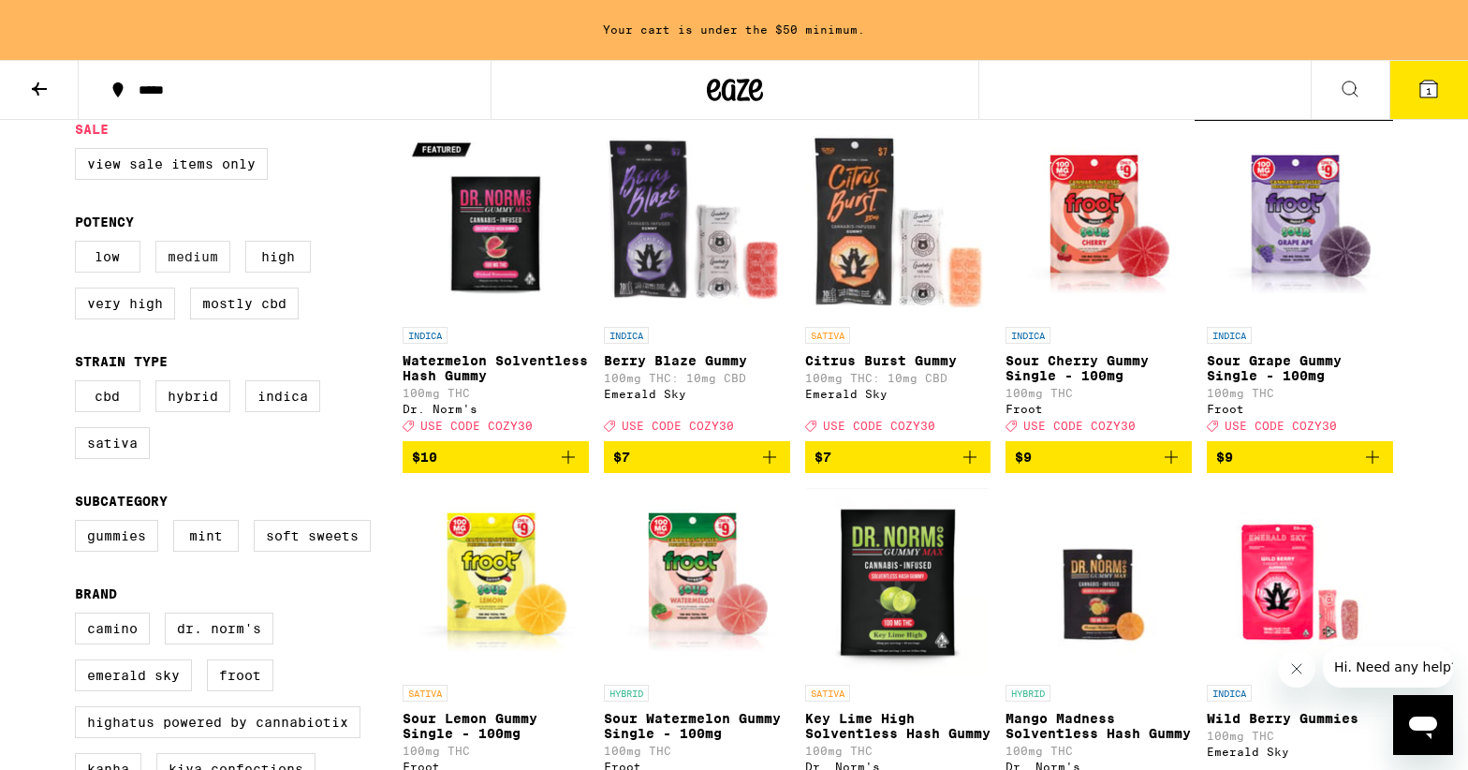
scroll to position [203, 0]
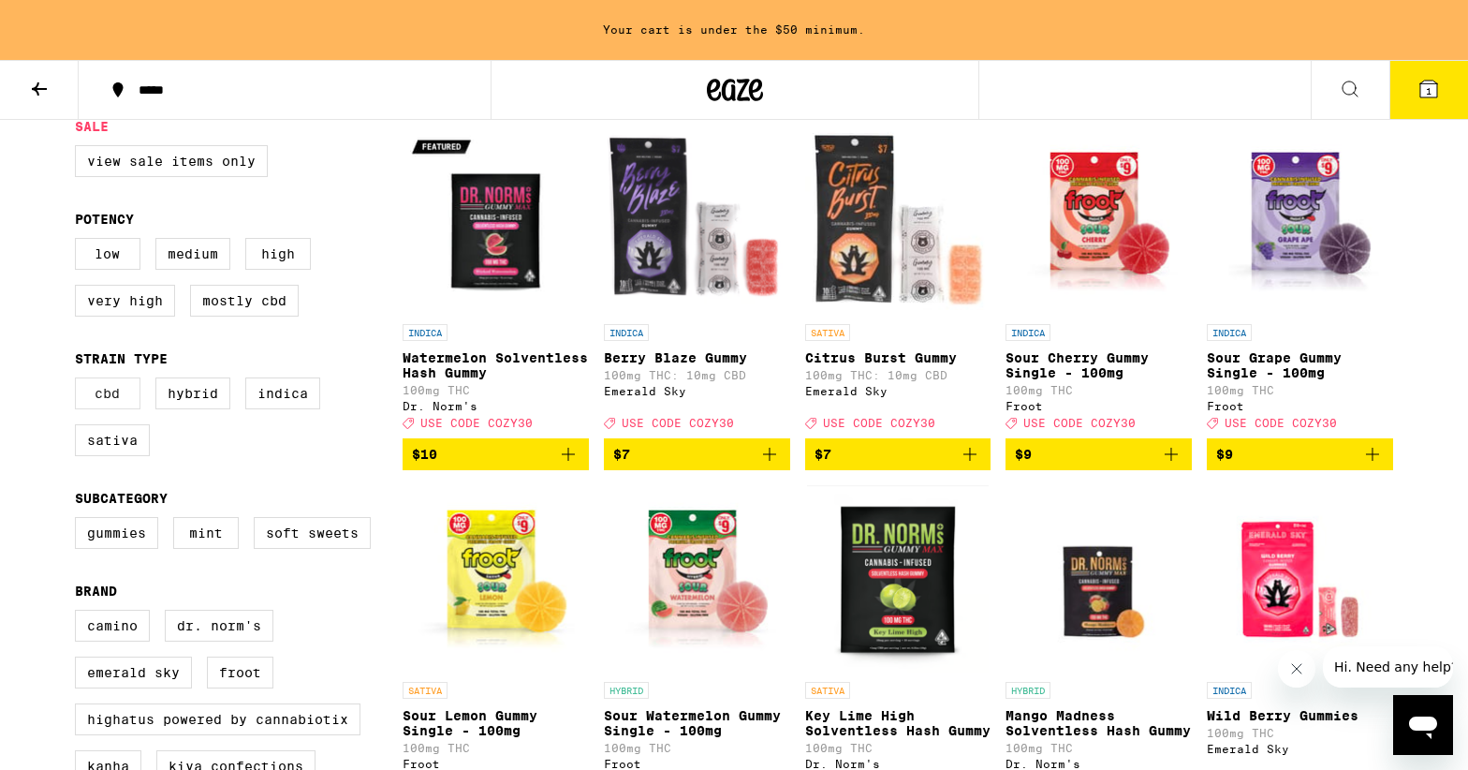
click at [121, 399] on label "CBD" at bounding box center [108, 393] width 66 height 32
click at [80, 381] on input "CBD" at bounding box center [79, 380] width 1 height 1
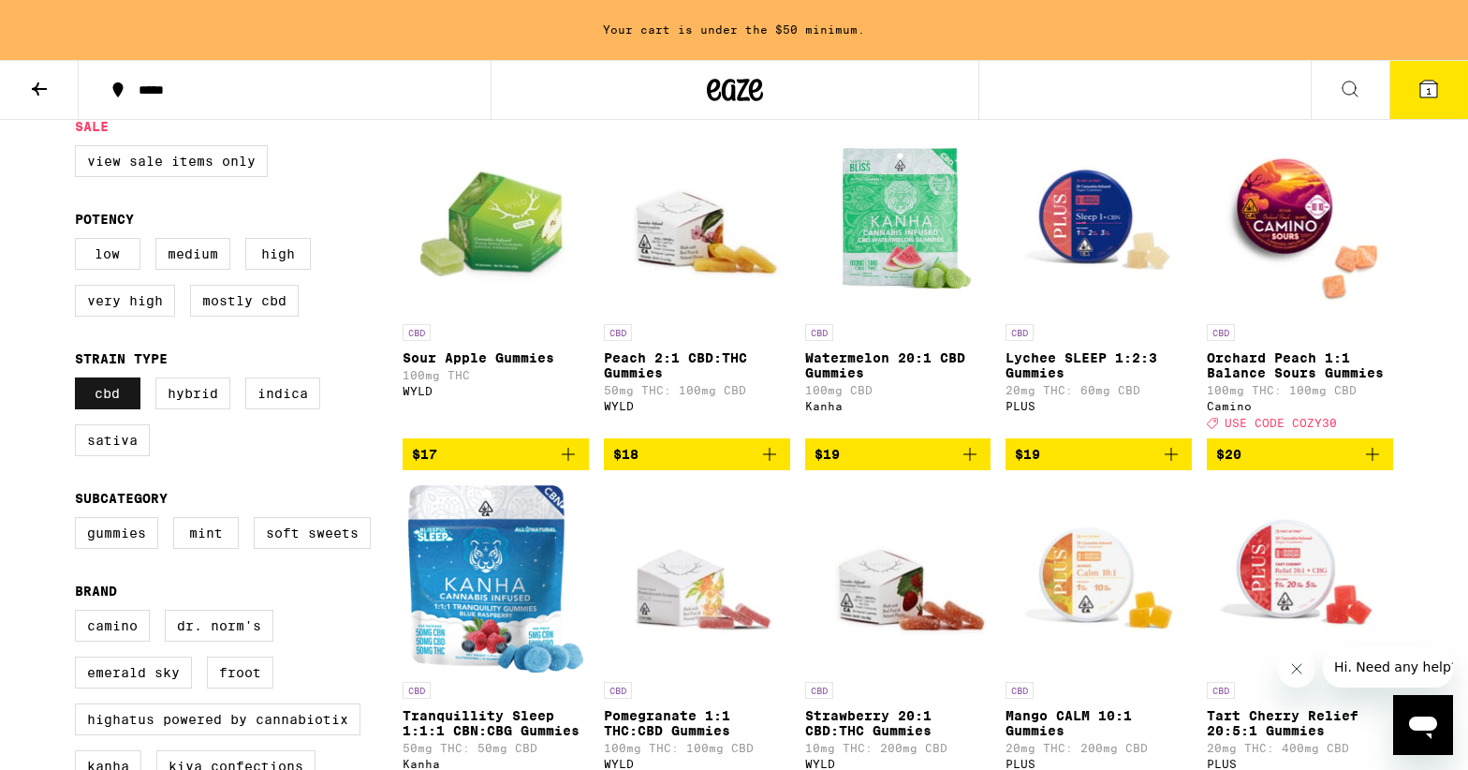
click at [91, 390] on label "CBD" at bounding box center [108, 393] width 66 height 32
click at [80, 381] on input "CBD" at bounding box center [79, 380] width 1 height 1
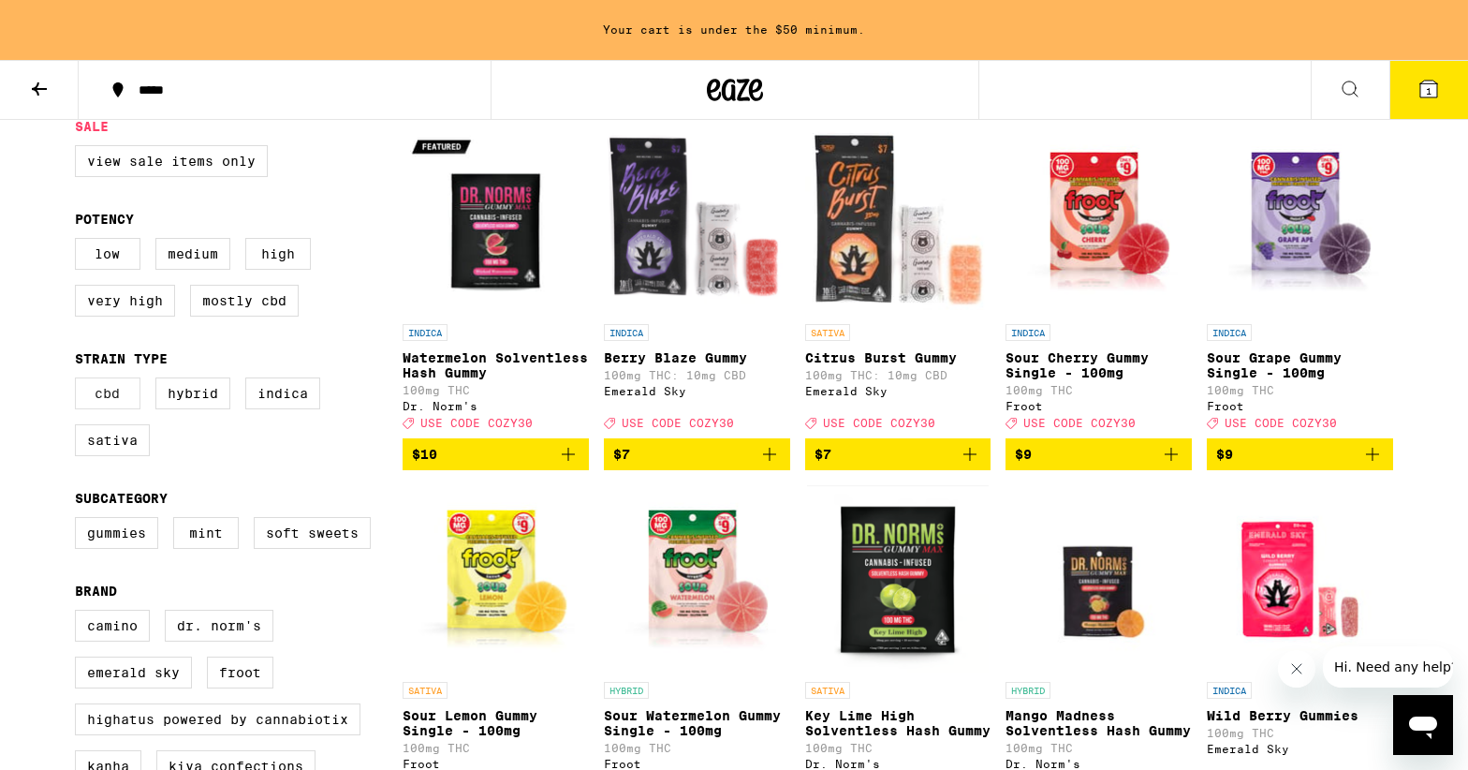
click at [91, 390] on label "CBD" at bounding box center [108, 393] width 66 height 32
click at [80, 381] on input "CBD" at bounding box center [79, 380] width 1 height 1
checkbox input "true"
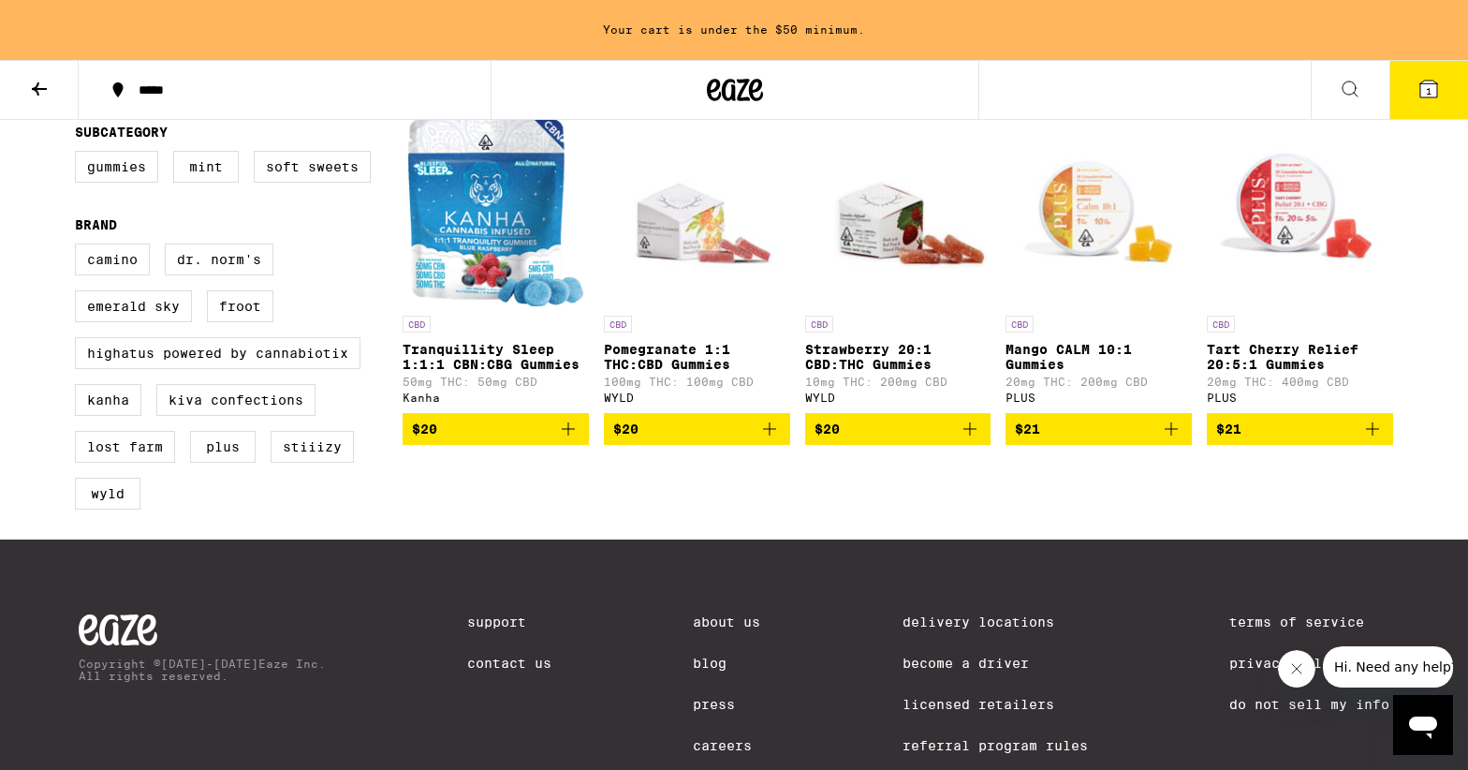
scroll to position [564, 0]
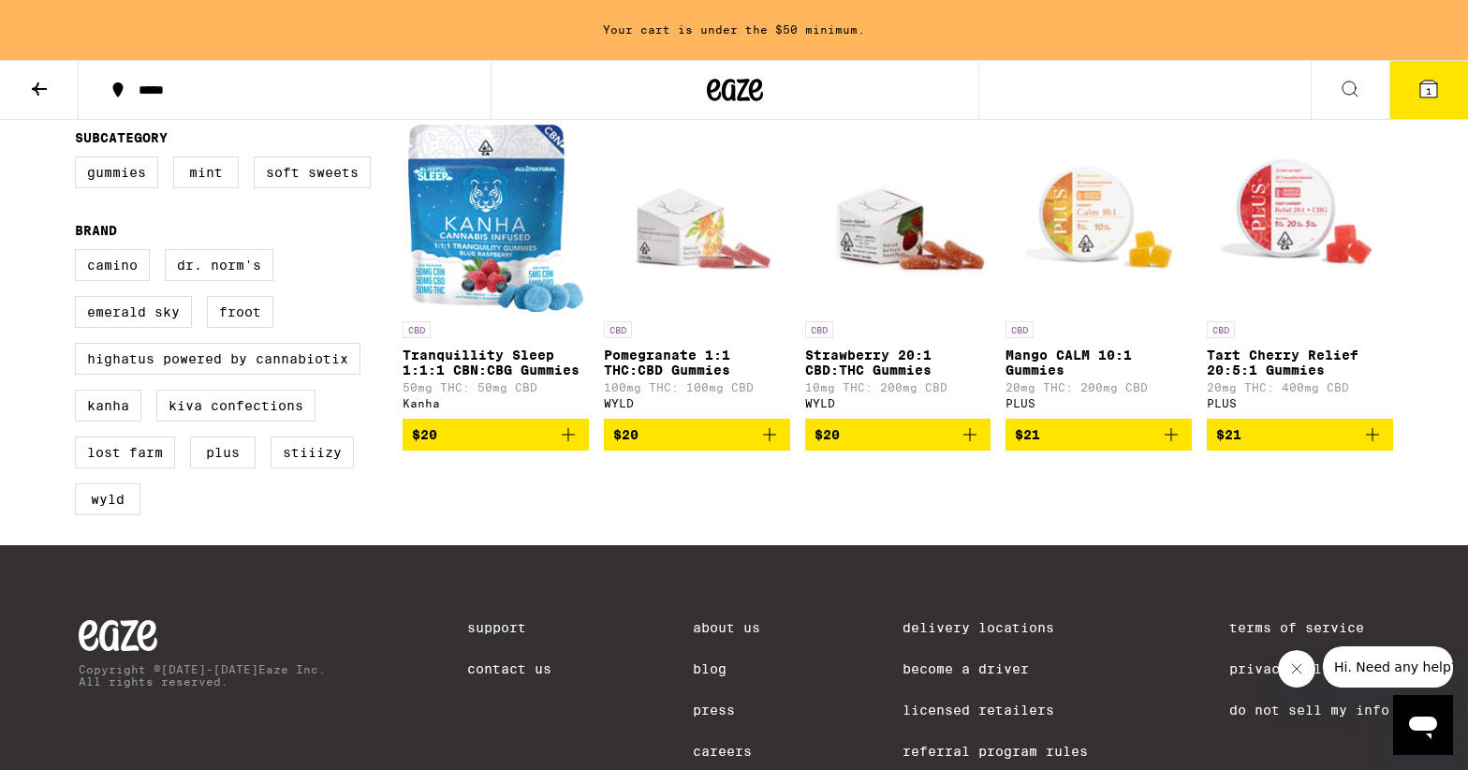
click at [1330, 248] on img "Open page for Tart Cherry Relief 20:5:1 Gummies from PLUS" at bounding box center [1300, 218] width 186 height 187
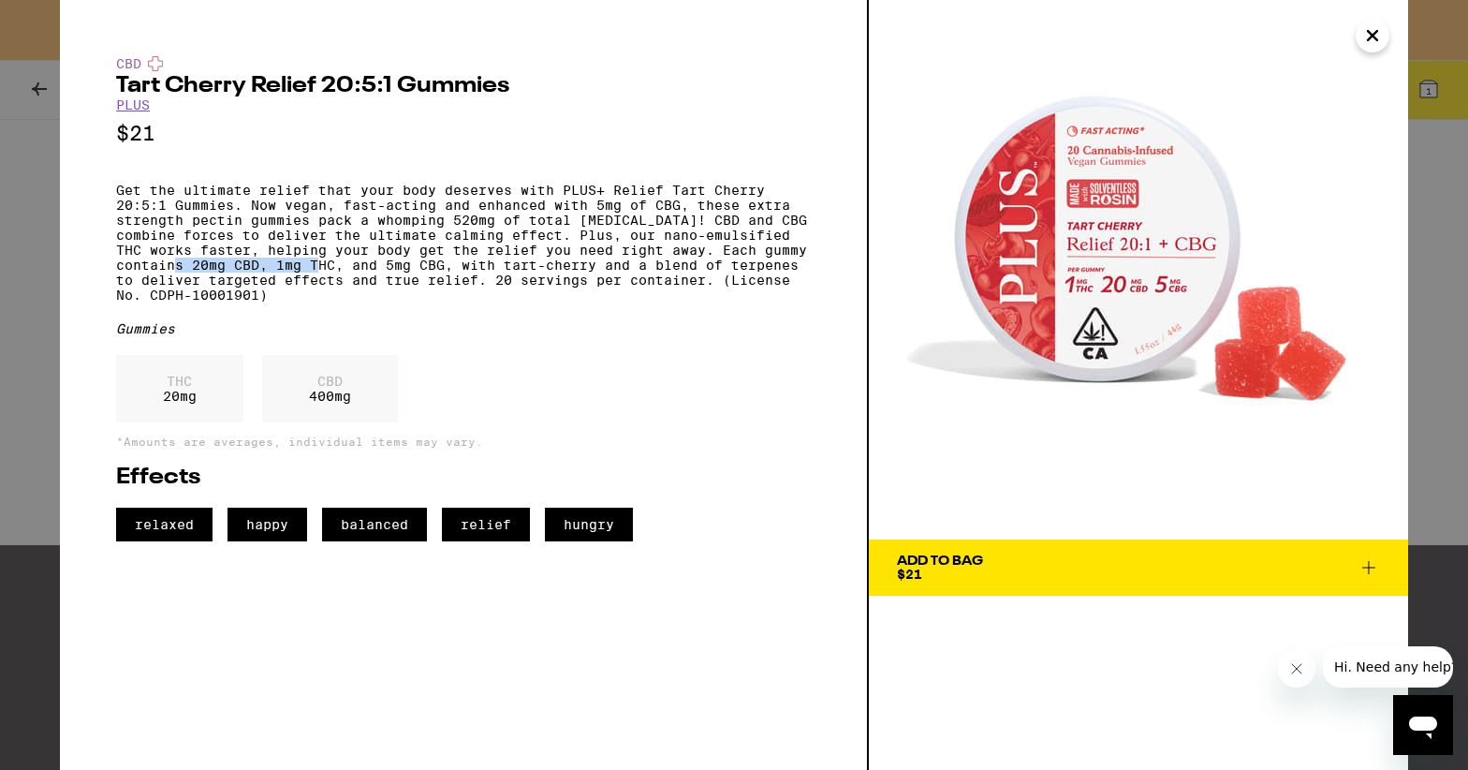
drag, startPoint x: 194, startPoint y: 280, endPoint x: 339, endPoint y: 283, distance: 145.2
click at [339, 283] on p "Get the ultimate relief that your body deserves with PLUS+ Relief Tart Cherry 2…" at bounding box center [463, 243] width 695 height 120
click at [473, 302] on p "Get the ultimate relief that your body deserves with PLUS+ Relief Tart Cherry 2…" at bounding box center [463, 243] width 695 height 120
click at [1381, 30] on icon "Close" at bounding box center [1372, 36] width 22 height 28
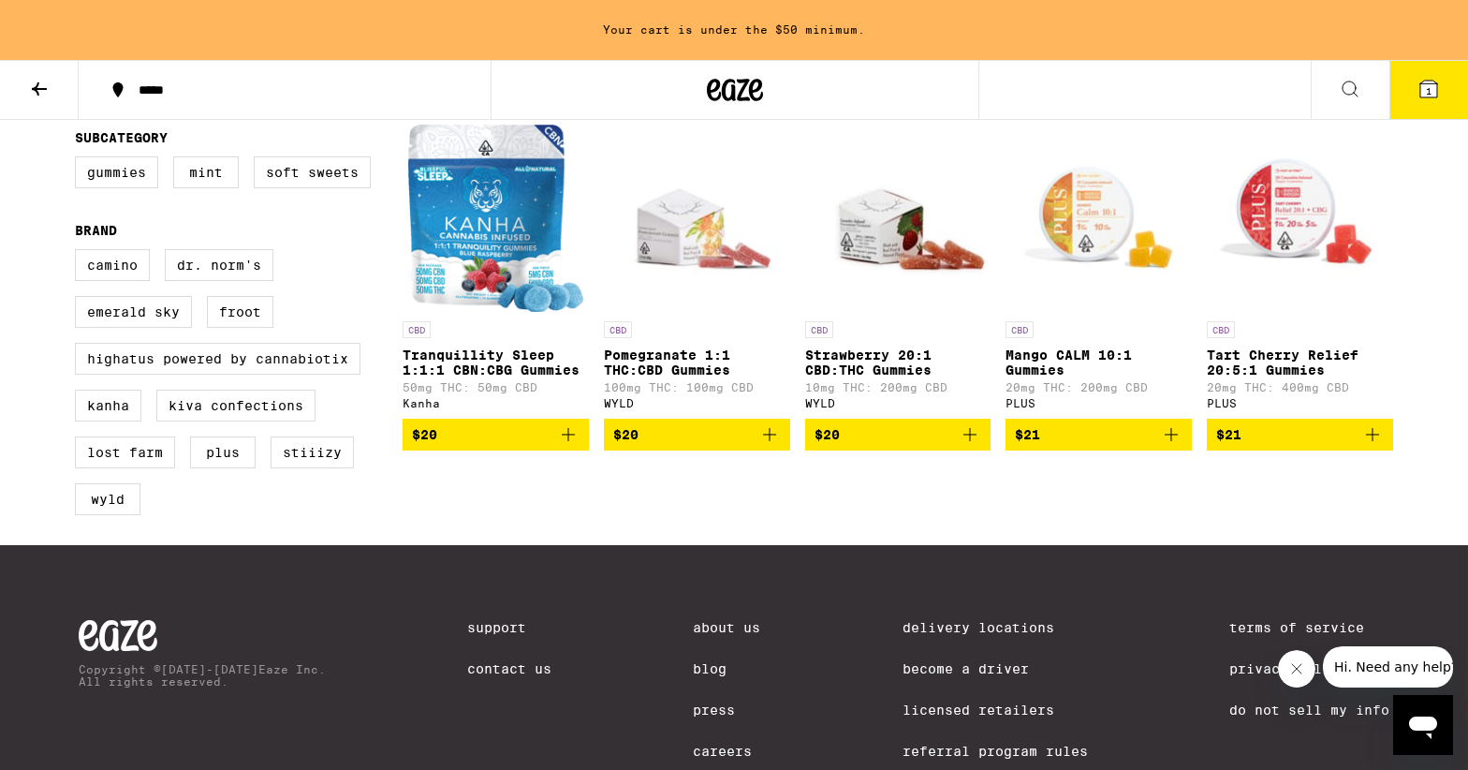
click at [1376, 441] on icon "Add to bag" at bounding box center [1372, 434] width 13 height 13
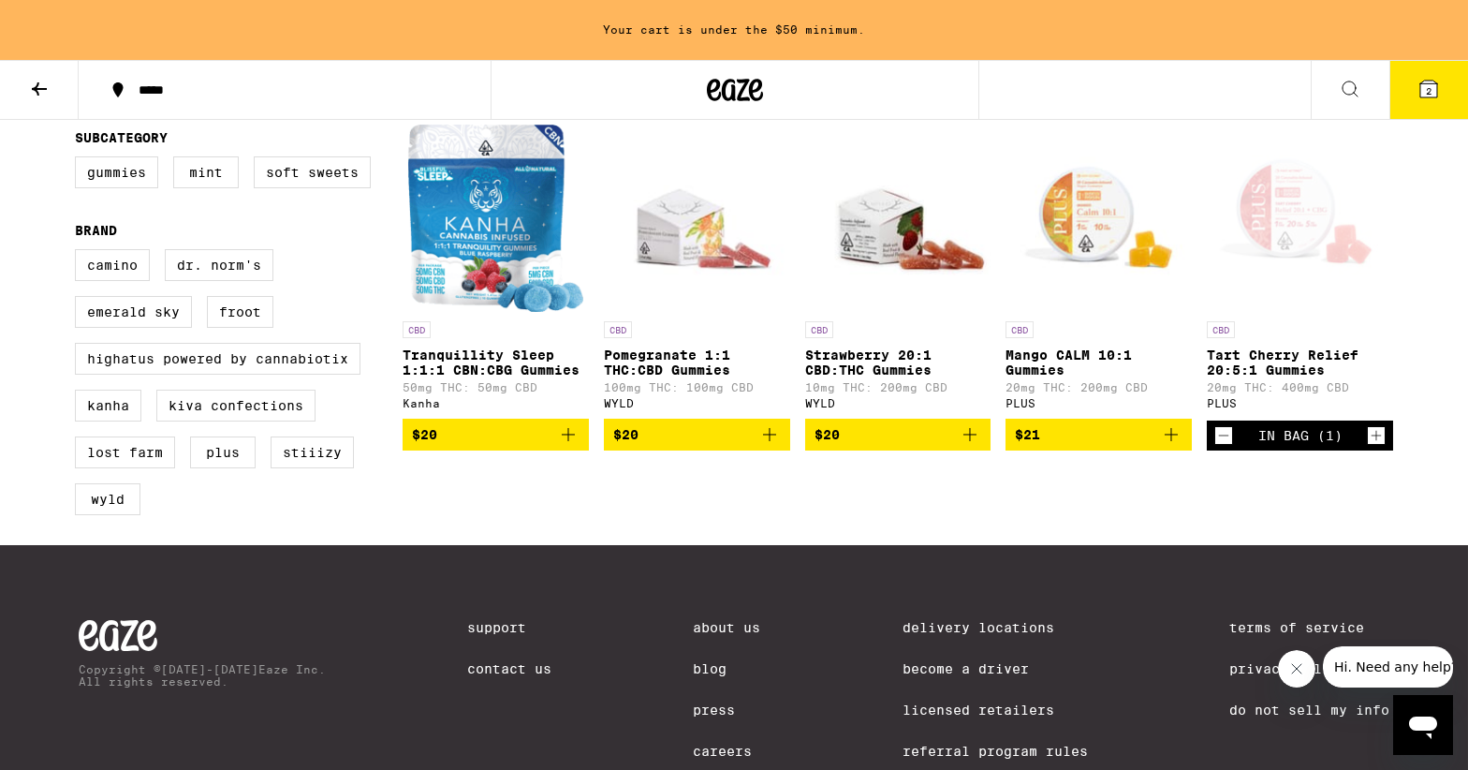
click at [1081, 220] on img "Open page for Mango CALM 10:1 Gummies from PLUS" at bounding box center [1099, 218] width 186 height 187
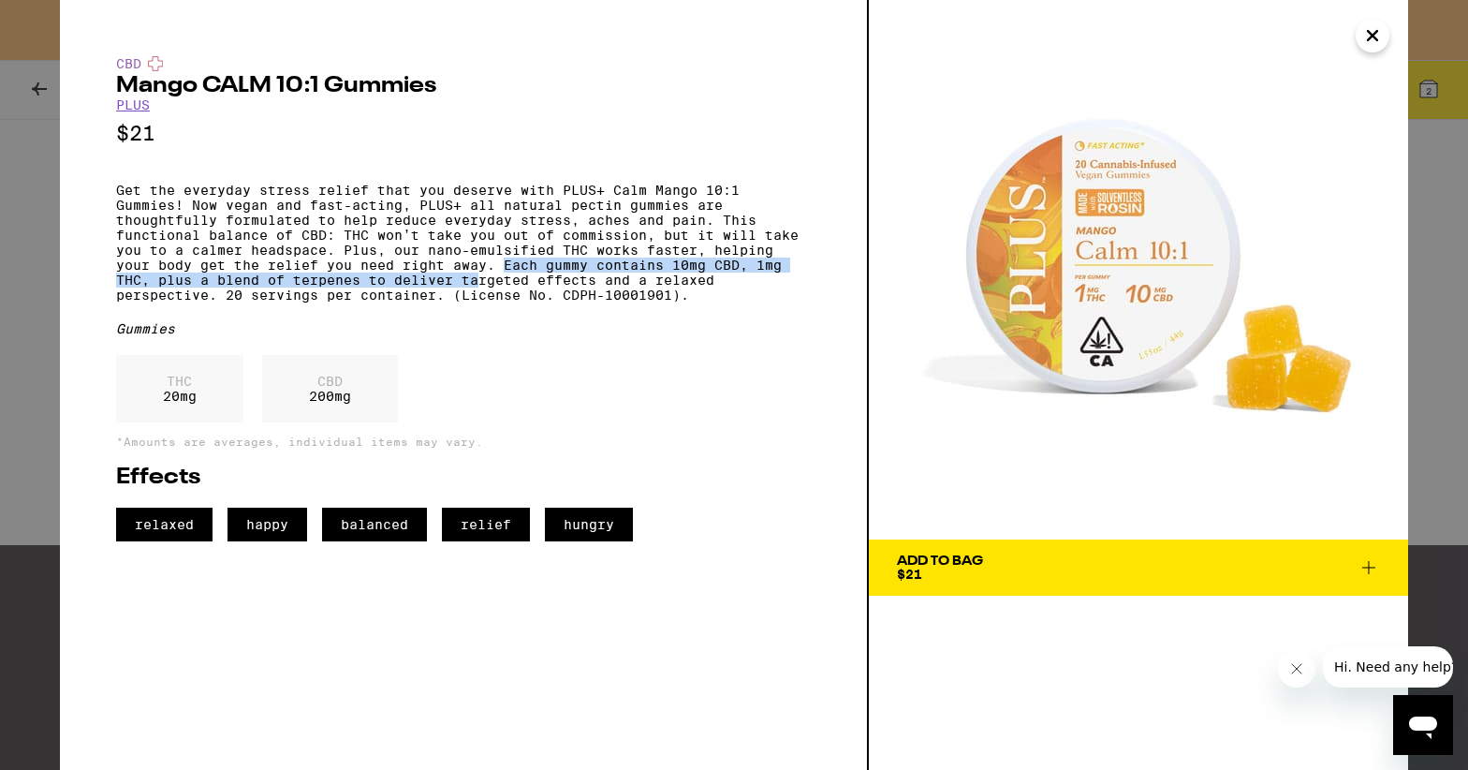
drag, startPoint x: 509, startPoint y: 277, endPoint x: 483, endPoint y: 300, distance: 34.5
click at [483, 300] on p "Get the everyday stress relief that you deserve with PLUS+ Calm Mango 10:1 Gumm…" at bounding box center [463, 243] width 695 height 120
click at [1372, 32] on icon "Close" at bounding box center [1372, 36] width 22 height 28
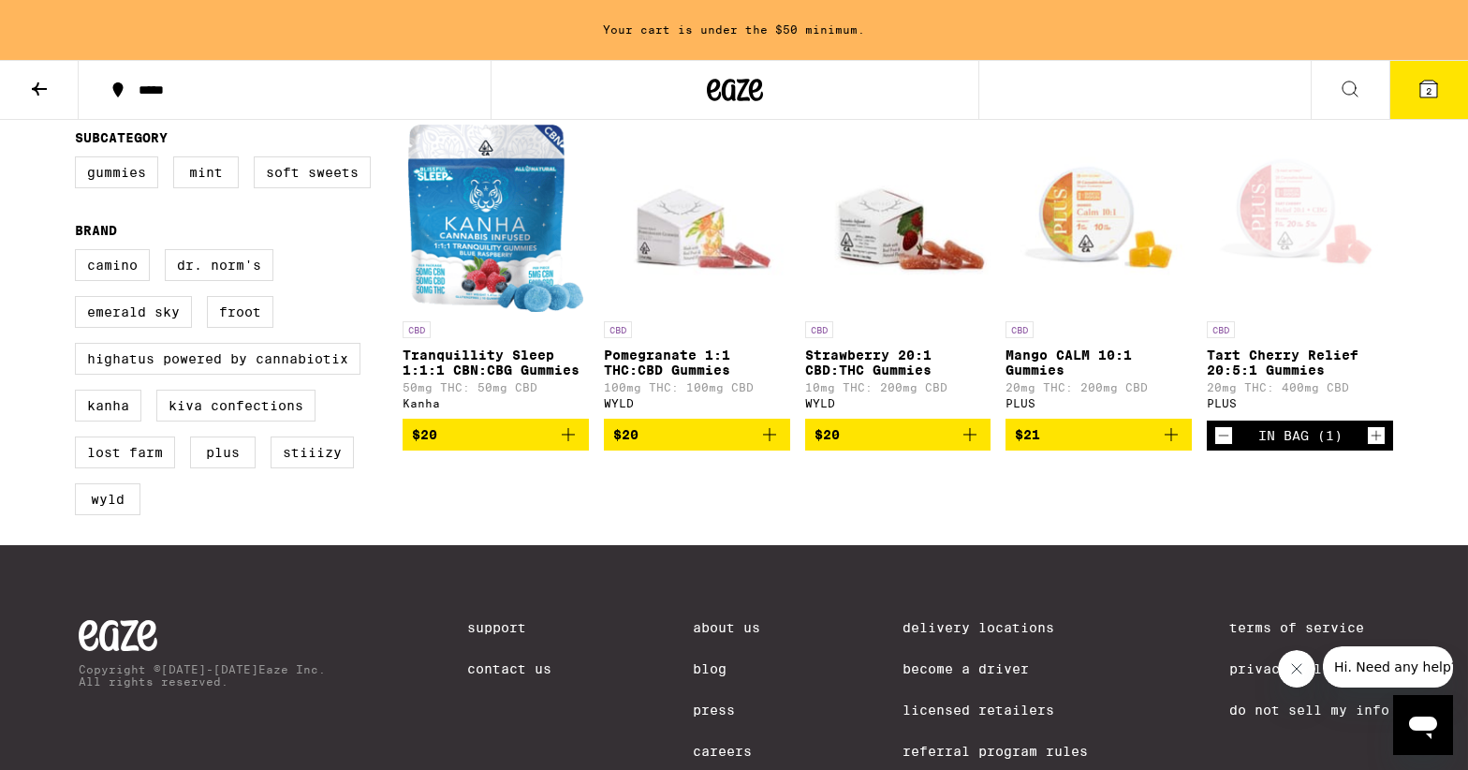
click at [1172, 446] on icon "Add to bag" at bounding box center [1171, 434] width 22 height 22
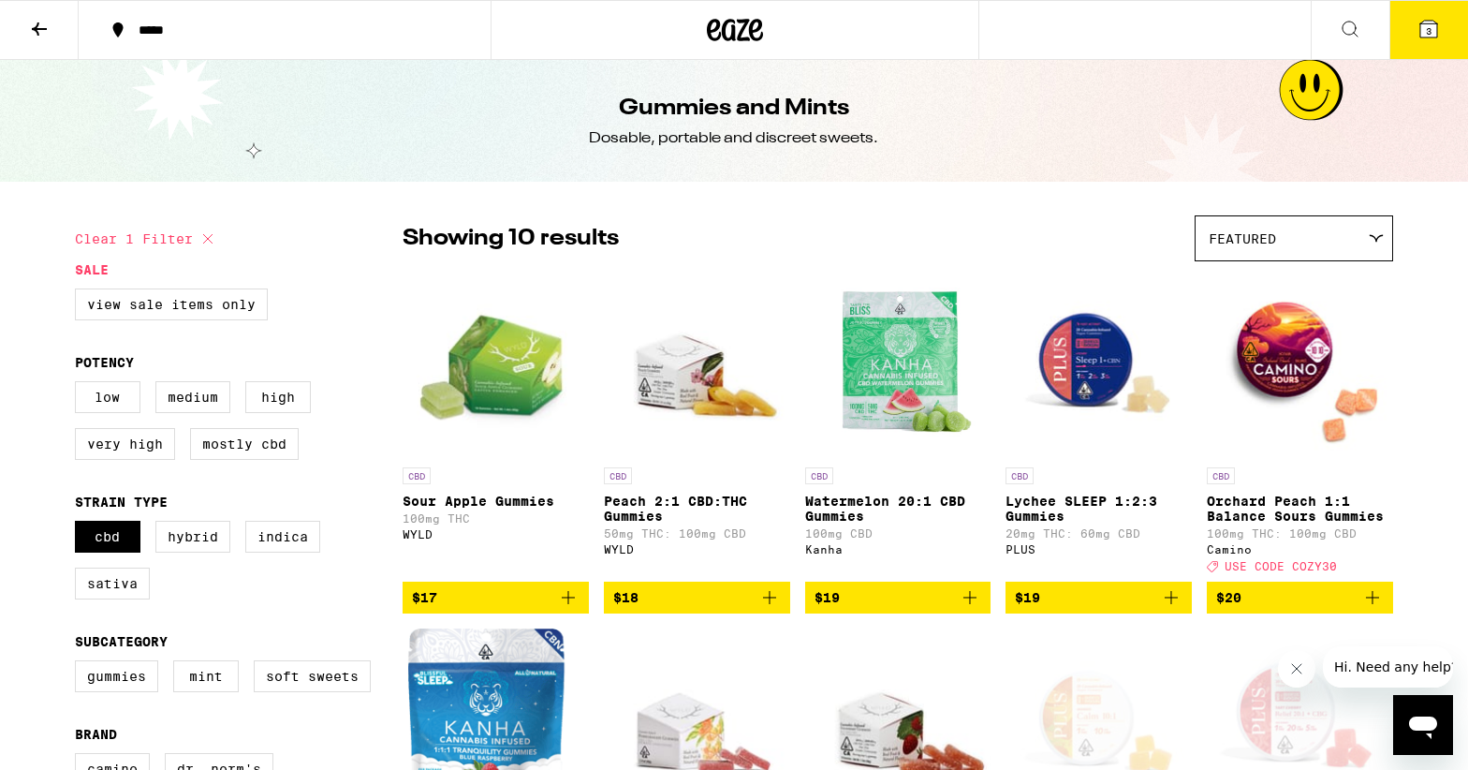
click at [35, 28] on icon at bounding box center [39, 28] width 15 height 13
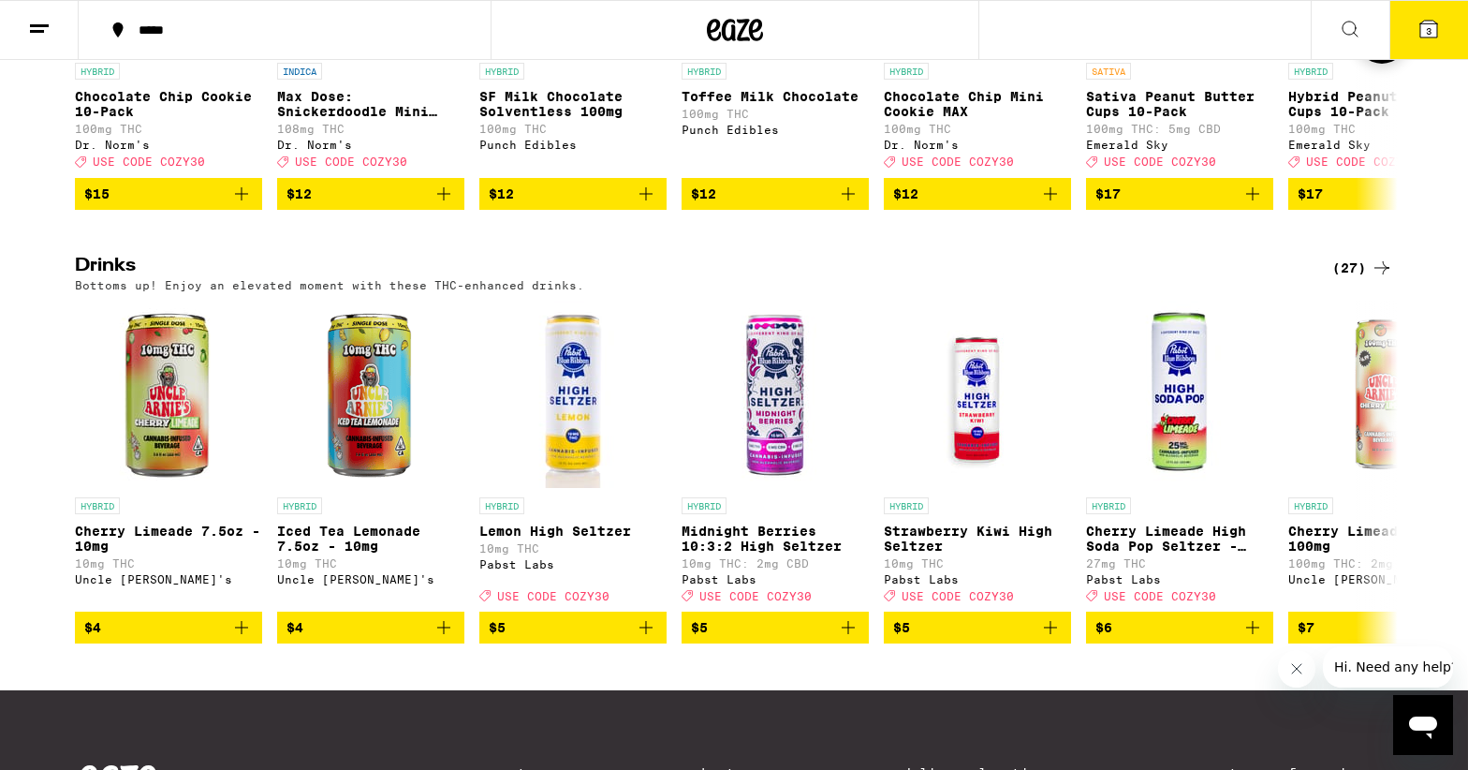
scroll to position [873, 0]
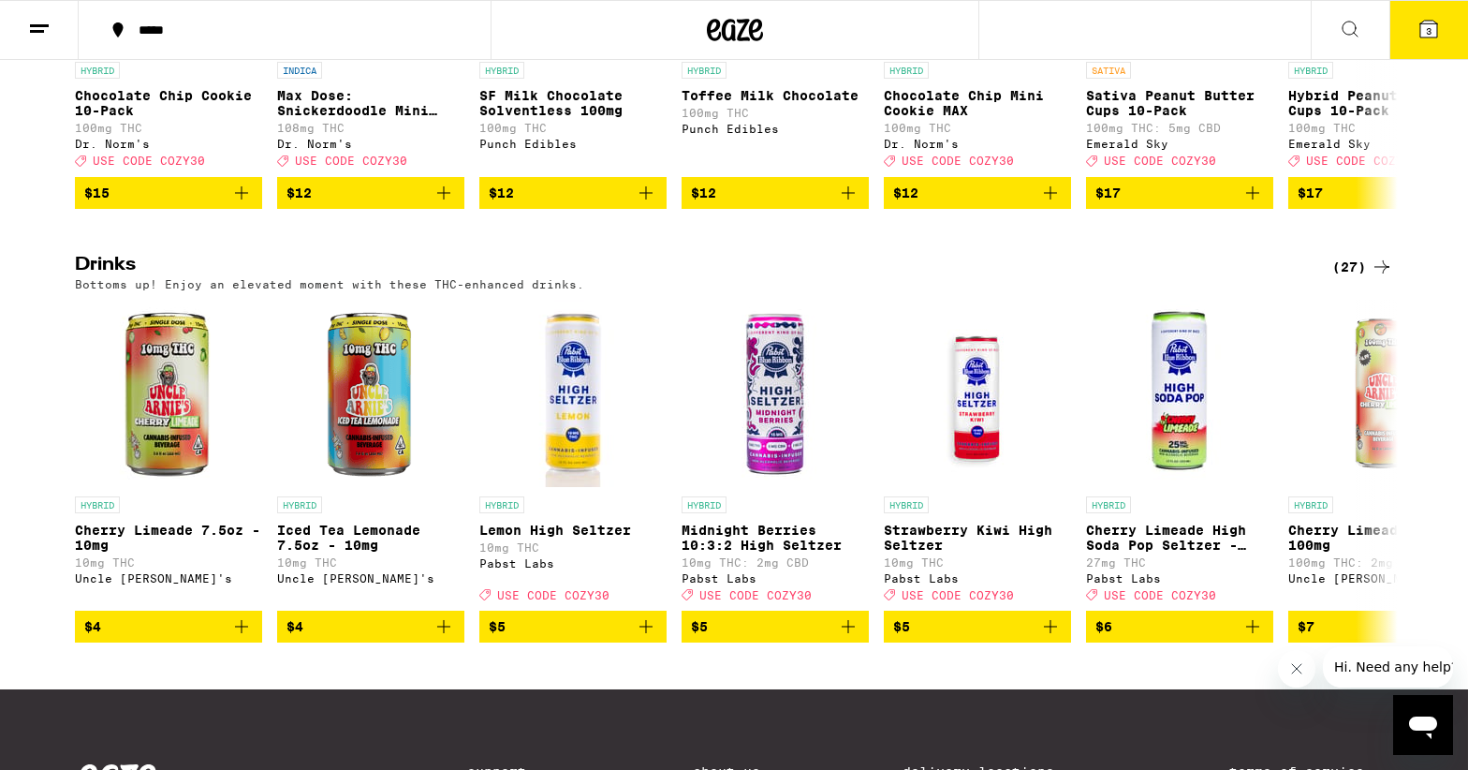
click at [1346, 278] on div "(27)" at bounding box center [1362, 267] width 61 height 22
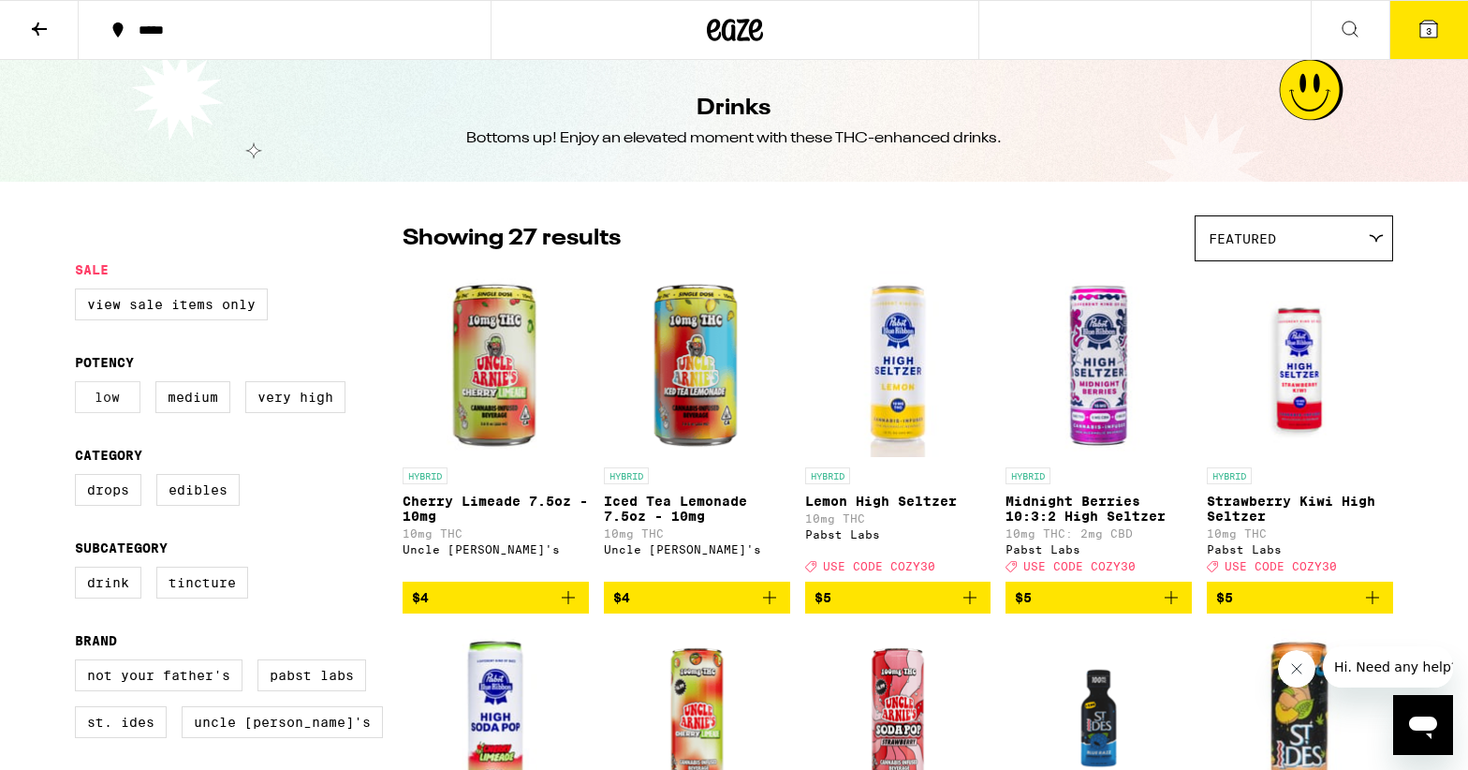
click at [96, 404] on label "Low" at bounding box center [108, 397] width 66 height 32
click at [80, 385] on input "Low" at bounding box center [79, 384] width 1 height 1
checkbox input "true"
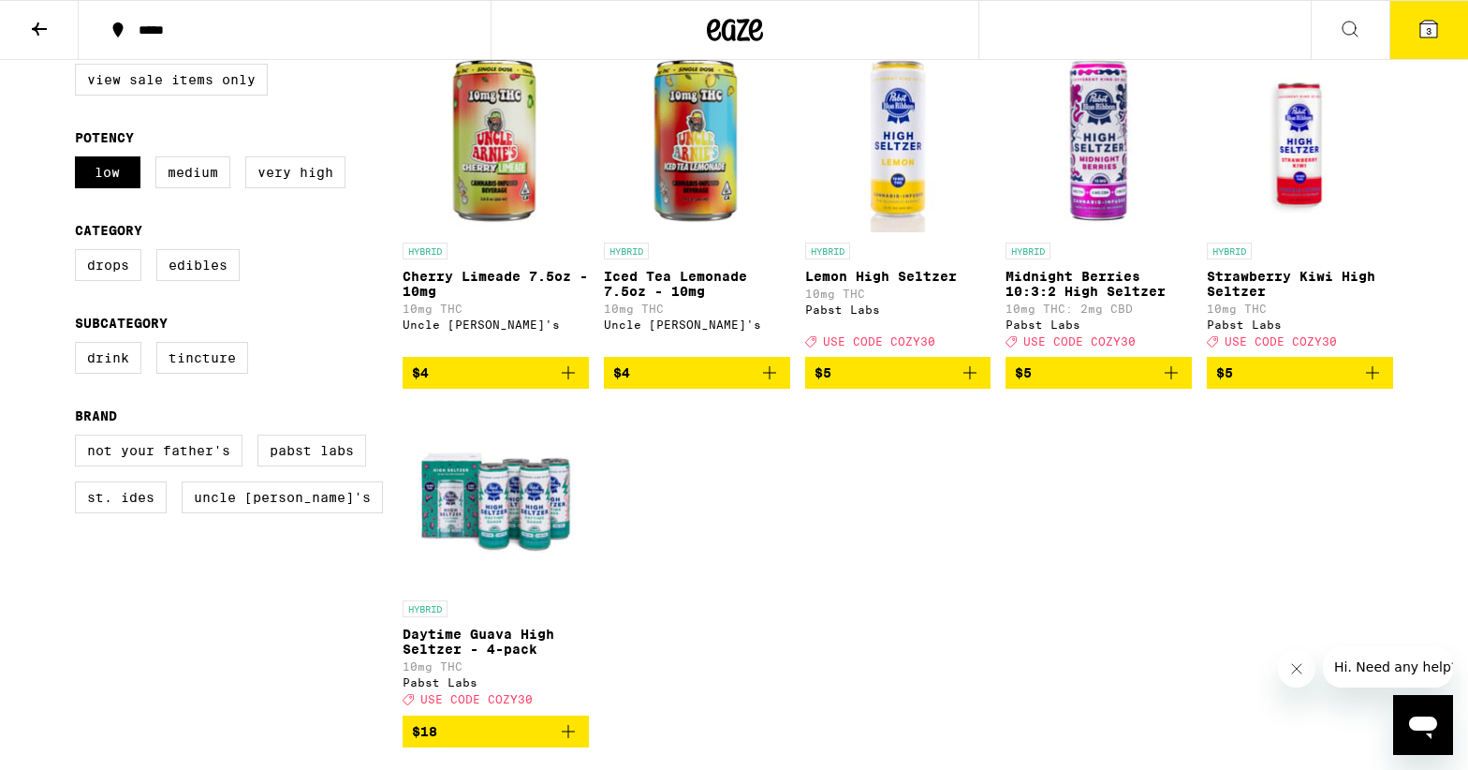
scroll to position [228, 0]
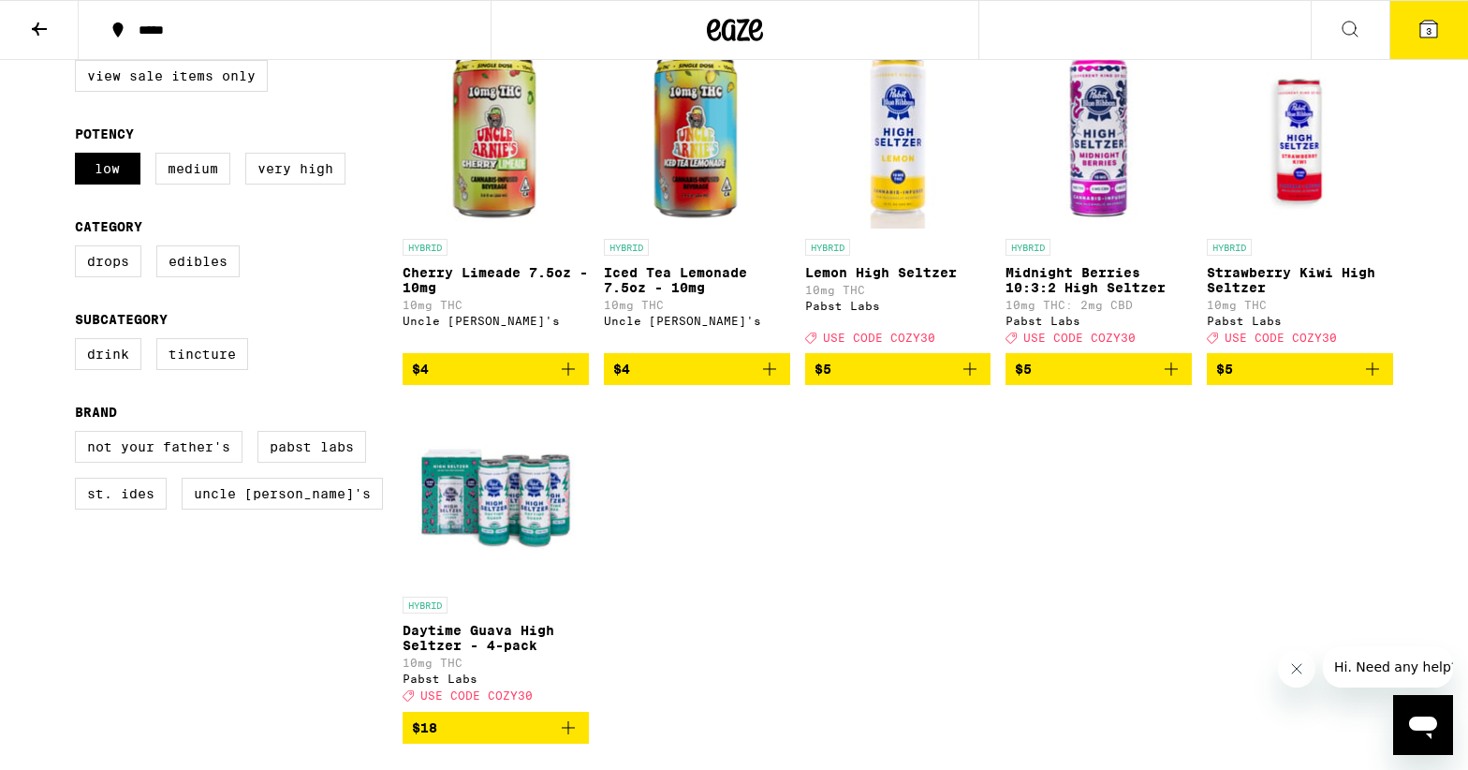
click at [473, 530] on img "Open page for Daytime Guava High Seltzer - 4-pack from Pabst Labs" at bounding box center [496, 493] width 186 height 187
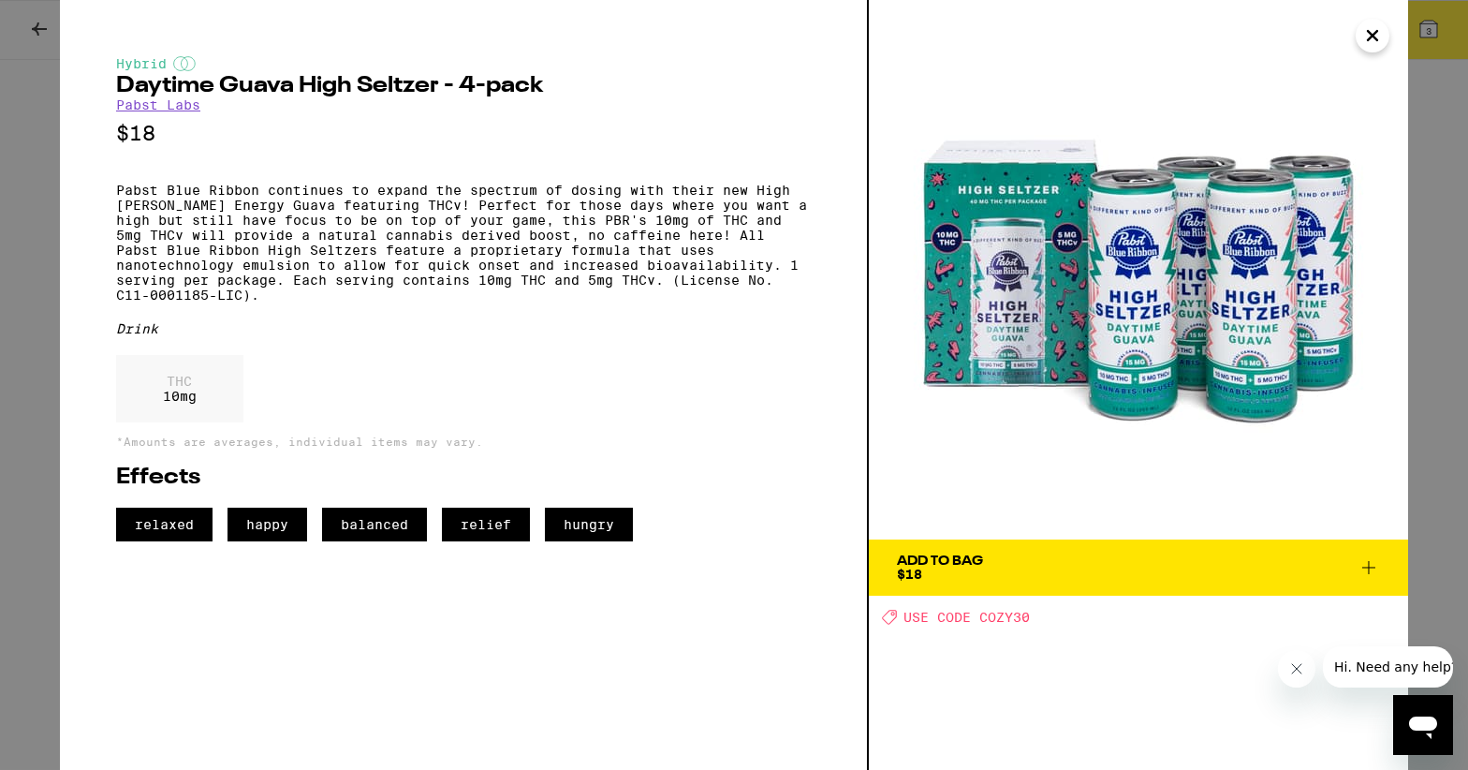
click at [1367, 35] on icon "Close" at bounding box center [1372, 36] width 22 height 28
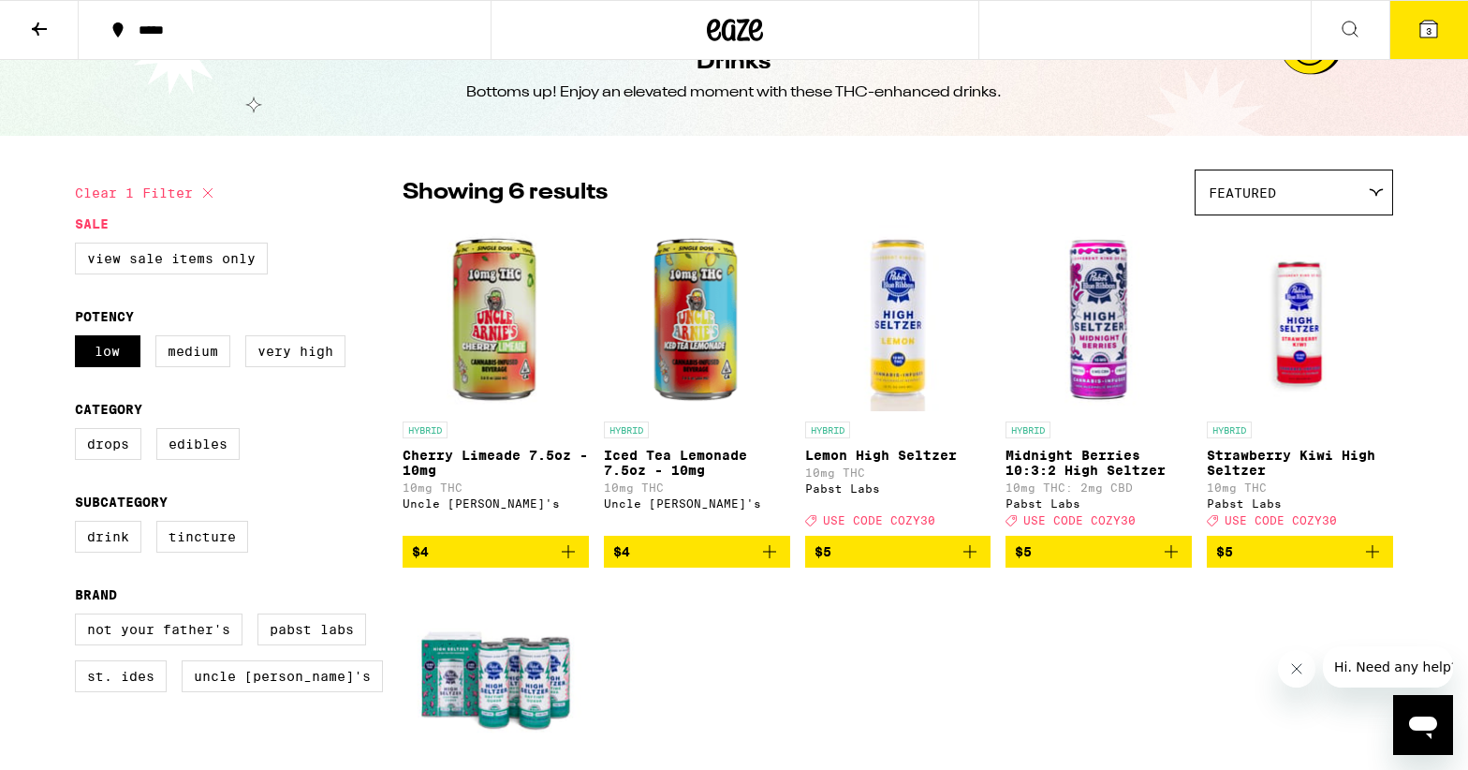
scroll to position [54, 0]
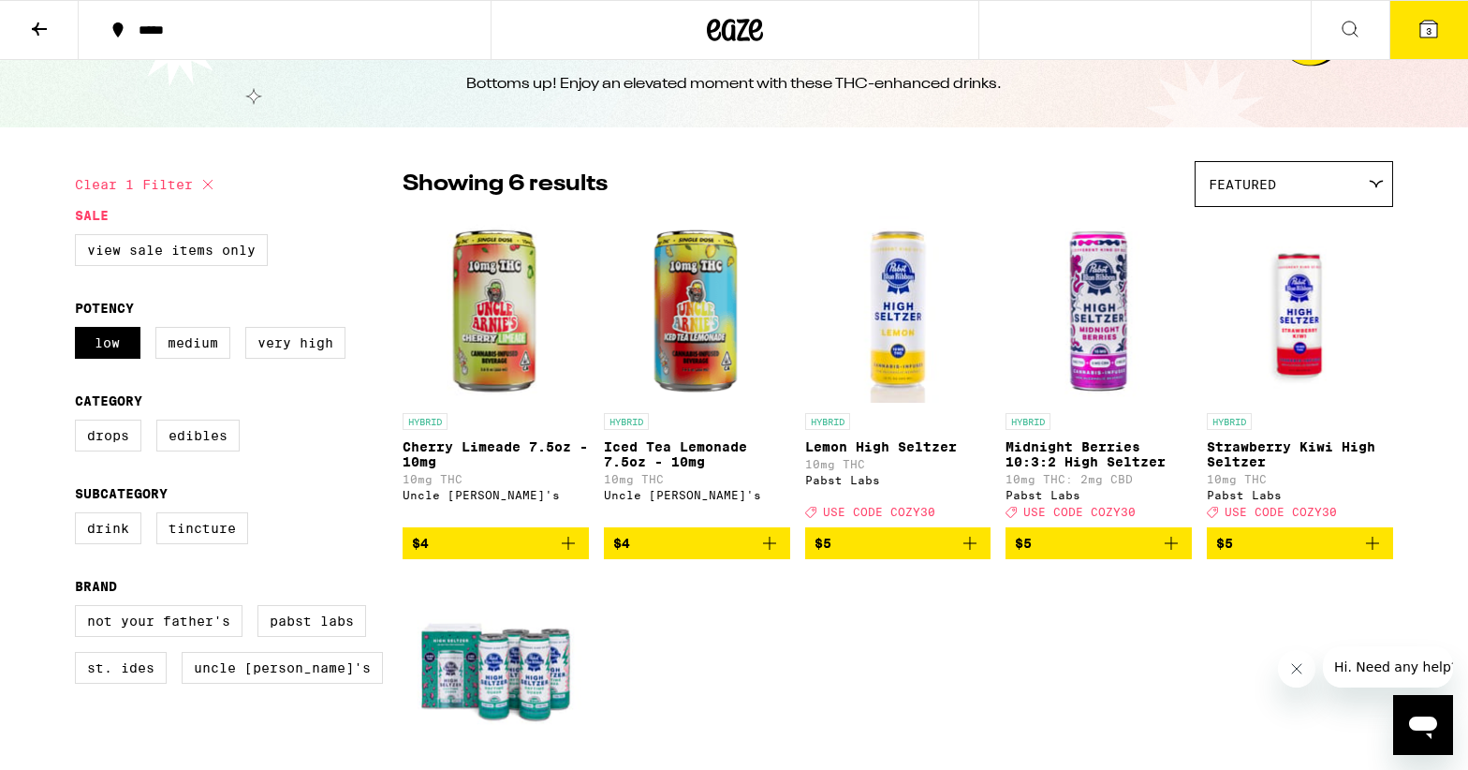
click at [37, 26] on icon at bounding box center [39, 29] width 22 height 22
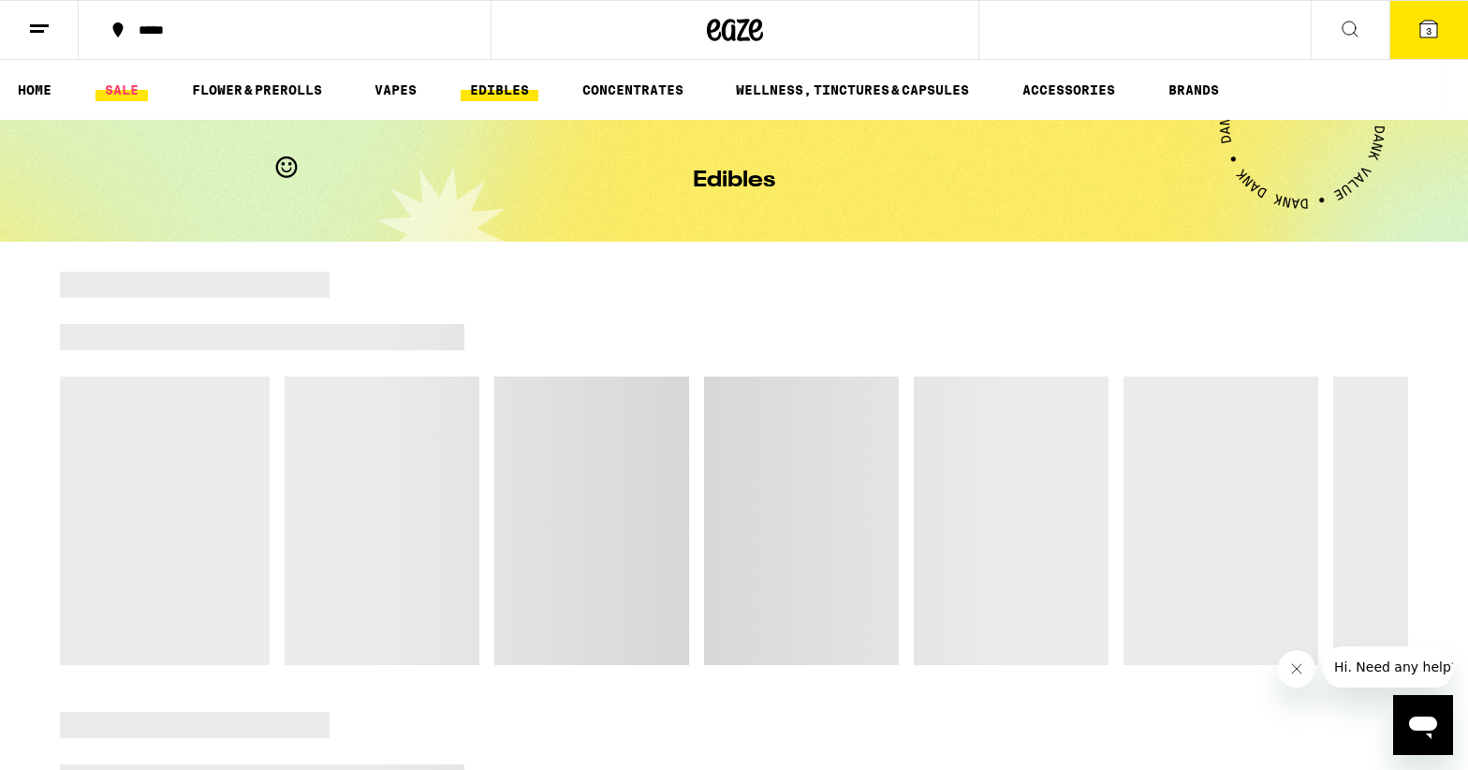
click at [139, 86] on link "SALE" at bounding box center [122, 90] width 52 height 22
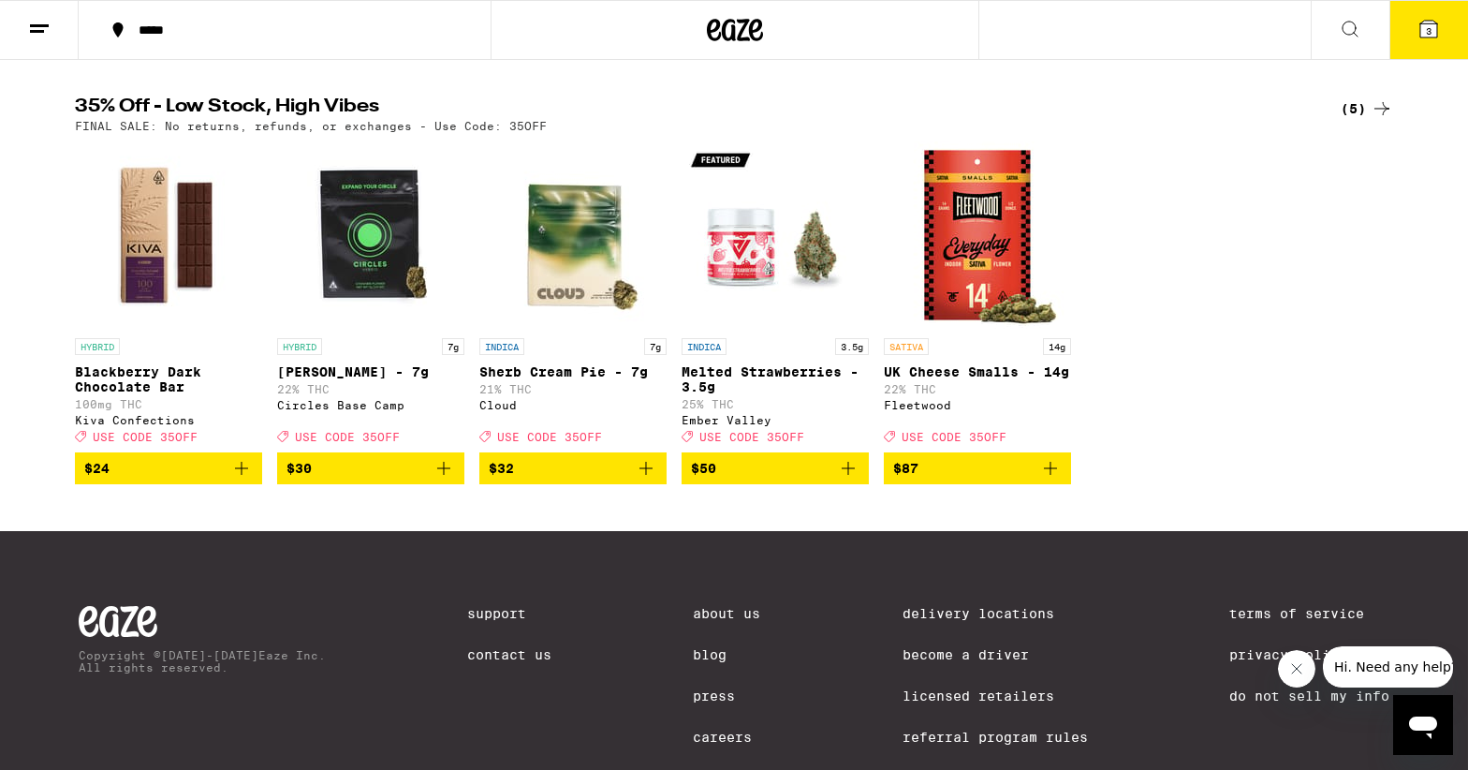
scroll to position [1020, 0]
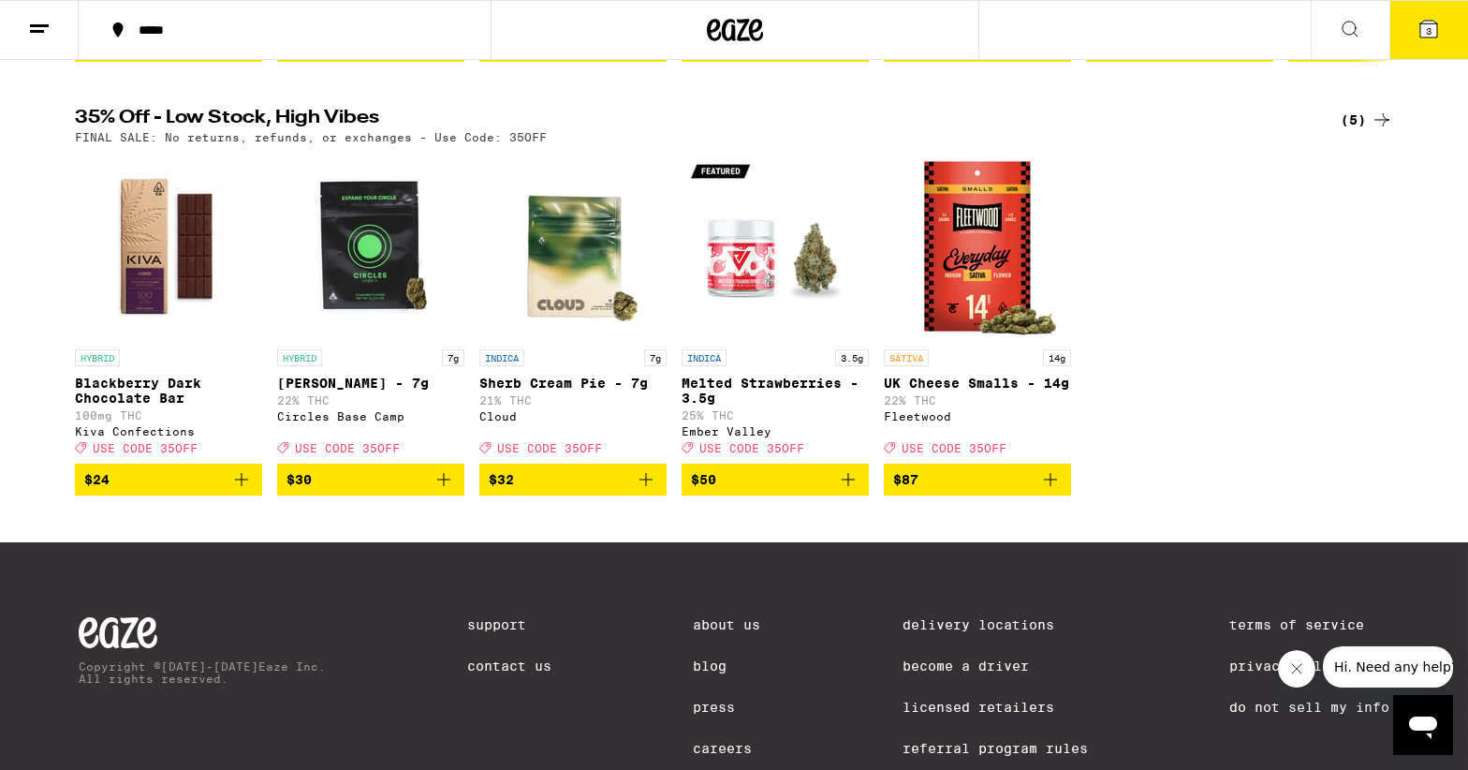
click at [166, 272] on img "Open page for Blackberry Dark Chocolate Bar from Kiva Confections" at bounding box center [168, 246] width 187 height 187
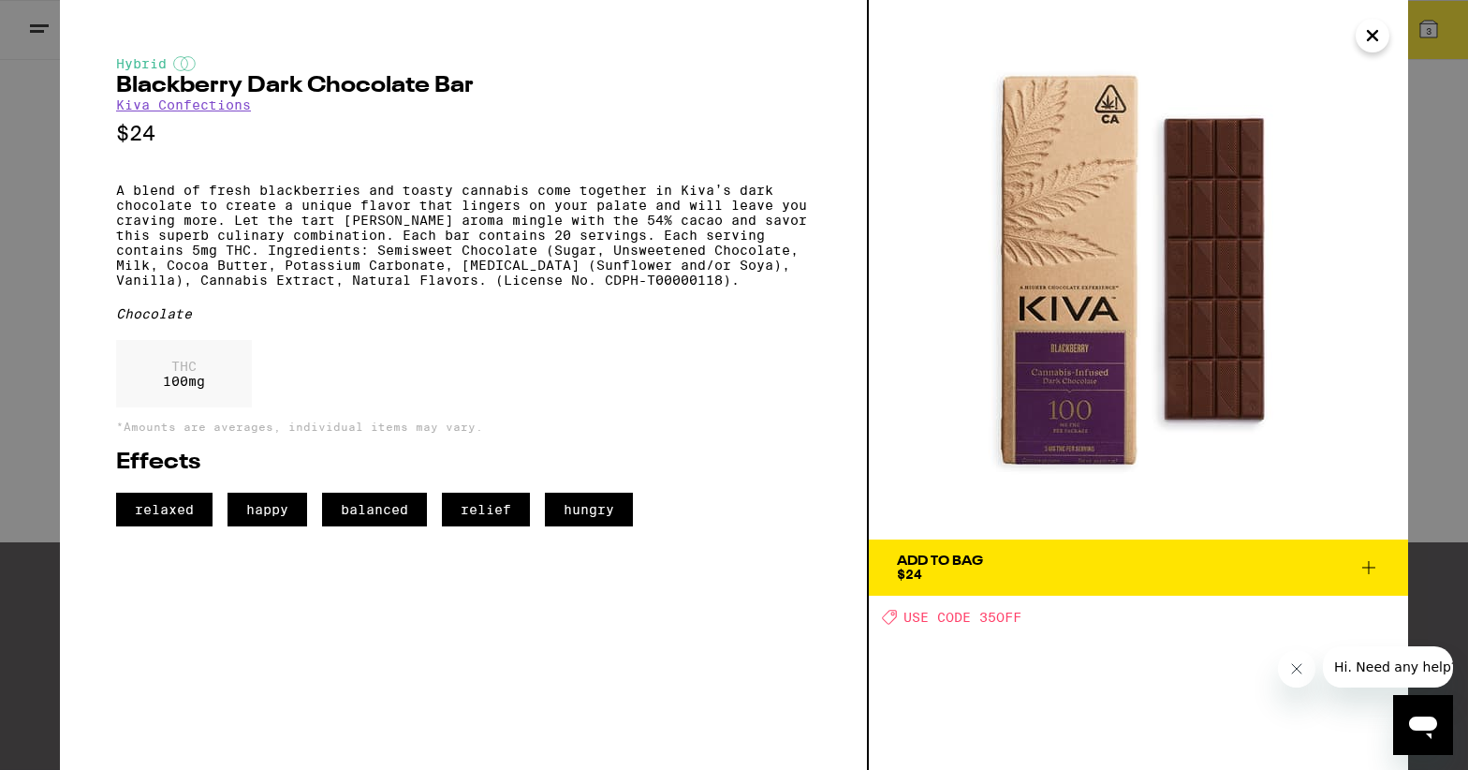
click at [1376, 35] on icon "Close" at bounding box center [1372, 36] width 22 height 28
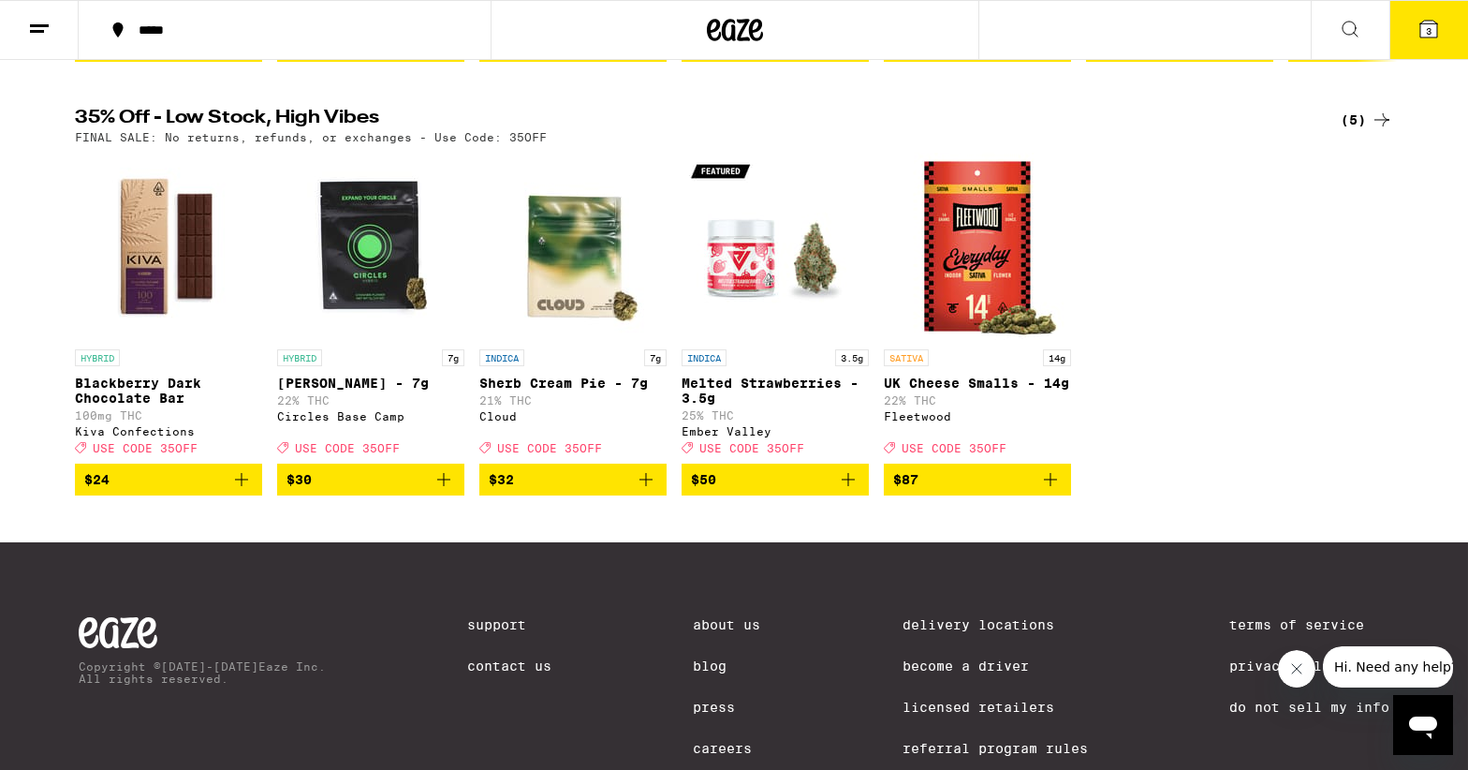
click at [1435, 26] on icon at bounding box center [1428, 29] width 17 height 17
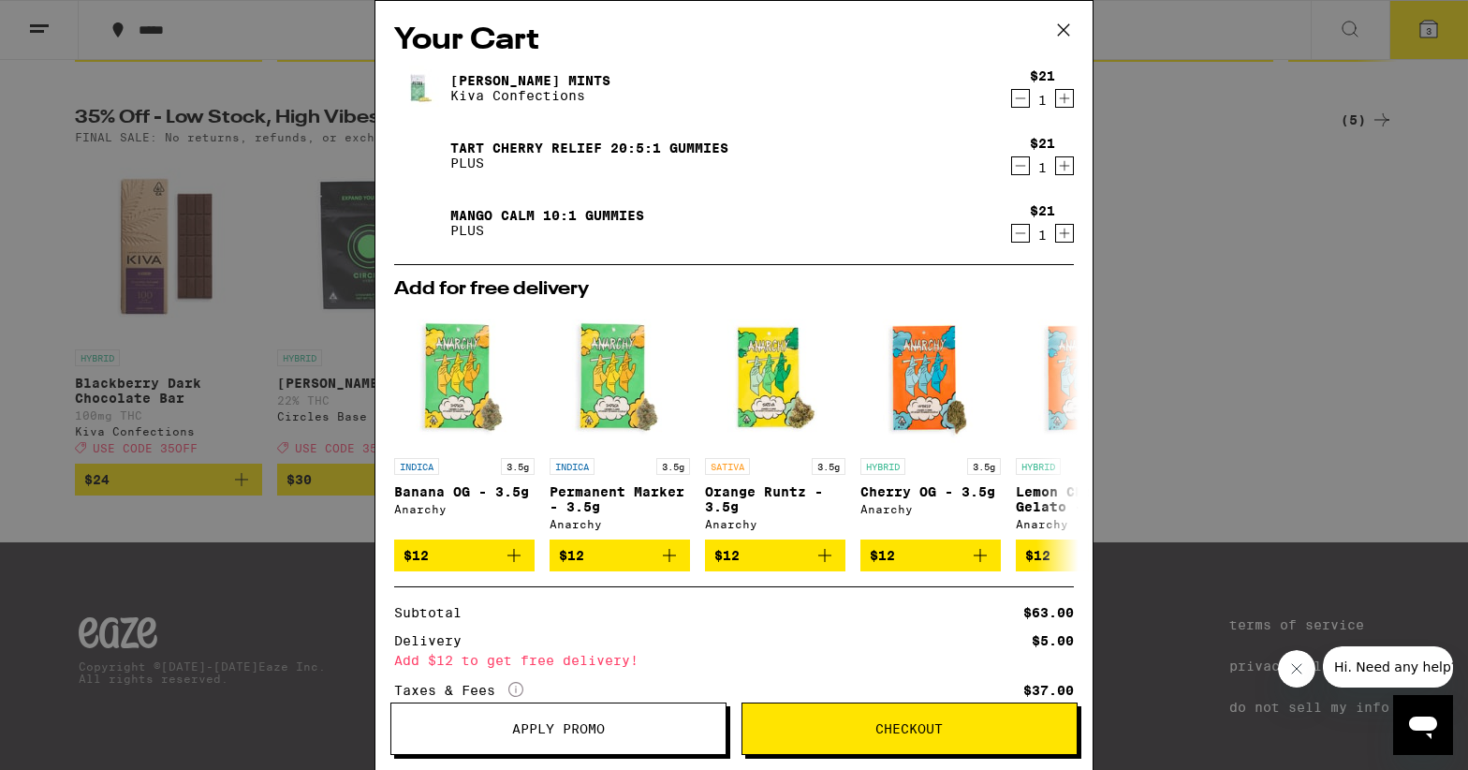
scroll to position [140, 0]
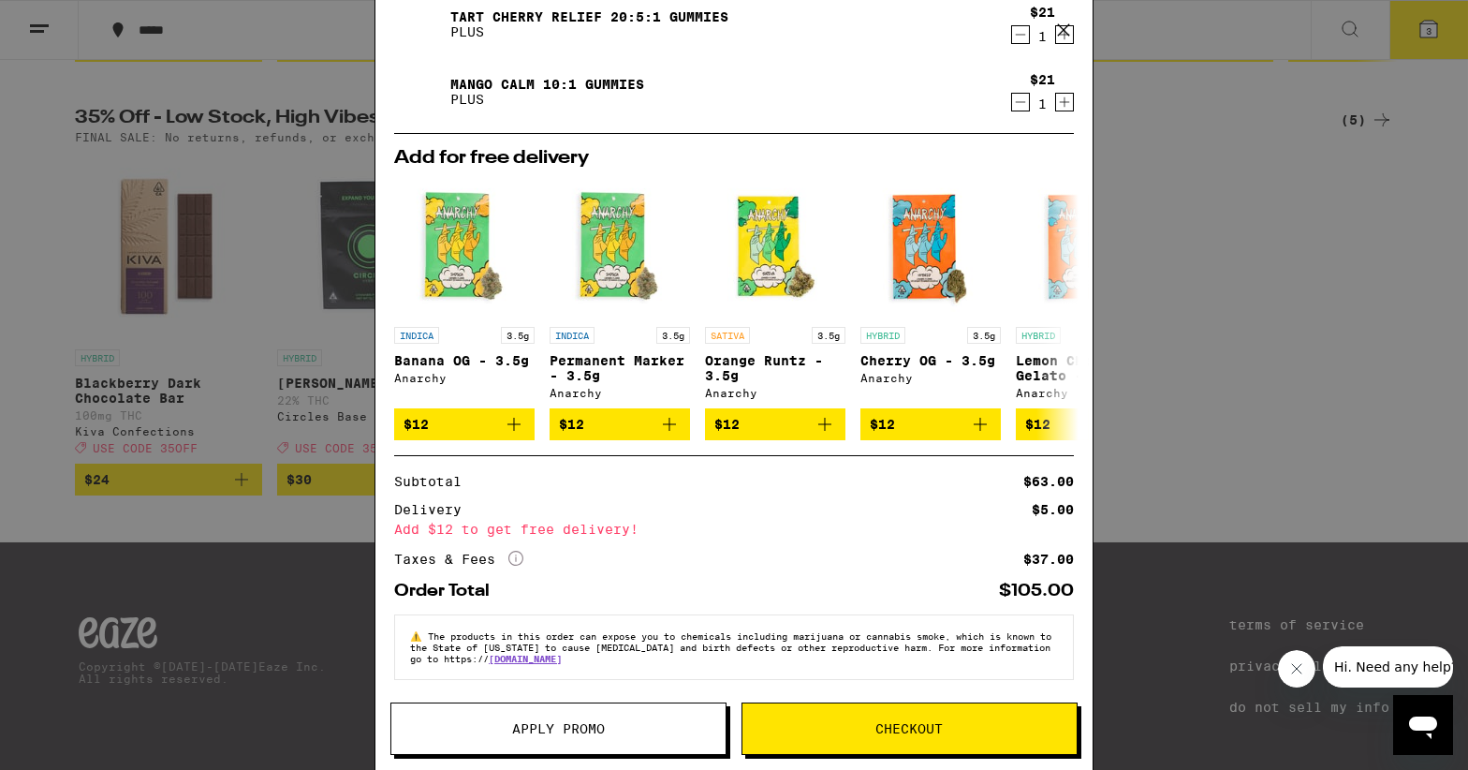
click at [516, 555] on icon at bounding box center [515, 558] width 15 height 15
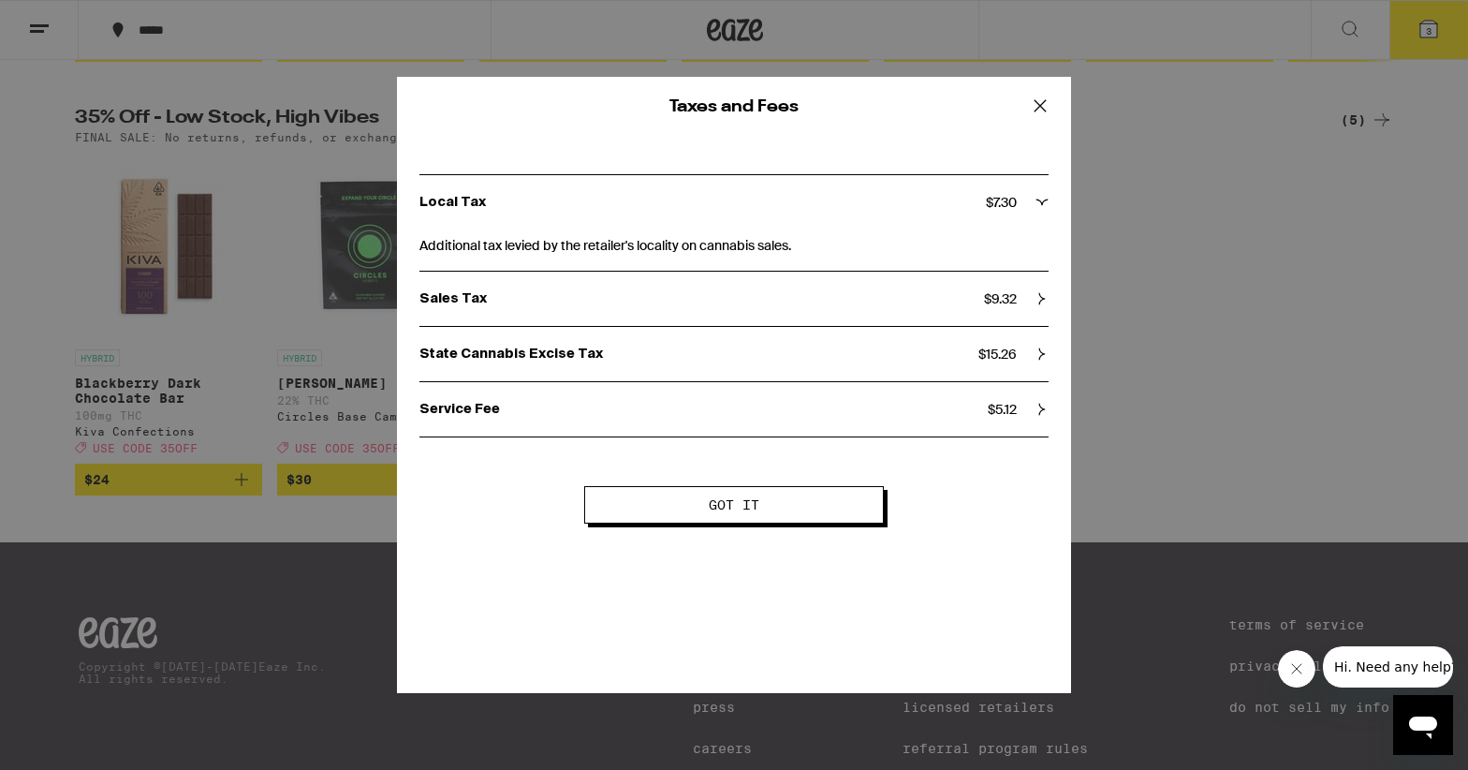
click at [1056, 352] on div "Local Tax $ 7.30 Additional tax levied by the retailer's locality on cannabis s…" at bounding box center [734, 298] width 674 height 323
click at [1037, 350] on icon at bounding box center [1042, 353] width 13 height 13
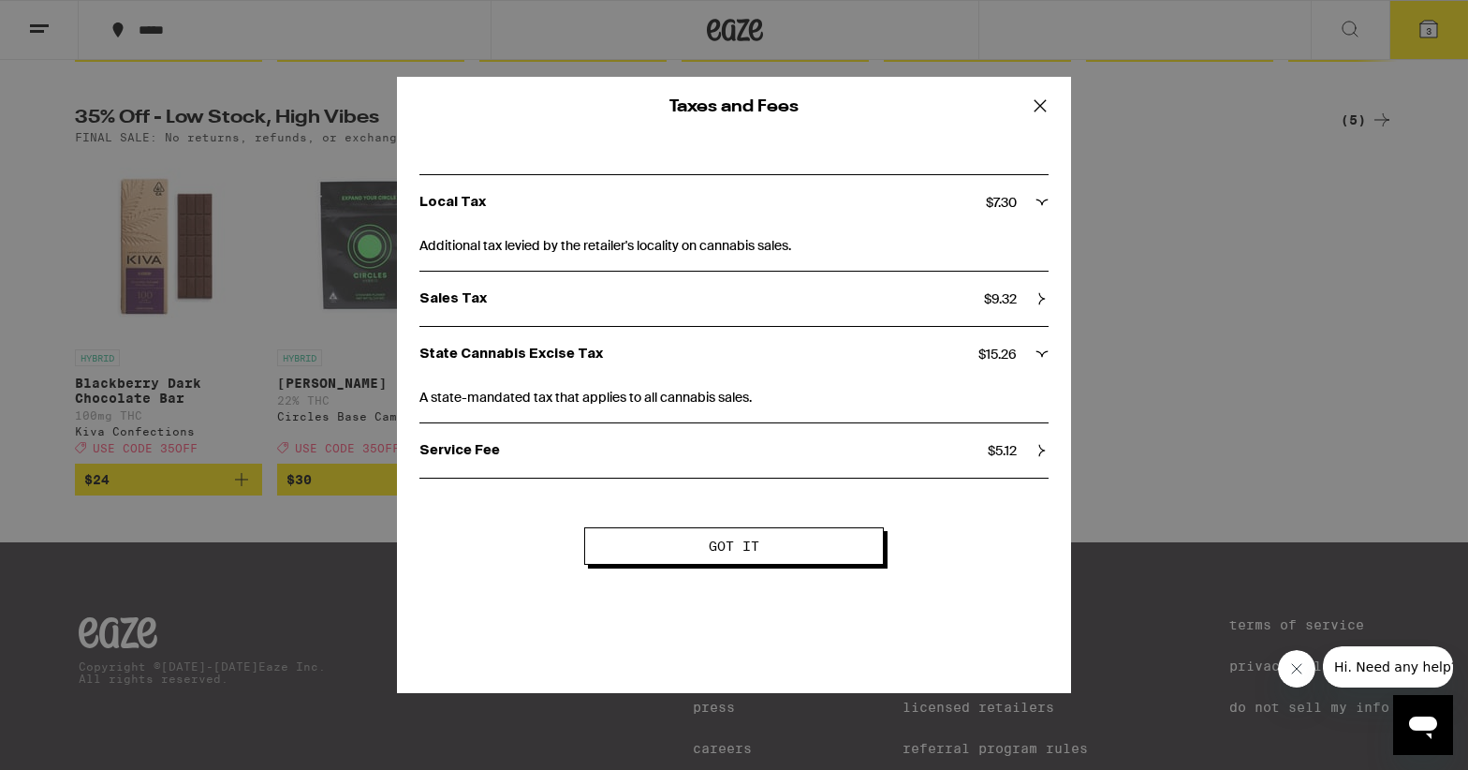
click at [1037, 350] on icon at bounding box center [1042, 353] width 13 height 13
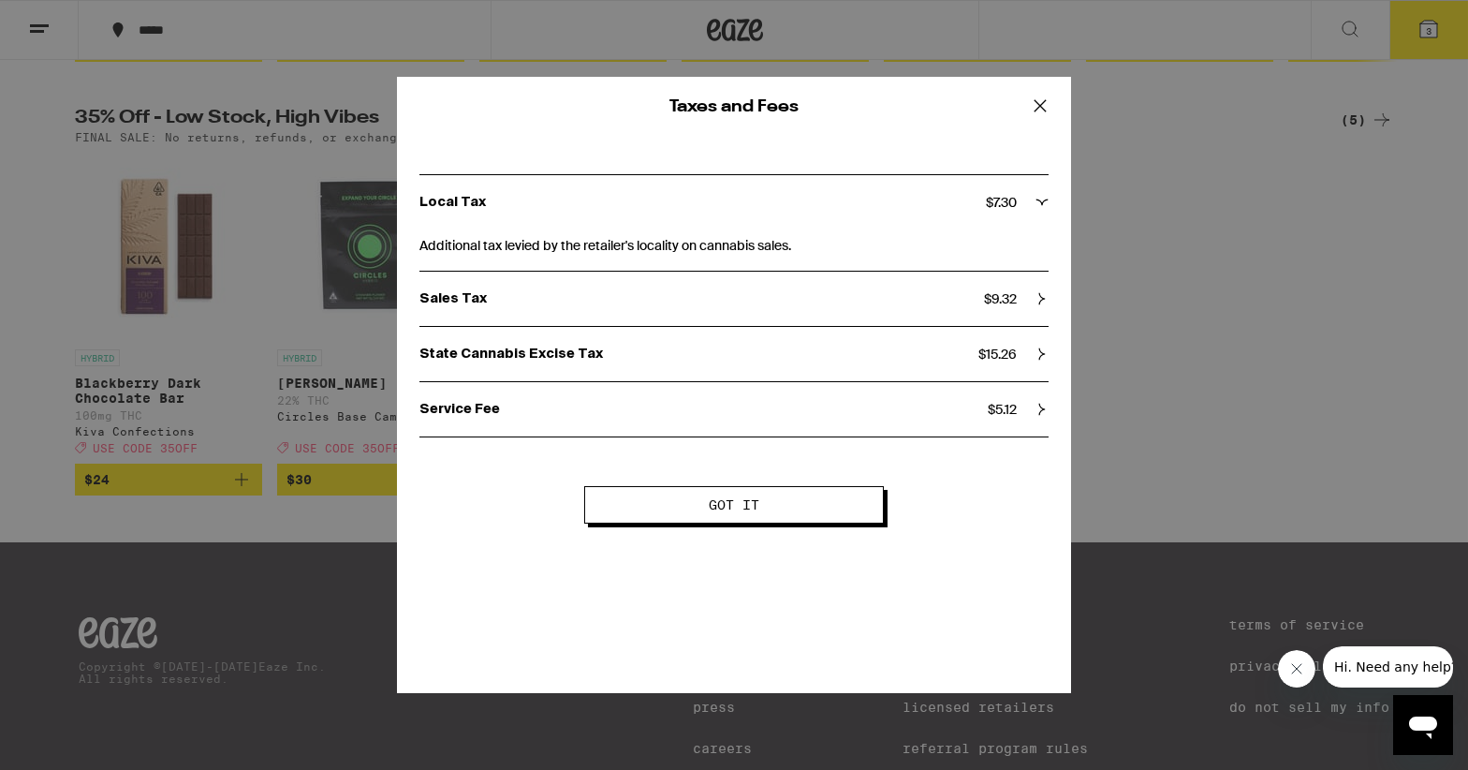
click at [1044, 113] on icon at bounding box center [1040, 106] width 28 height 28
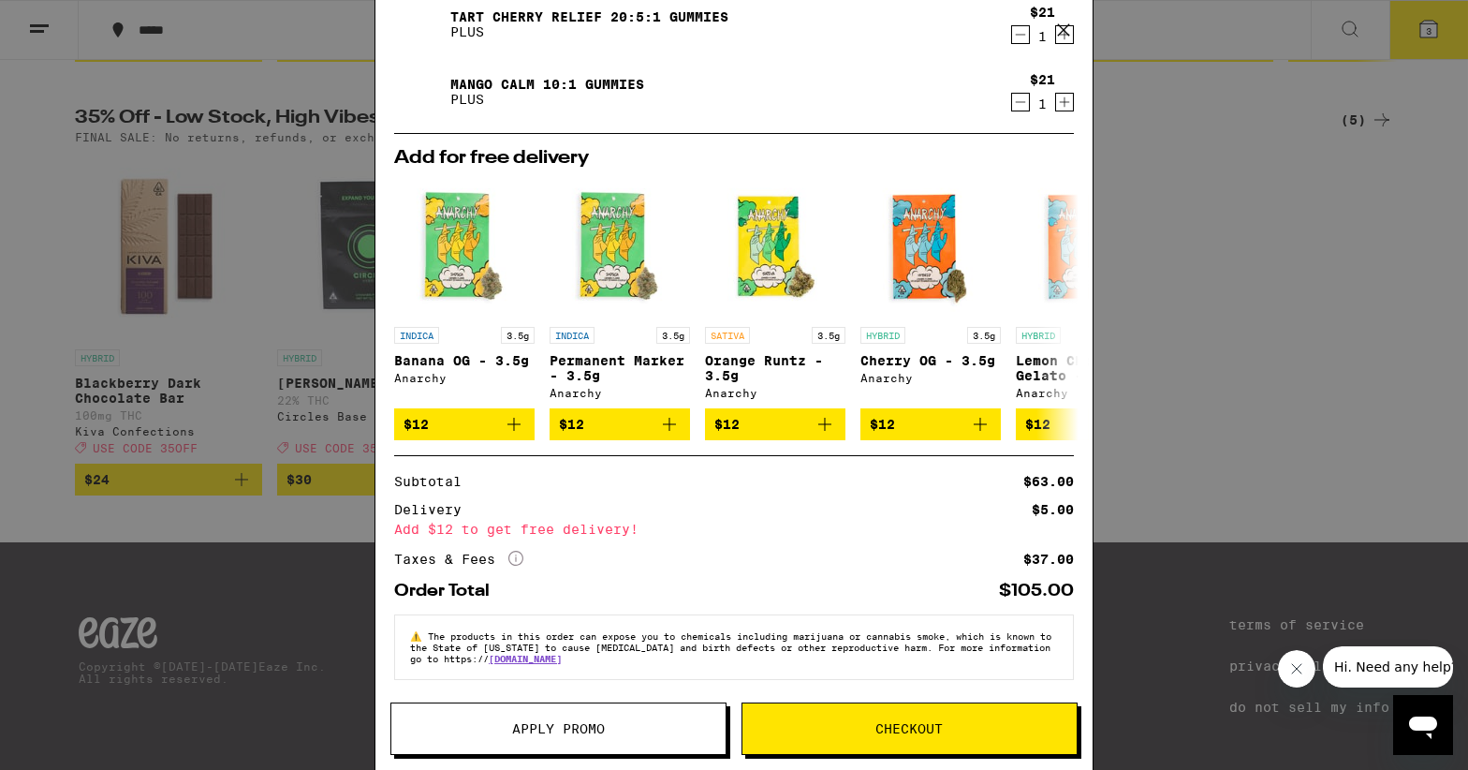
click at [927, 737] on button "Checkout" at bounding box center [910, 728] width 336 height 52
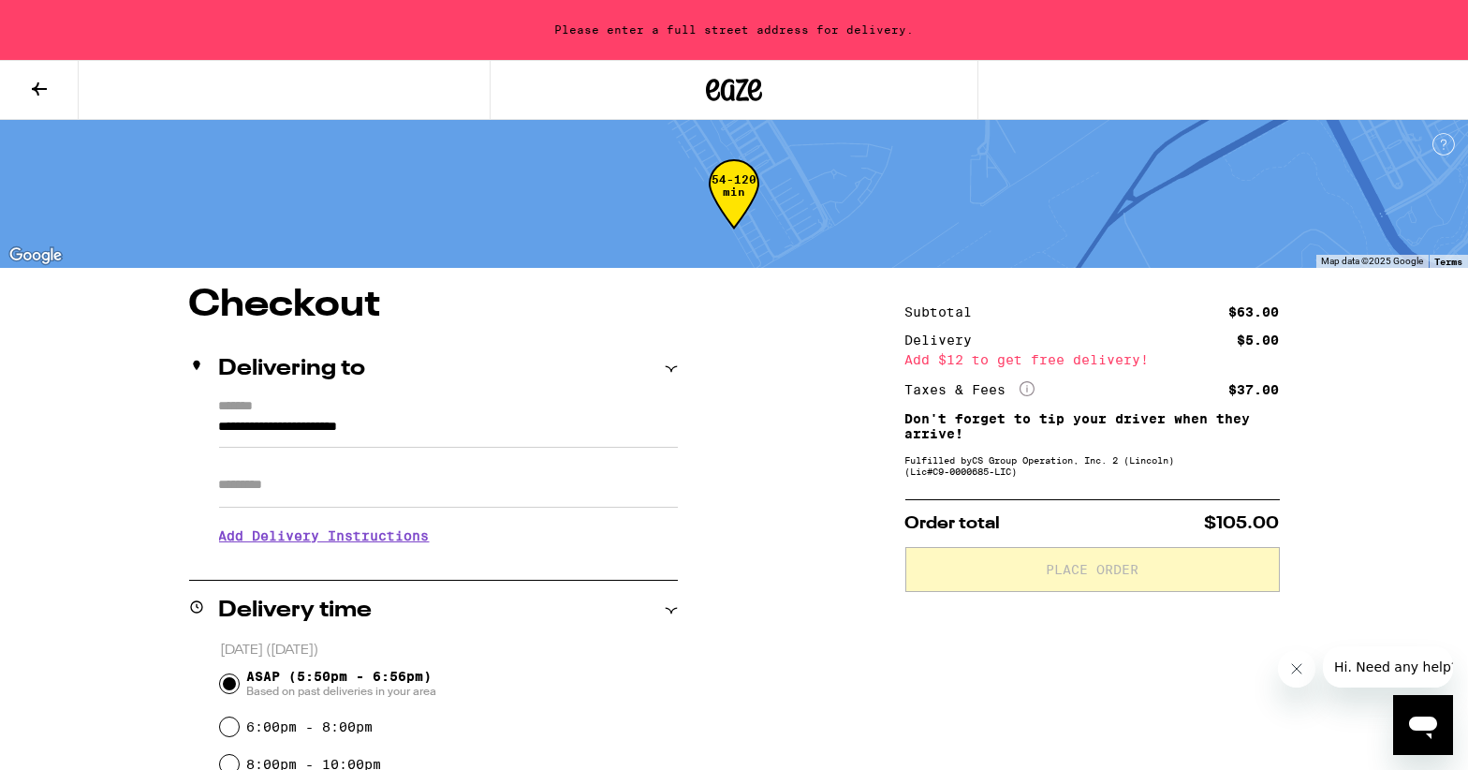
click at [509, 428] on input "**********" at bounding box center [448, 432] width 459 height 32
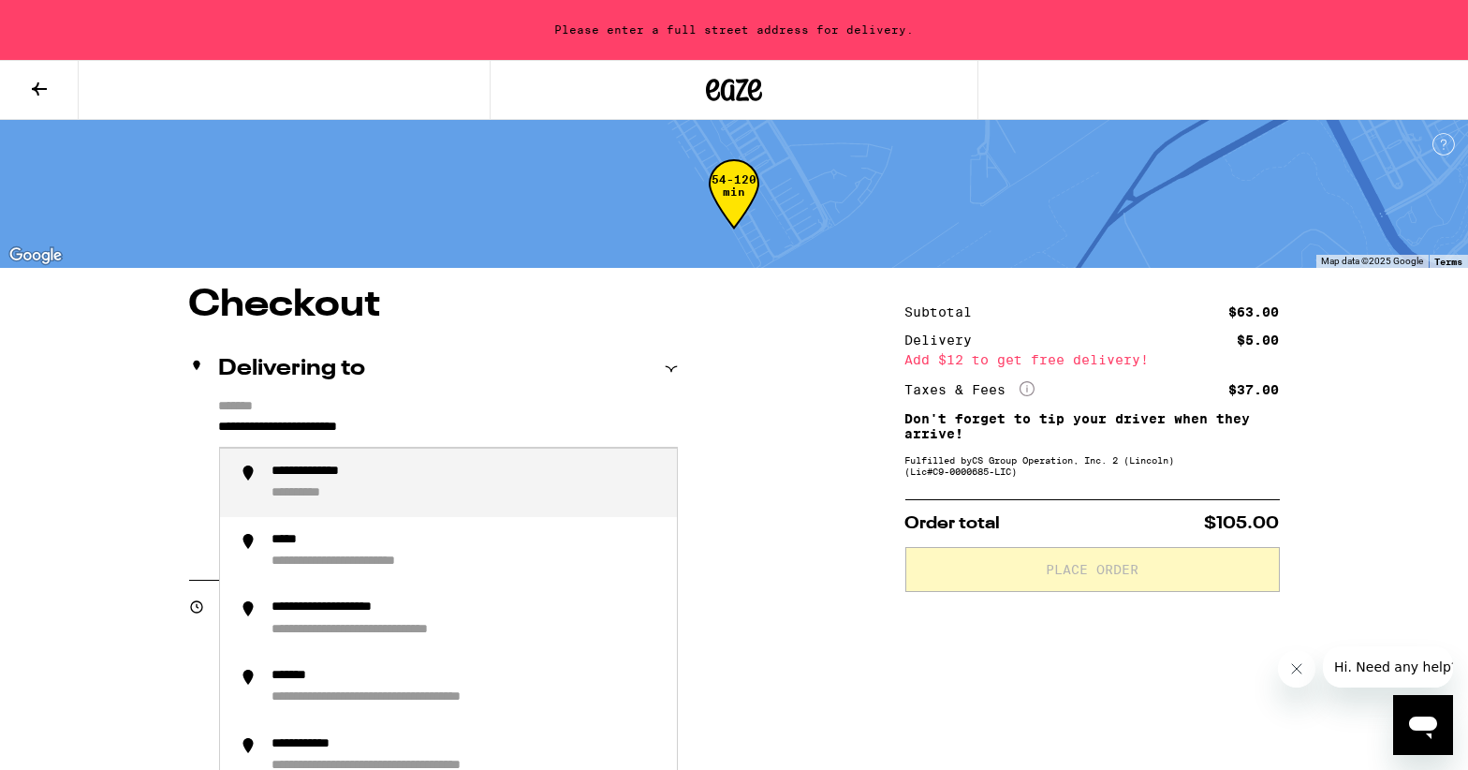
click at [512, 428] on input "**********" at bounding box center [448, 432] width 459 height 32
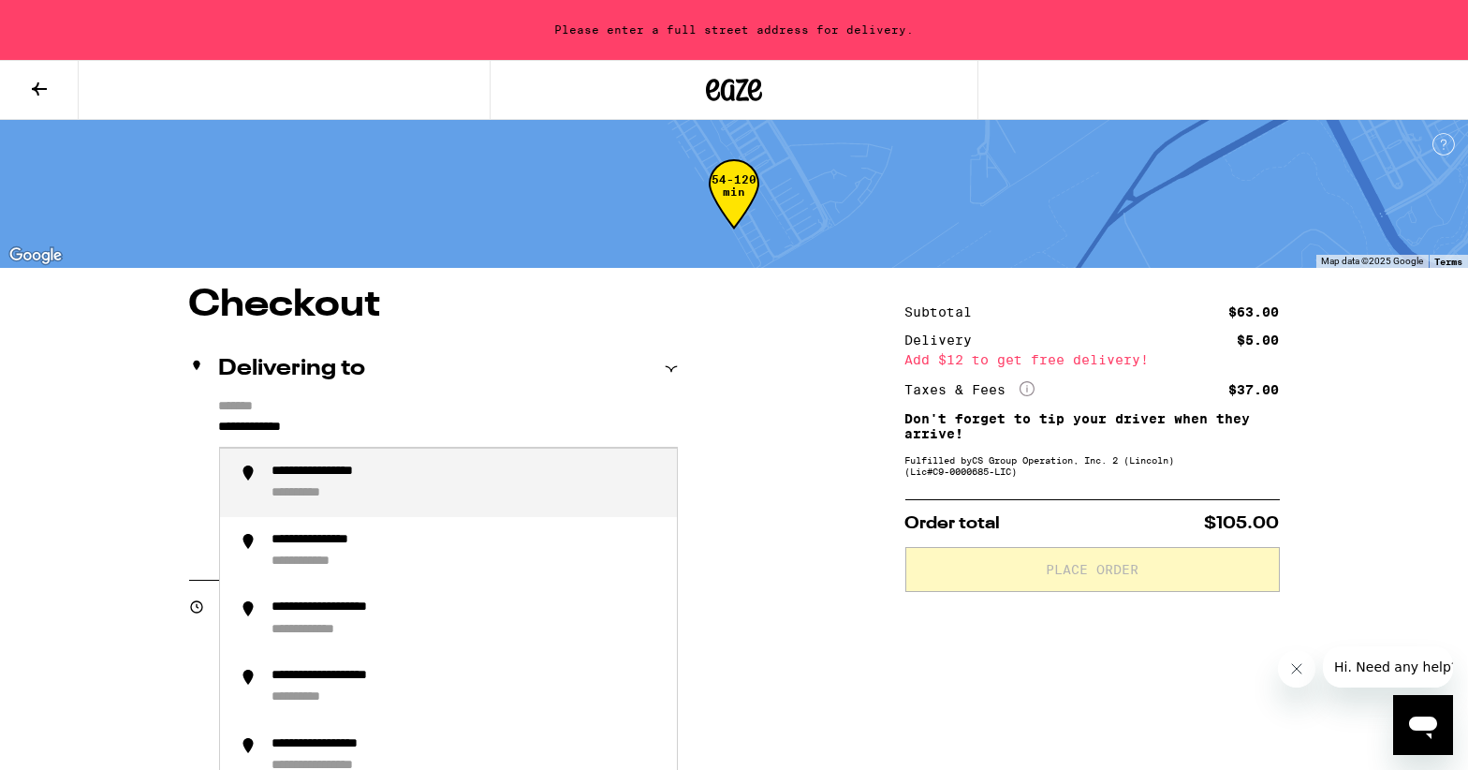
click at [559, 478] on div "**********" at bounding box center [467, 482] width 390 height 38
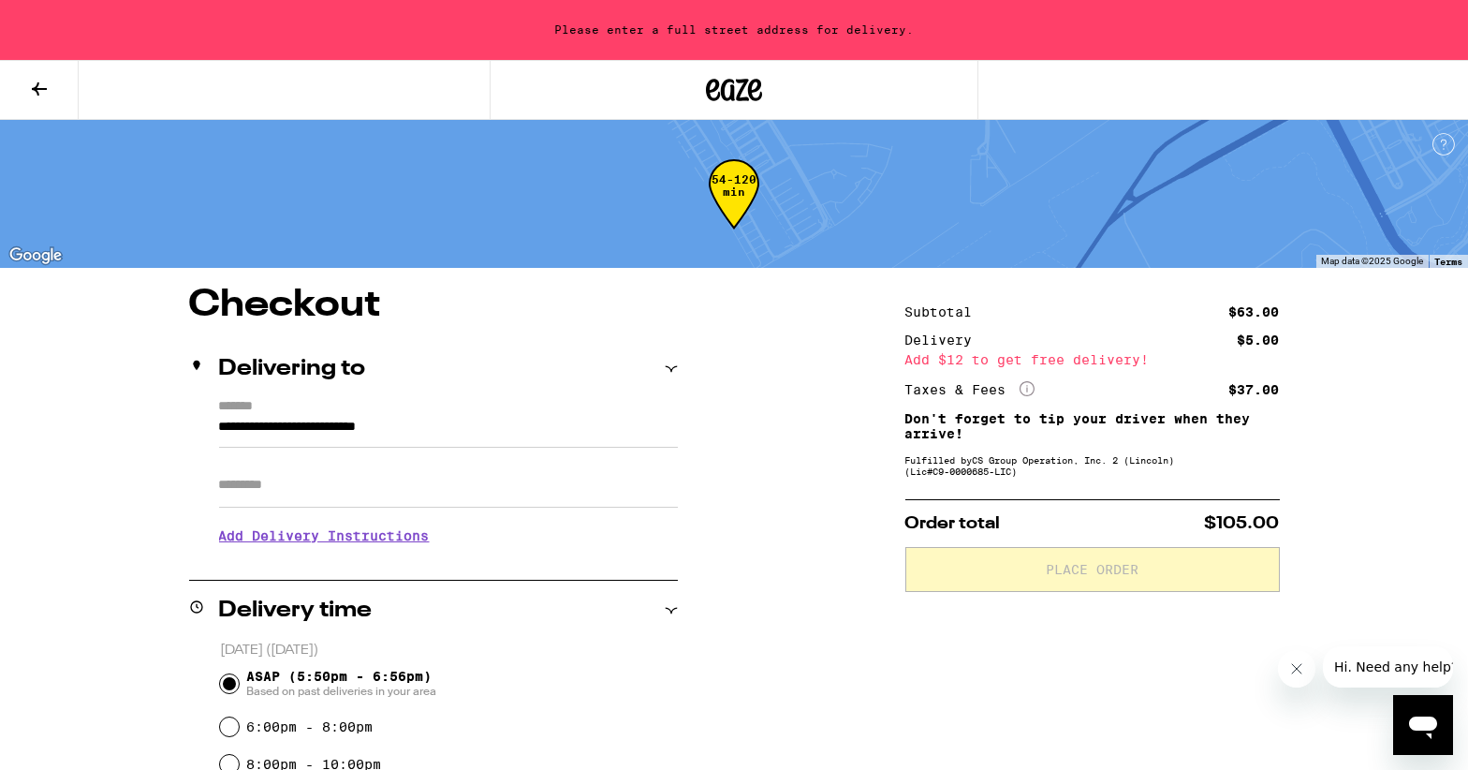
type input "**********"
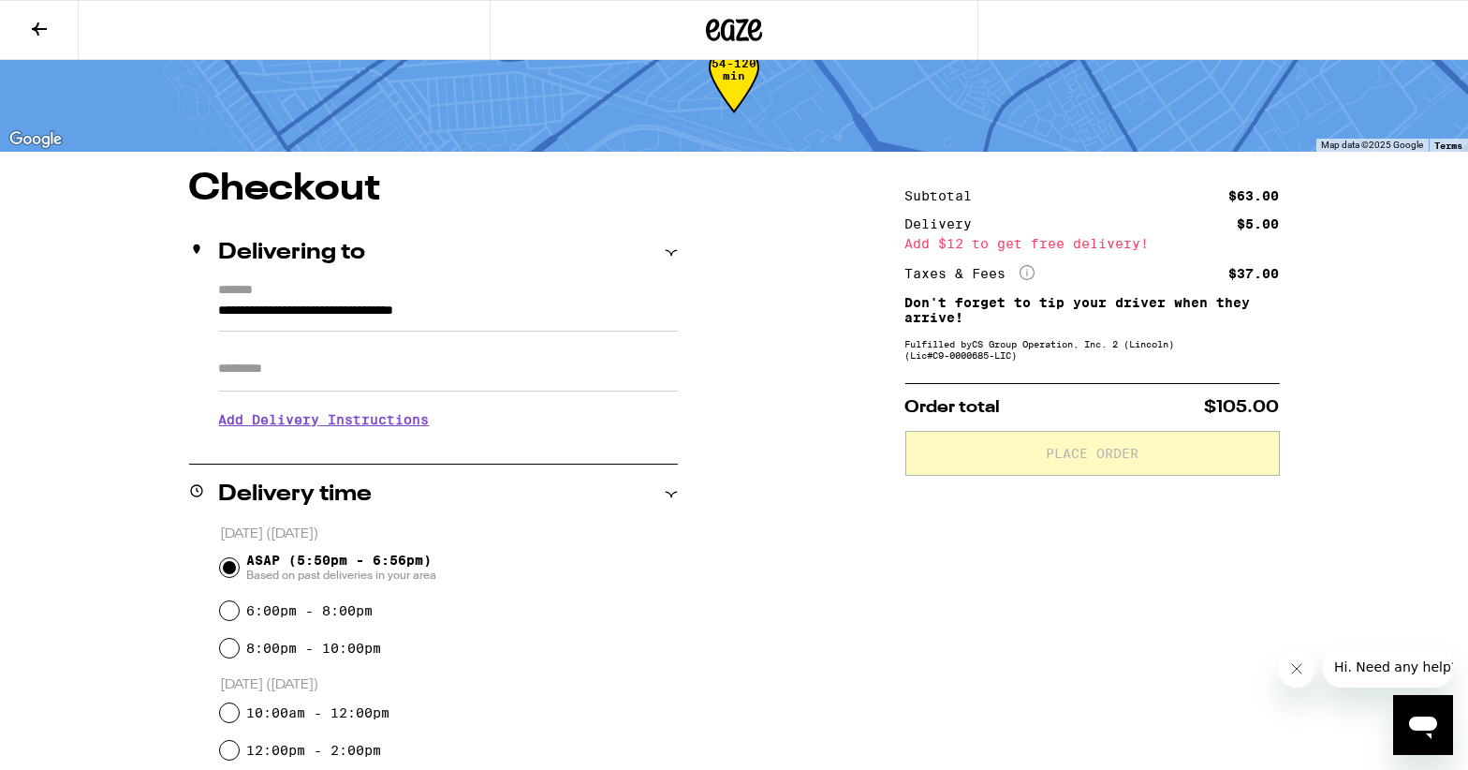
scroll to position [57, 0]
click at [391, 421] on h3 "Add Delivery Instructions" at bounding box center [448, 418] width 459 height 43
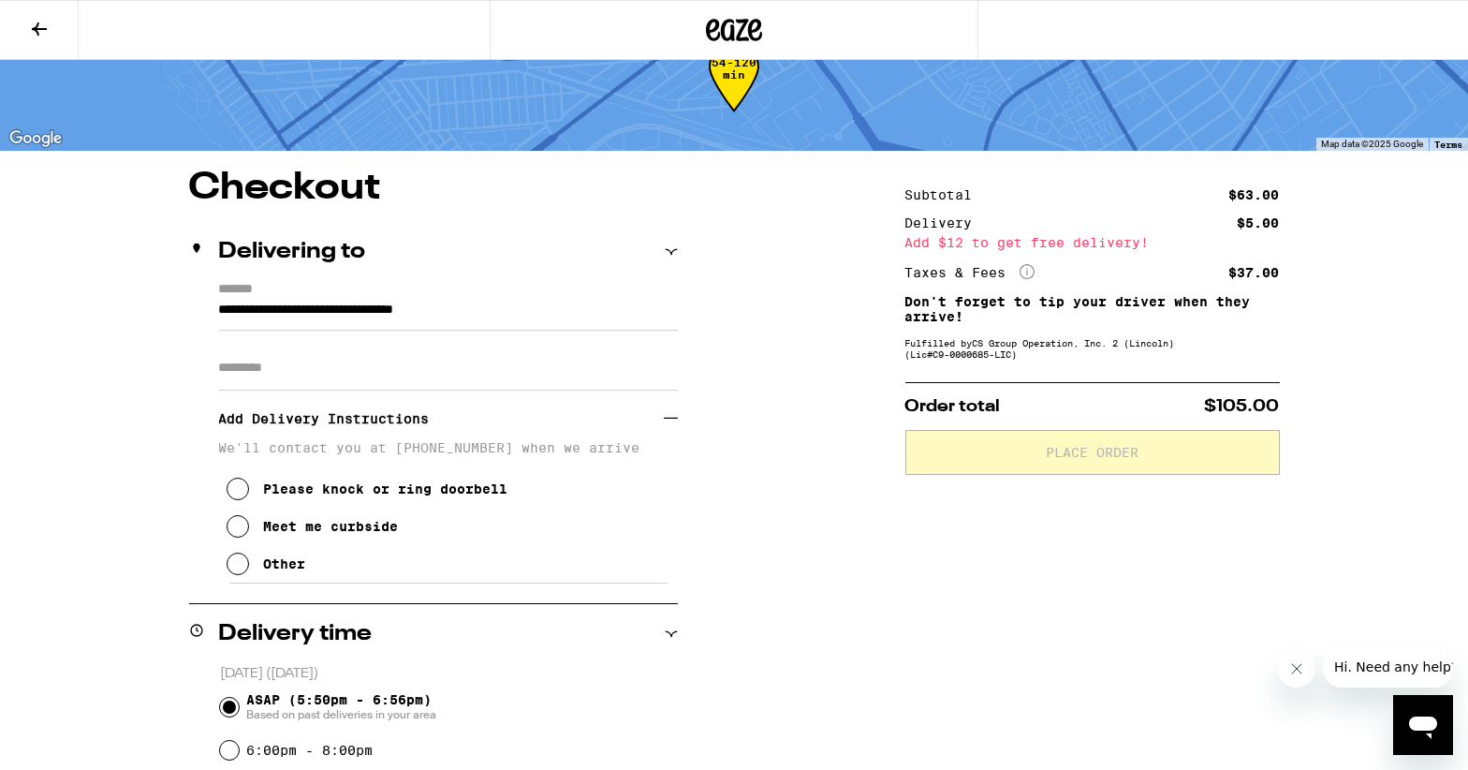
click at [419, 492] on div "Please knock or ring doorbell" at bounding box center [386, 488] width 244 height 15
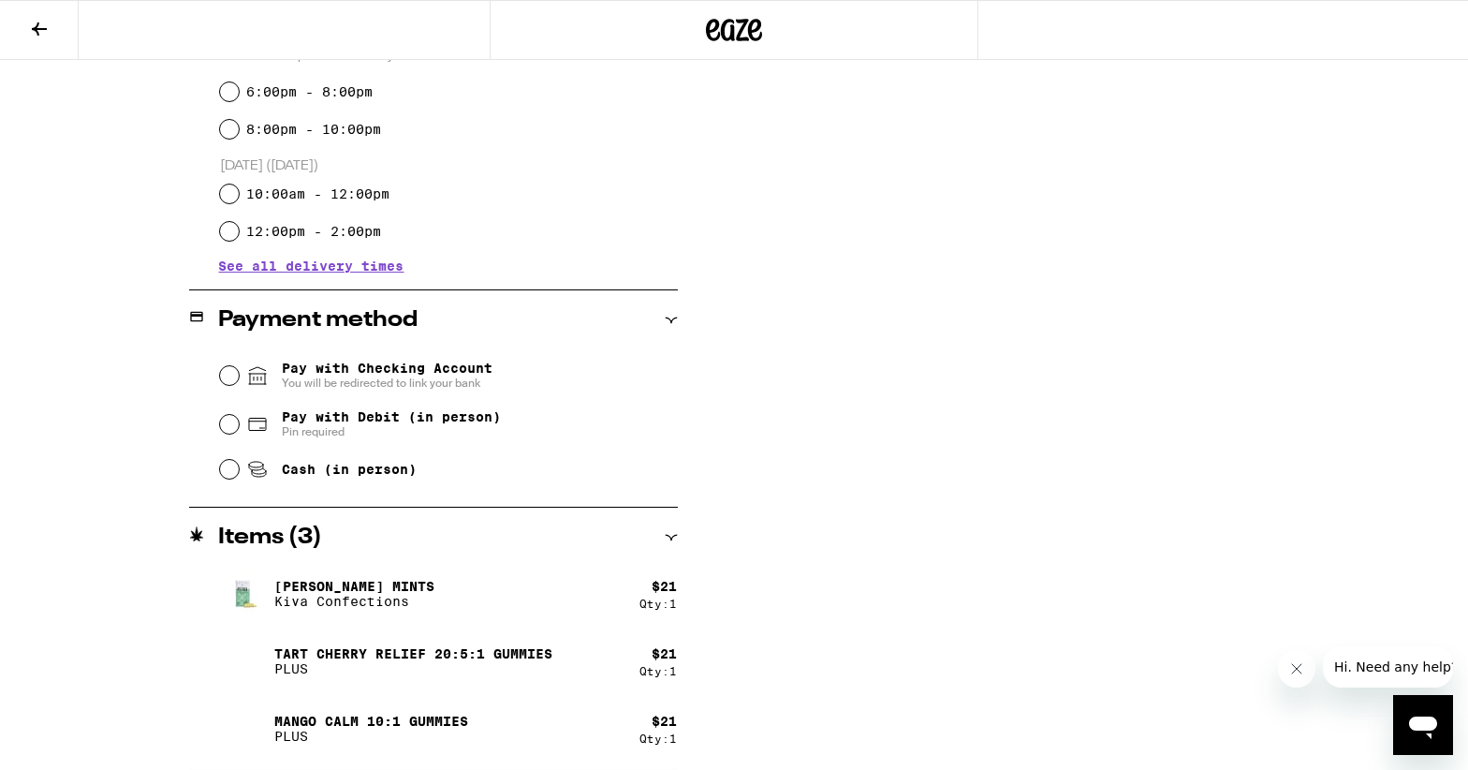
scroll to position [0, 0]
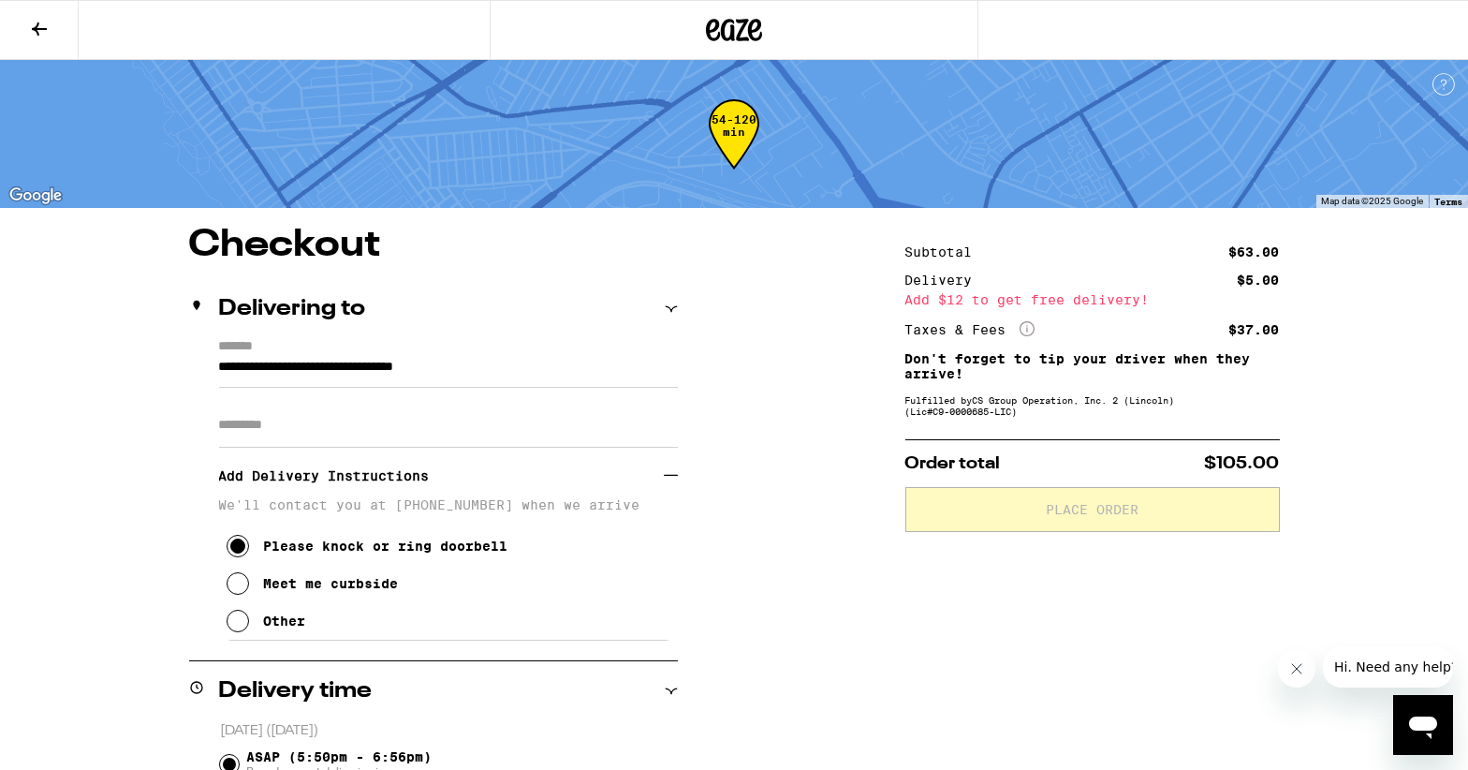
click at [35, 32] on icon at bounding box center [39, 29] width 22 height 22
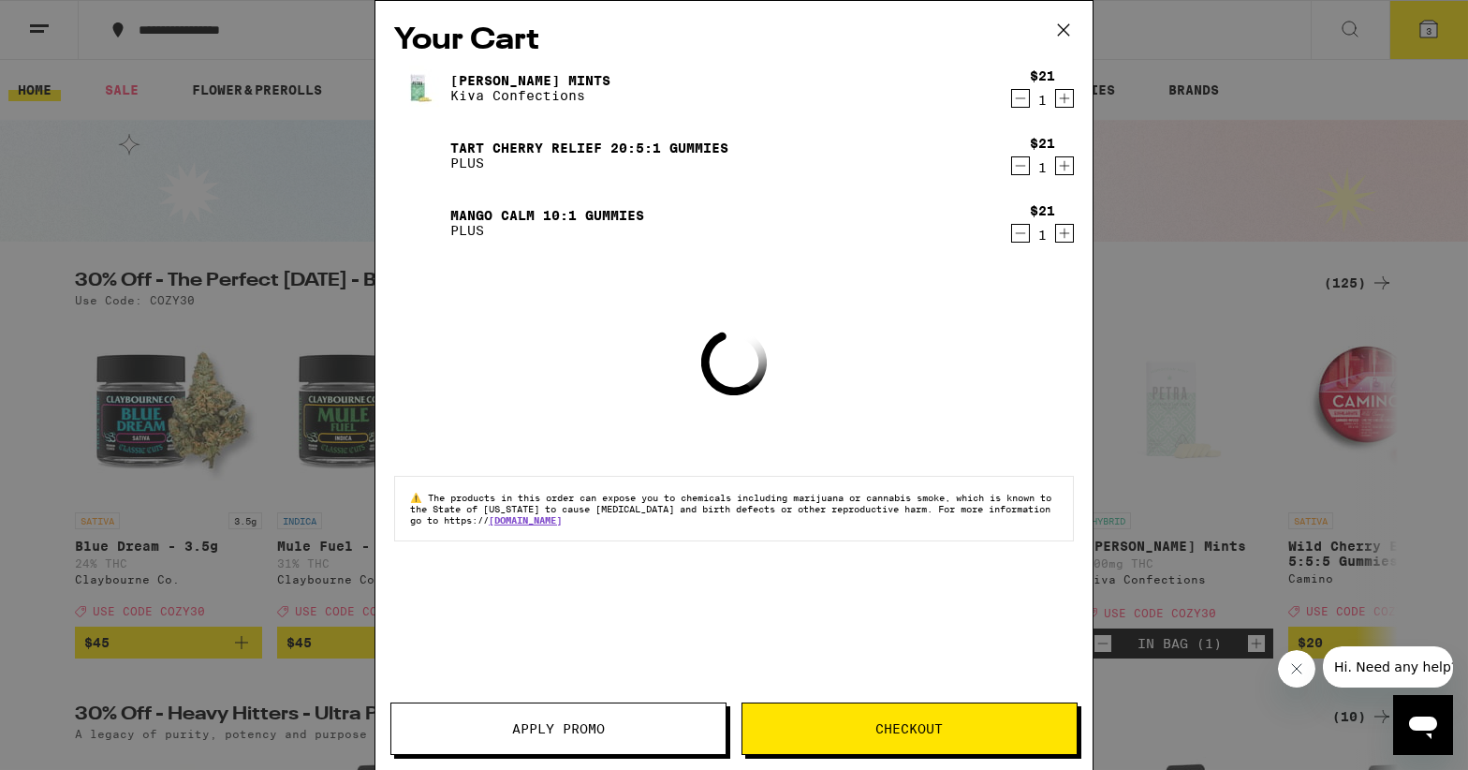
click at [300, 109] on div "Your Cart [PERSON_NAME] Mints Kiva Confections $21 1 Tart Cherry Relief 20:5:1 …" at bounding box center [734, 385] width 1468 height 770
click at [1062, 26] on div "Your Cart [PERSON_NAME] Mints Kiva Confections $21 1 Tart Cherry Relief 20:5:1 …" at bounding box center [734, 385] width 1468 height 770
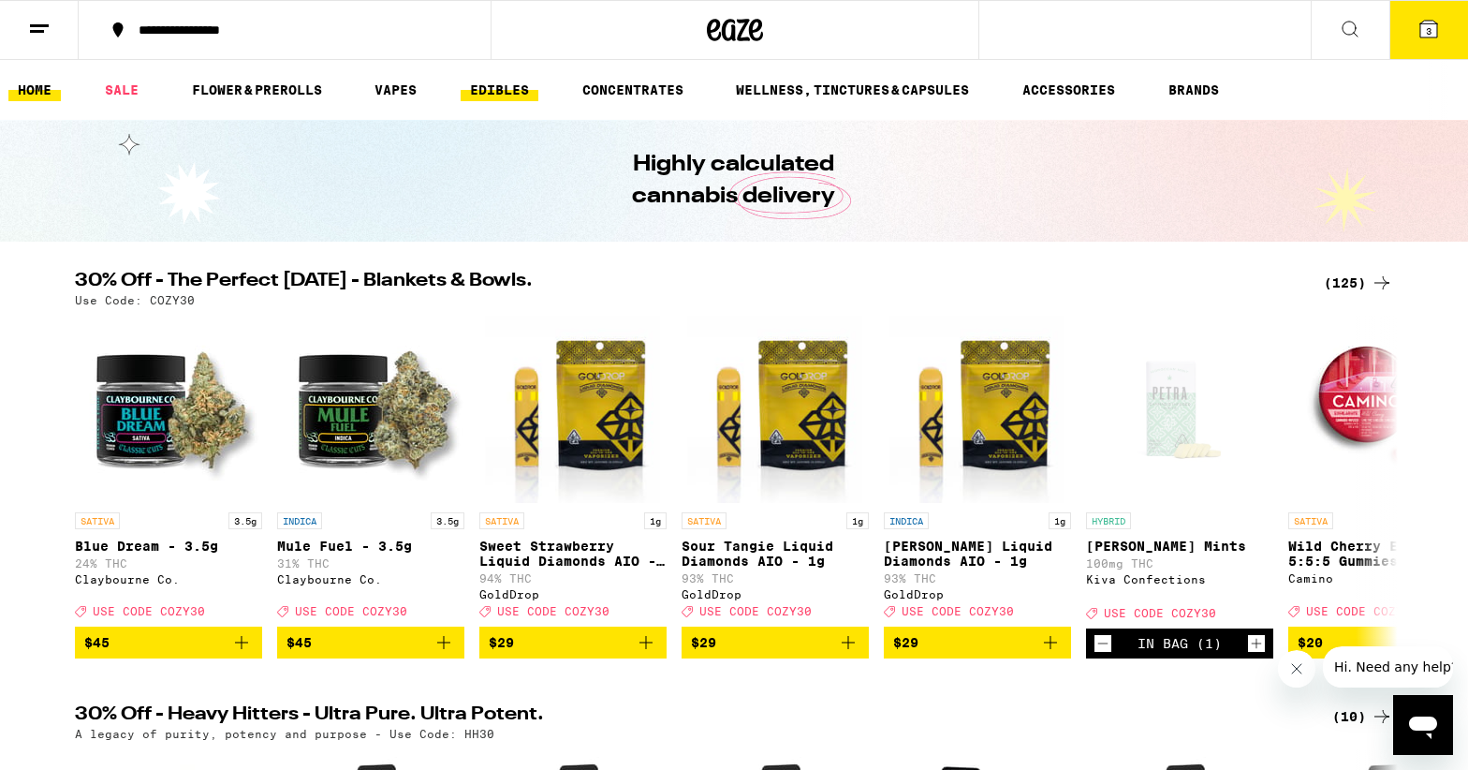
click at [488, 88] on link "EDIBLES" at bounding box center [500, 90] width 78 height 22
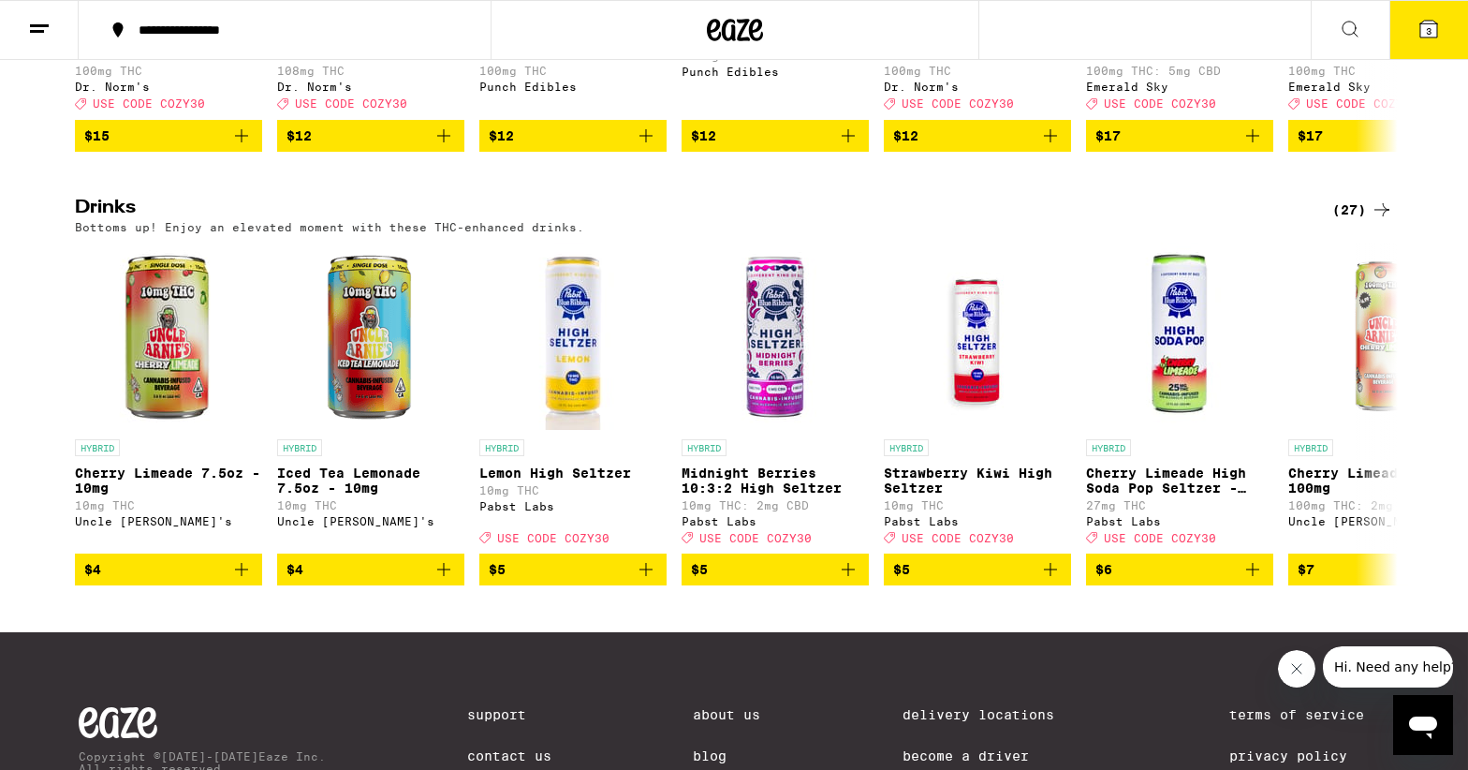
scroll to position [932, 0]
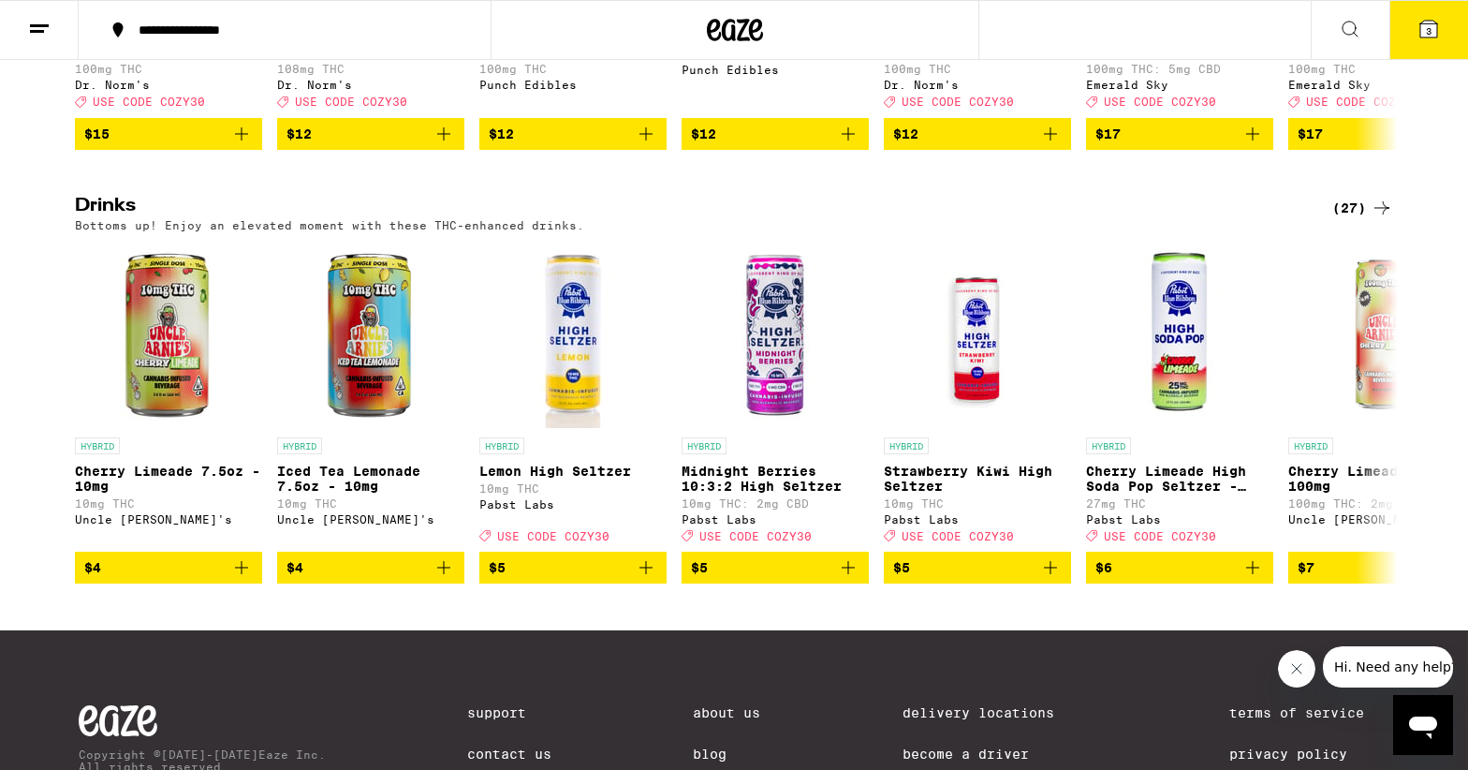
click at [1362, 219] on div "(27)" at bounding box center [1362, 208] width 61 height 22
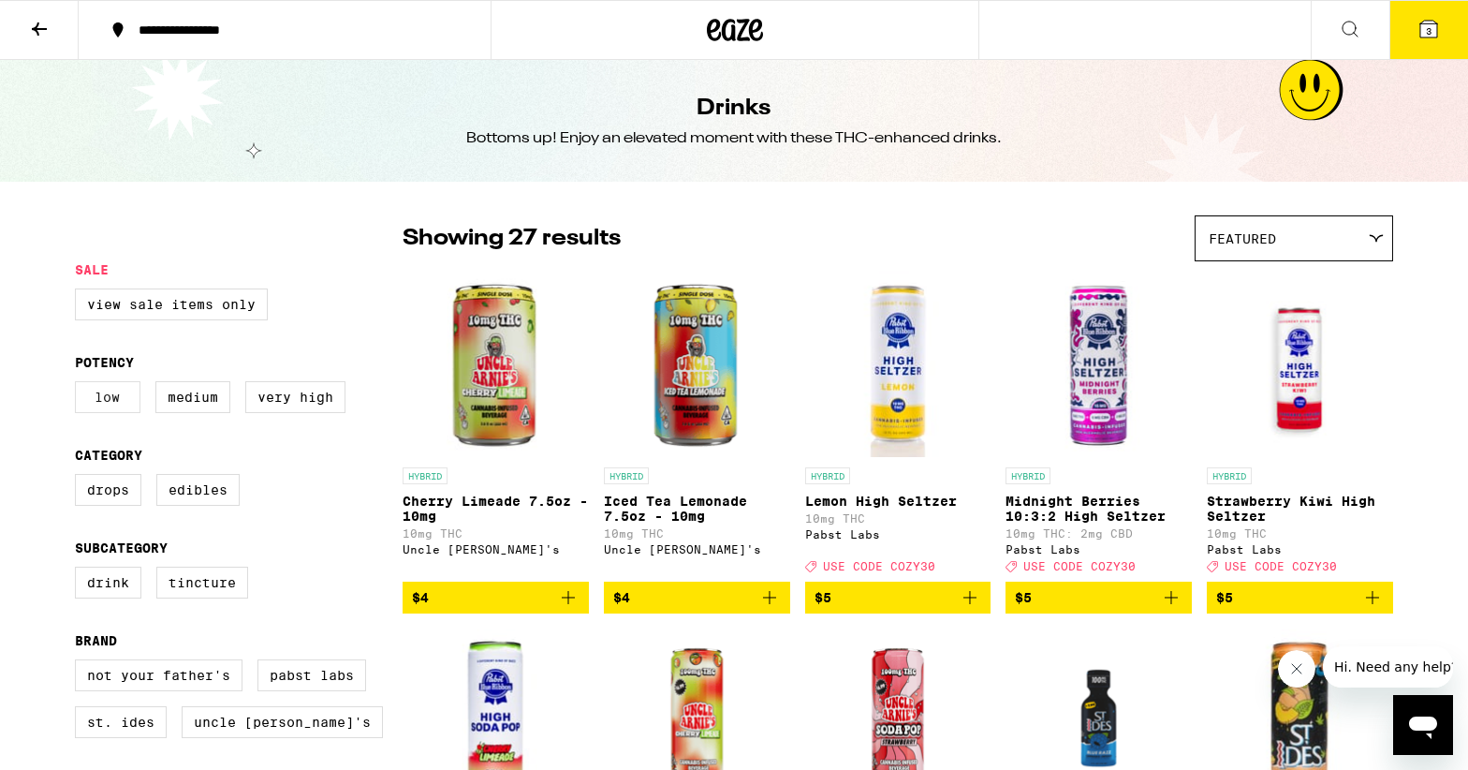
click at [98, 393] on label "Low" at bounding box center [108, 397] width 66 height 32
click at [80, 385] on input "Low" at bounding box center [79, 384] width 1 height 1
checkbox input "true"
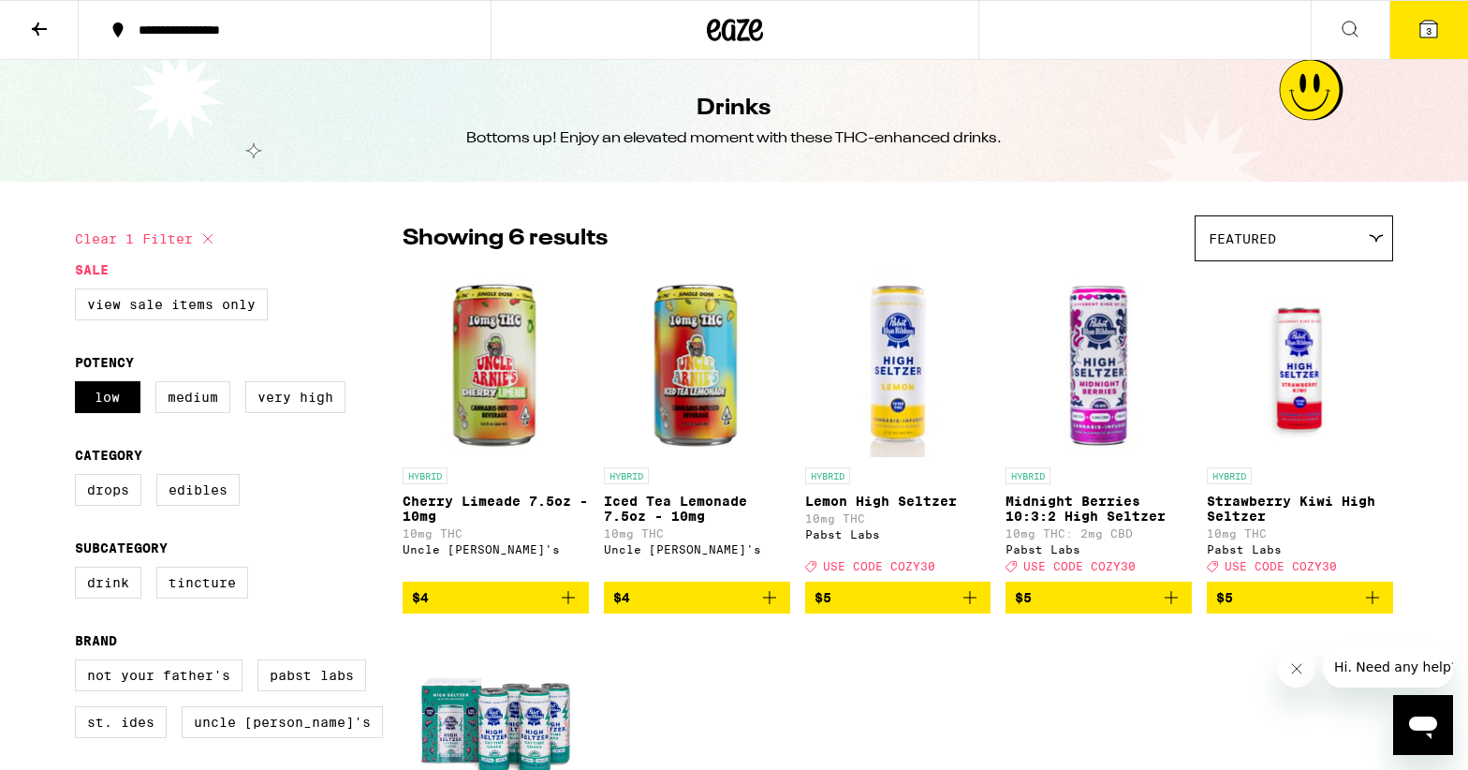
click at [1412, 34] on button "3" at bounding box center [1429, 30] width 79 height 58
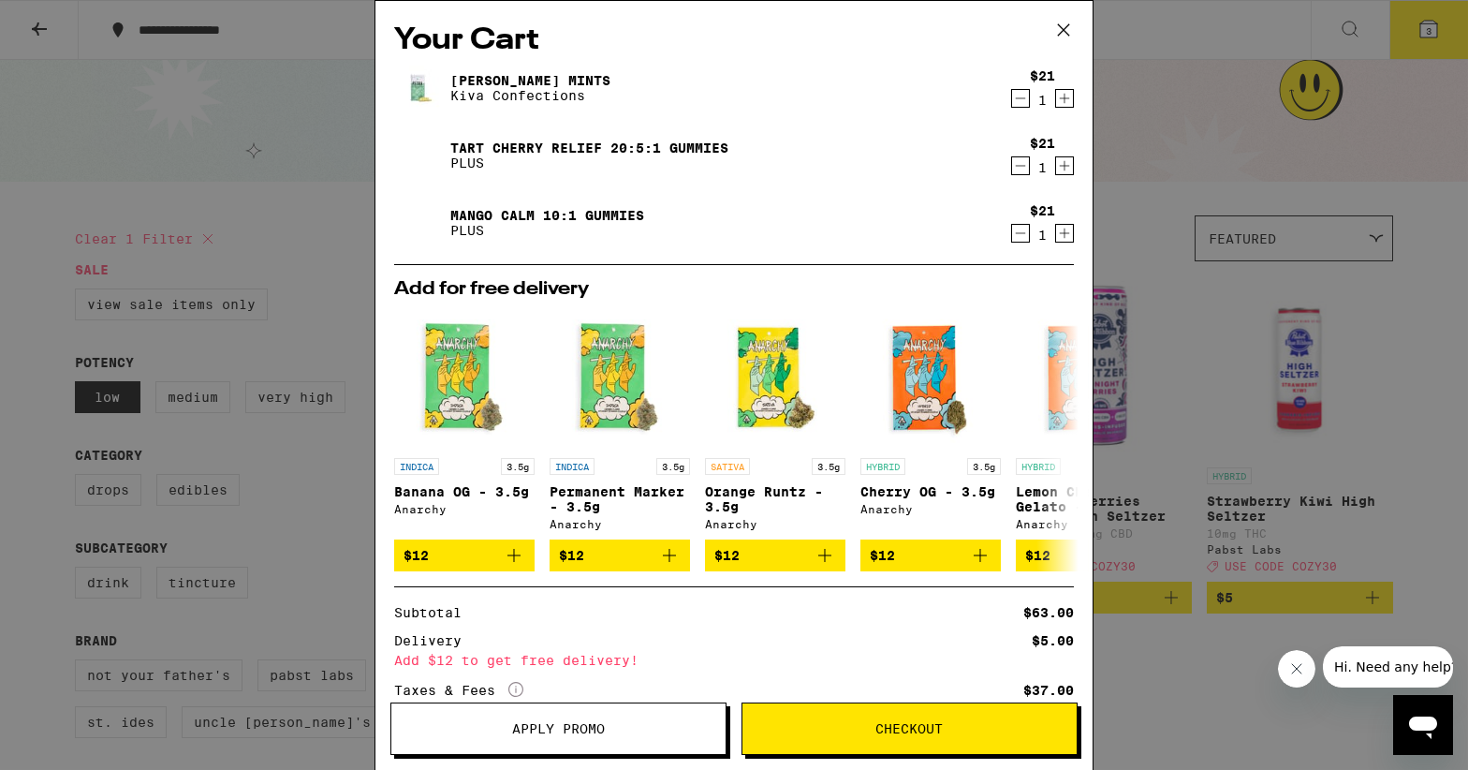
scroll to position [140, 0]
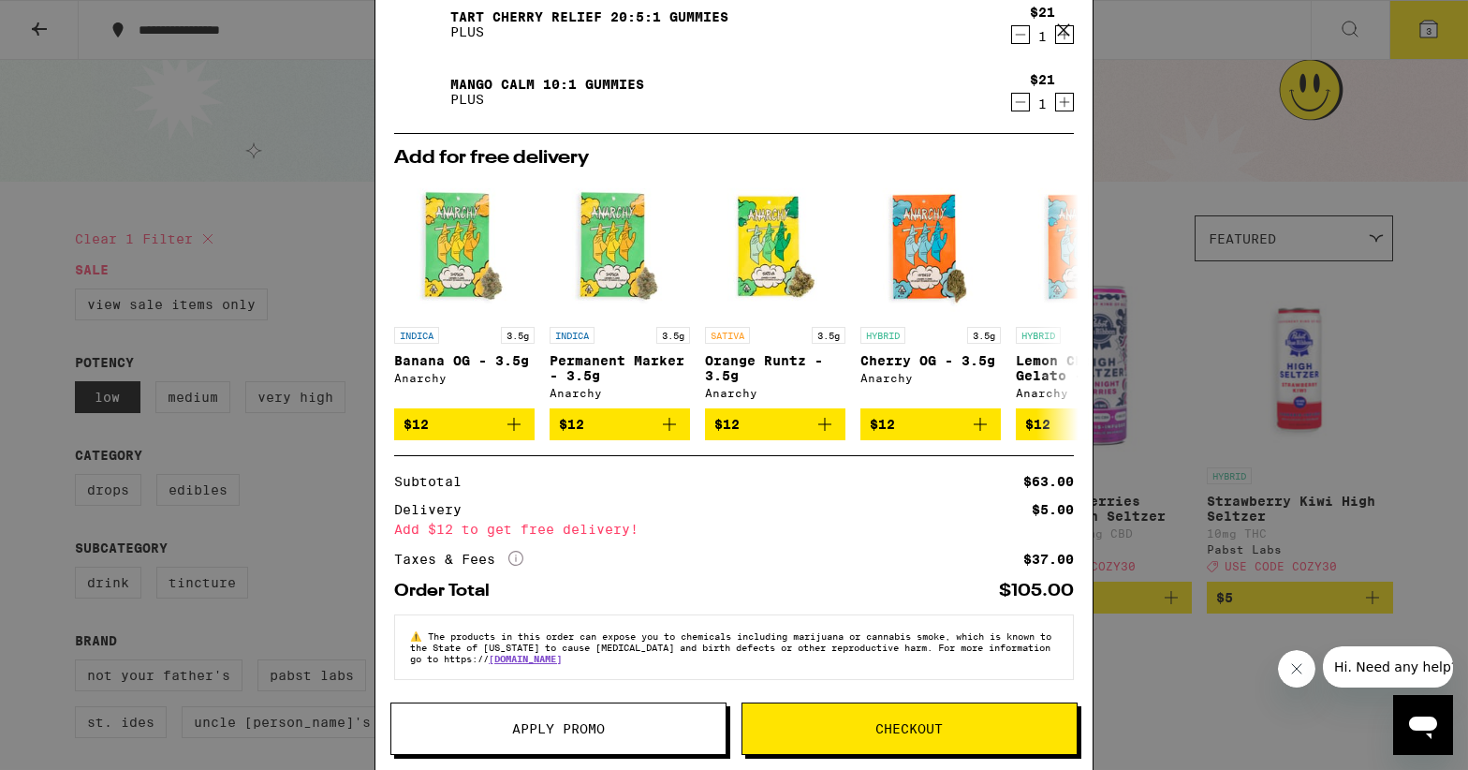
click at [876, 729] on span "Checkout" at bounding box center [909, 728] width 67 height 13
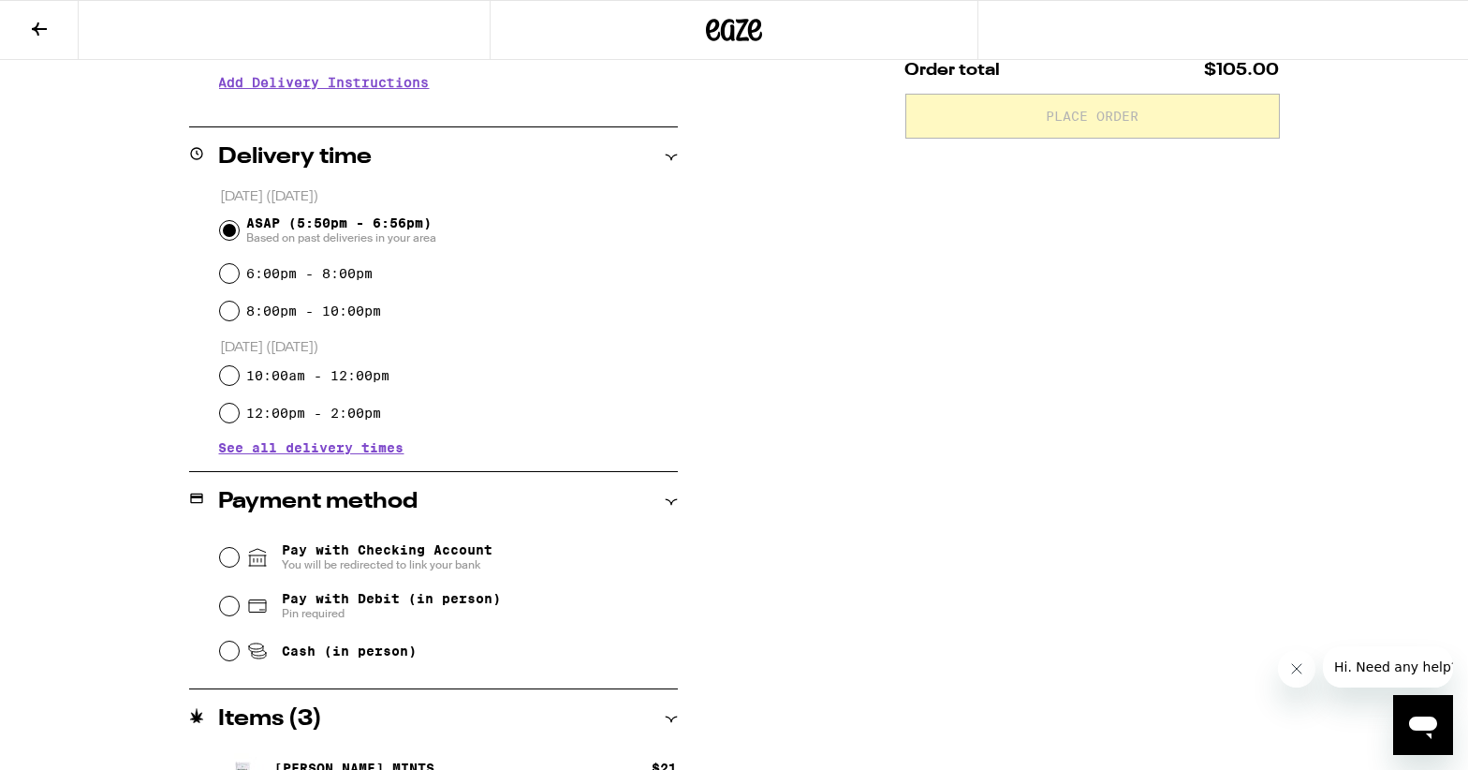
scroll to position [394, 0]
